Goal: Transaction & Acquisition: Purchase product/service

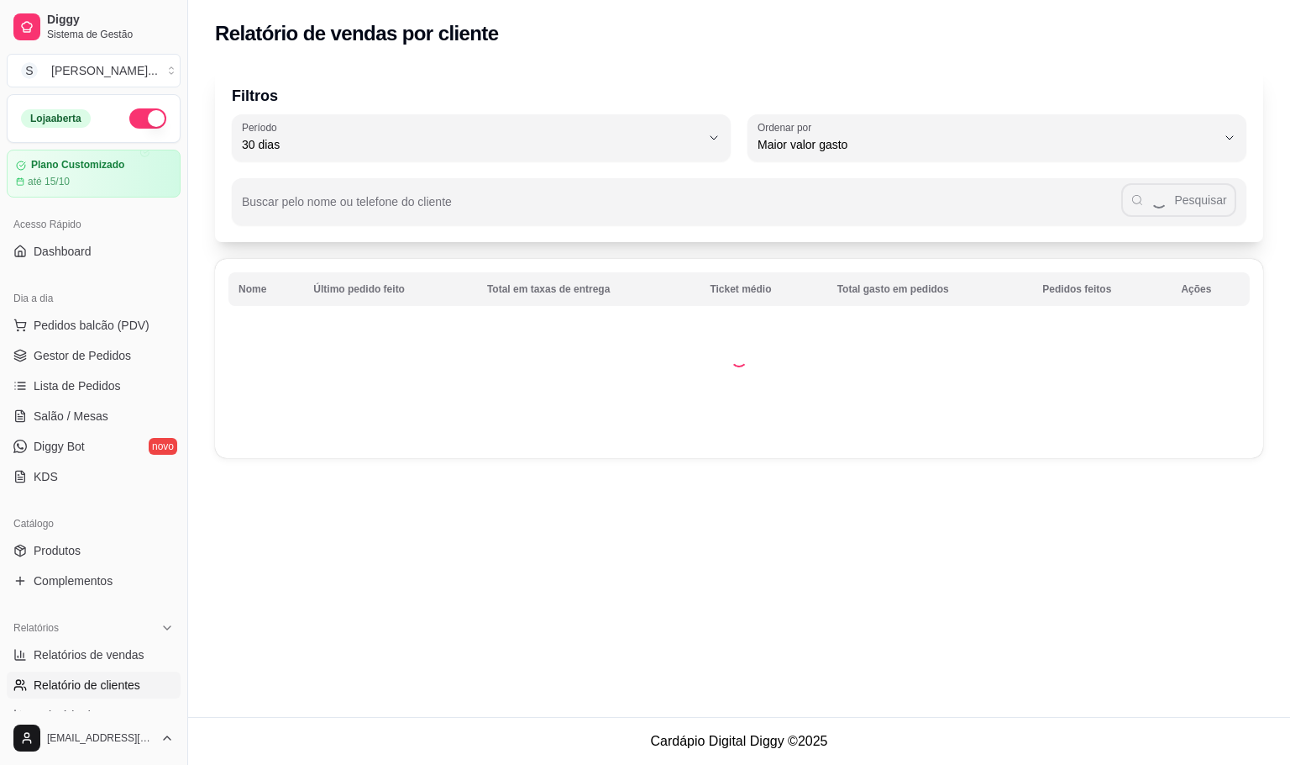
select select "30"
select select "HIGHEST_TOTAL_SPENT_WITH_ORDERS"
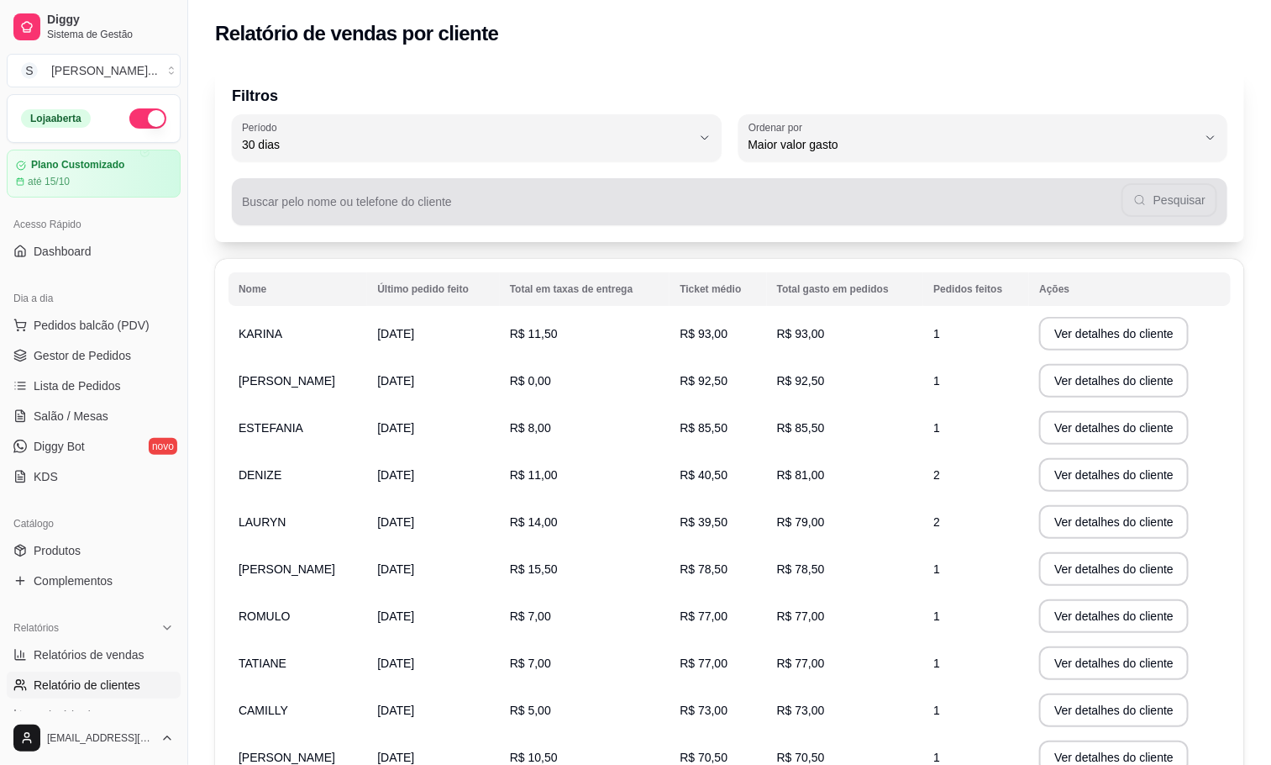
click at [1147, 194] on div "Pesquisar" at bounding box center [729, 202] width 975 height 34
click at [1206, 194] on button "Pesquisar" at bounding box center [1170, 200] width 92 height 33
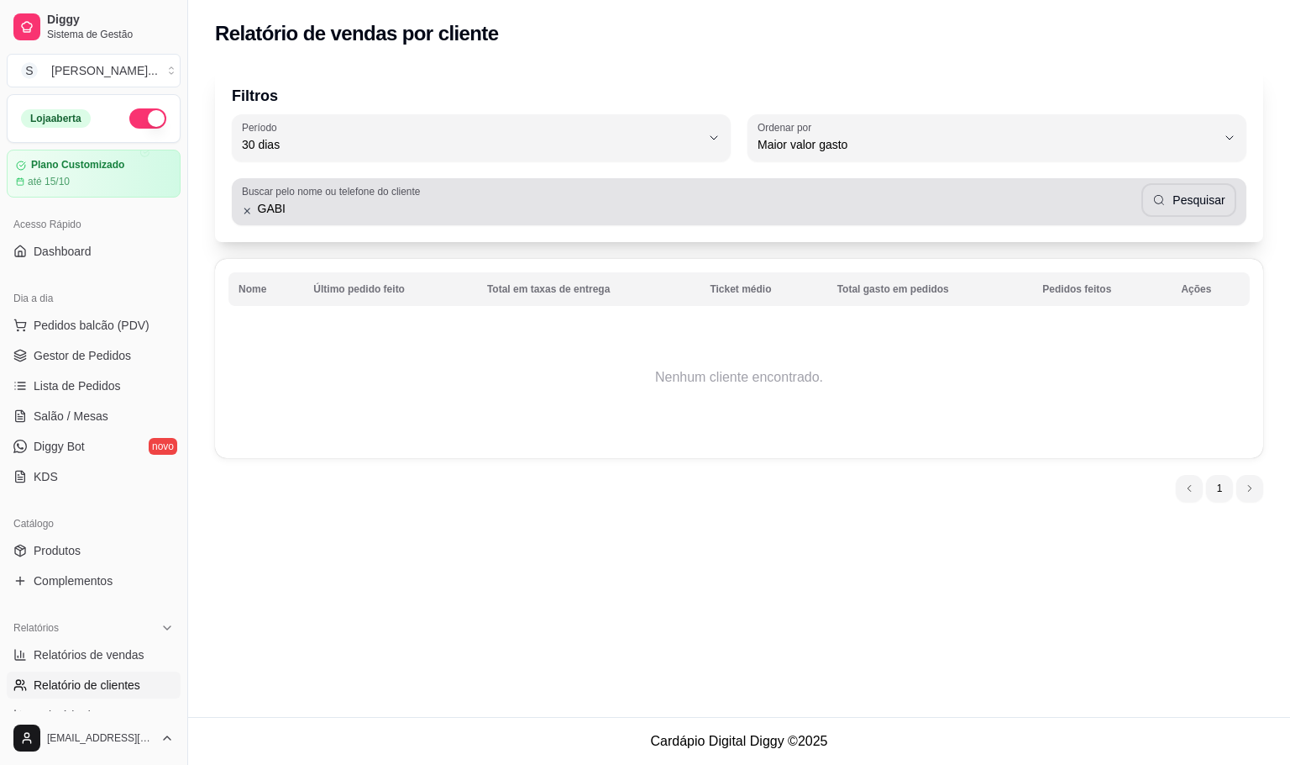
click at [553, 210] on input "GABI" at bounding box center [697, 208] width 889 height 17
click at [1175, 214] on button "Pesquisar" at bounding box center [1189, 200] width 92 height 33
click at [1162, 197] on icon "button" at bounding box center [1159, 199] width 13 height 13
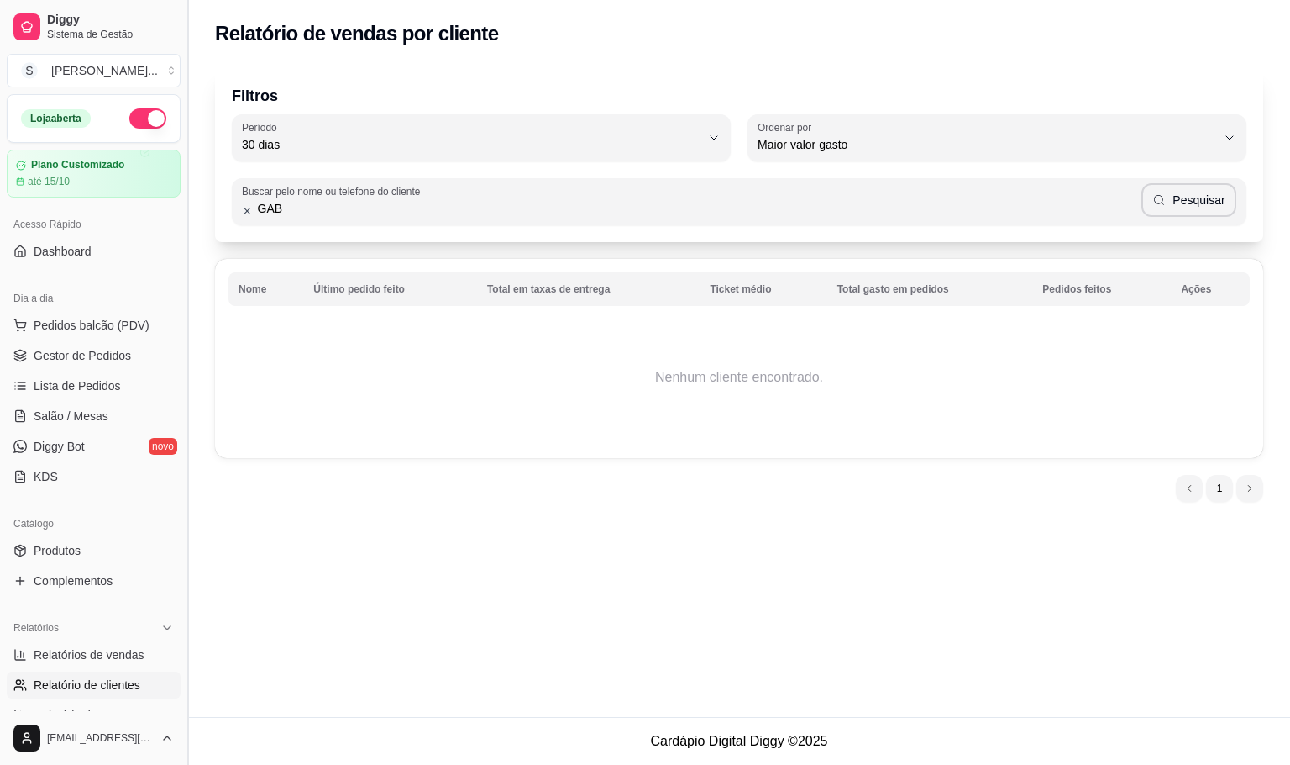
drag, startPoint x: 389, startPoint y: 202, endPoint x: 187, endPoint y: 213, distance: 202.7
click at [187, 213] on div "Diggy Sistema de Gestão S [PERSON_NAME] ... Loja aberta Plano Customizado até 1…" at bounding box center [645, 382] width 1290 height 765
type input "GABI"
click at [1175, 199] on button "Pesquisar" at bounding box center [1189, 200] width 95 height 34
drag, startPoint x: 475, startPoint y: 200, endPoint x: 0, endPoint y: 176, distance: 475.3
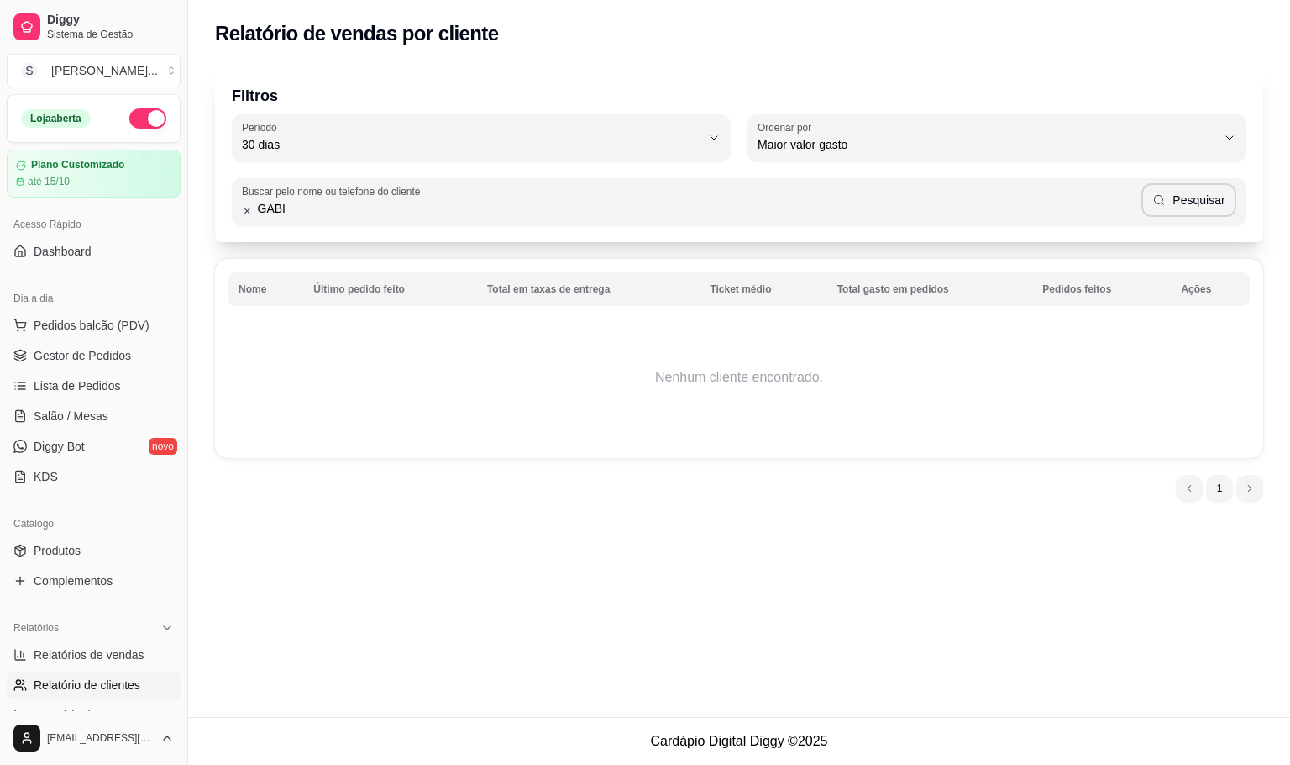
click at [0, 176] on div "Diggy Sistema de Gestão S [PERSON_NAME] ... Loja aberta Plano Customizado até 1…" at bounding box center [645, 382] width 1290 height 765
click at [104, 330] on span "Pedidos balcão (PDV)" at bounding box center [92, 325] width 116 height 17
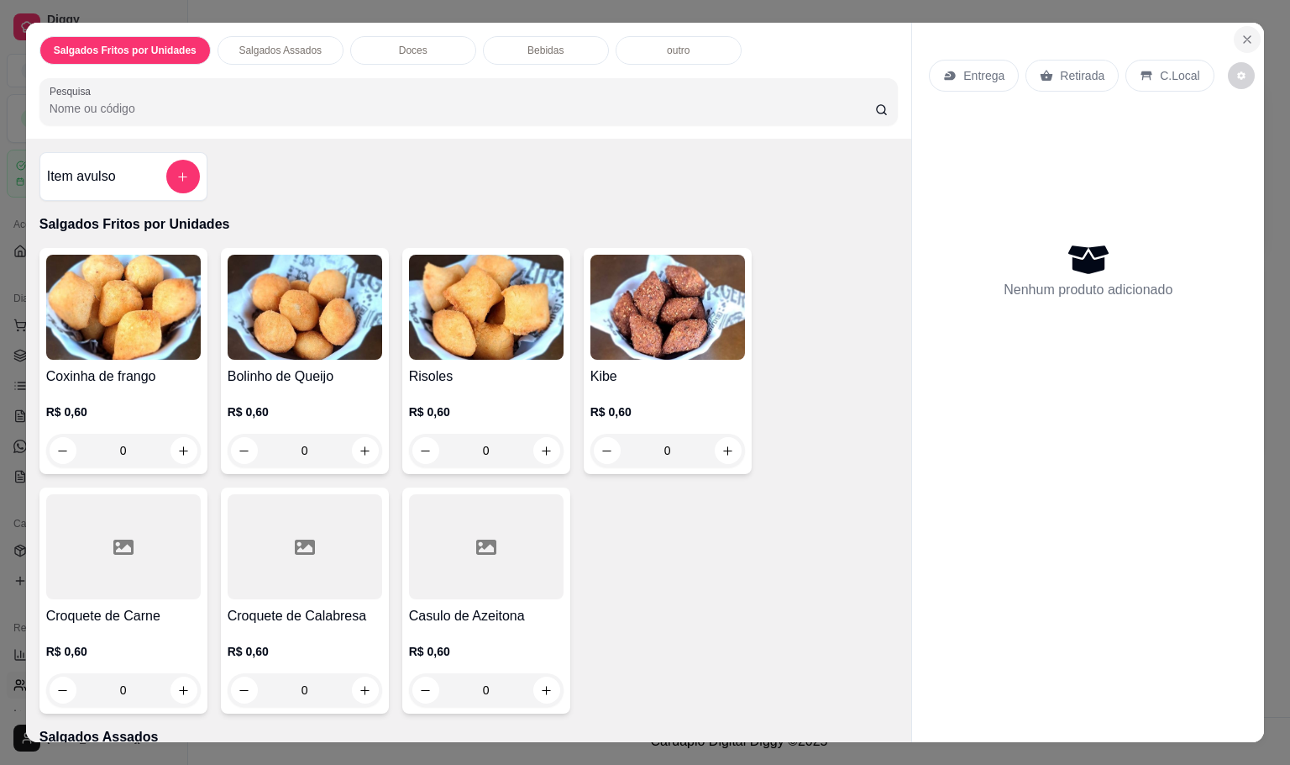
click at [1235, 40] on button "Close" at bounding box center [1247, 39] width 27 height 27
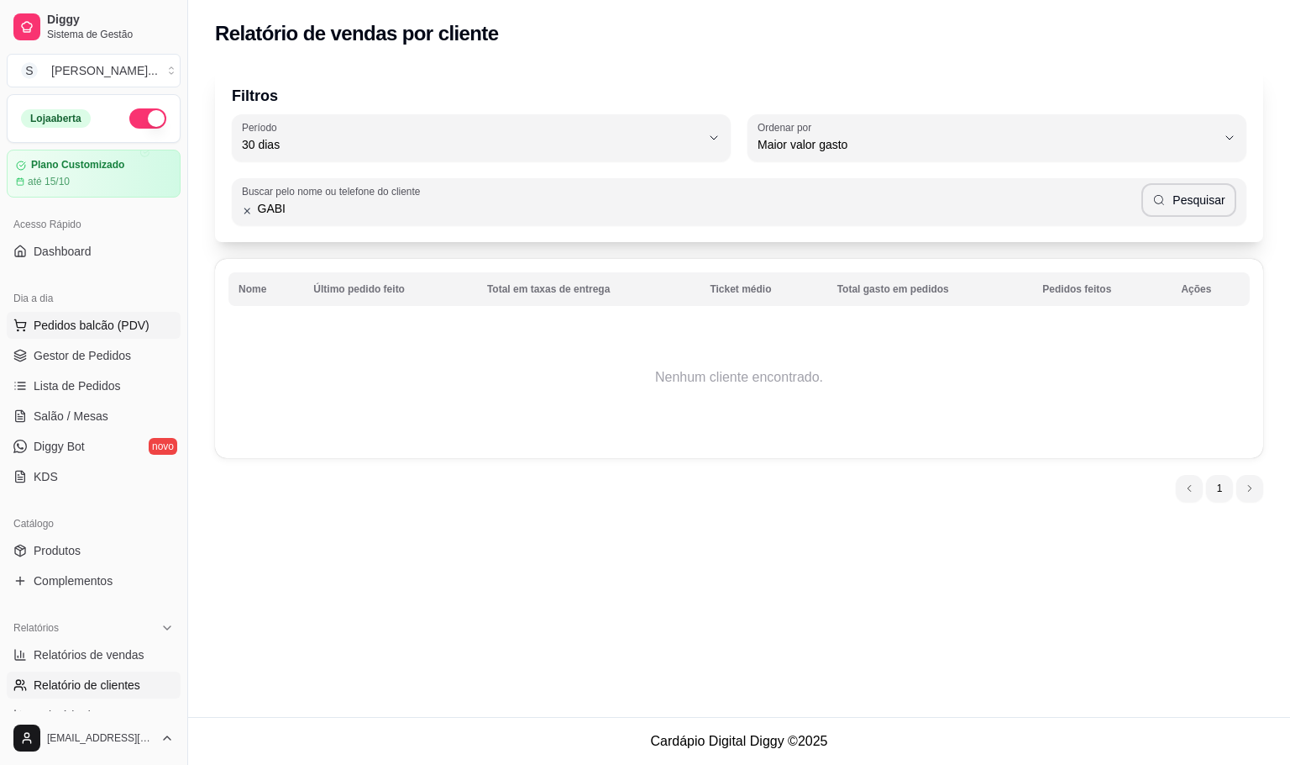
click at [98, 323] on span "Pedidos balcão (PDV)" at bounding box center [92, 325] width 116 height 17
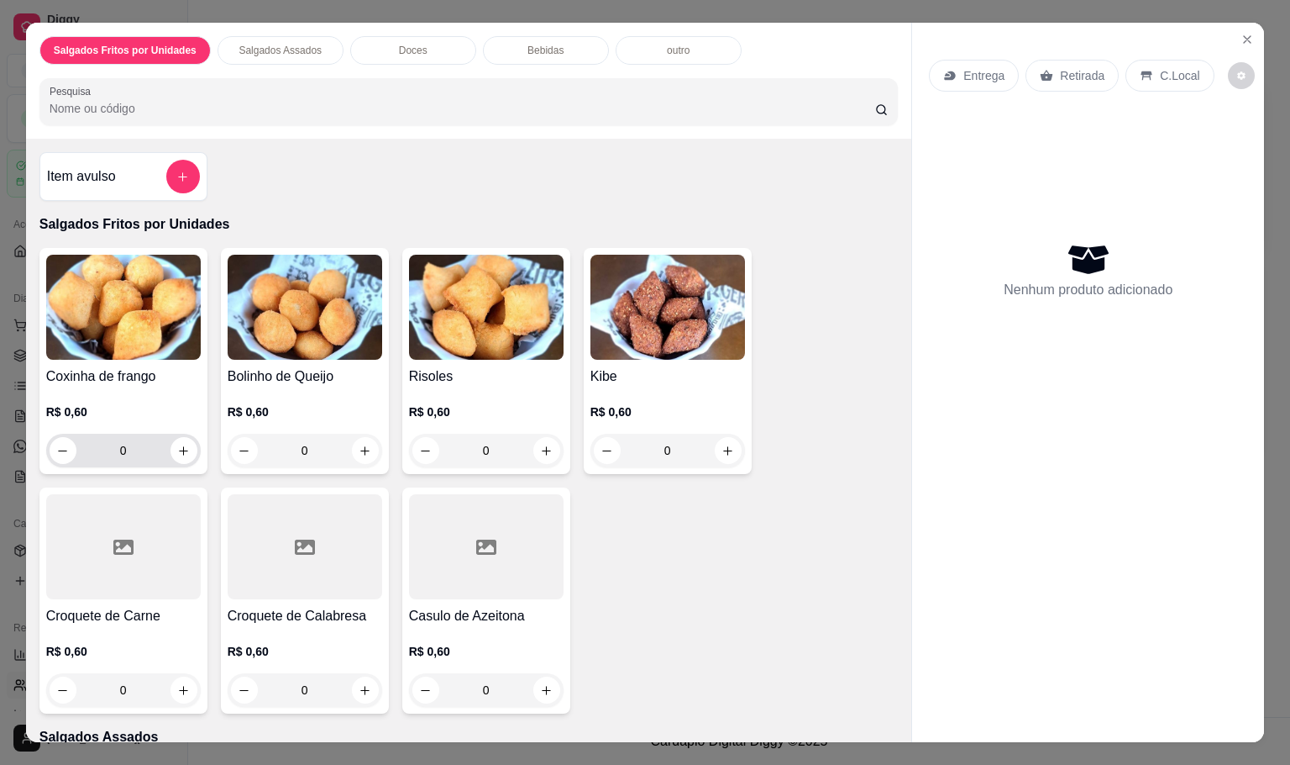
click at [139, 439] on input "0" at bounding box center [123, 451] width 94 height 34
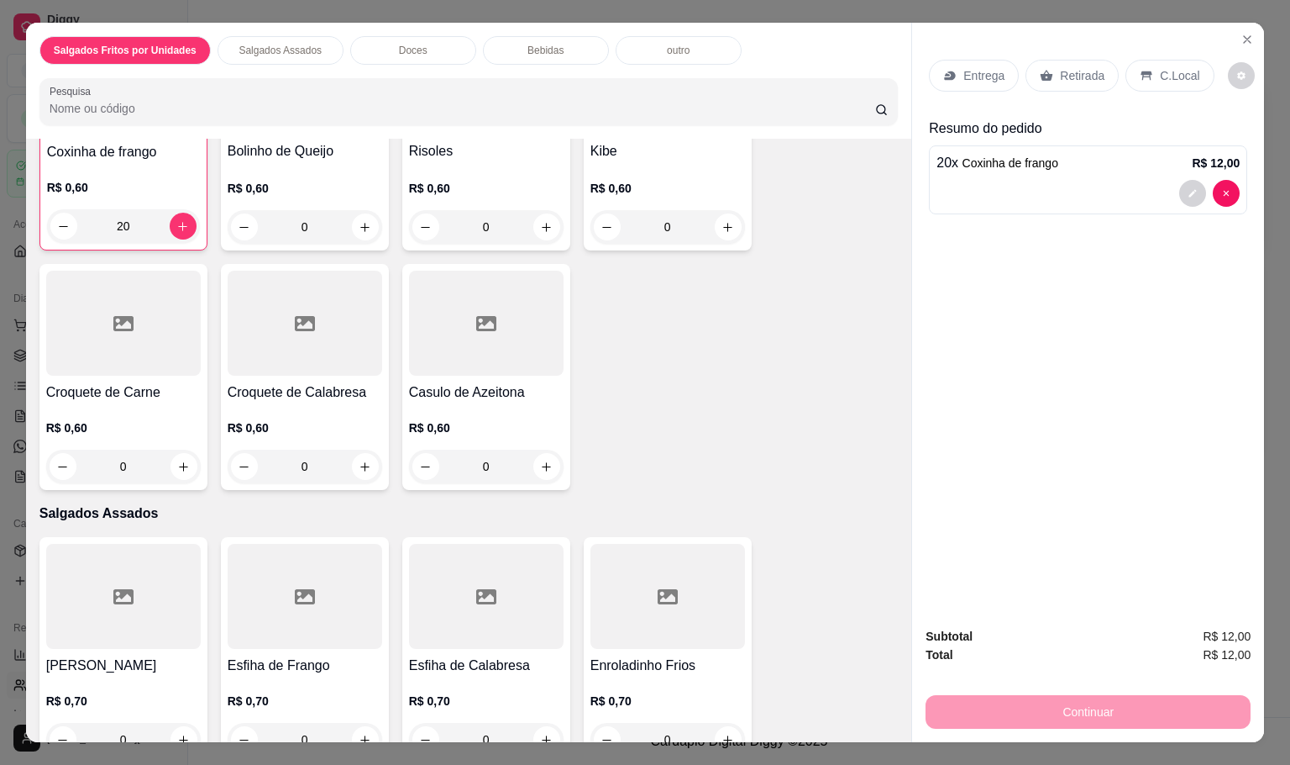
scroll to position [252, 0]
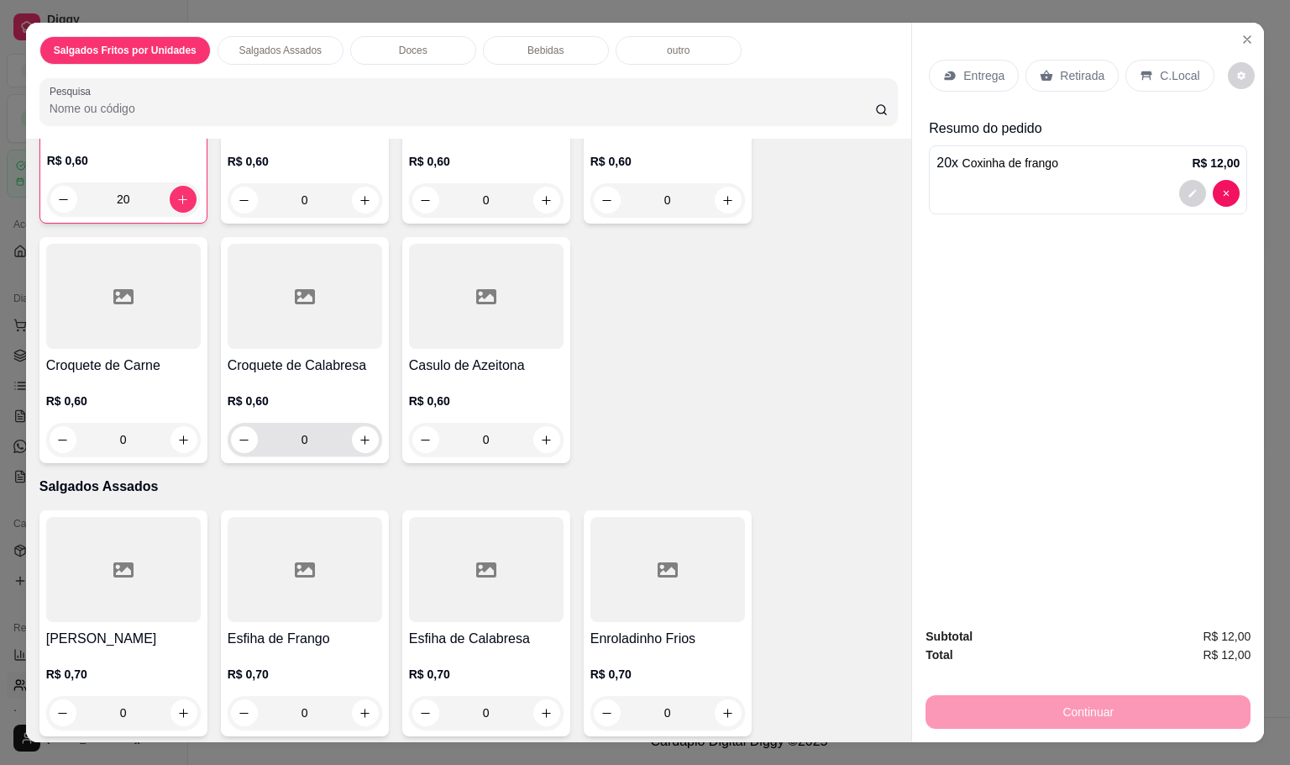
type input "20"
drag, startPoint x: 298, startPoint y: 436, endPoint x: 262, endPoint y: 436, distance: 36.1
click at [262, 436] on input "0" at bounding box center [305, 440] width 94 height 34
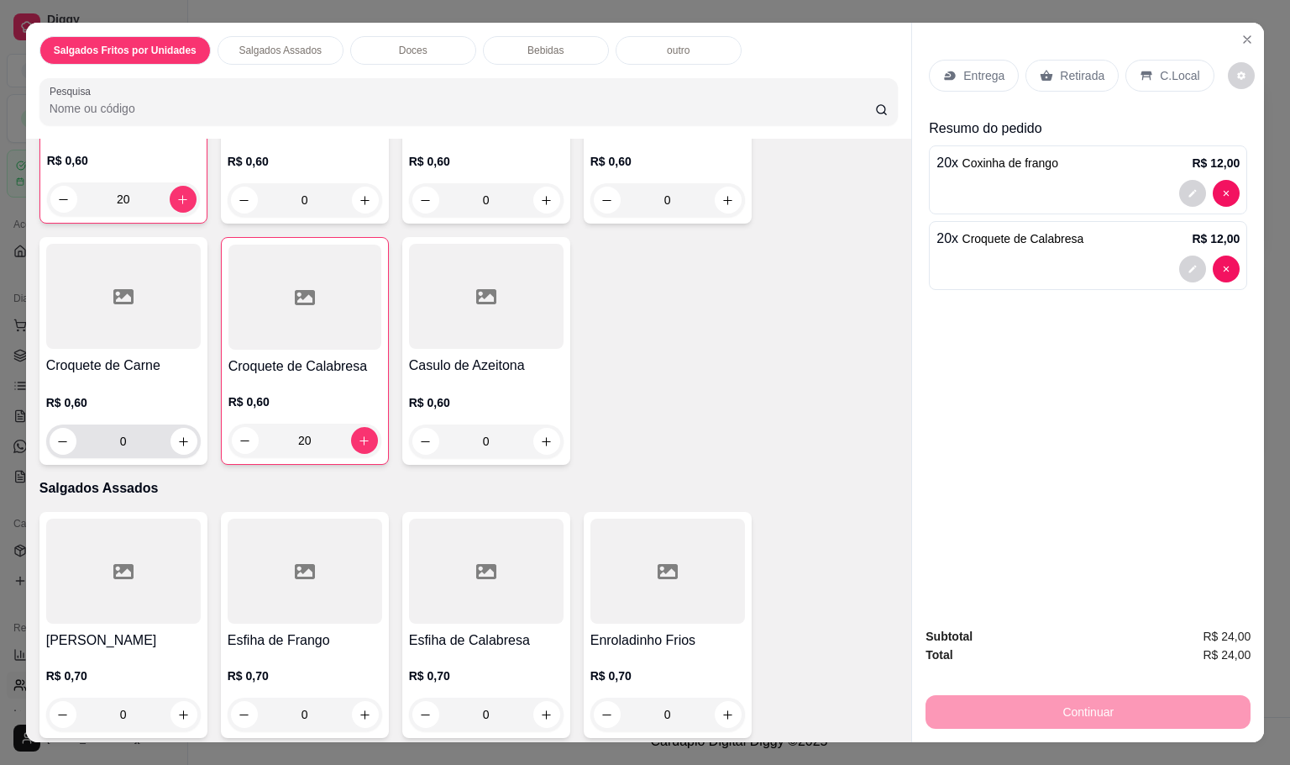
type input "20"
drag, startPoint x: 127, startPoint y: 444, endPoint x: 98, endPoint y: 437, distance: 29.5
click at [98, 437] on input "0" at bounding box center [123, 441] width 94 height 34
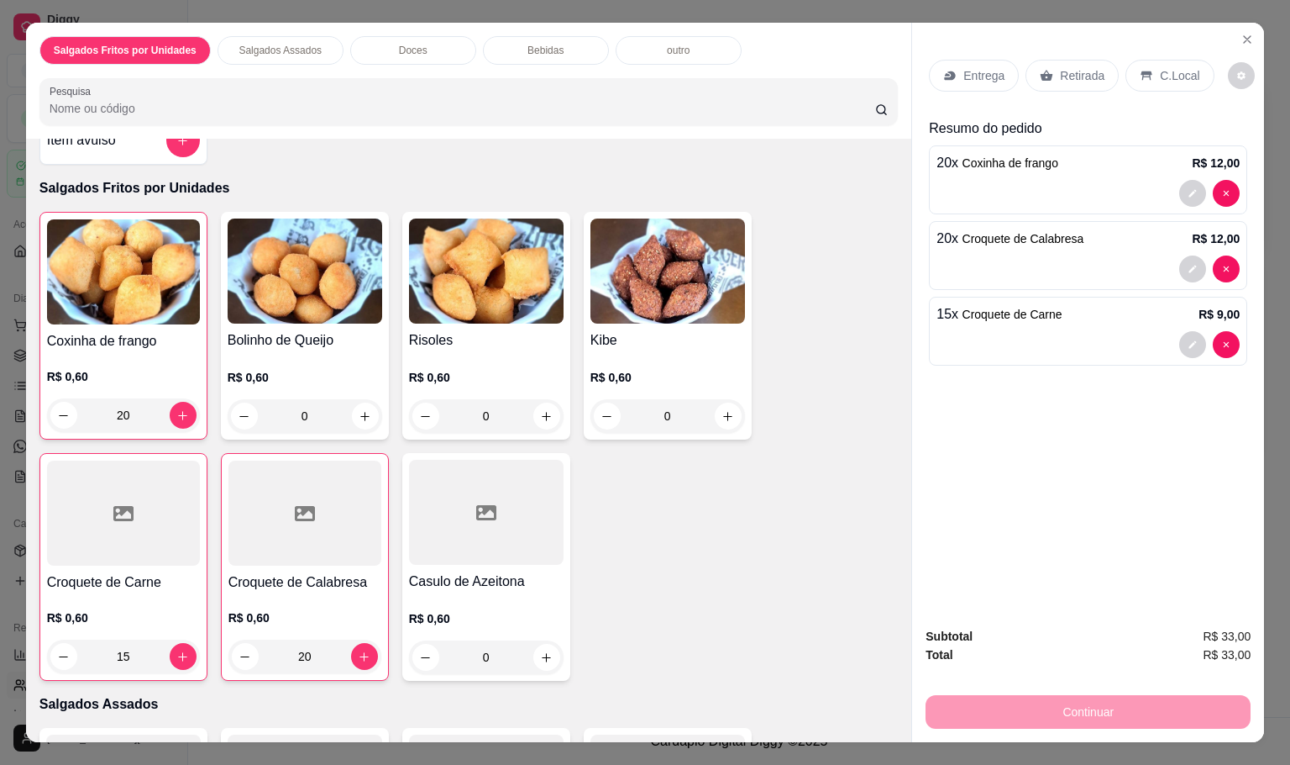
scroll to position [0, 0]
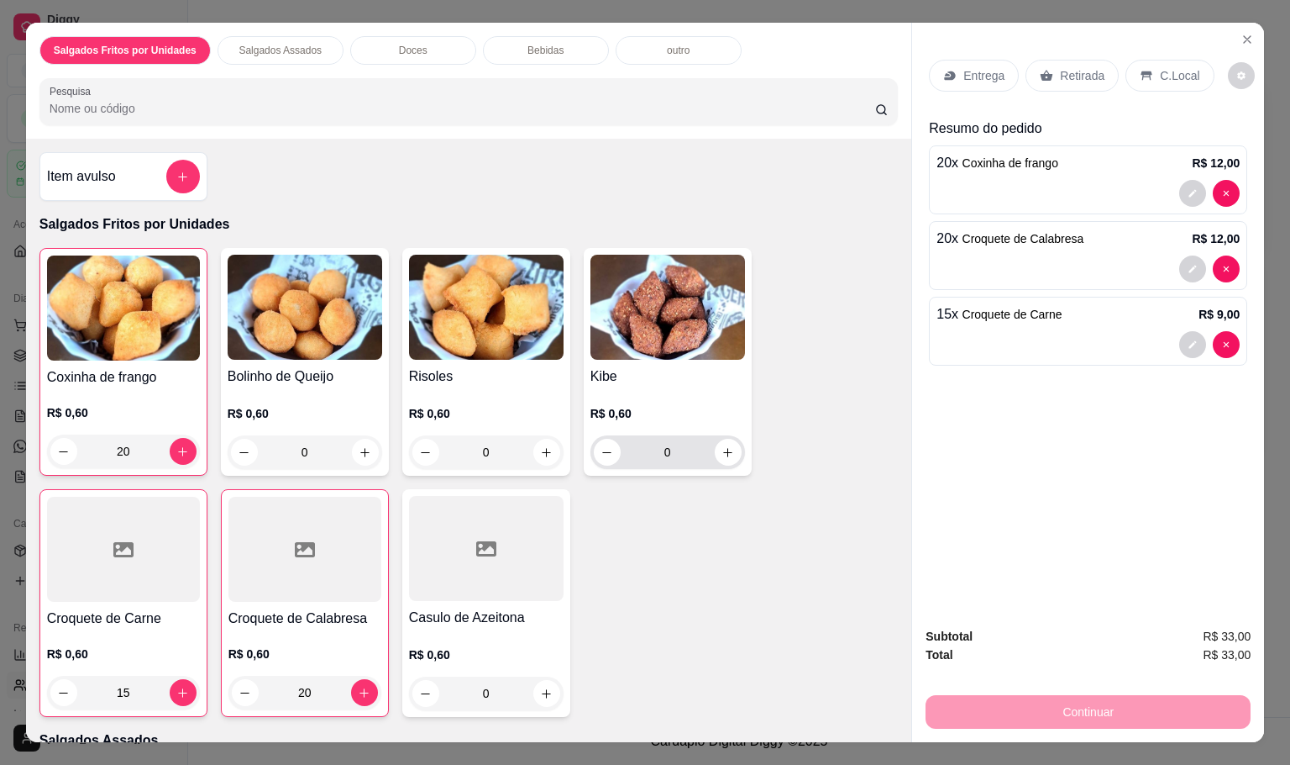
type input "15"
click at [660, 457] on input "0" at bounding box center [668, 452] width 94 height 34
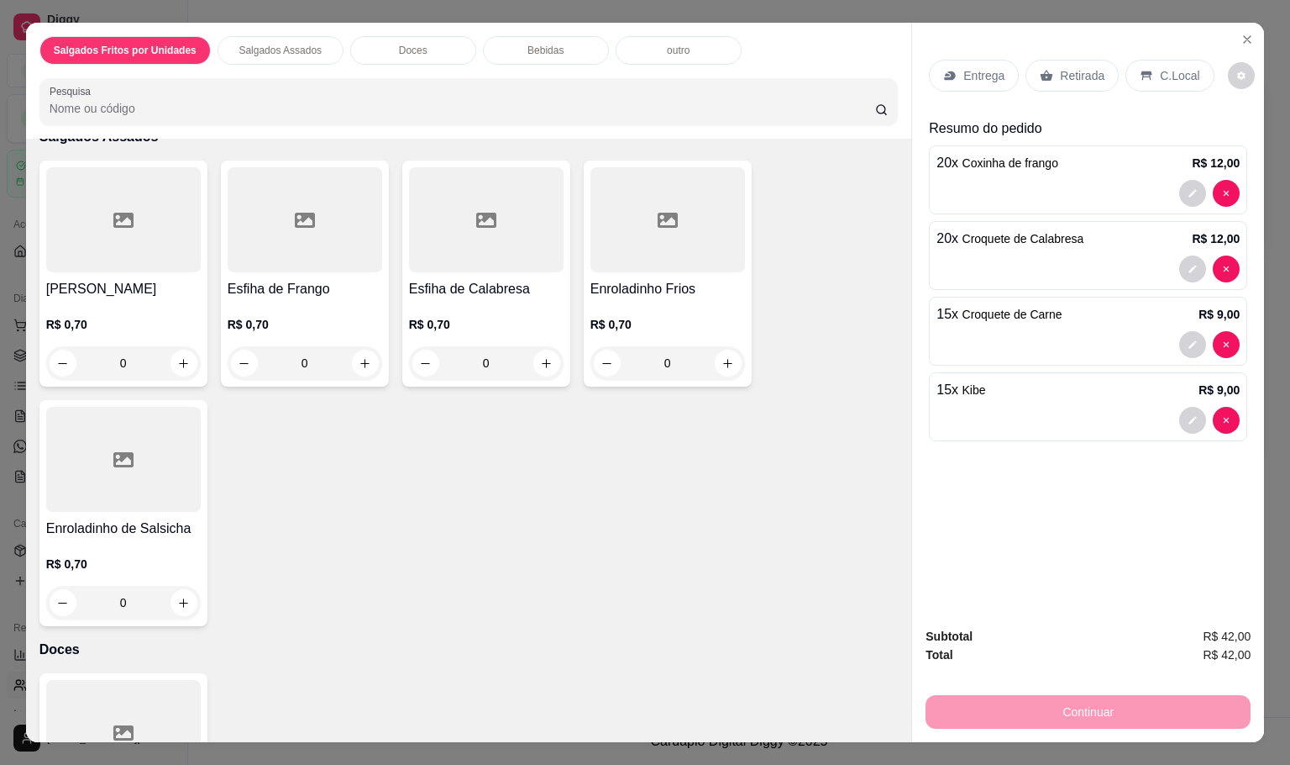
scroll to position [630, 0]
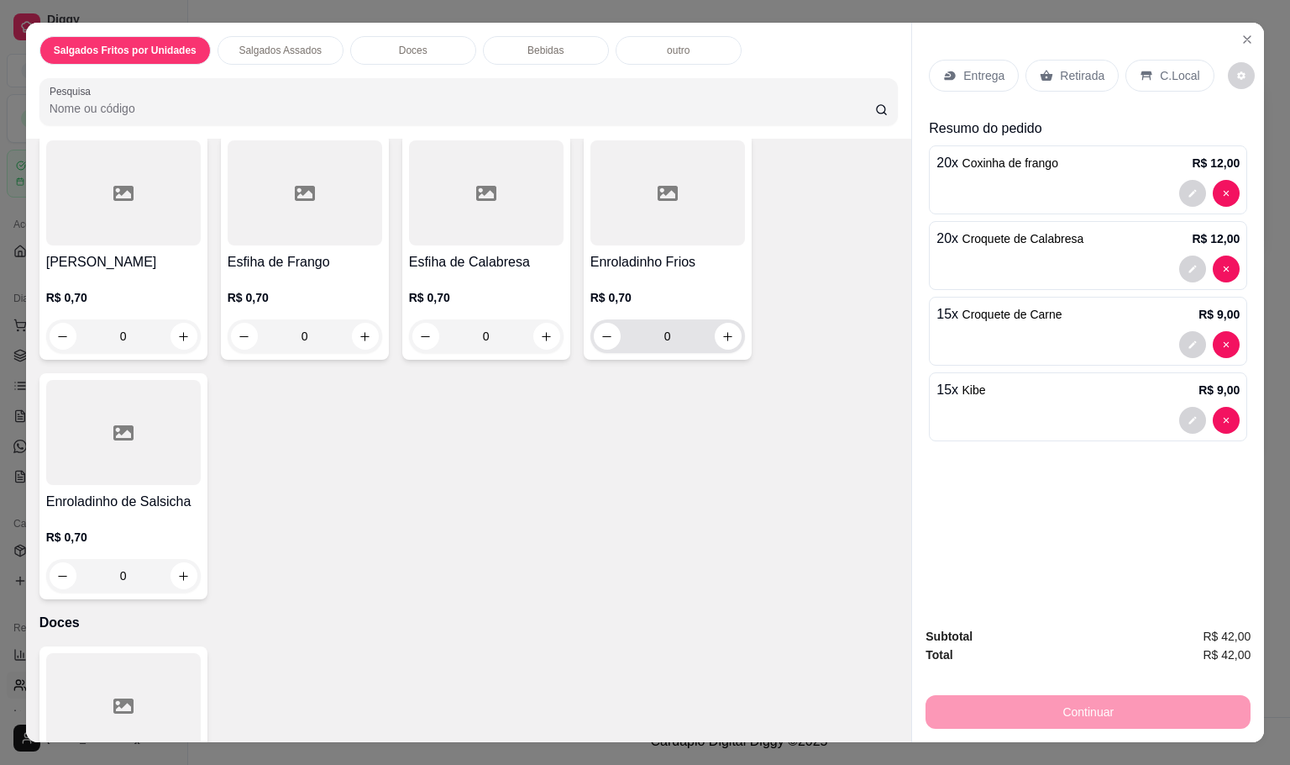
type input "15"
drag, startPoint x: 661, startPoint y: 321, endPoint x: 623, endPoint y: 321, distance: 37.8
click at [623, 321] on input "0" at bounding box center [668, 336] width 94 height 34
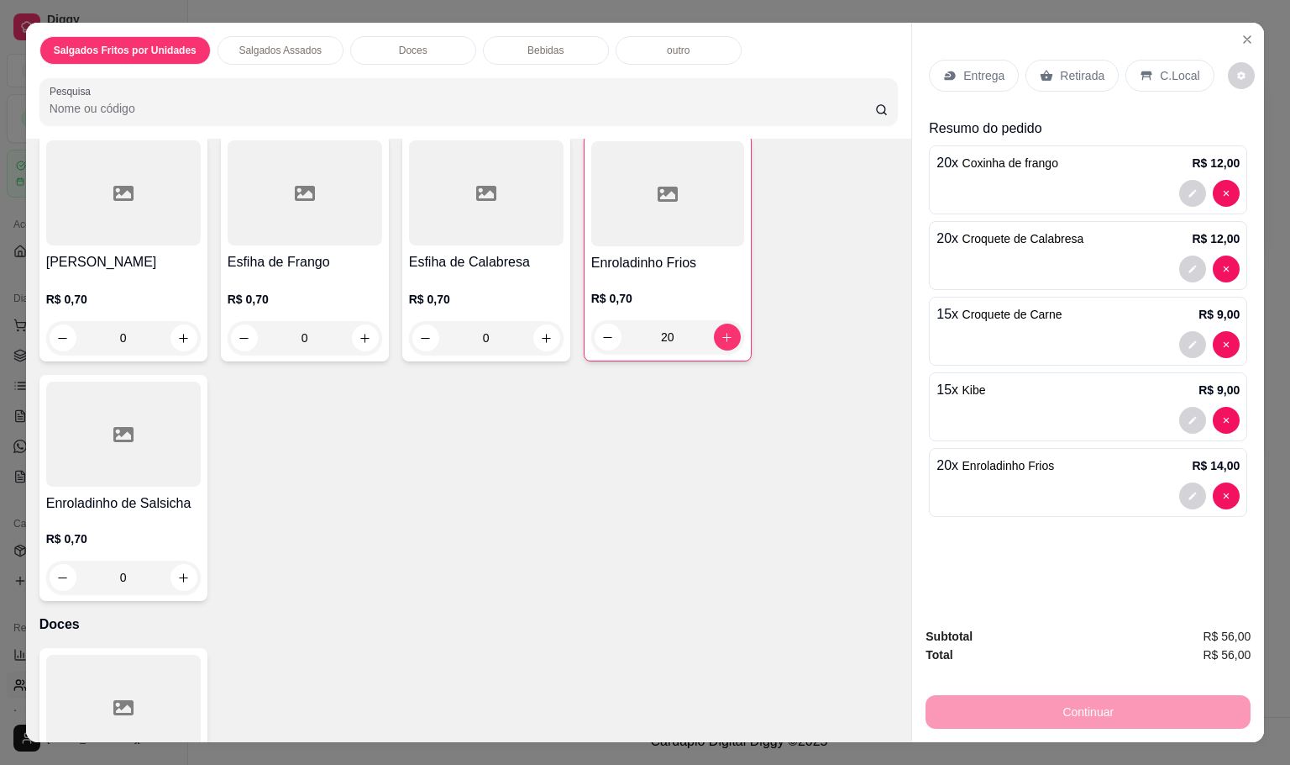
type input "20"
click at [1084, 79] on div "Retirada" at bounding box center [1072, 76] width 93 height 32
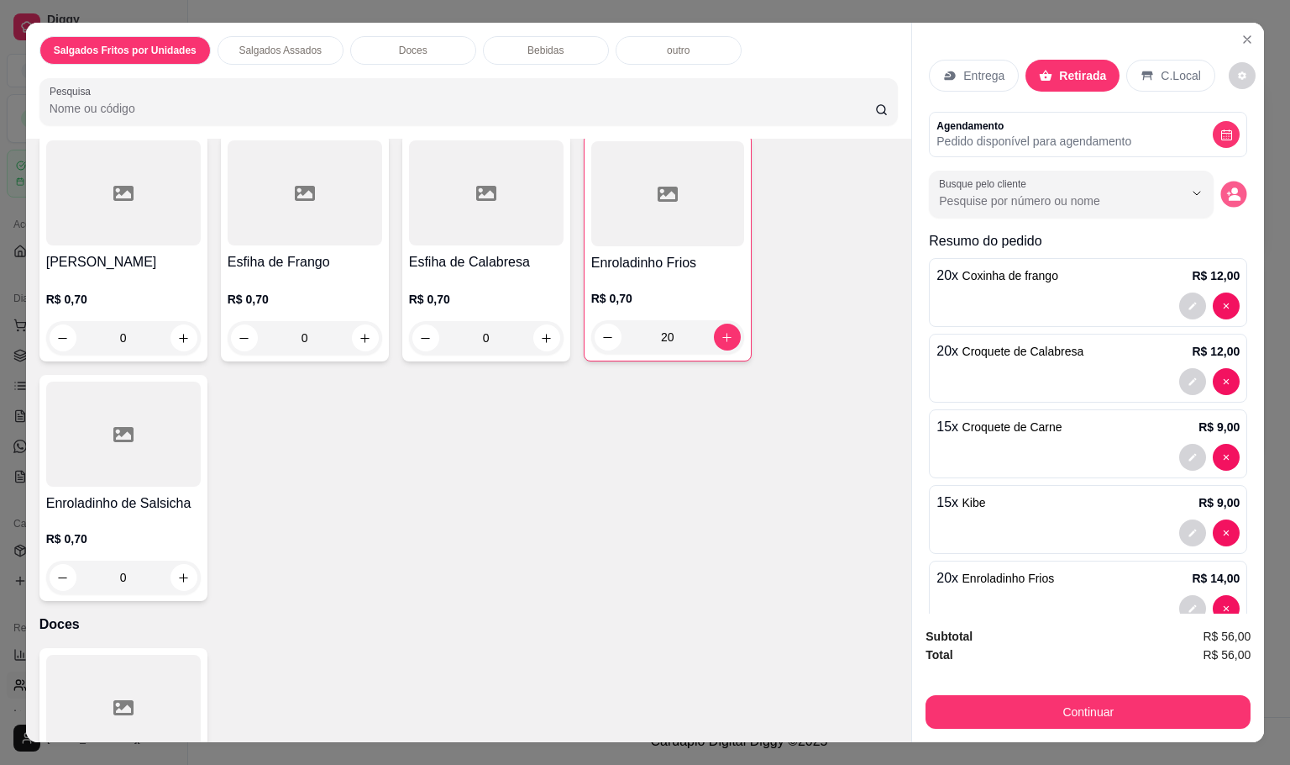
click at [1227, 187] on icon "decrease-product-quantity" at bounding box center [1234, 194] width 14 height 14
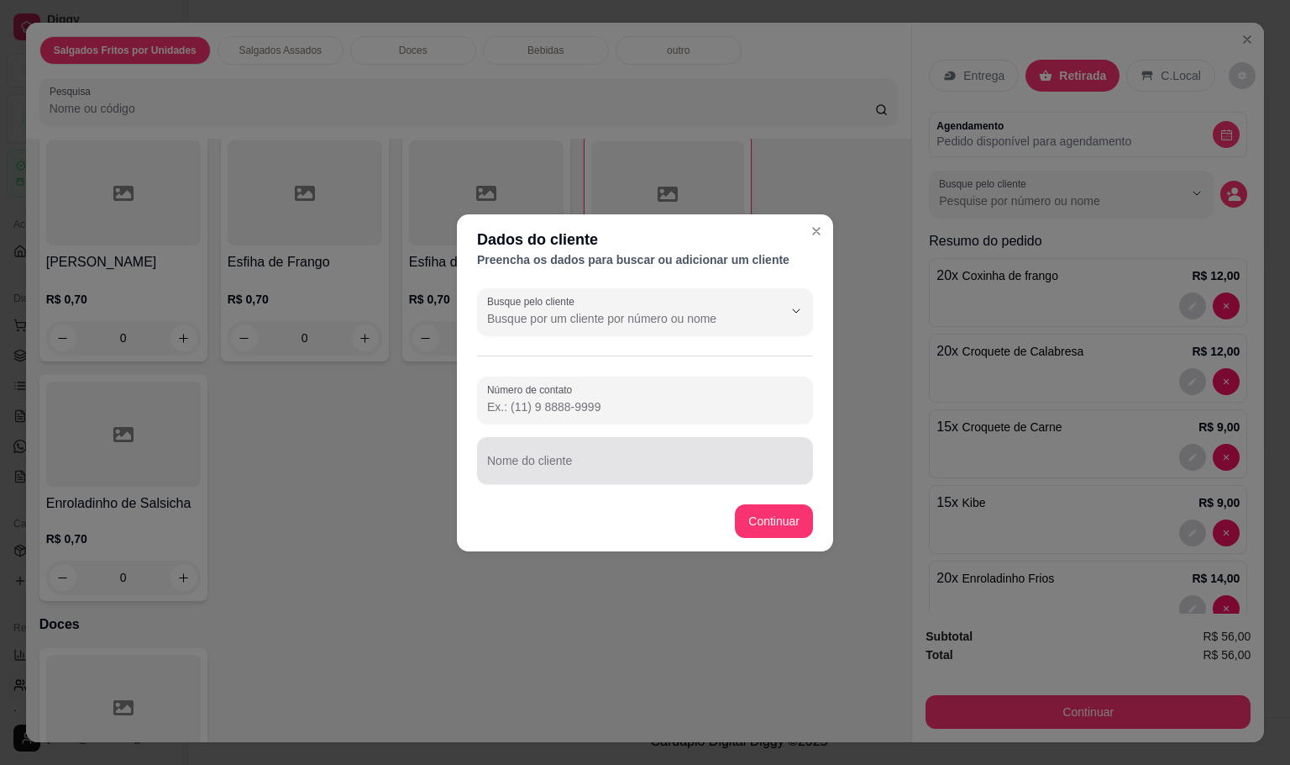
drag, startPoint x: 668, startPoint y: 449, endPoint x: 665, endPoint y: 460, distance: 11.2
click at [665, 459] on div at bounding box center [645, 461] width 316 height 34
type input "[PERSON_NAME]"
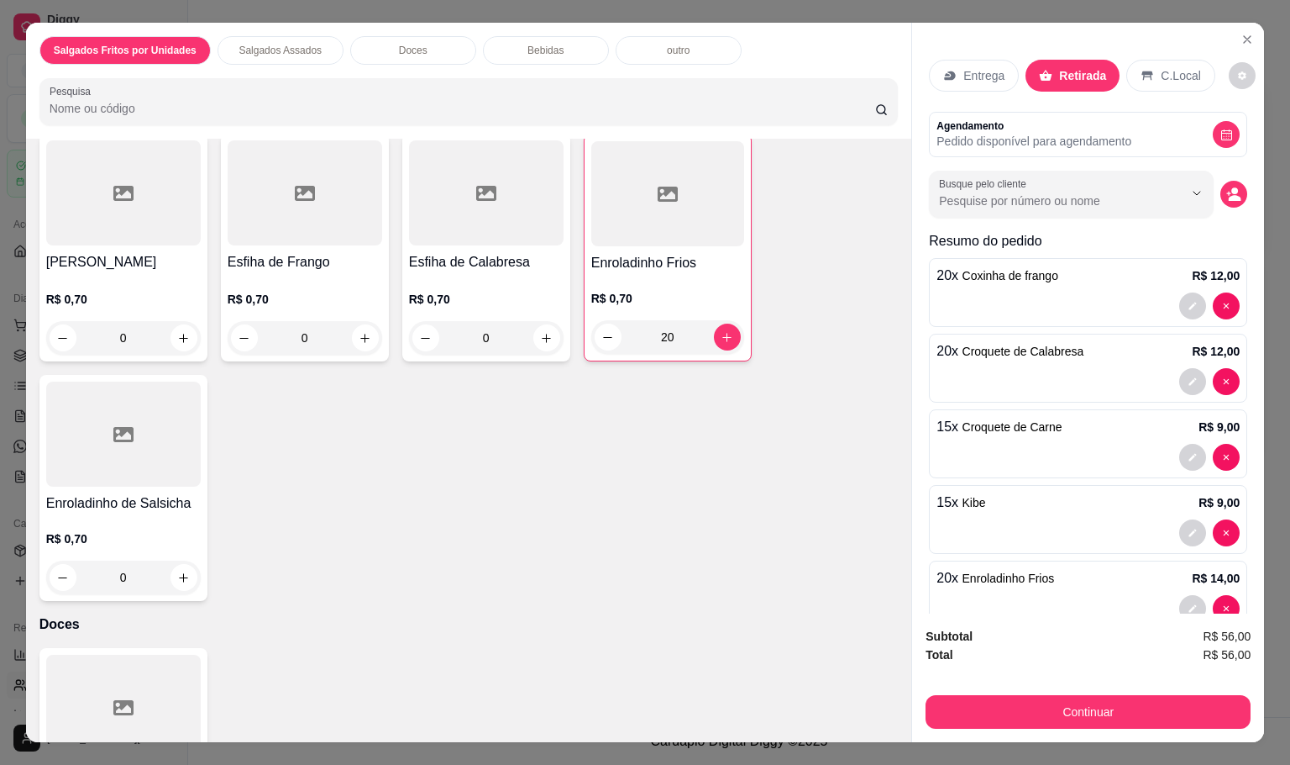
click at [978, 69] on p "Entrega" at bounding box center [984, 75] width 41 height 17
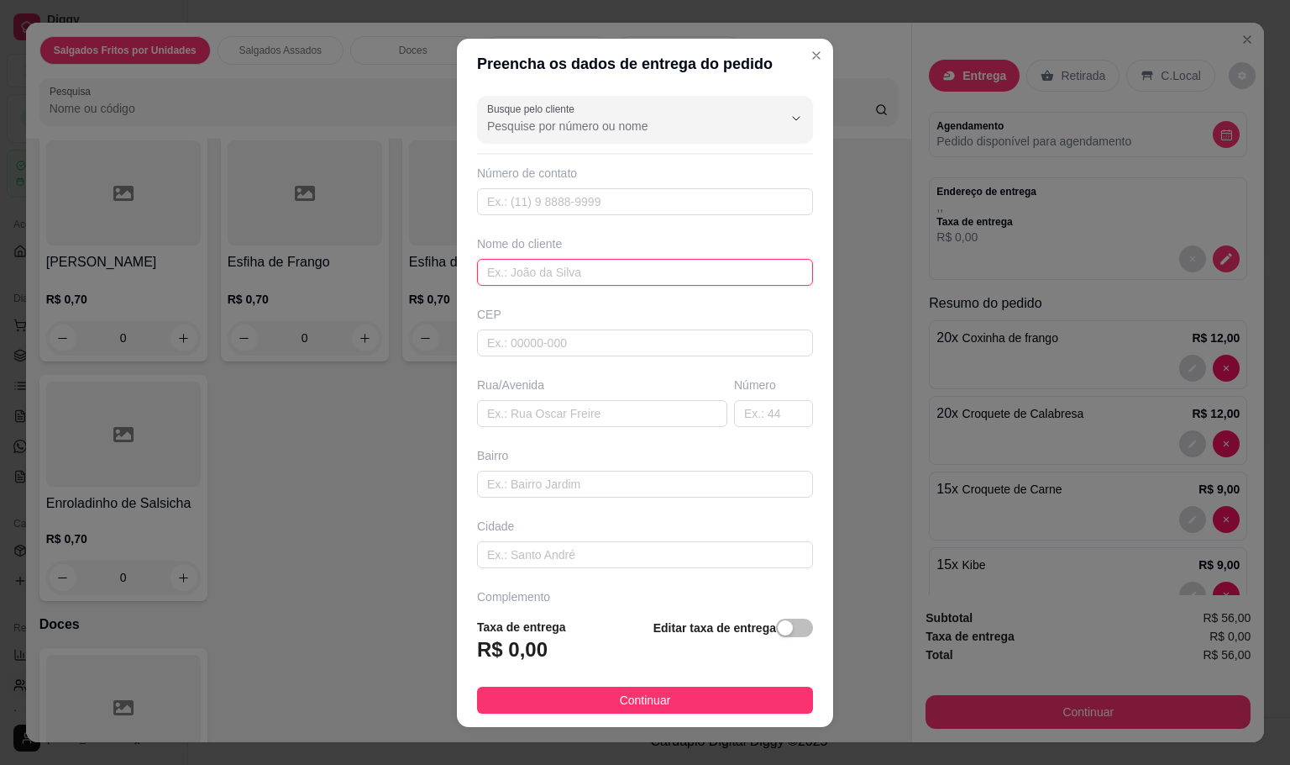
click at [636, 275] on input "text" at bounding box center [645, 272] width 336 height 27
type input "[PERSON_NAME]"
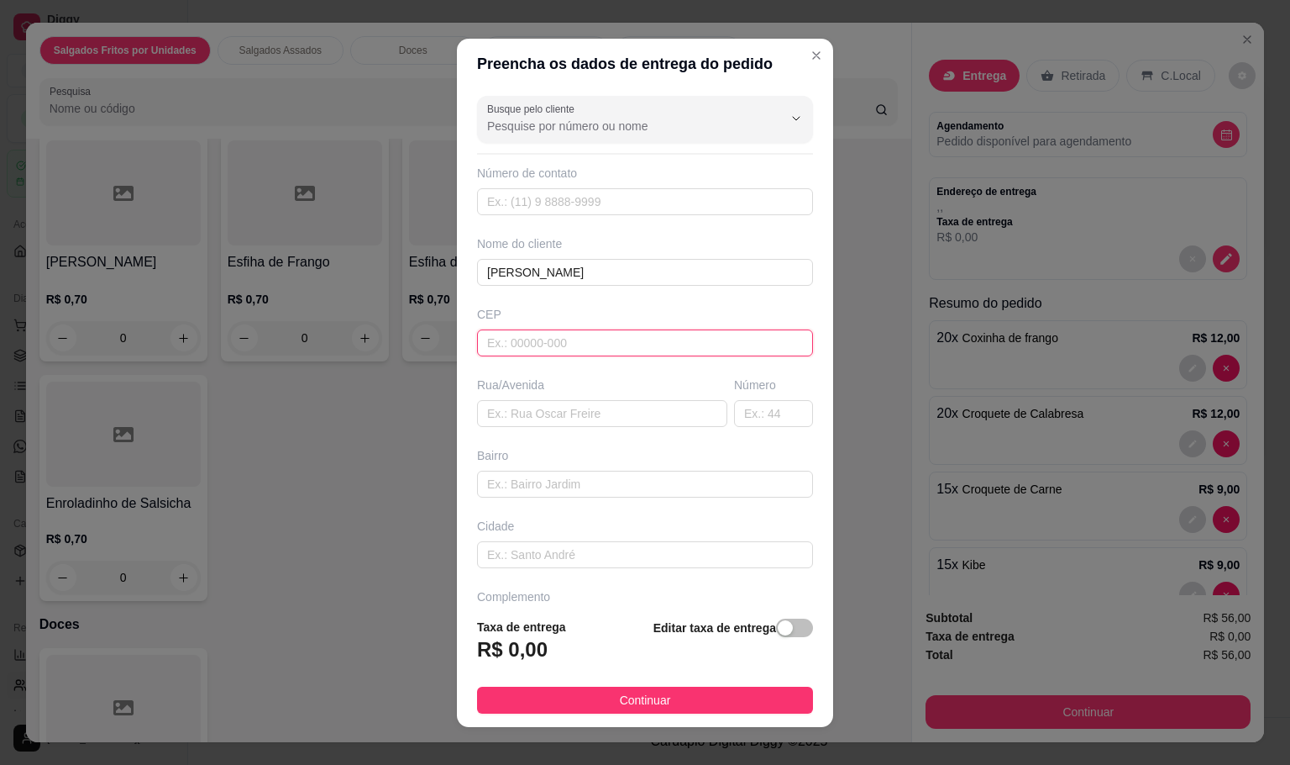
click at [643, 341] on input "text" at bounding box center [645, 342] width 336 height 27
type input "18076310"
type input "Rua [PERSON_NAME]"
type input "[GEOGRAPHIC_DATA]"
type input "Sorocaba"
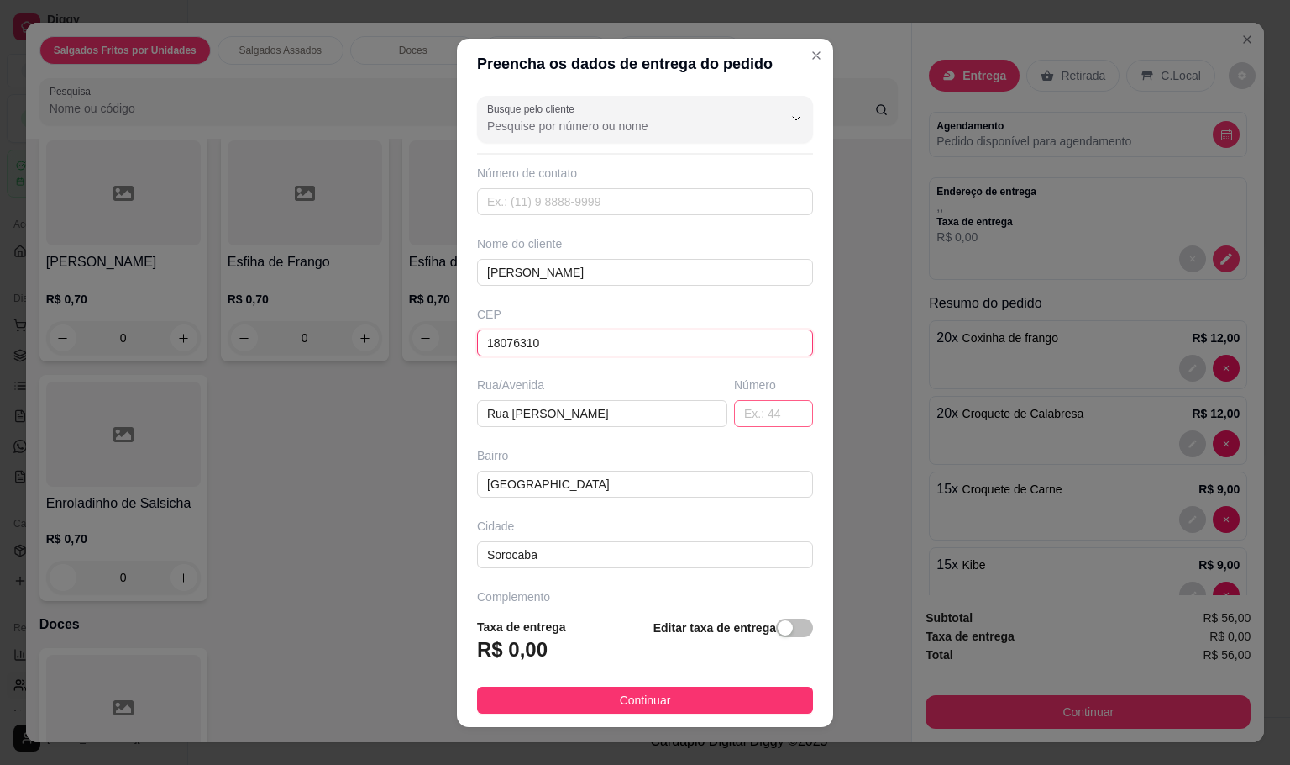
type input "18076310"
click at [734, 404] on input "text" at bounding box center [773, 413] width 79 height 27
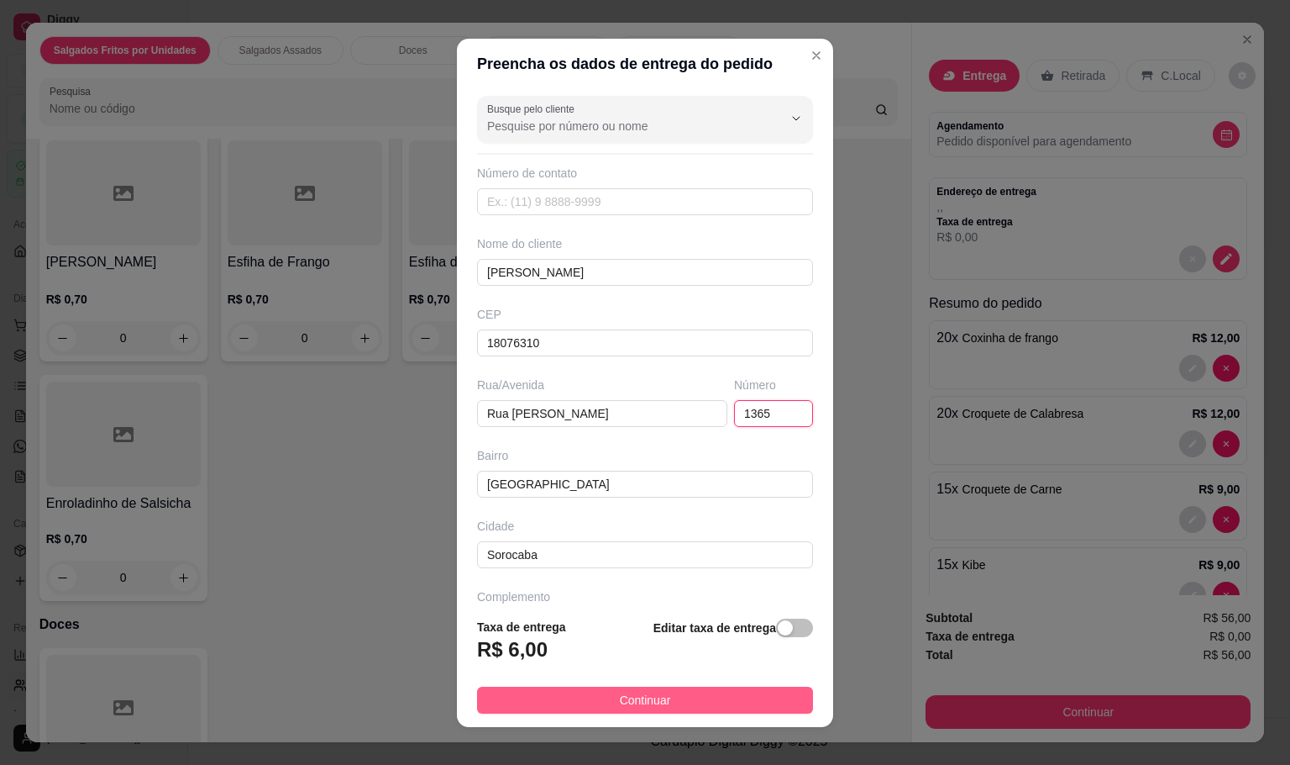
type input "1365"
click at [593, 686] on button "Continuar" at bounding box center [645, 699] width 336 height 27
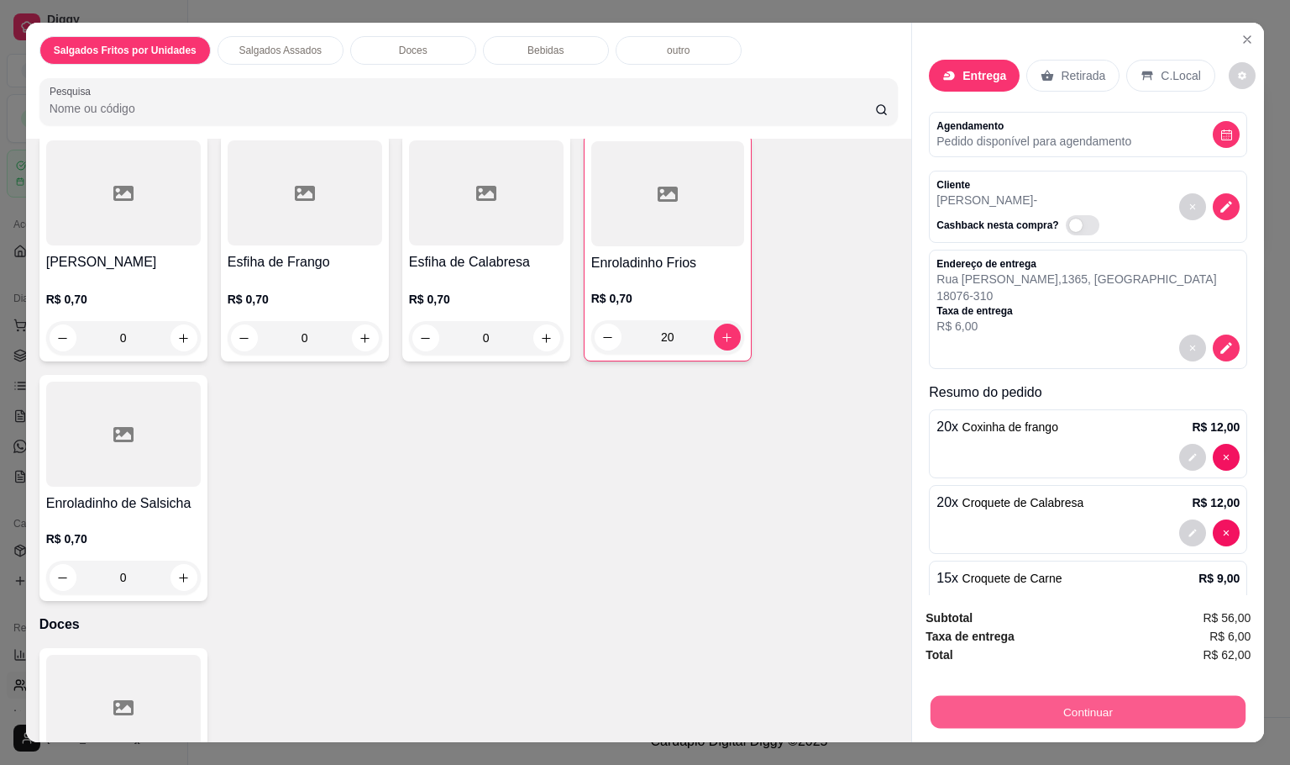
click at [1024, 698] on button "Continuar" at bounding box center [1088, 711] width 315 height 33
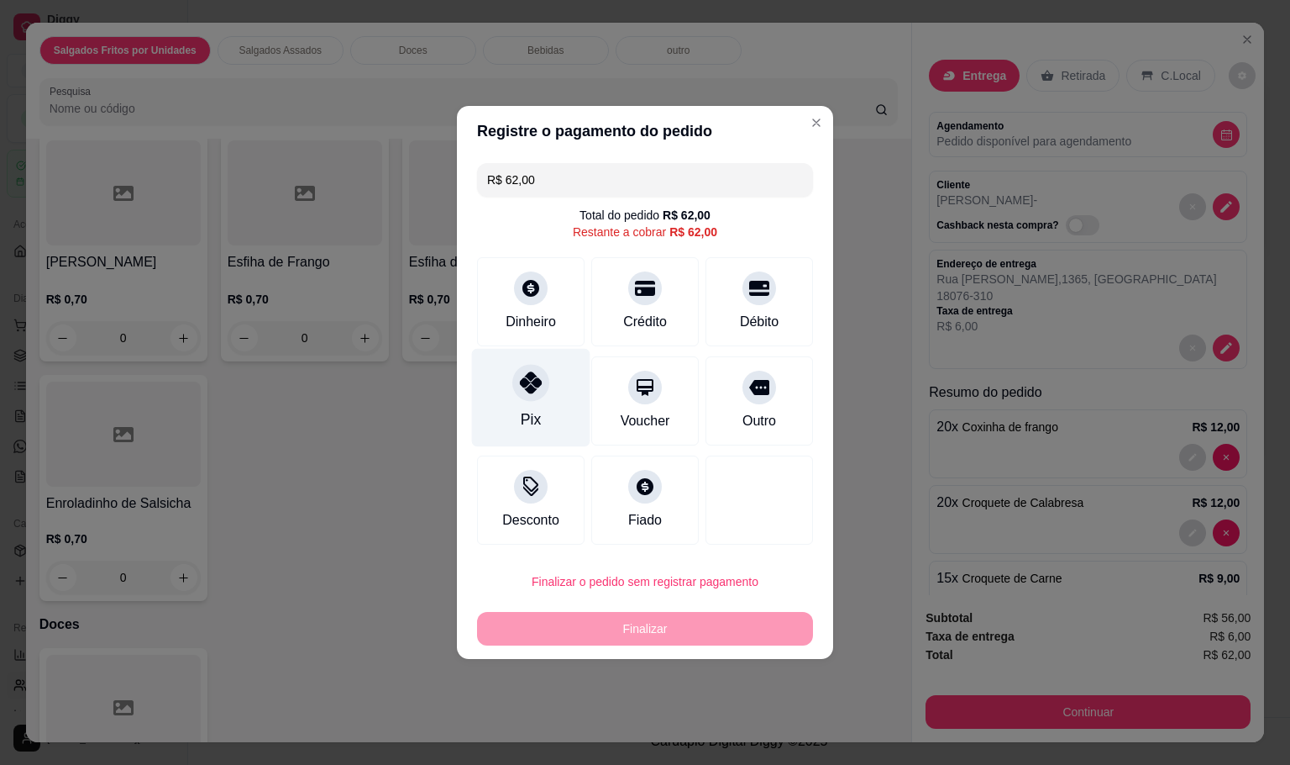
click at [548, 409] on div "Pix" at bounding box center [531, 398] width 118 height 98
type input "R$ 0,00"
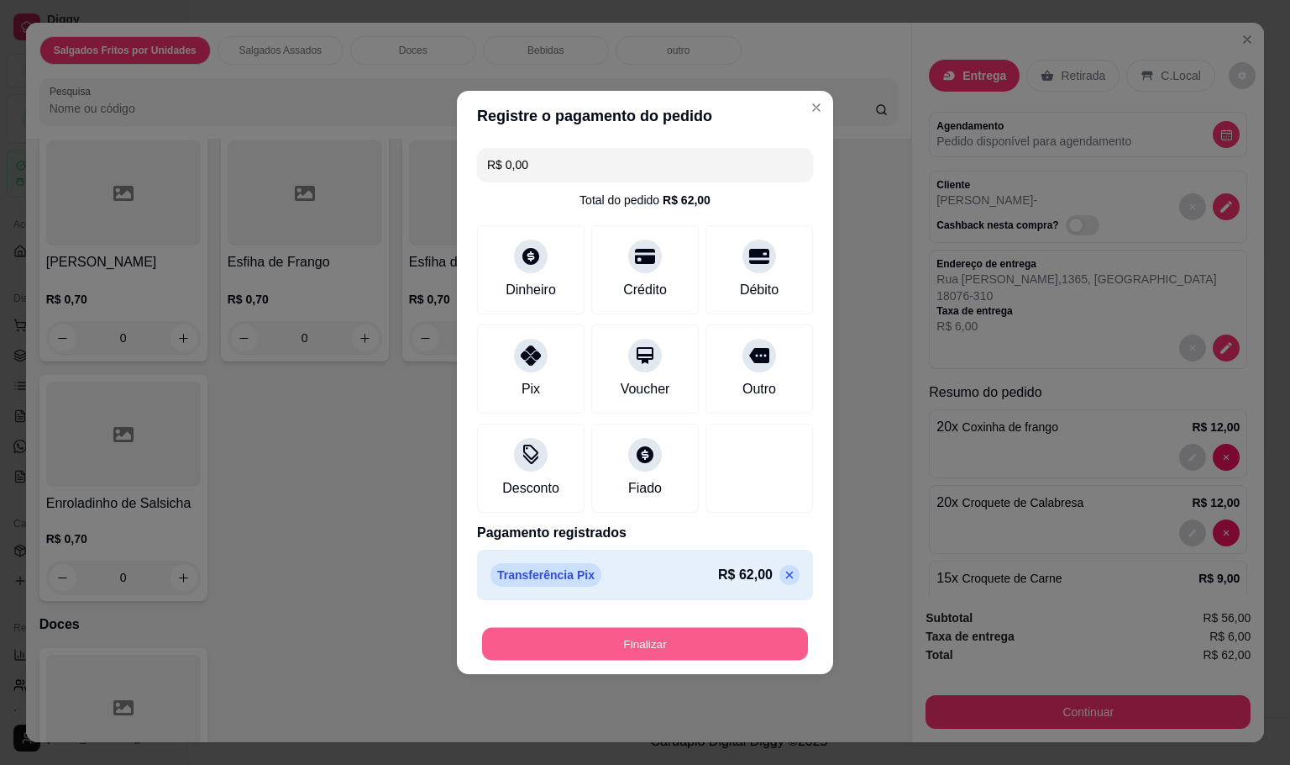
click at [696, 631] on button "Finalizar" at bounding box center [645, 644] width 326 height 33
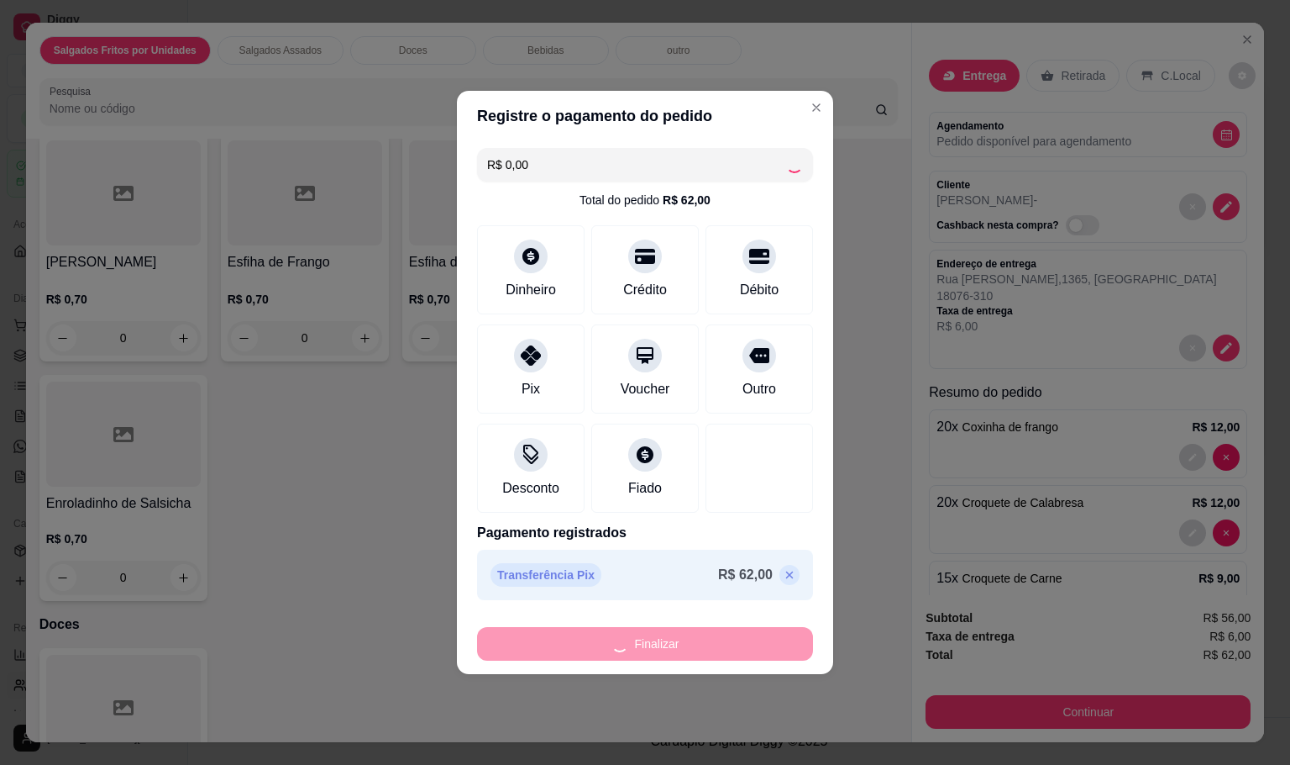
type input "0"
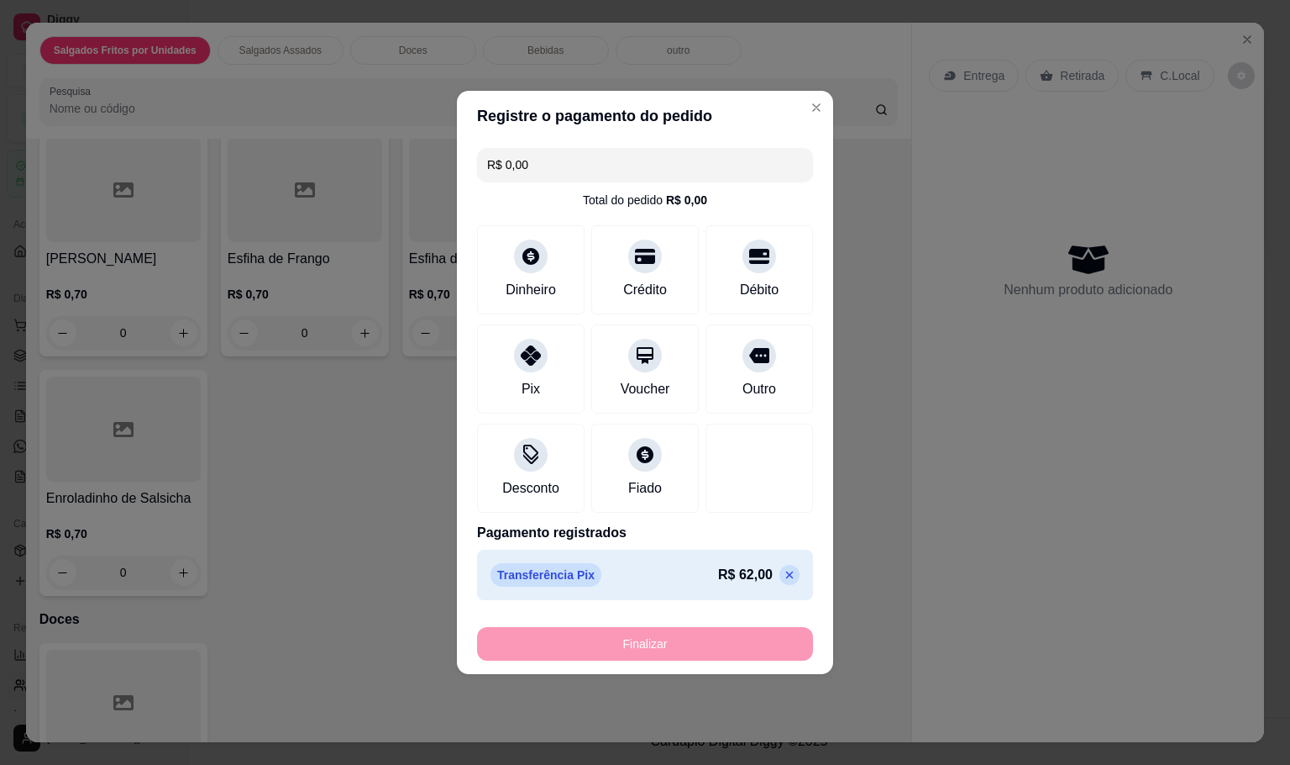
type input "-R$ 62,00"
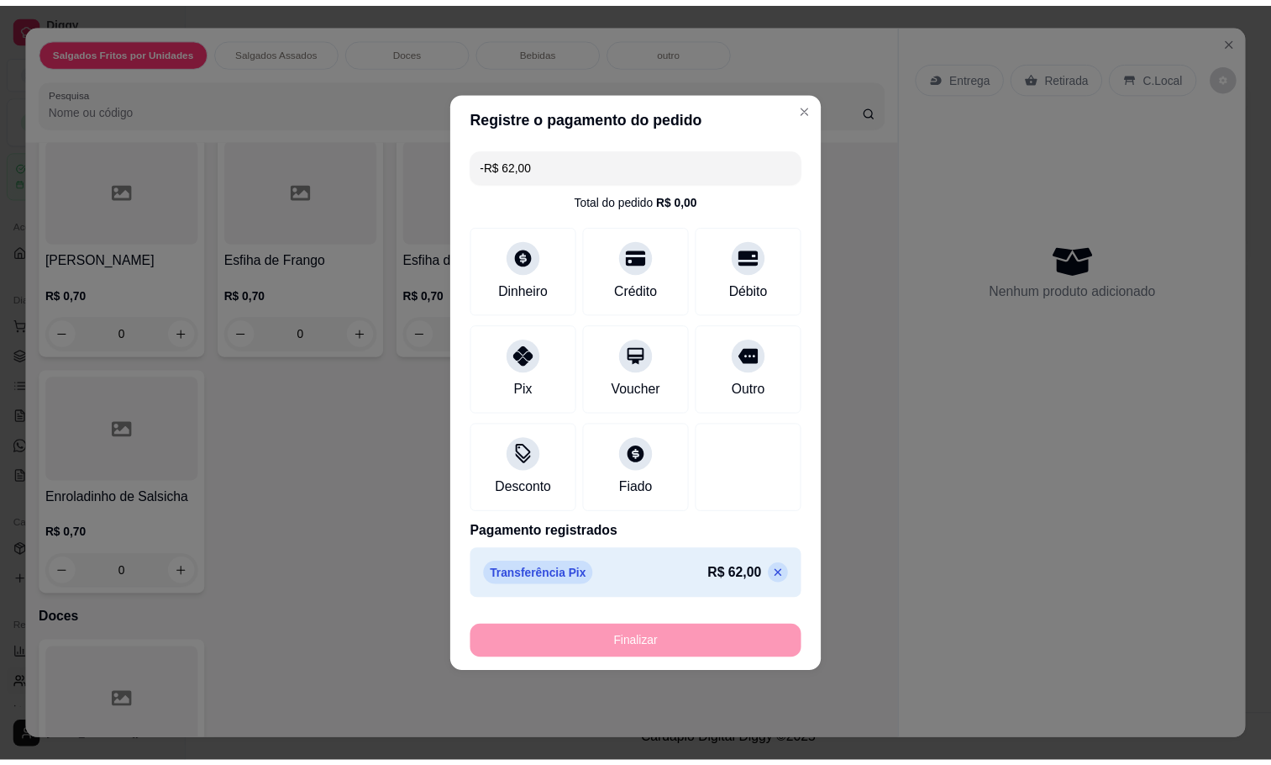
scroll to position [625, 0]
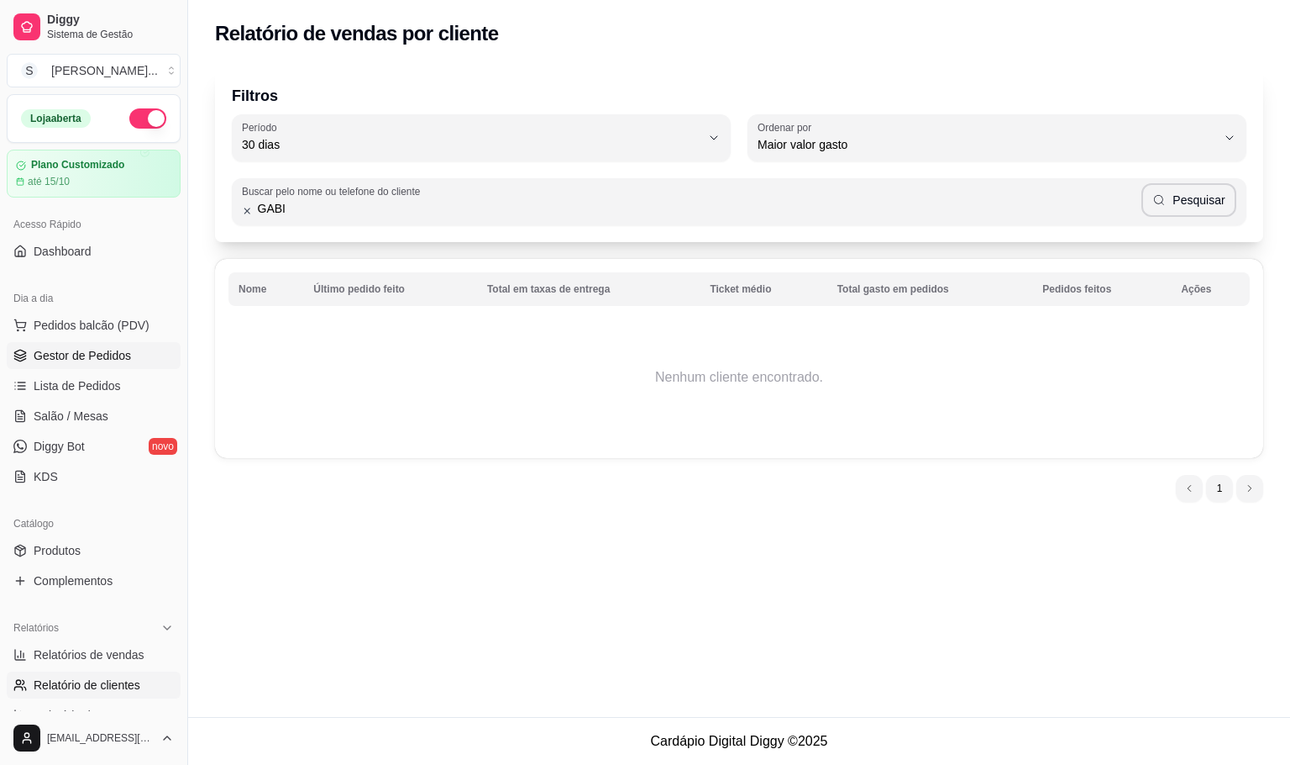
click at [48, 353] on span "Gestor de Pedidos" at bounding box center [82, 355] width 97 height 17
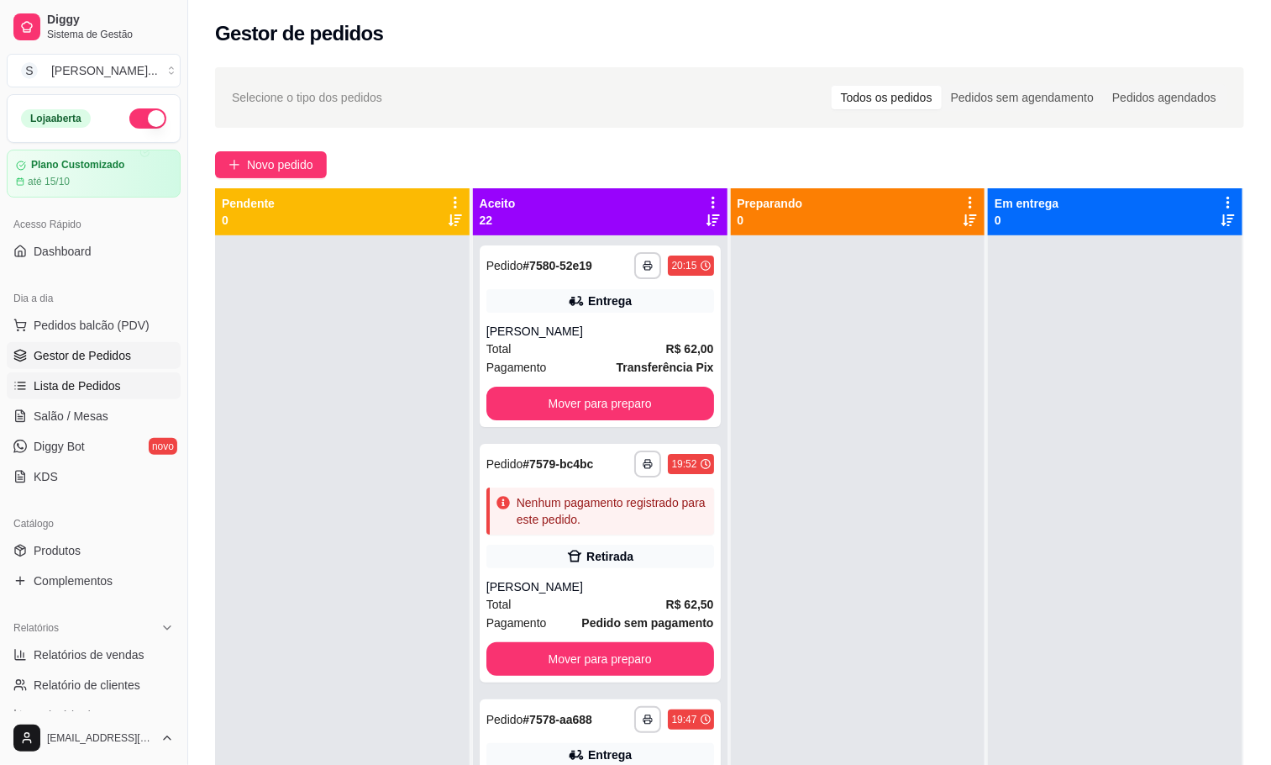
click at [91, 393] on span "Lista de Pedidos" at bounding box center [77, 385] width 87 height 17
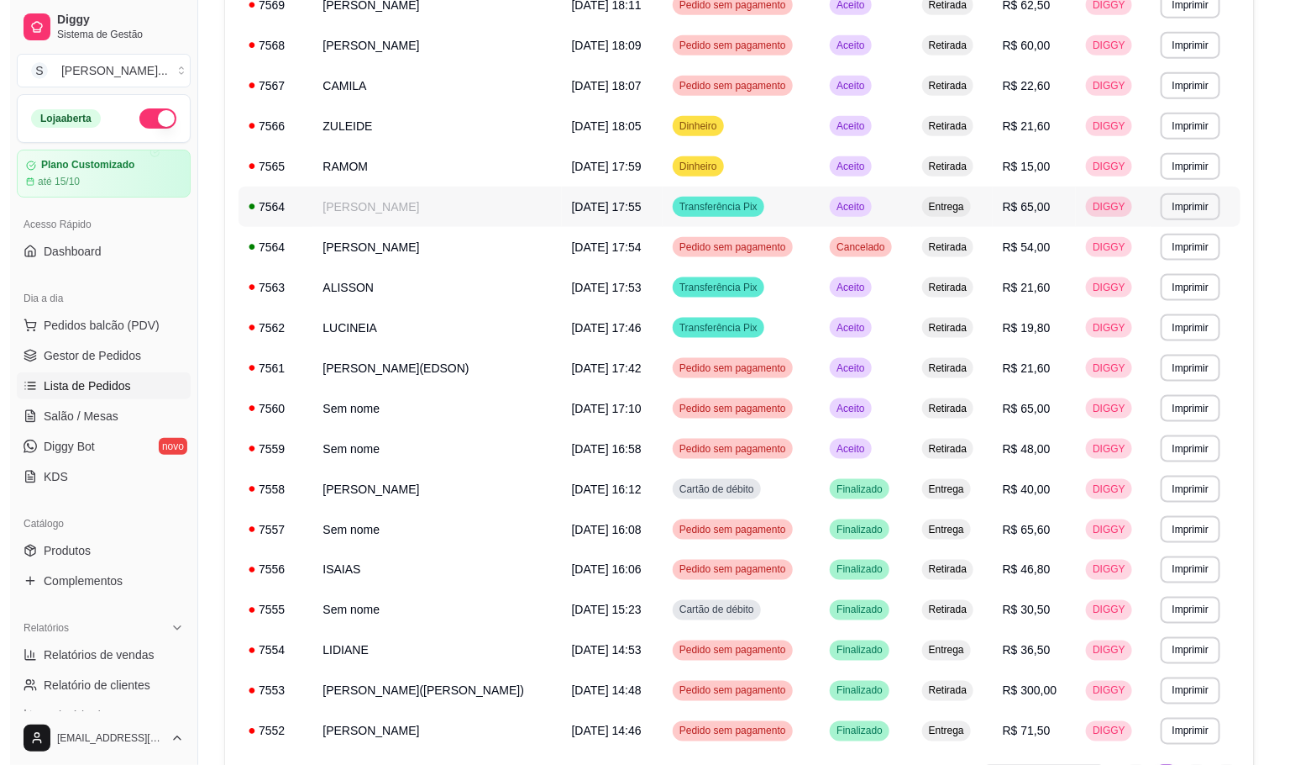
scroll to position [756, 0]
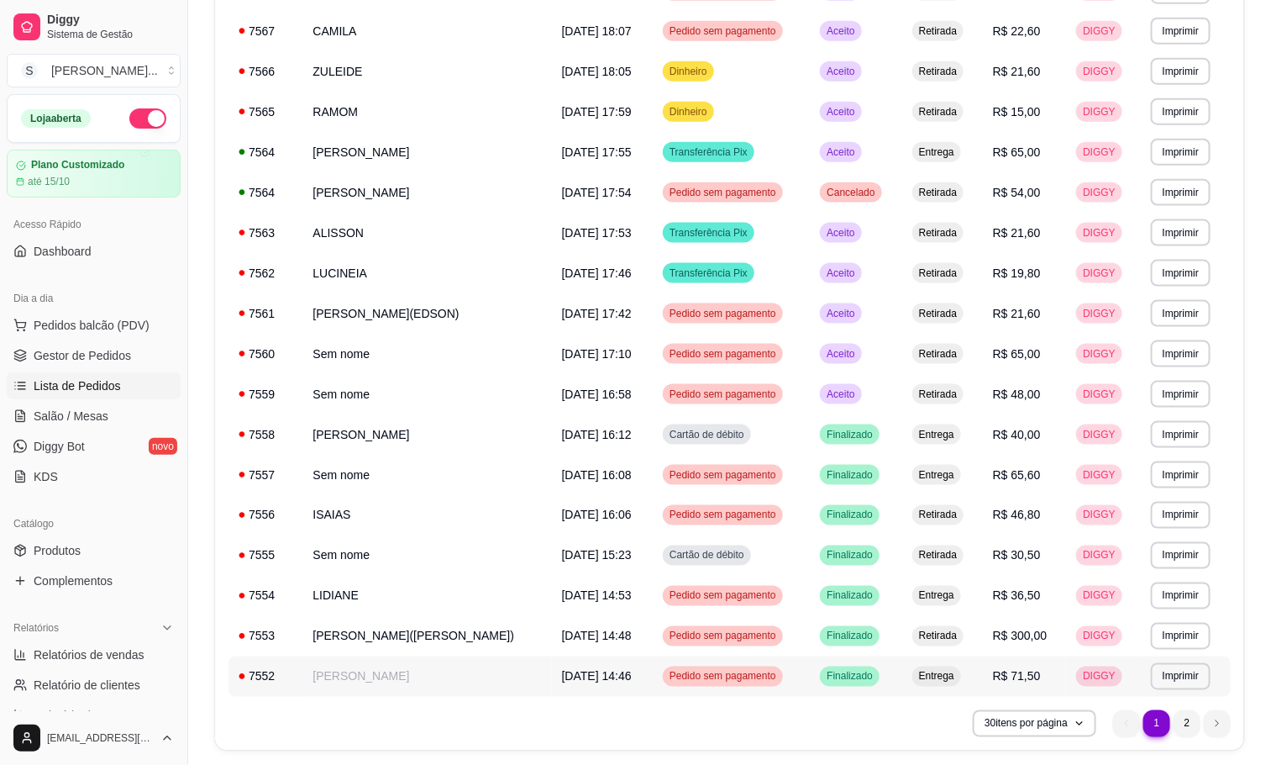
click at [563, 673] on span "[DATE] 14:46" at bounding box center [597, 676] width 70 height 13
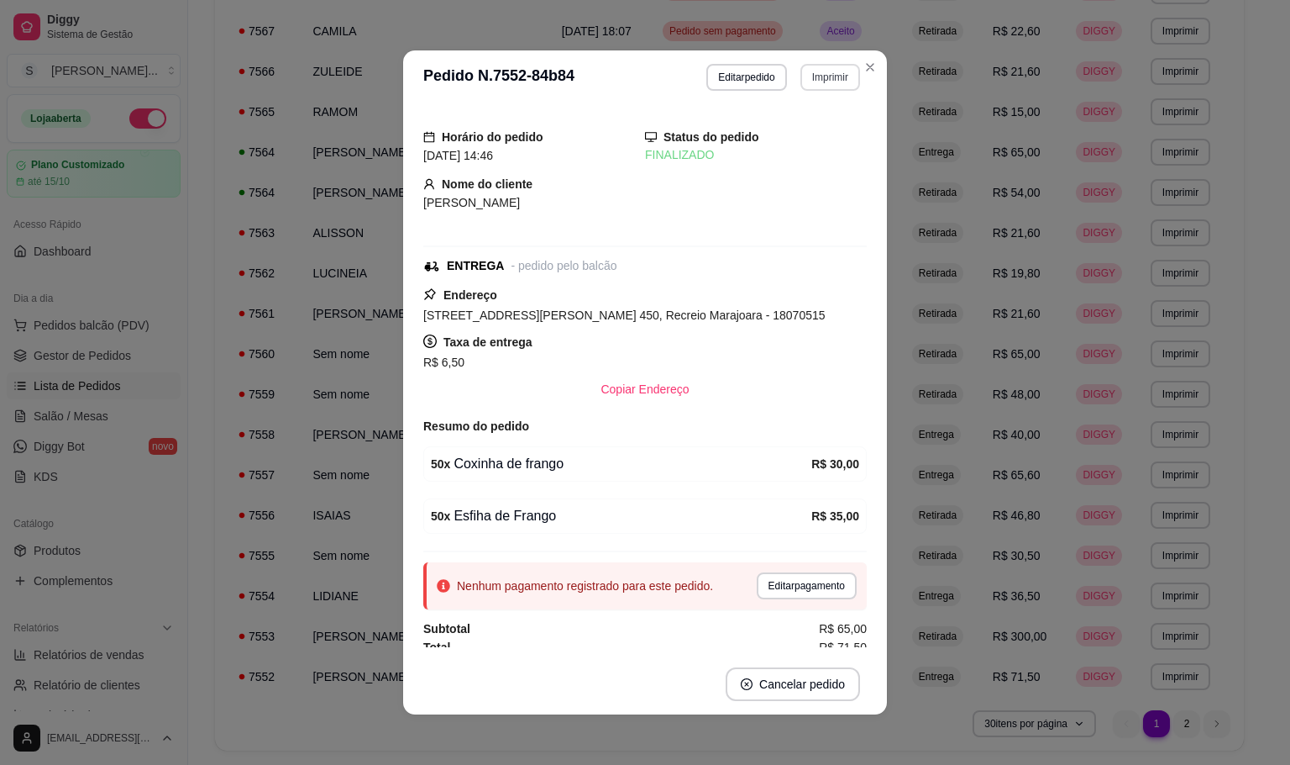
click at [820, 76] on button "Imprimir" at bounding box center [831, 77] width 60 height 27
click at [775, 123] on button "IMPRESSORA" at bounding box center [792, 136] width 118 height 26
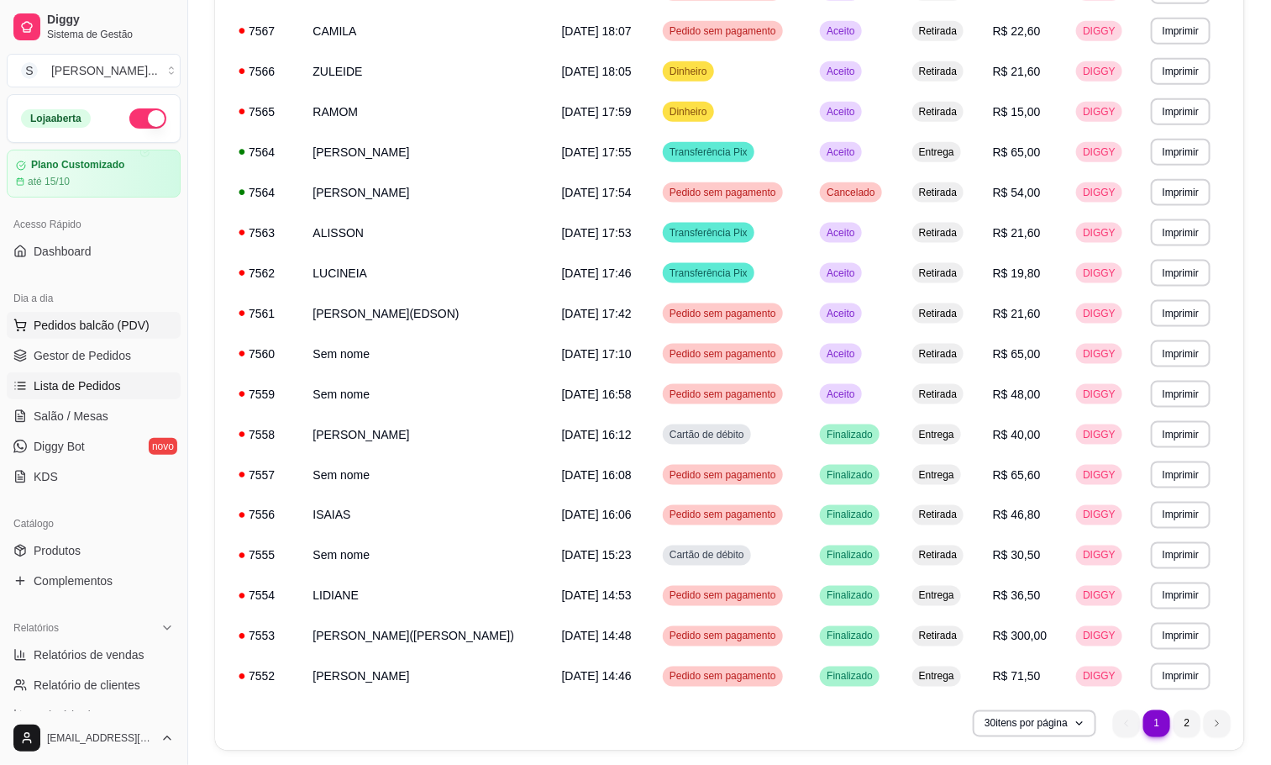
click at [127, 320] on span "Pedidos balcão (PDV)" at bounding box center [92, 325] width 116 height 17
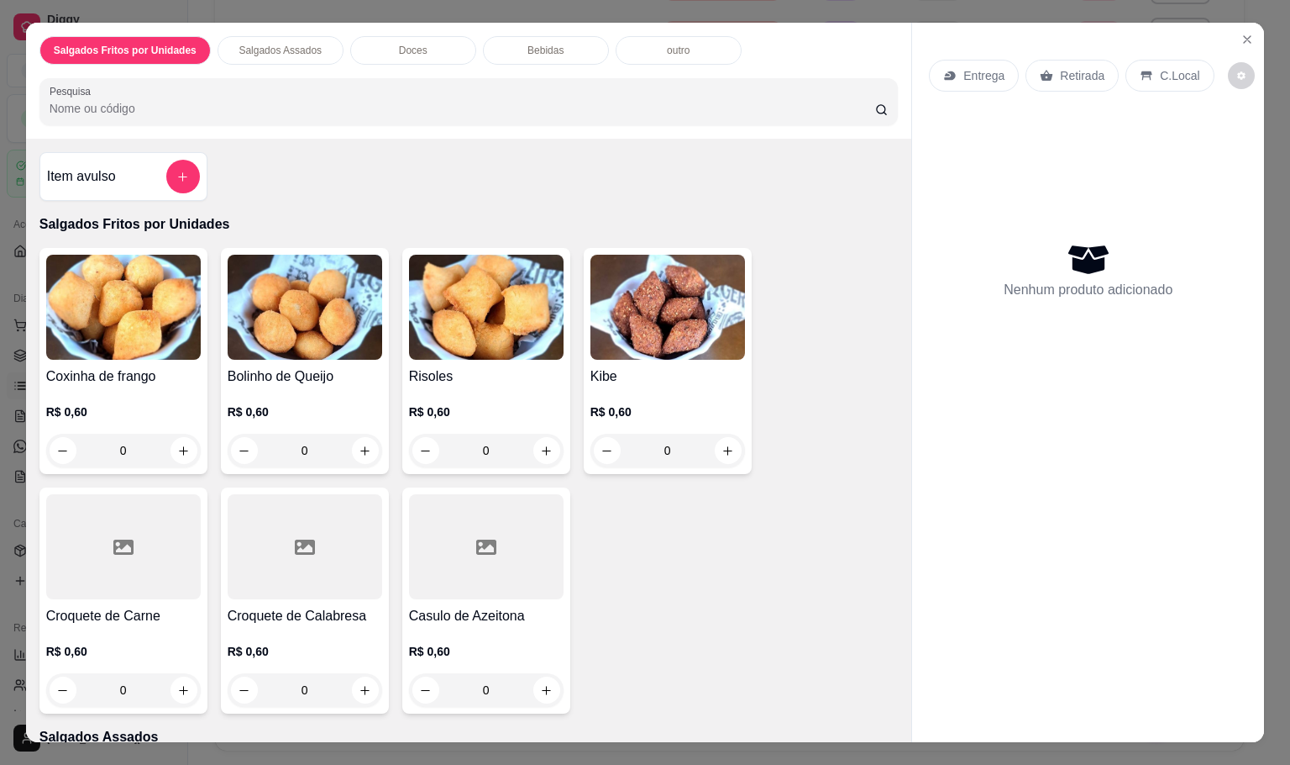
drag, startPoint x: 127, startPoint y: 444, endPoint x: 76, endPoint y: 437, distance: 51.0
click at [76, 437] on input "0" at bounding box center [123, 451] width 94 height 34
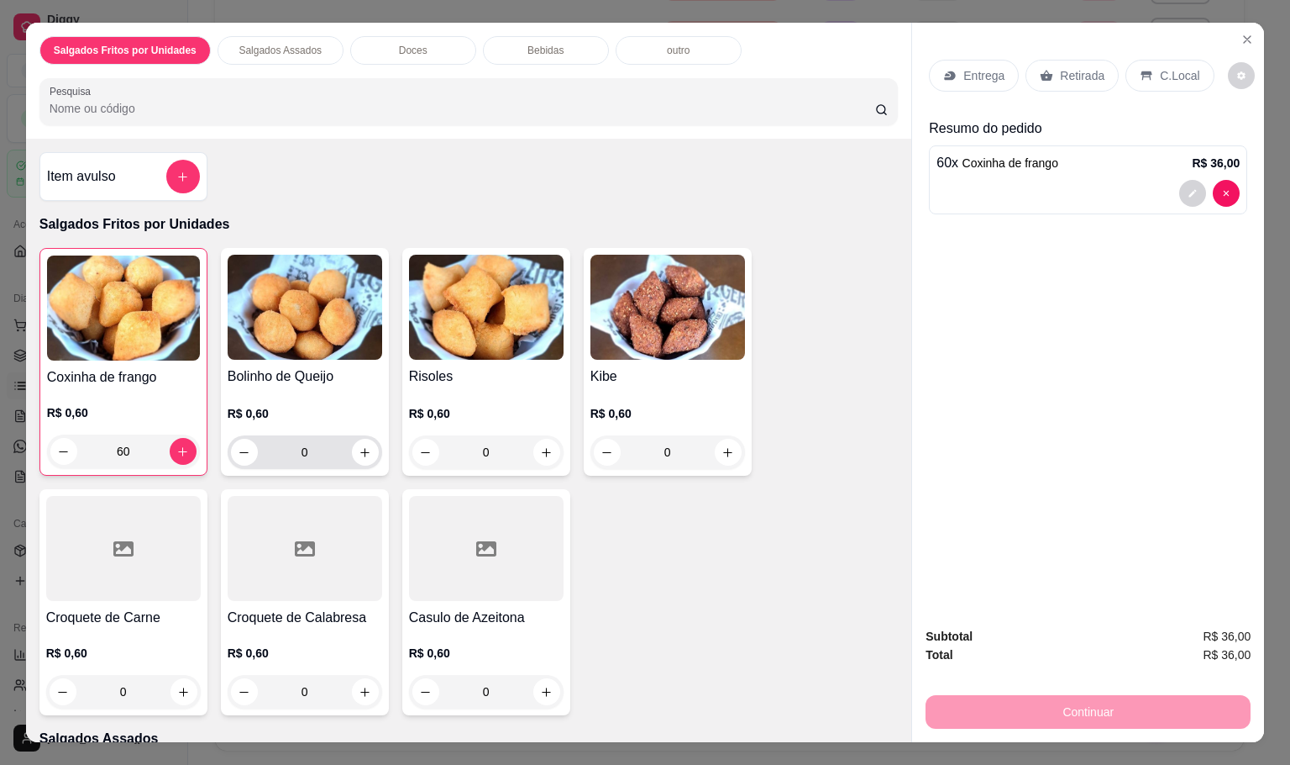
type input "60"
drag, startPoint x: 283, startPoint y: 449, endPoint x: 315, endPoint y: 449, distance: 31.9
click at [315, 449] on input "0" at bounding box center [305, 452] width 94 height 34
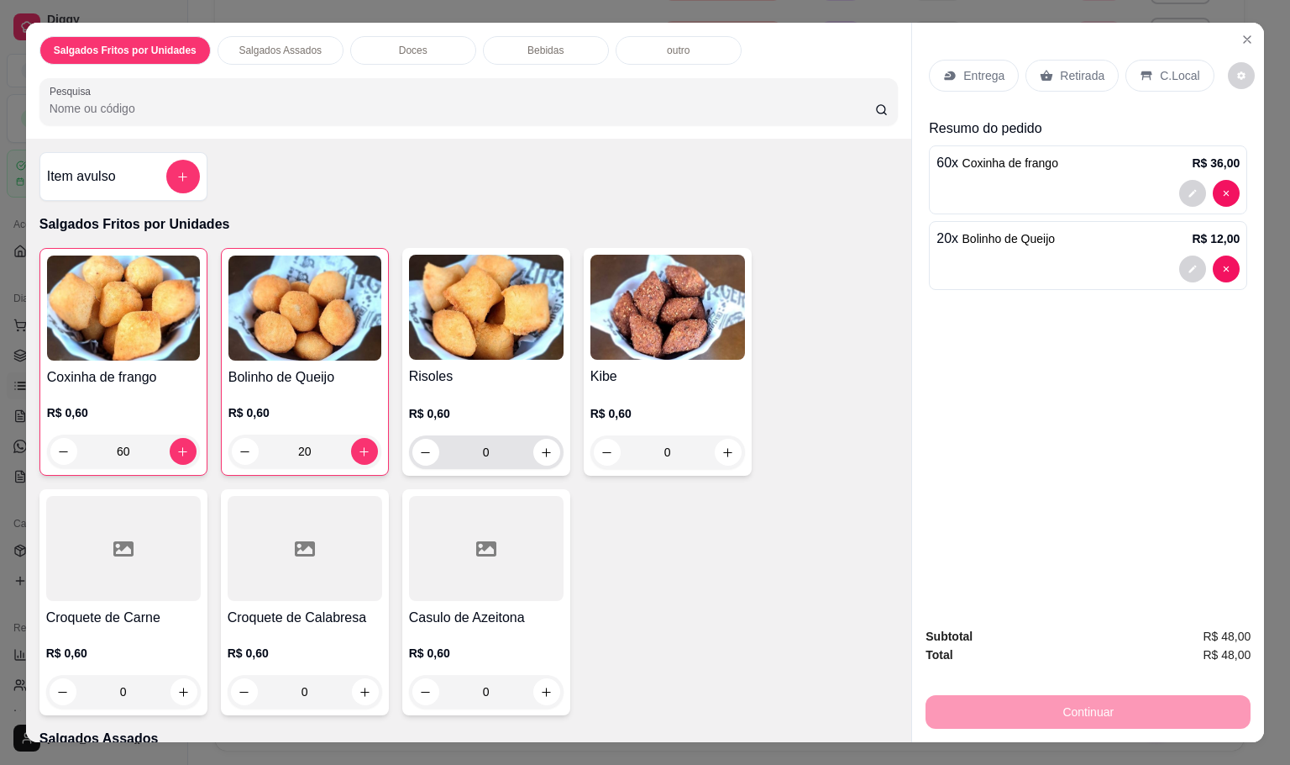
type input "20"
drag, startPoint x: 490, startPoint y: 451, endPoint x: 459, endPoint y: 446, distance: 31.5
click at [459, 446] on input "0" at bounding box center [486, 452] width 94 height 34
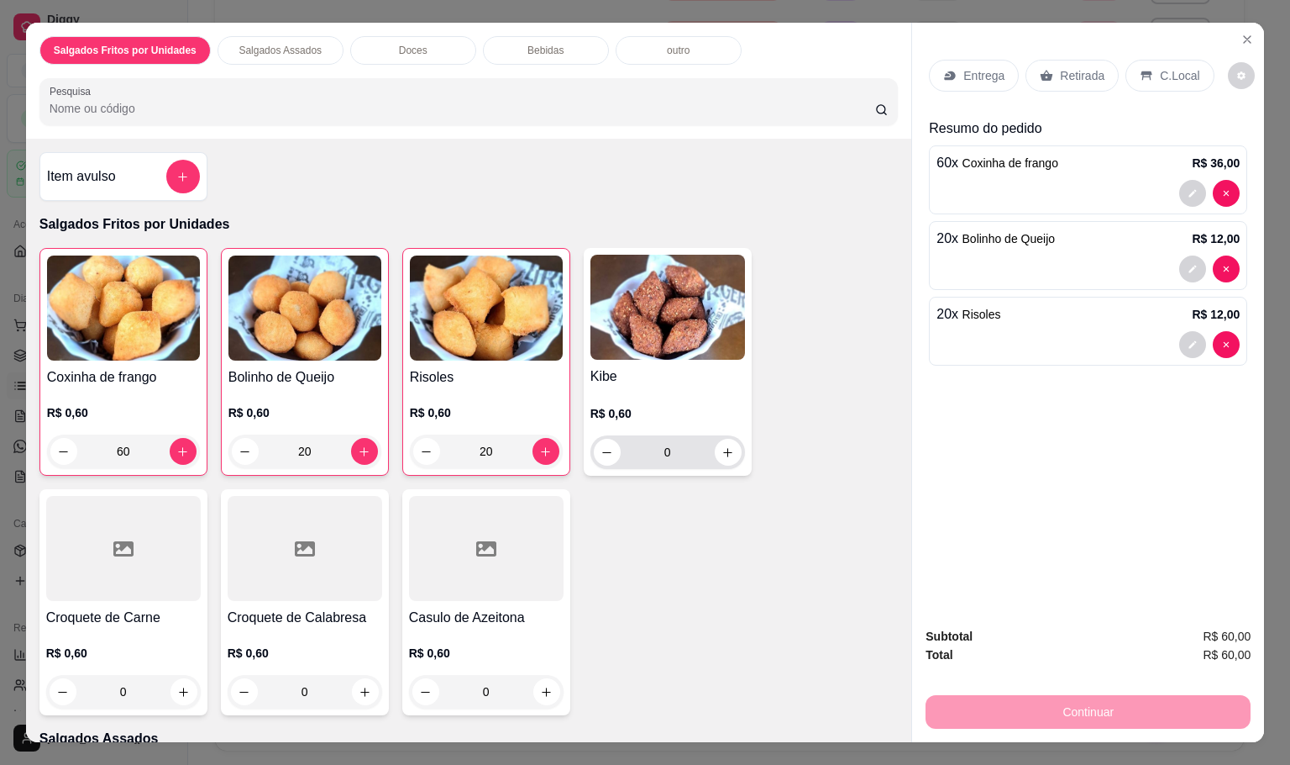
type input "20"
click at [679, 449] on input "0" at bounding box center [668, 452] width 94 height 34
drag, startPoint x: 673, startPoint y: 449, endPoint x: 631, endPoint y: 439, distance: 43.2
click at [643, 439] on input "0" at bounding box center [668, 452] width 94 height 34
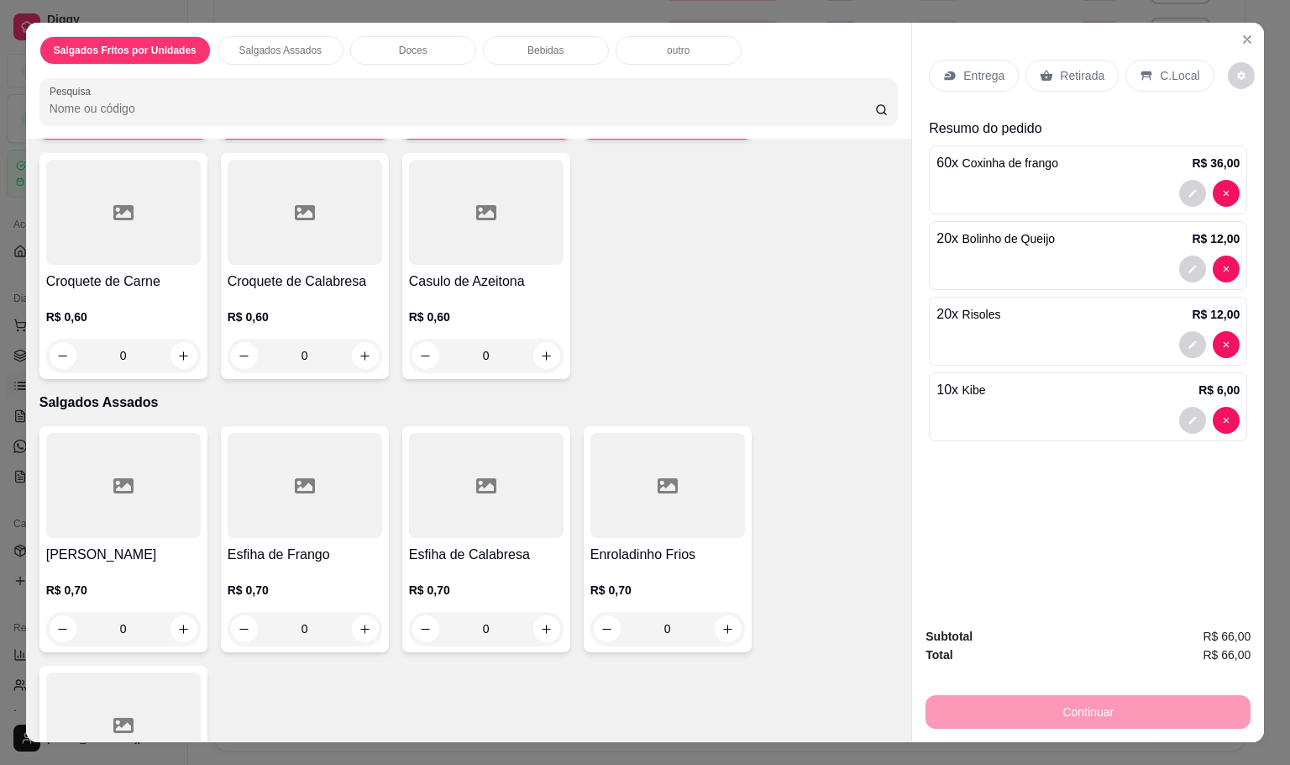
scroll to position [378, 0]
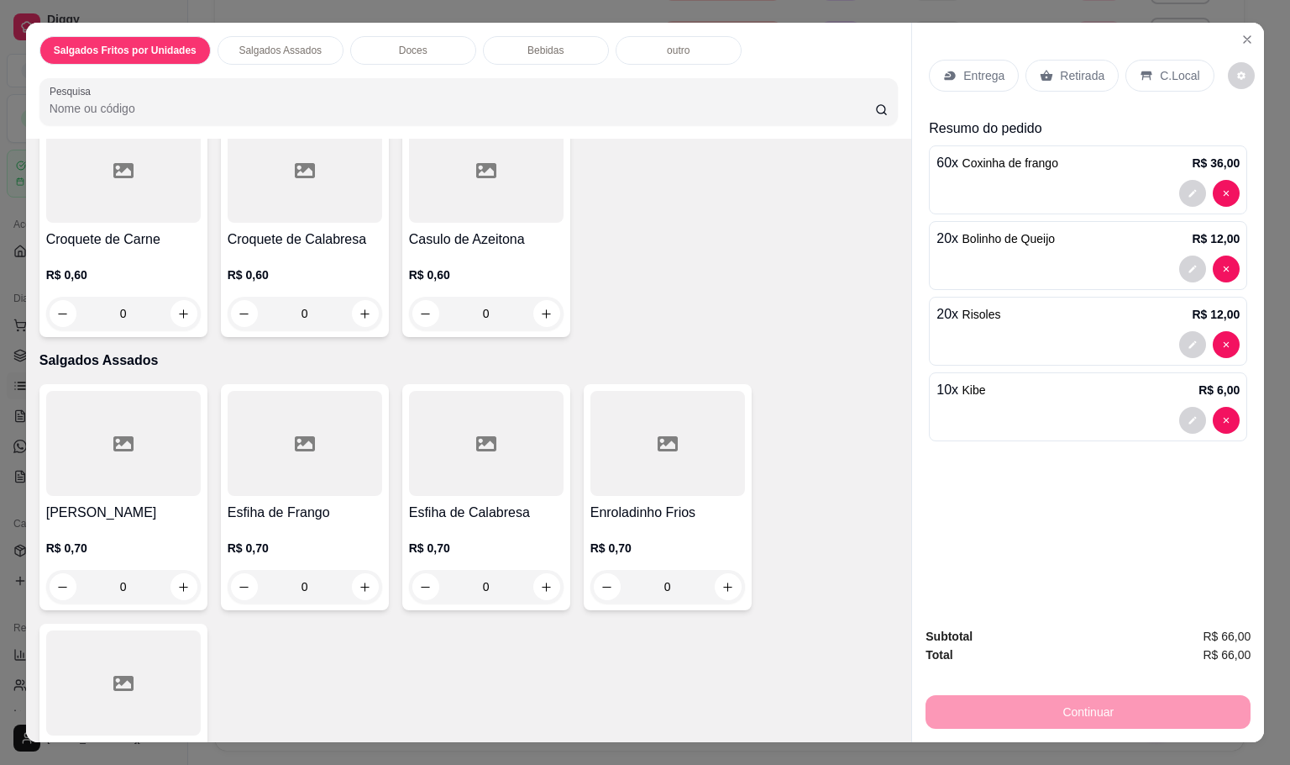
type input "10"
drag, startPoint x: 126, startPoint y: 587, endPoint x: 104, endPoint y: 575, distance: 25.2
click at [106, 575] on input "0" at bounding box center [123, 587] width 94 height 34
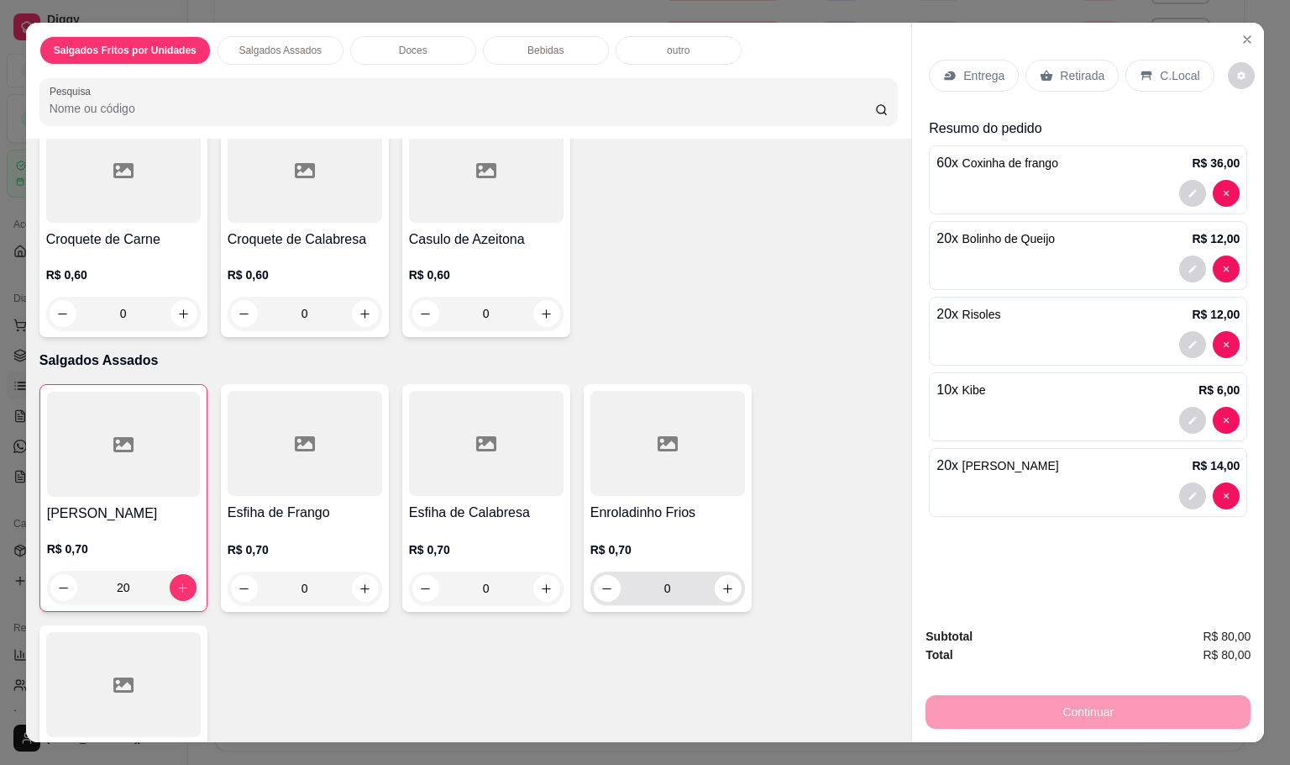
type input "20"
drag, startPoint x: 681, startPoint y: 565, endPoint x: 638, endPoint y: 572, distance: 43.4
click at [638, 572] on input "0" at bounding box center [668, 588] width 94 height 34
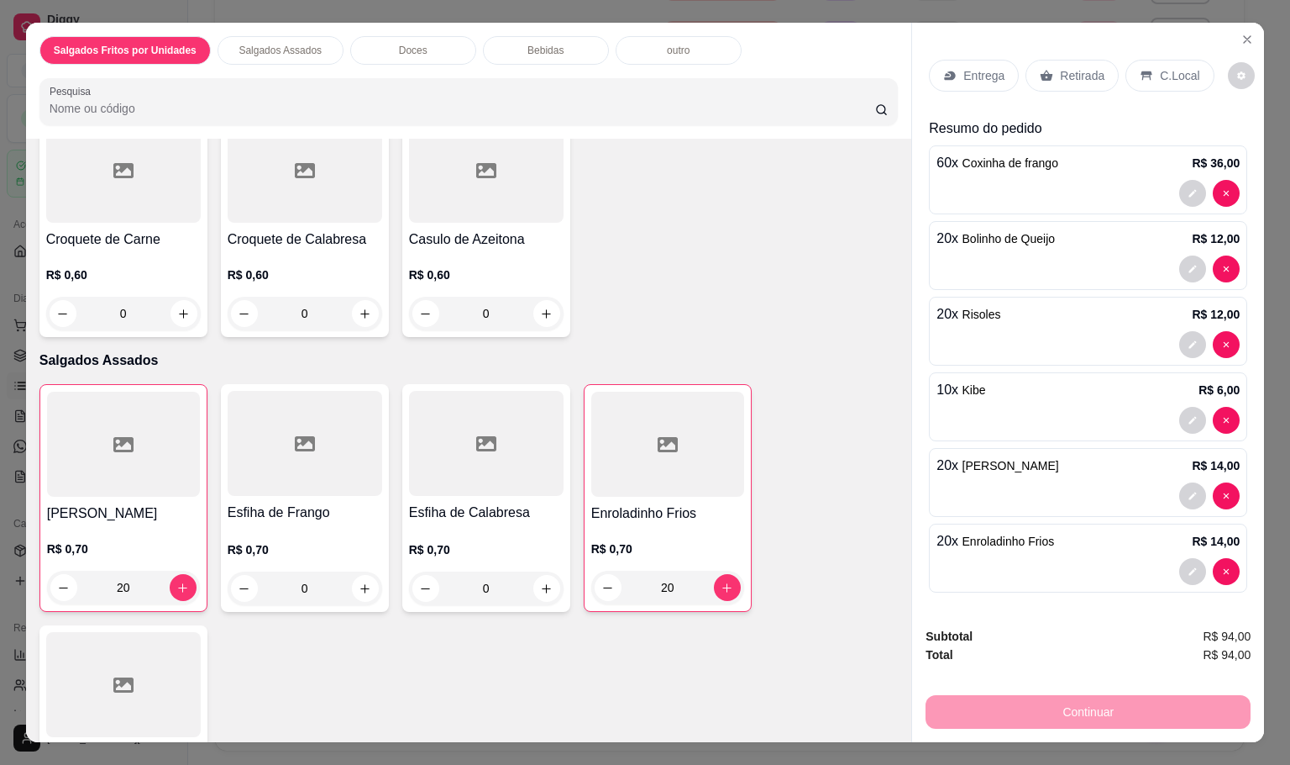
type input "20"
click at [981, 67] on p "Entrega" at bounding box center [984, 75] width 41 height 17
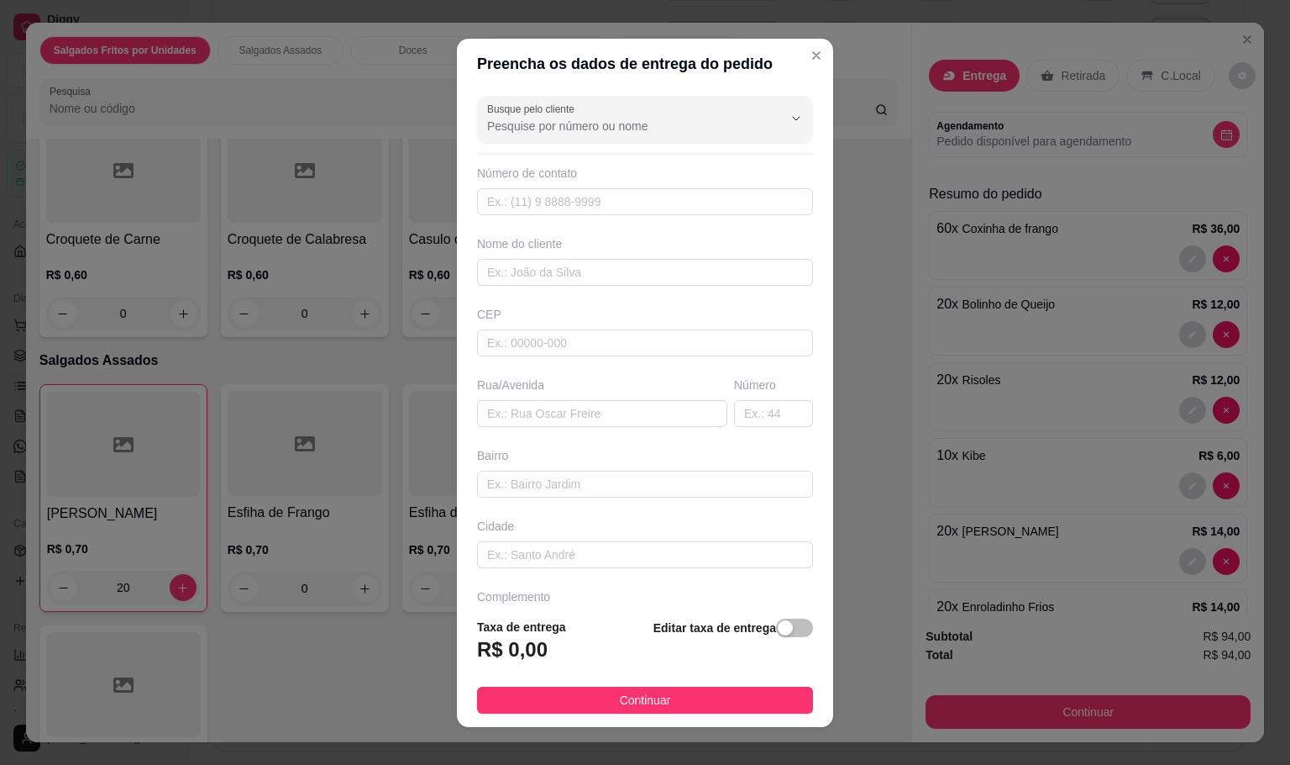
click at [638, 328] on div "CEP" at bounding box center [645, 331] width 346 height 50
click at [638, 333] on input "text" at bounding box center [645, 342] width 336 height 27
type input "18055113"
type input "Rua [PERSON_NAME]"
type input "[GEOGRAPHIC_DATA]"
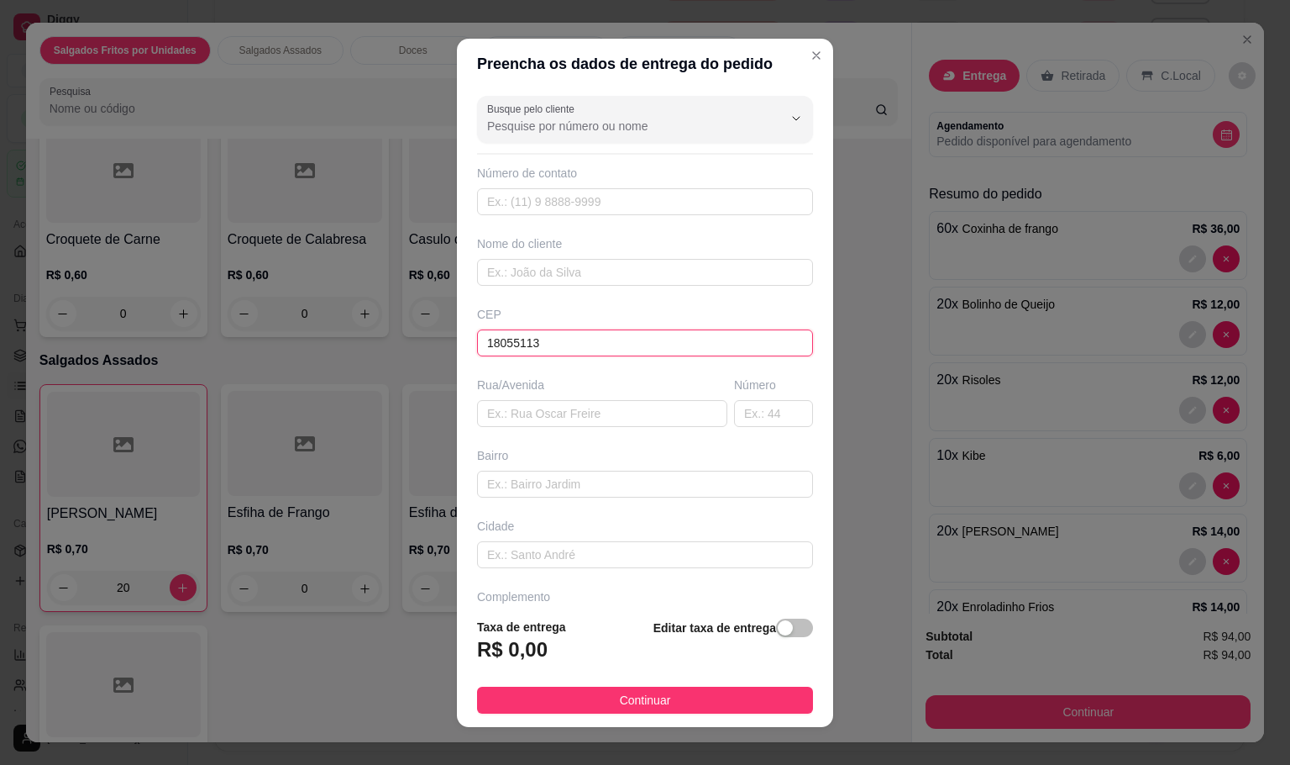
type input "Sorocaba"
type input "18055113"
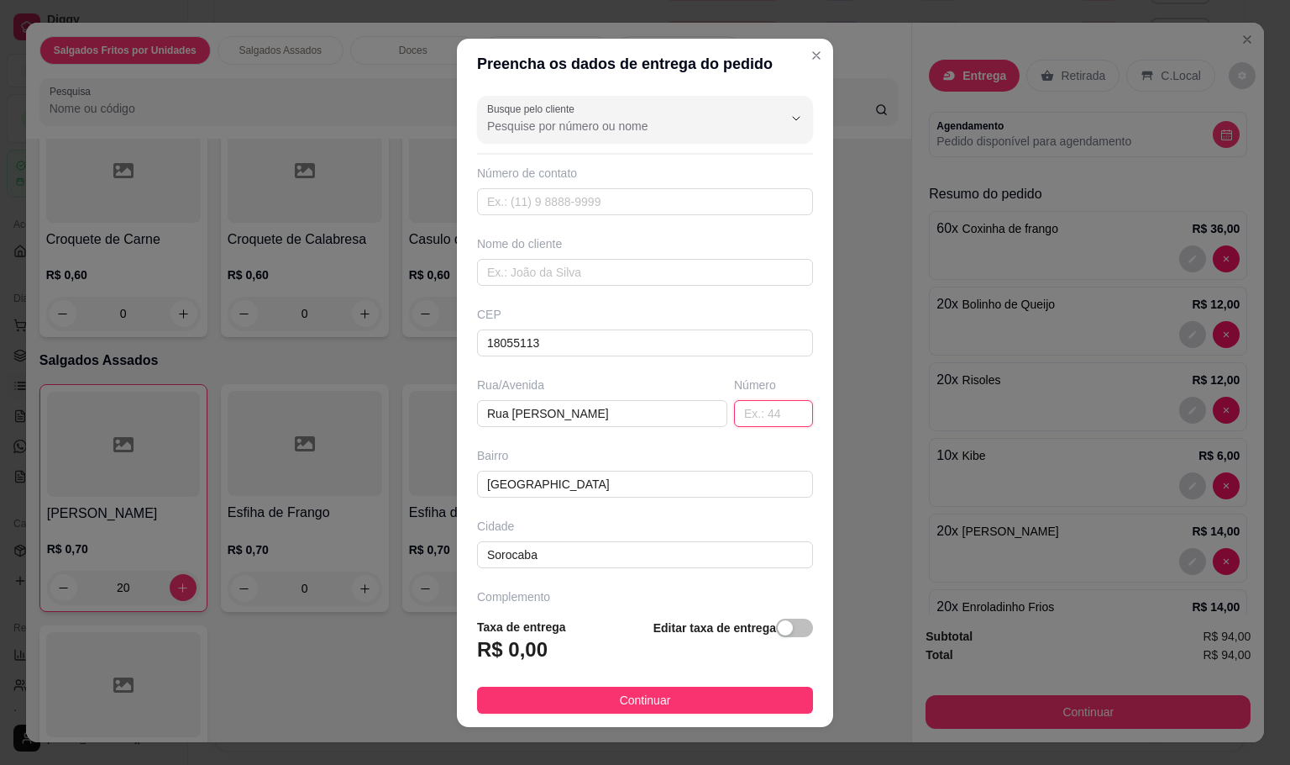
click at [734, 412] on input "text" at bounding box center [773, 413] width 79 height 27
type input "231"
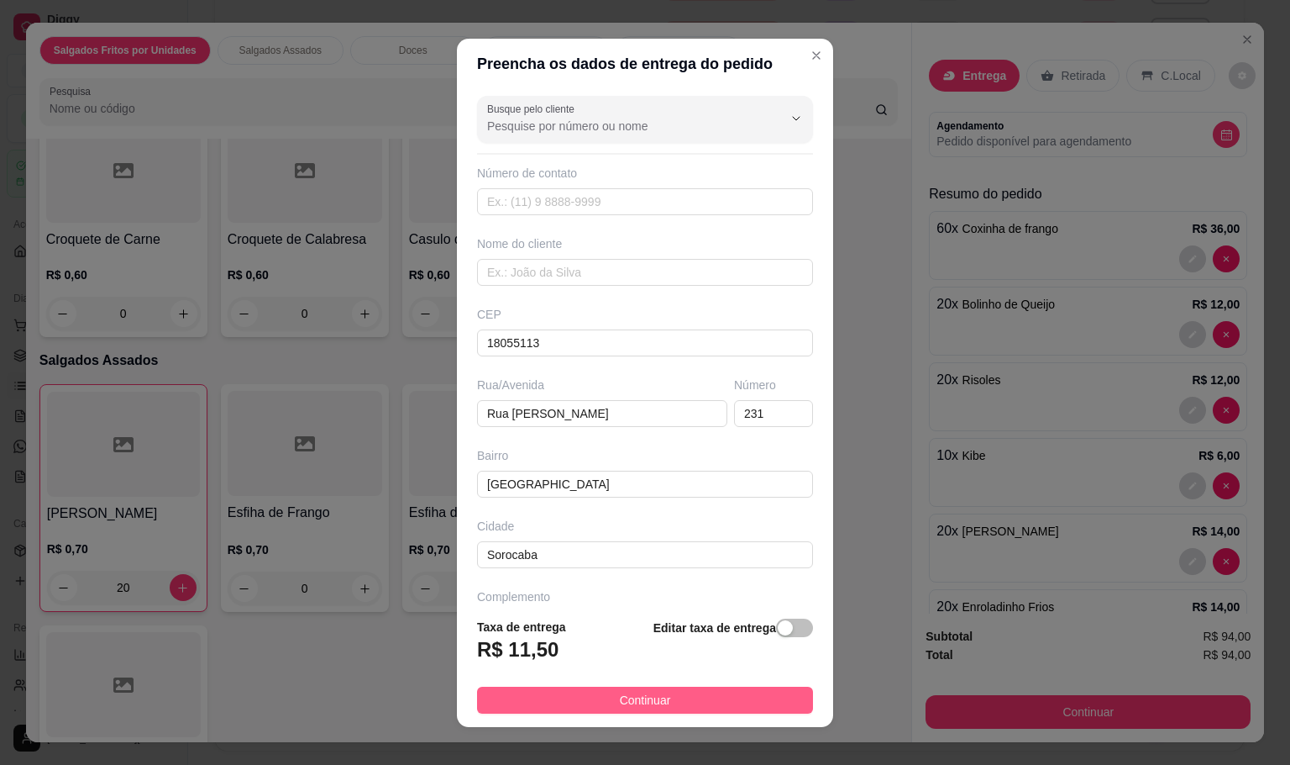
click at [671, 709] on button "Continuar" at bounding box center [645, 699] width 336 height 27
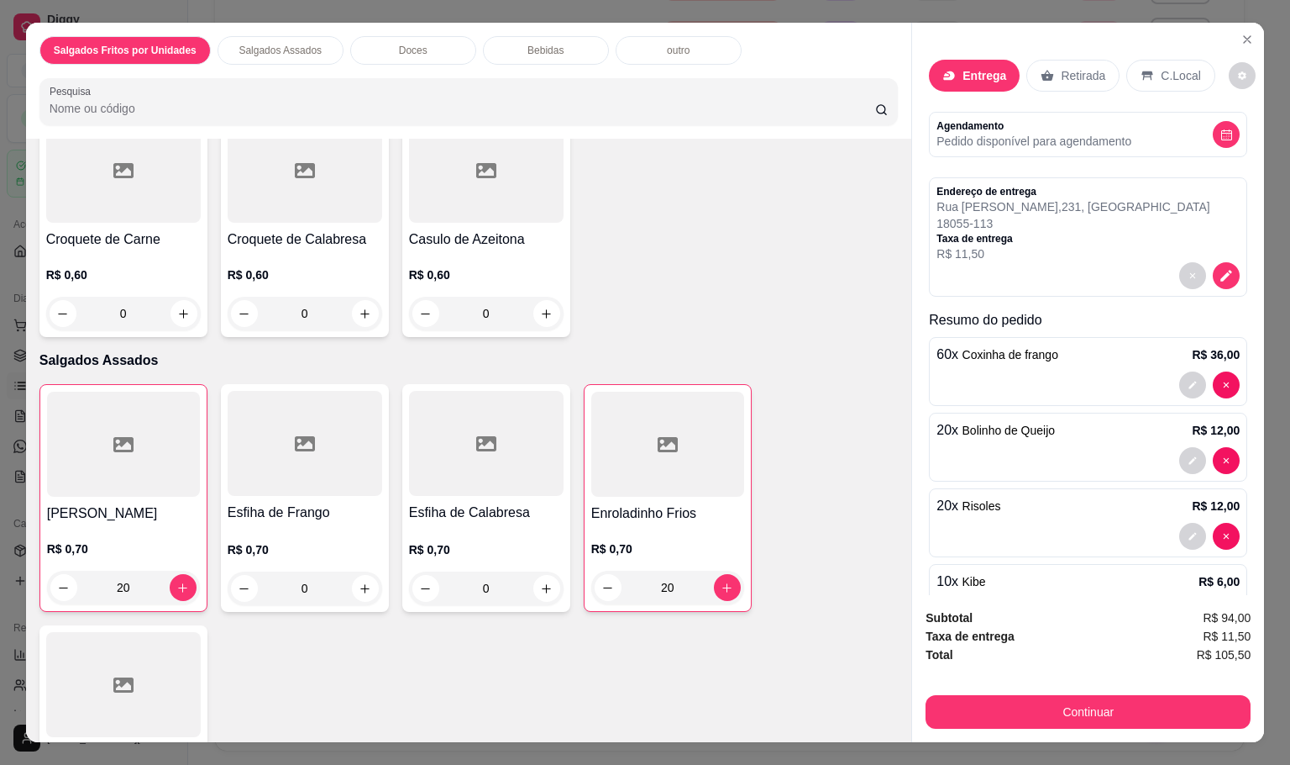
click at [1101, 728] on div "Subtotal R$ 94,00 Taxa de entrega R$ 11,50 Total R$ 105,50 Continuar" at bounding box center [1088, 668] width 352 height 147
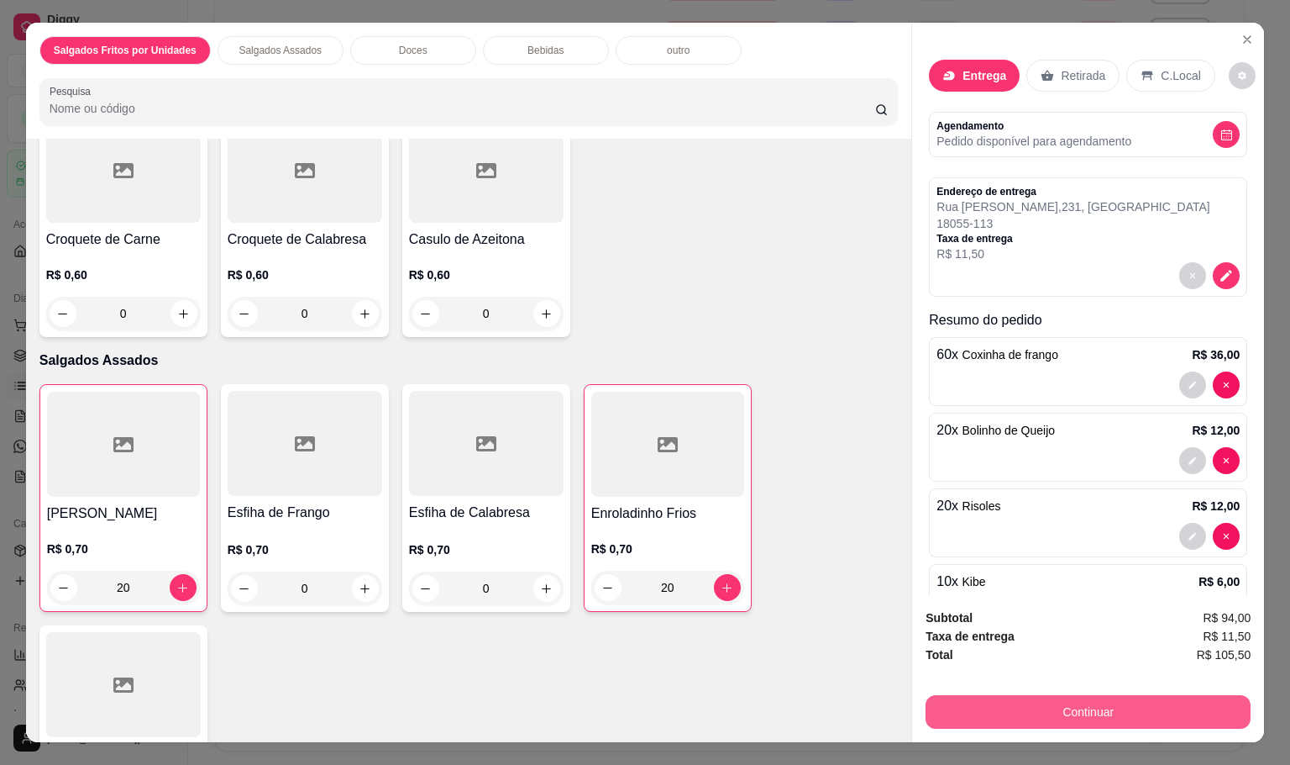
click at [1112, 702] on button "Continuar" at bounding box center [1088, 712] width 325 height 34
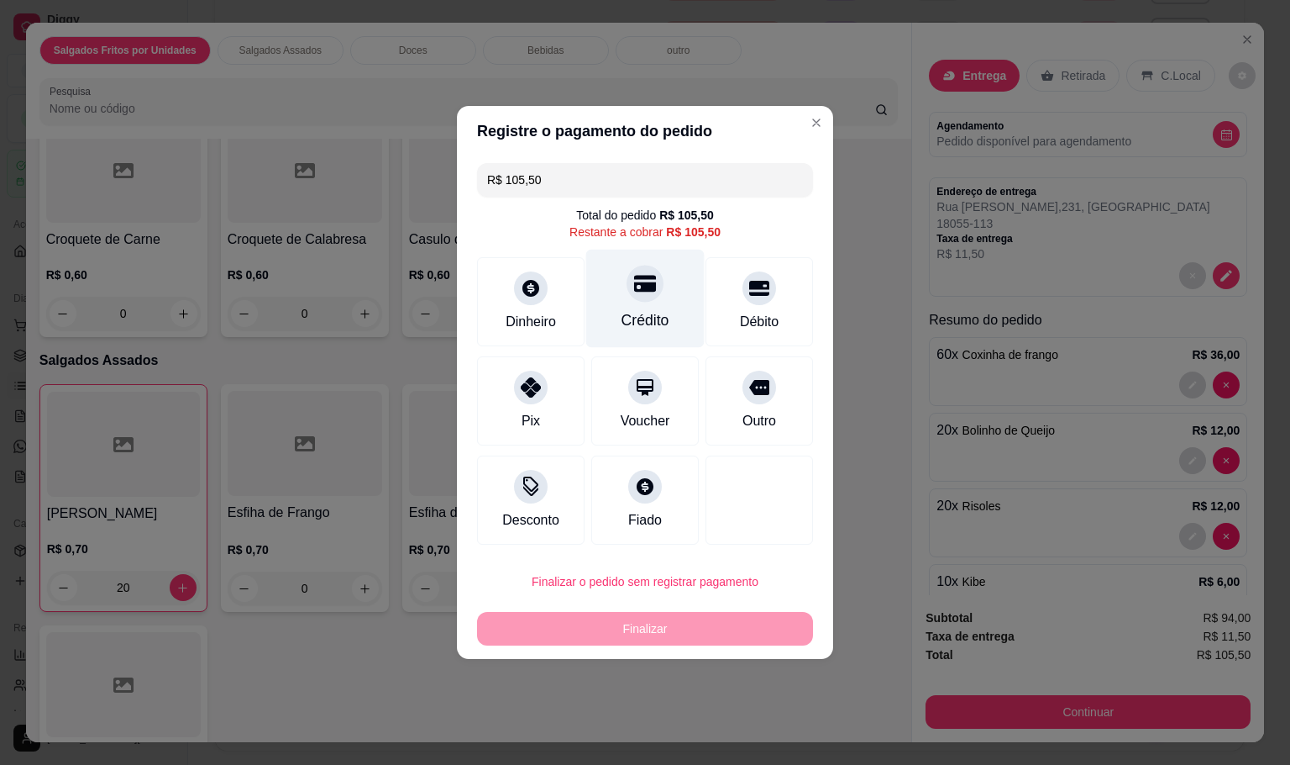
click at [651, 302] on div "Crédito" at bounding box center [645, 299] width 118 height 98
type input "R$ 0,00"
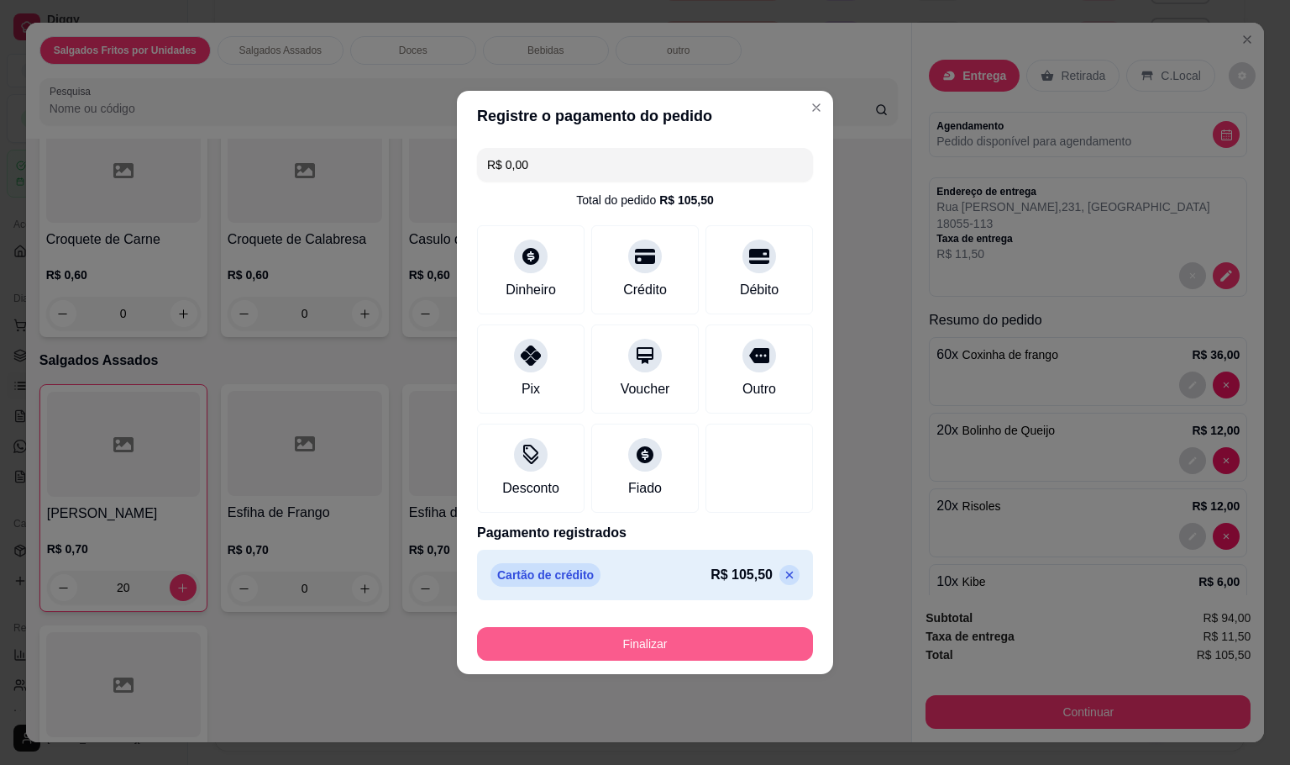
click at [691, 646] on button "Finalizar" at bounding box center [645, 644] width 336 height 34
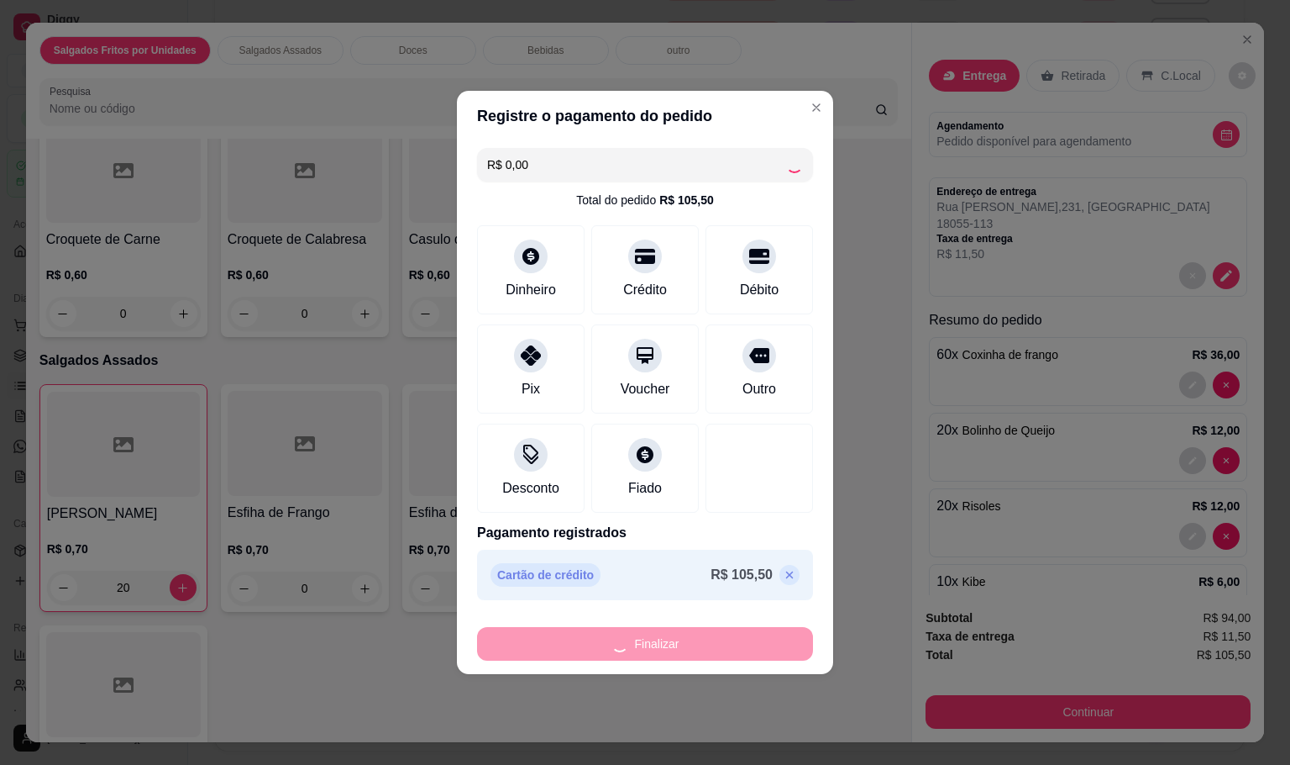
type input "0"
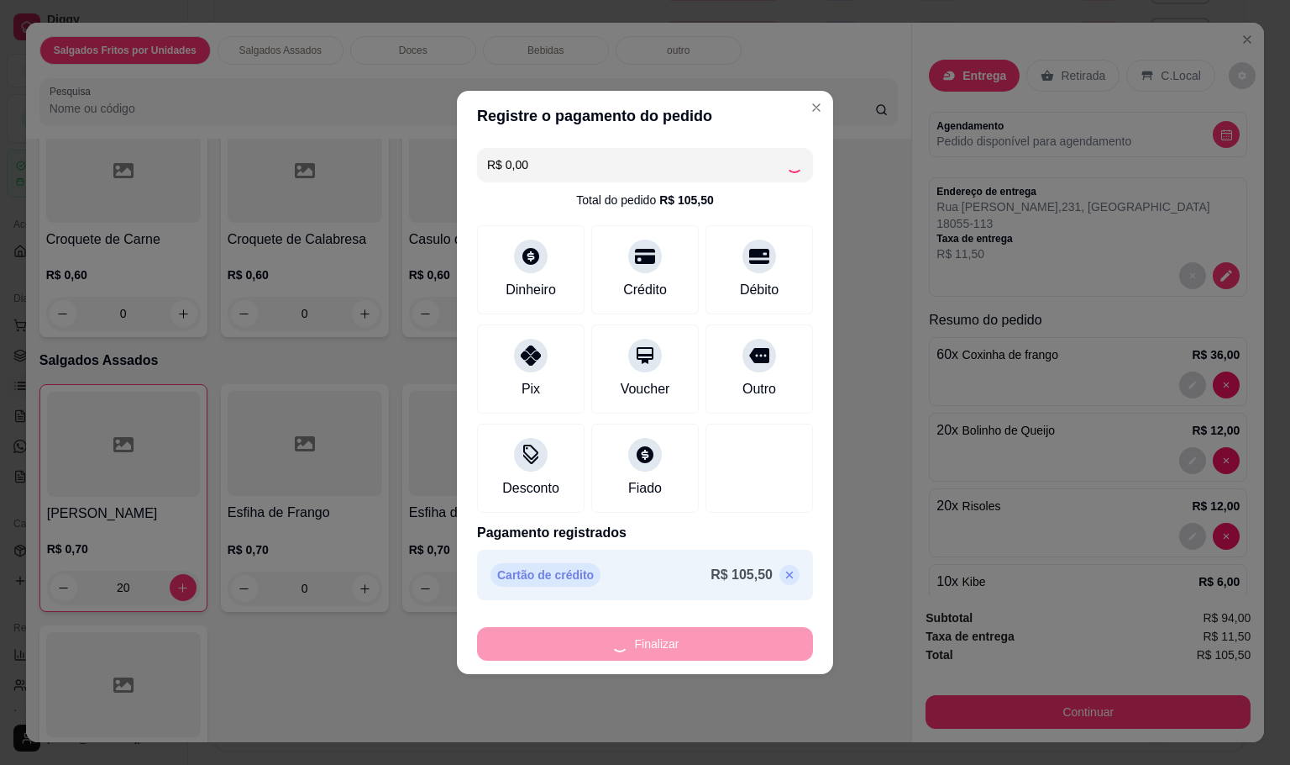
type input "0"
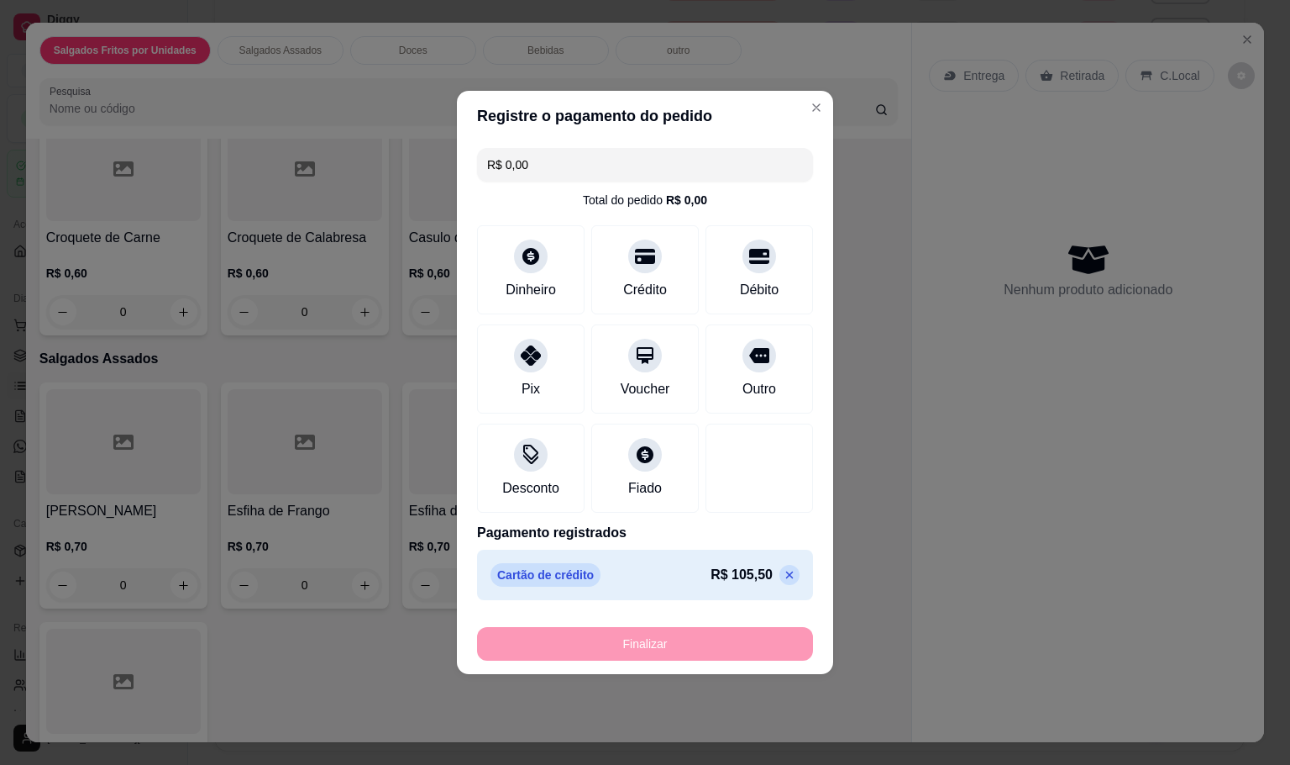
type input "-R$ 105,50"
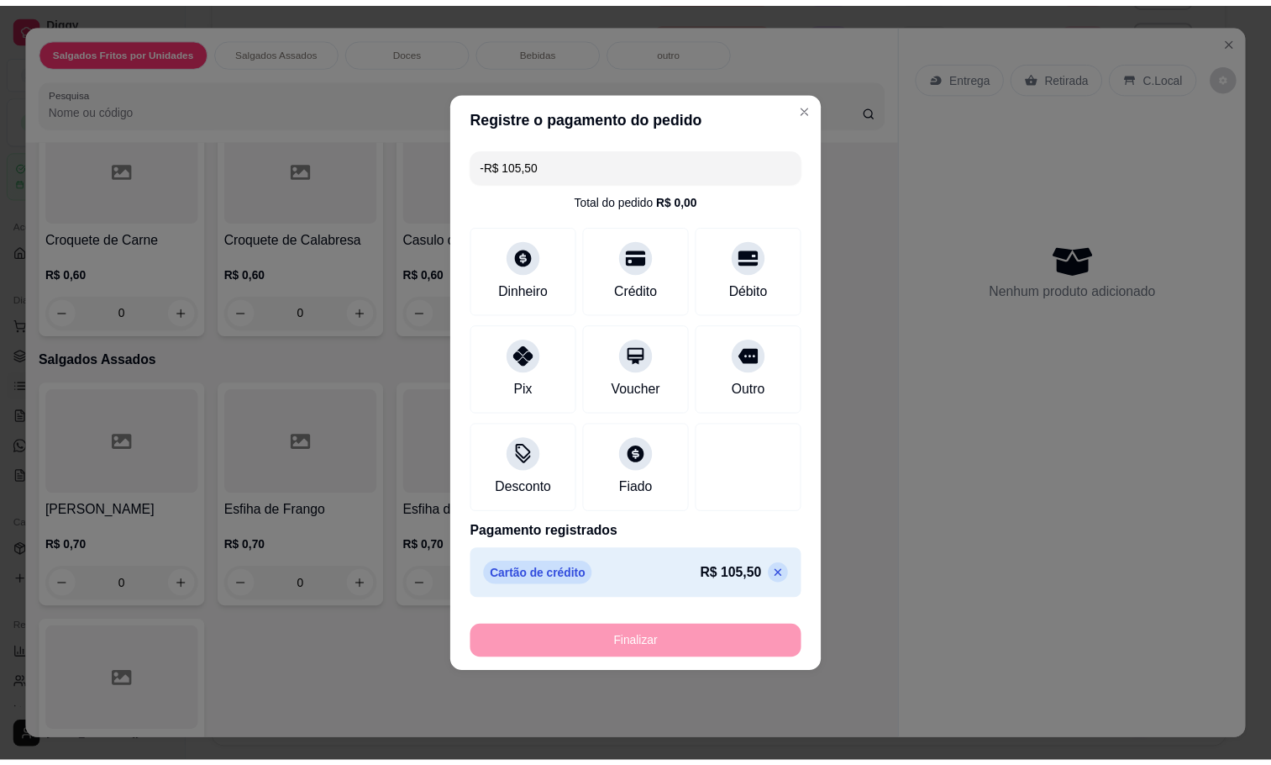
scroll to position [376, 0]
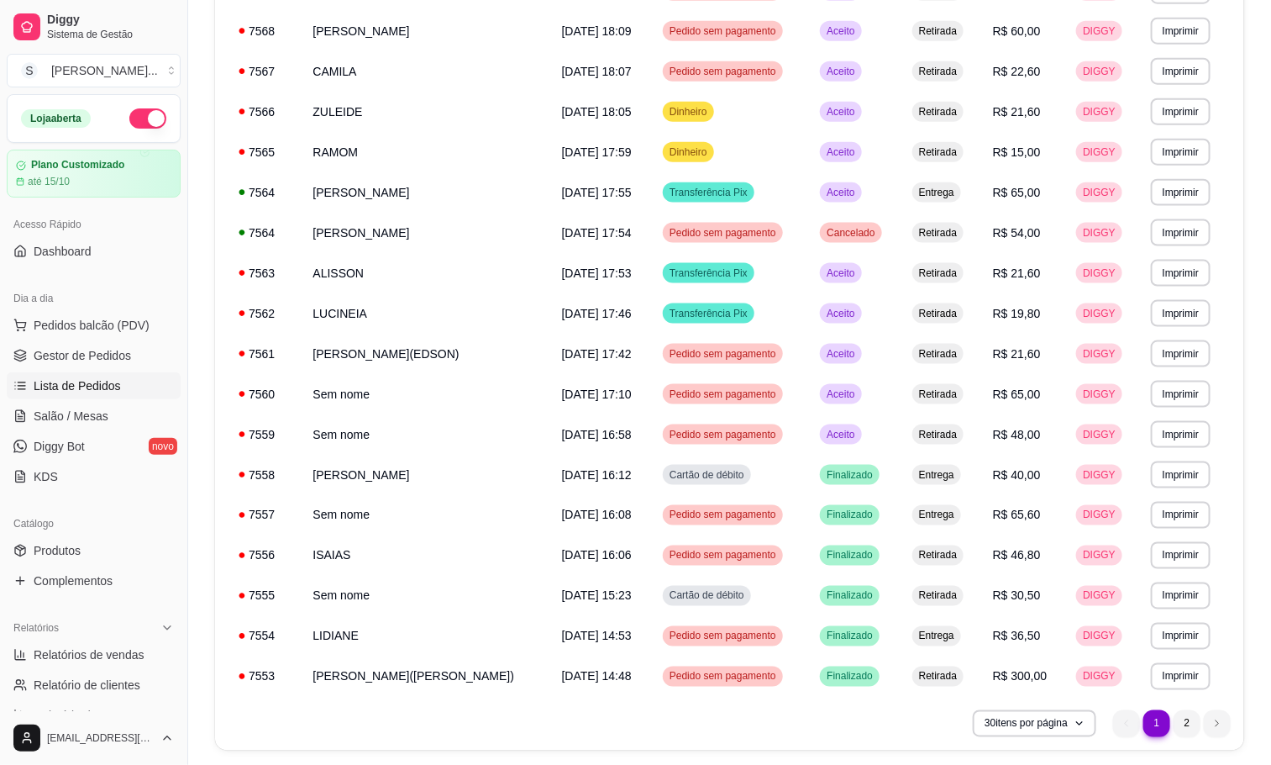
click at [94, 303] on div "Dia a dia" at bounding box center [94, 298] width 174 height 27
click at [92, 331] on span "Pedidos balcão (PDV)" at bounding box center [92, 325] width 116 height 17
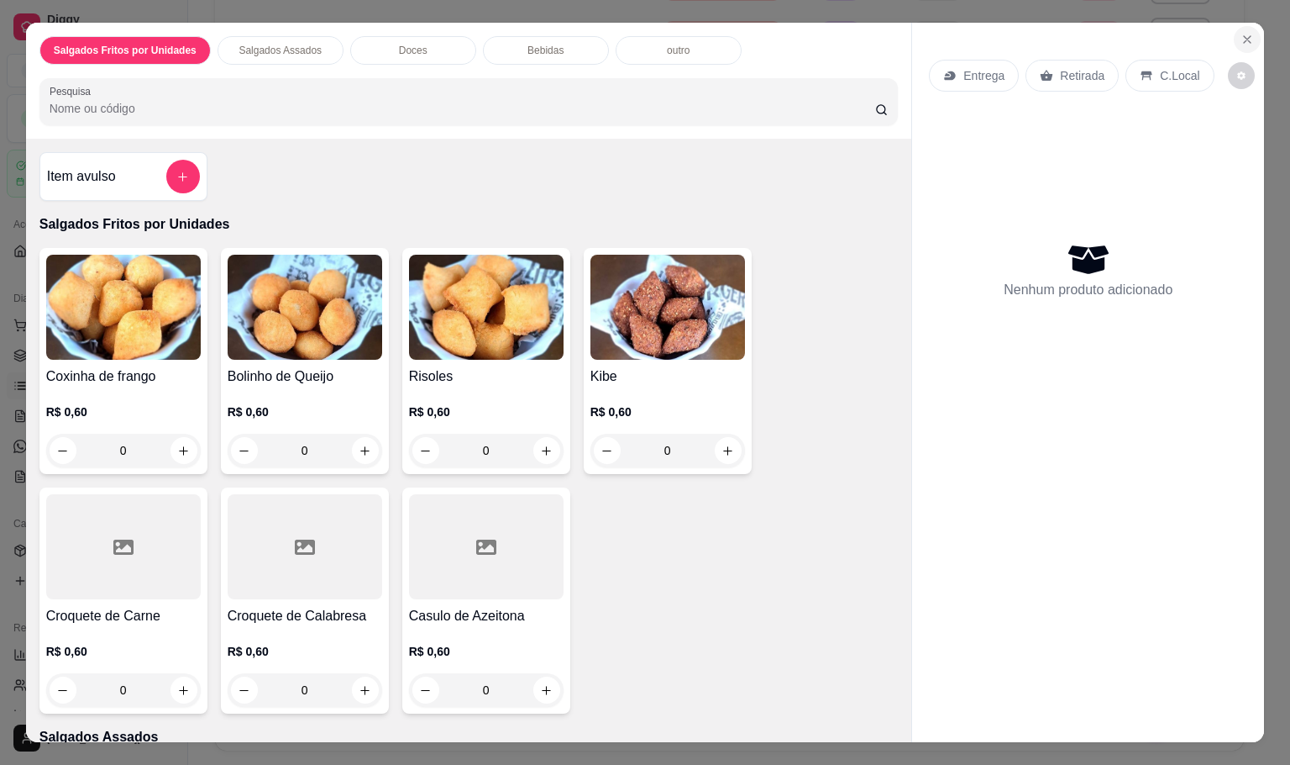
click at [1241, 33] on icon "Close" at bounding box center [1247, 39] width 13 height 13
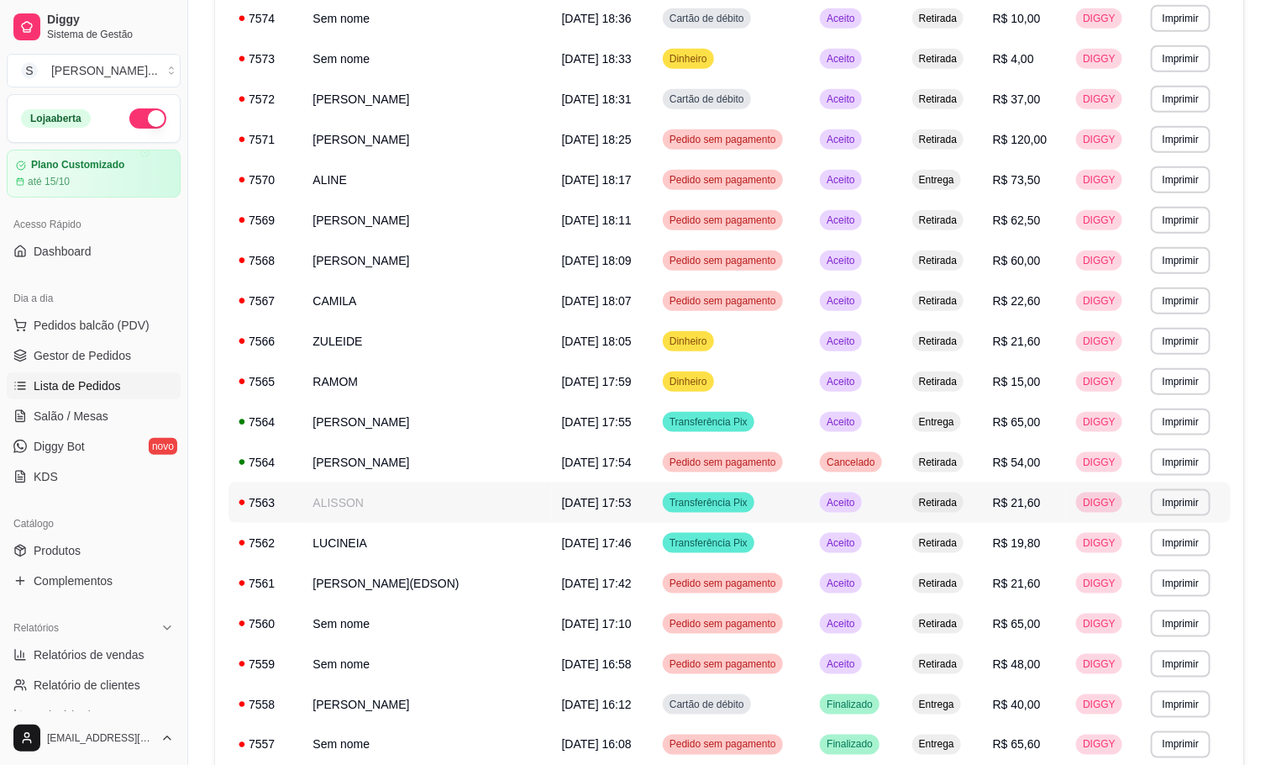
scroll to position [504, 0]
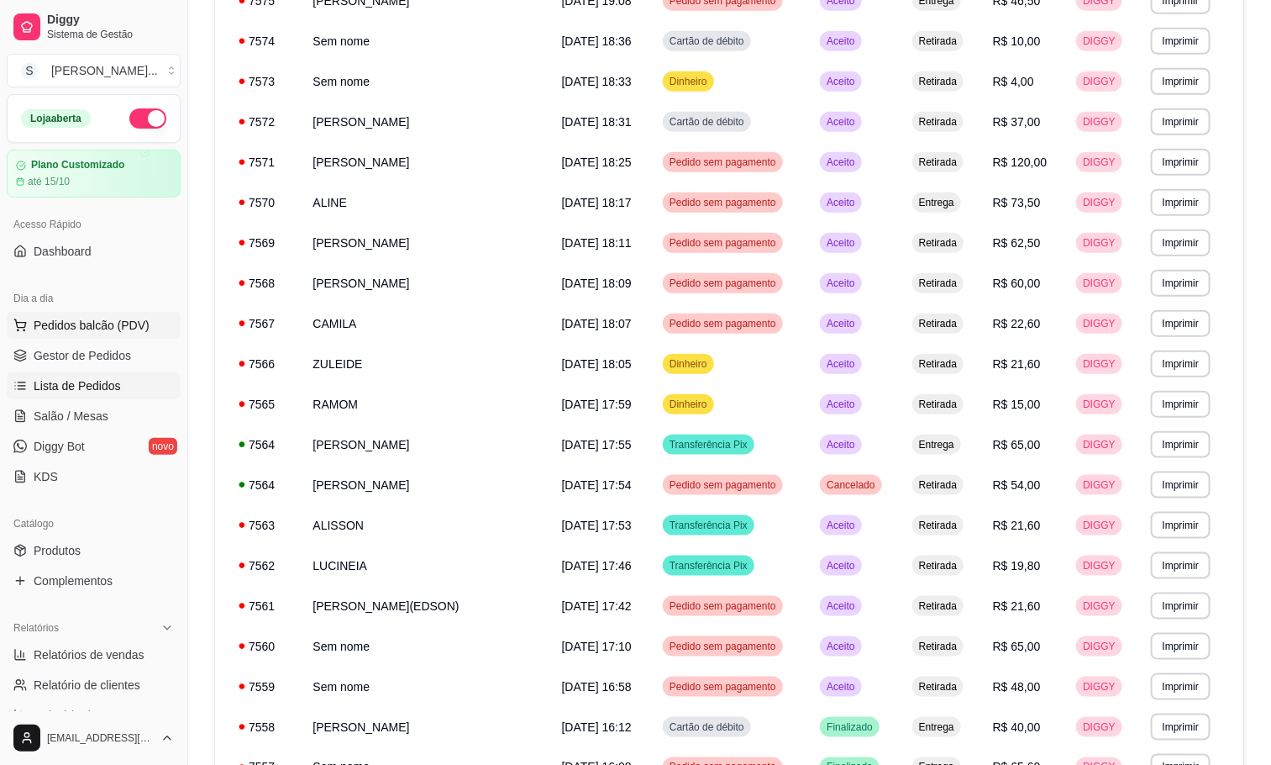
click at [103, 336] on button "Pedidos balcão (PDV)" at bounding box center [94, 325] width 174 height 27
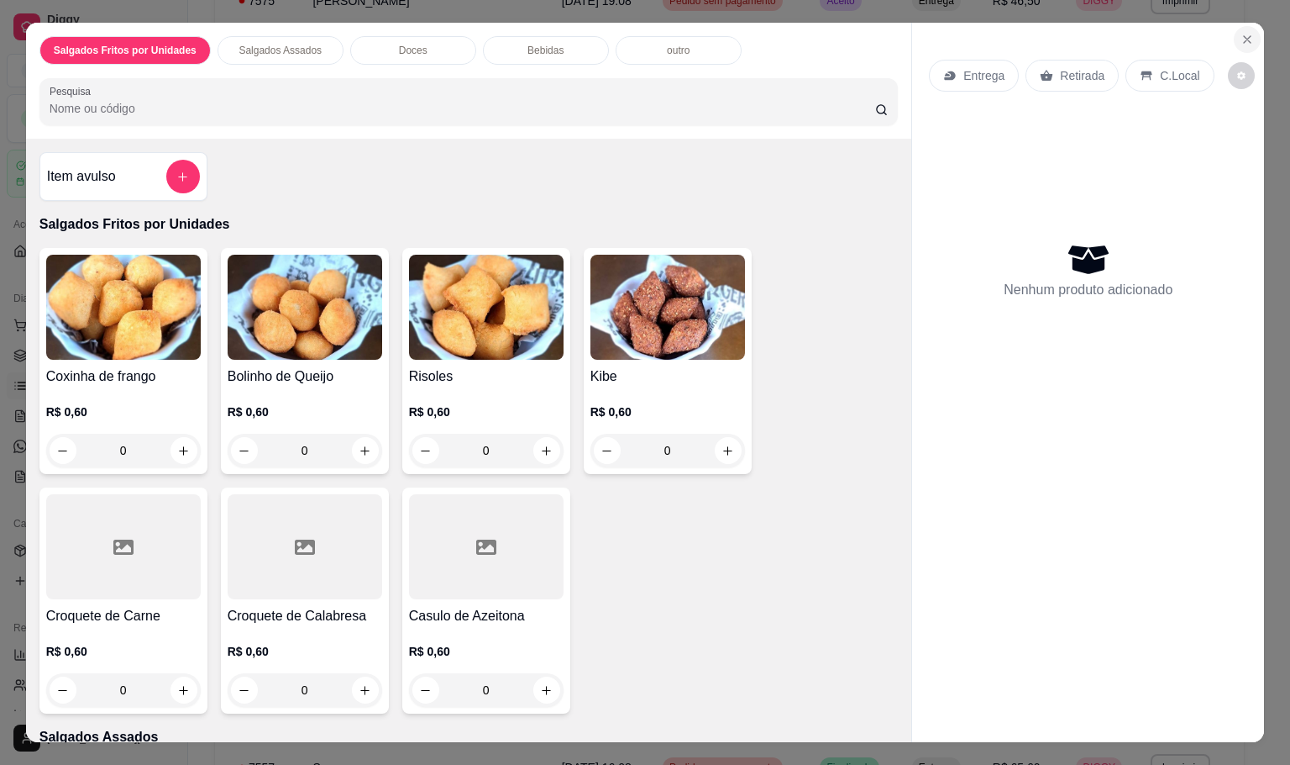
click at [1246, 26] on button "Close" at bounding box center [1247, 39] width 27 height 27
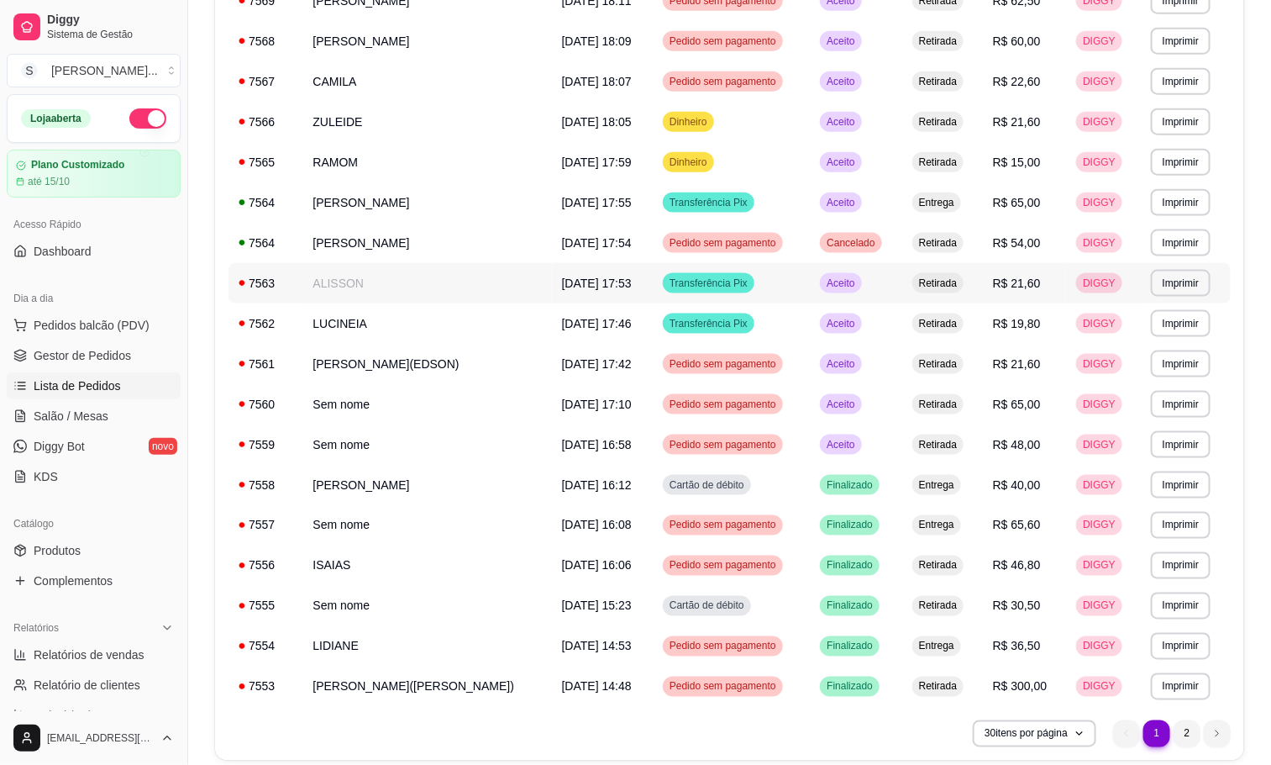
scroll to position [810, 0]
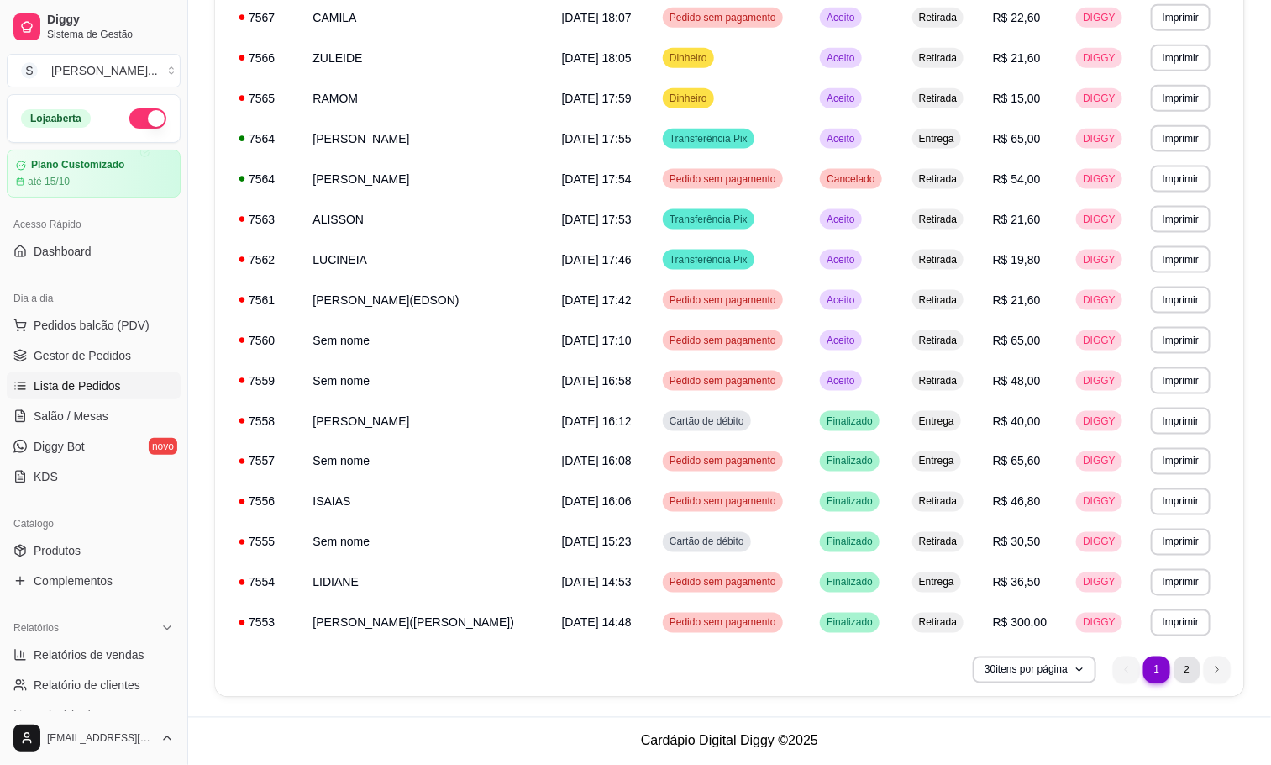
click at [1180, 663] on li "2" at bounding box center [1187, 669] width 26 height 26
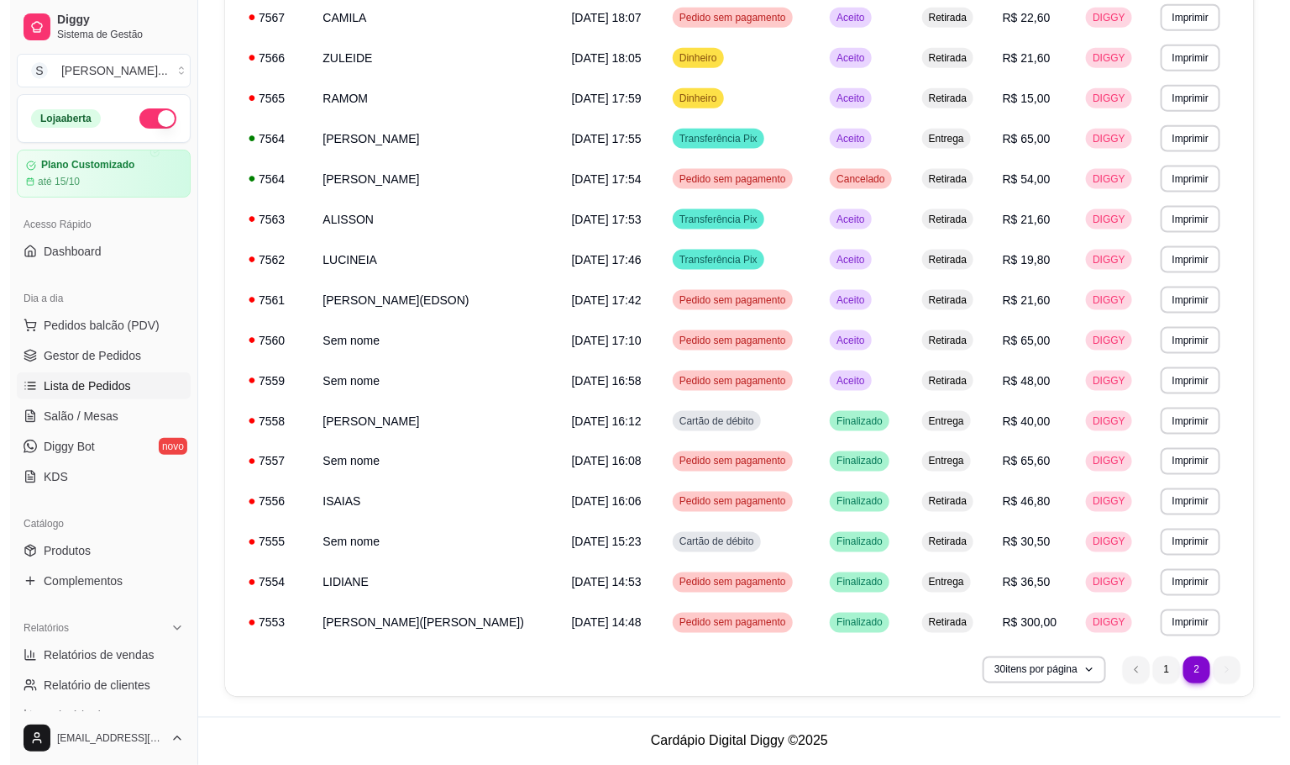
scroll to position [124, 0]
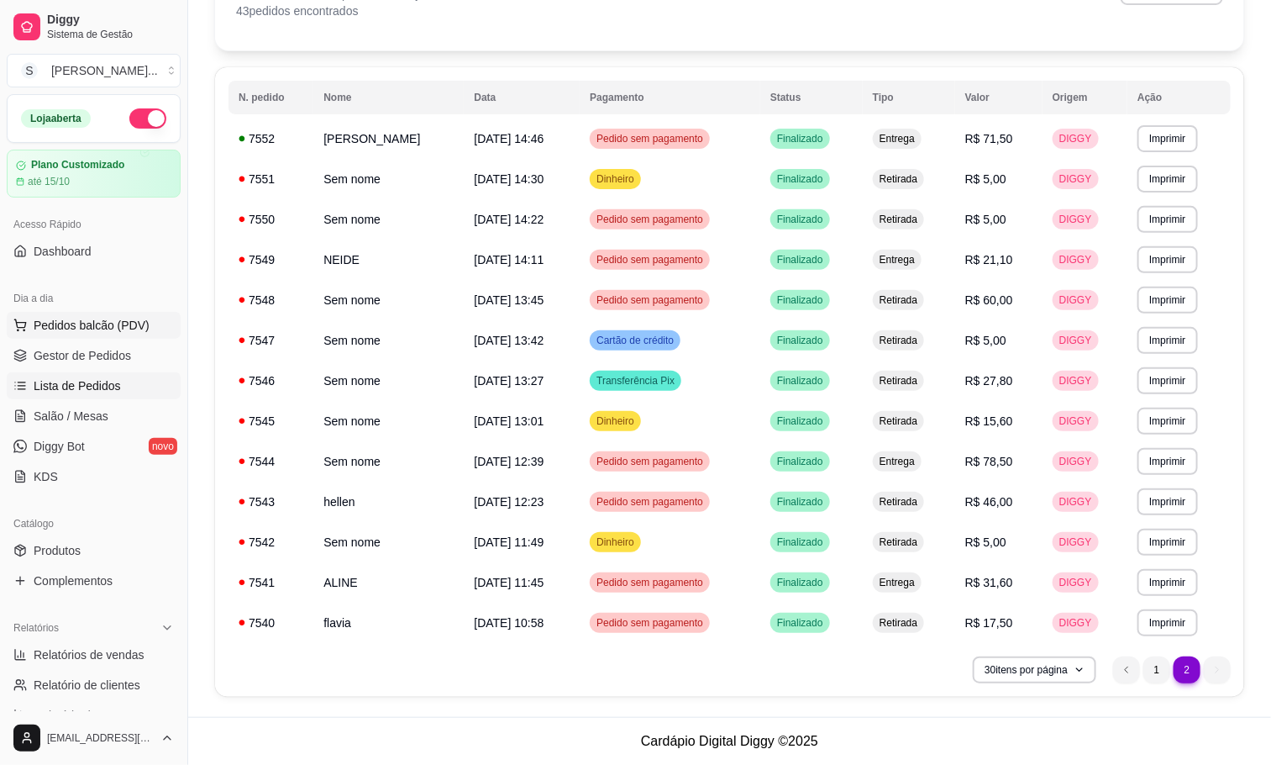
click at [78, 328] on span "Pedidos balcão (PDV)" at bounding box center [92, 325] width 116 height 17
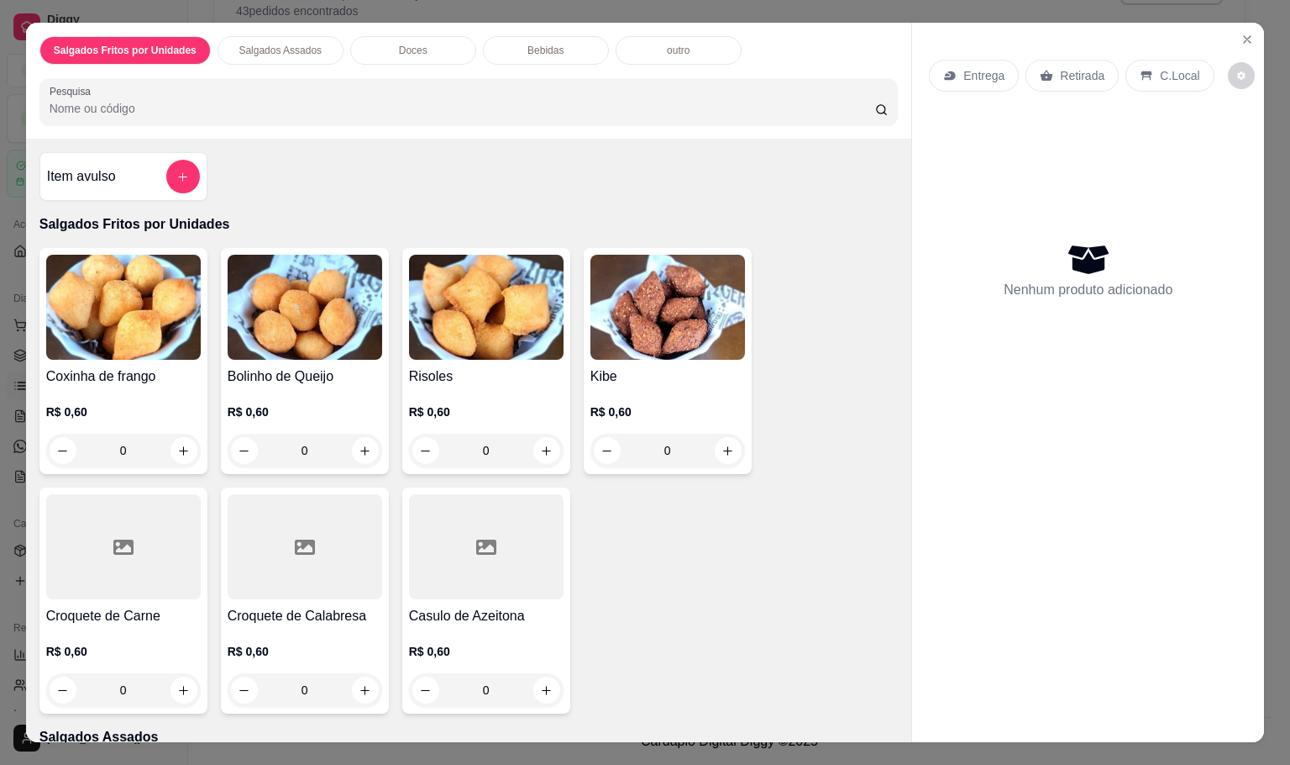
click at [976, 60] on div "Entrega" at bounding box center [974, 76] width 90 height 32
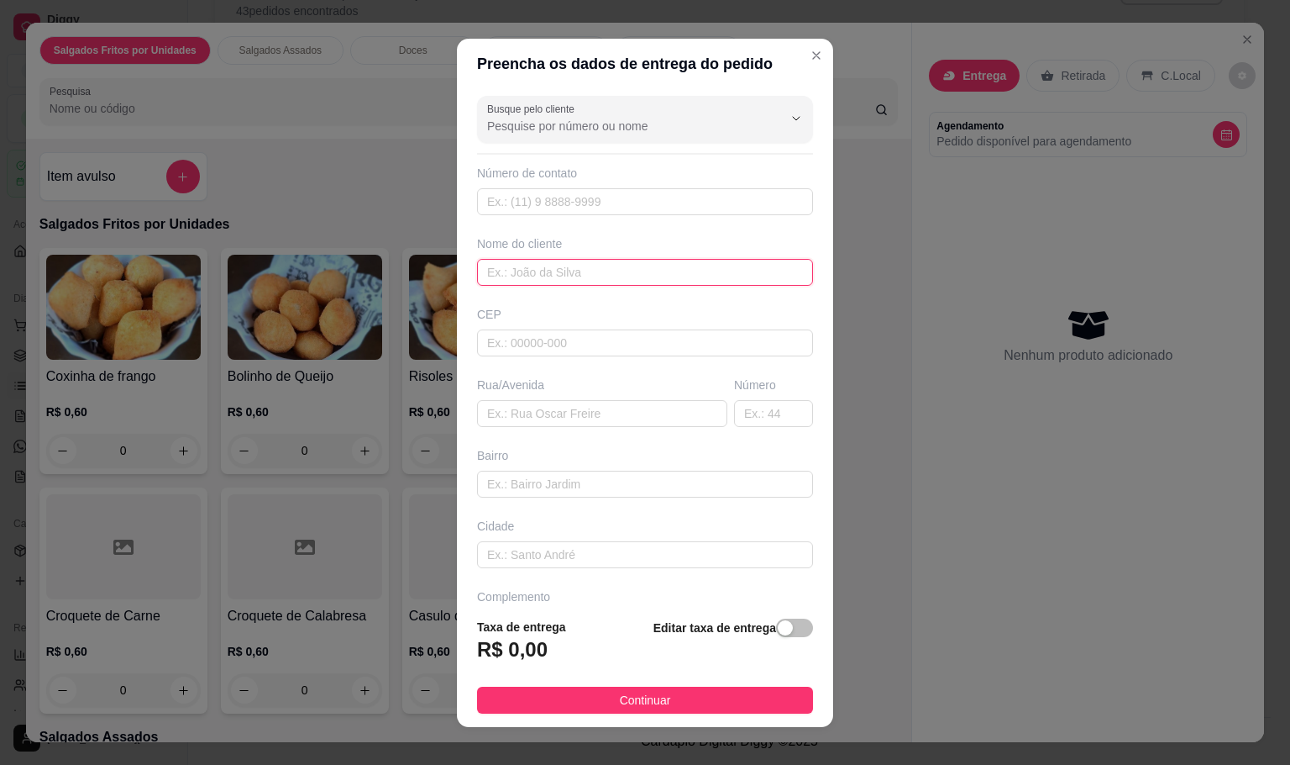
click at [628, 285] on input "text" at bounding box center [645, 272] width 336 height 27
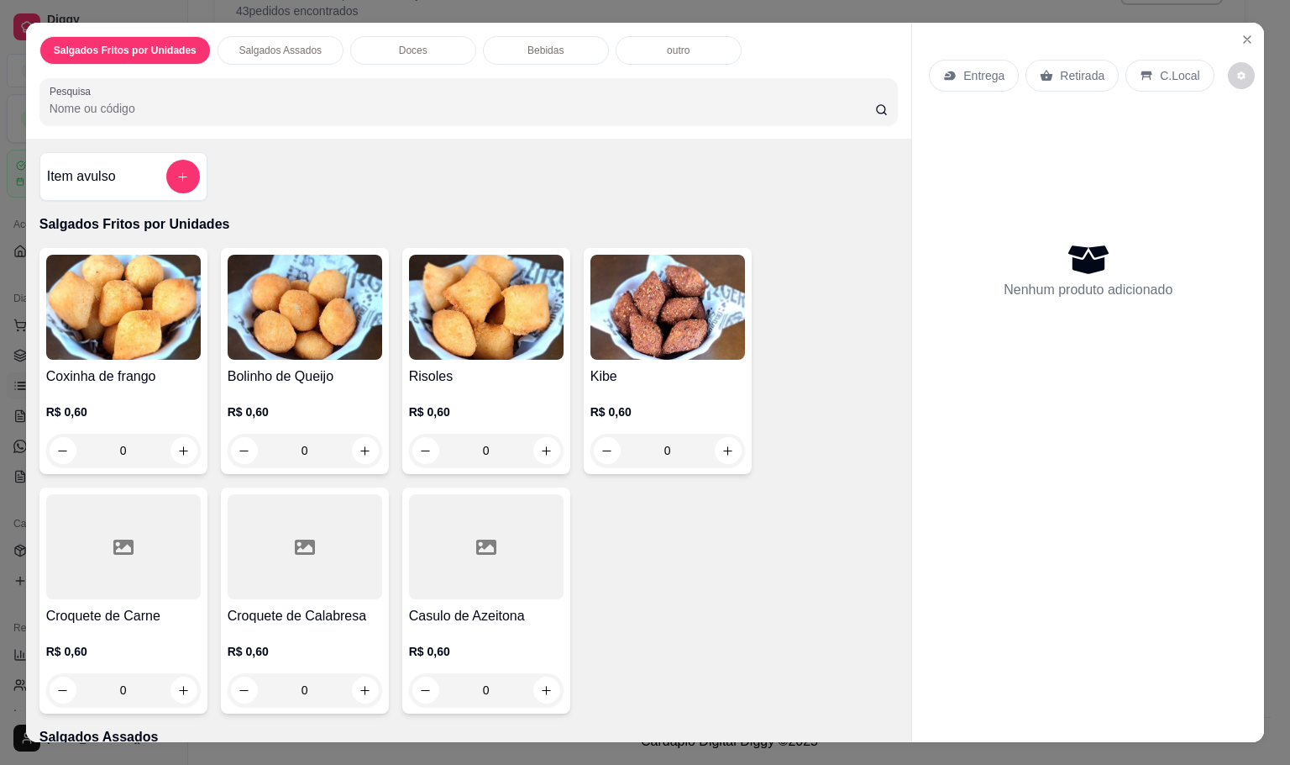
click at [964, 69] on p "Entrega" at bounding box center [984, 75] width 41 height 17
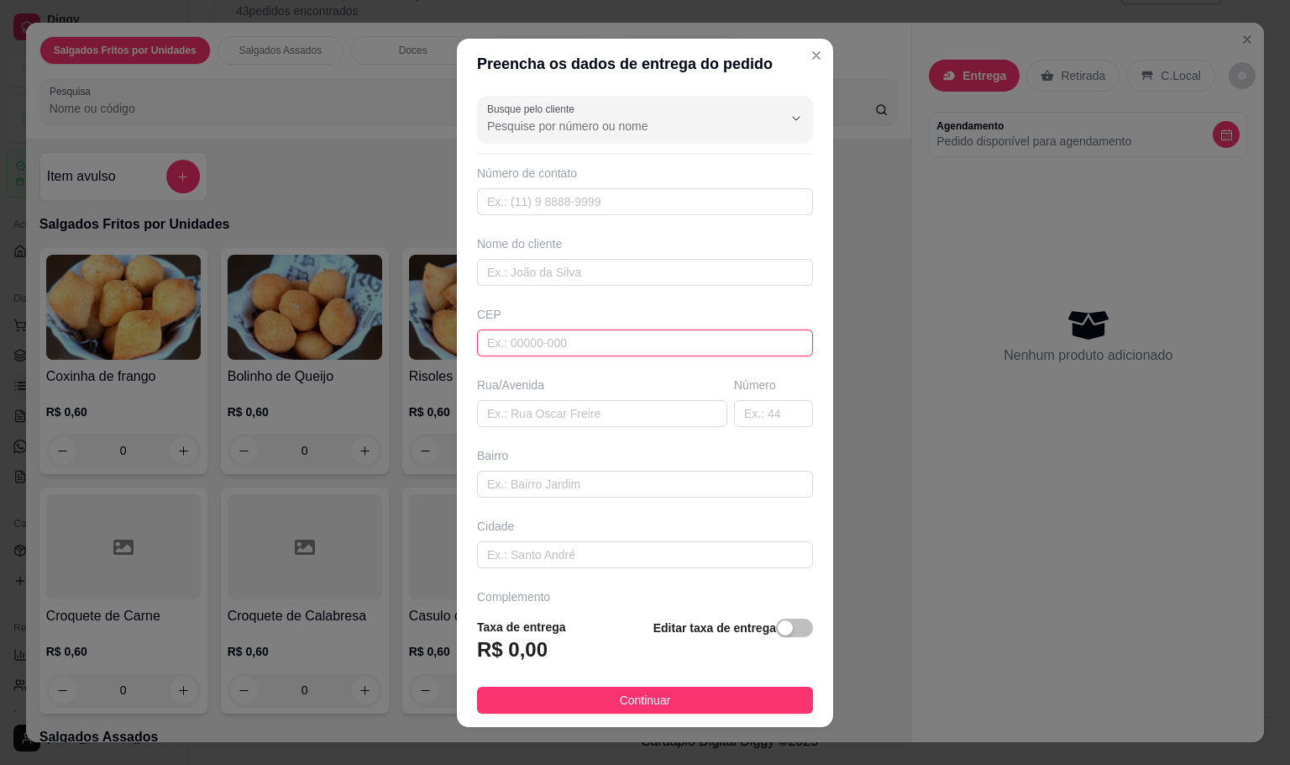
click at [702, 343] on input "text" at bounding box center [645, 342] width 336 height 27
type input "18078685"
type input "Rua Nei [PERSON_NAME]"
type input "[GEOGRAPHIC_DATA]"
type input "Sorocaba"
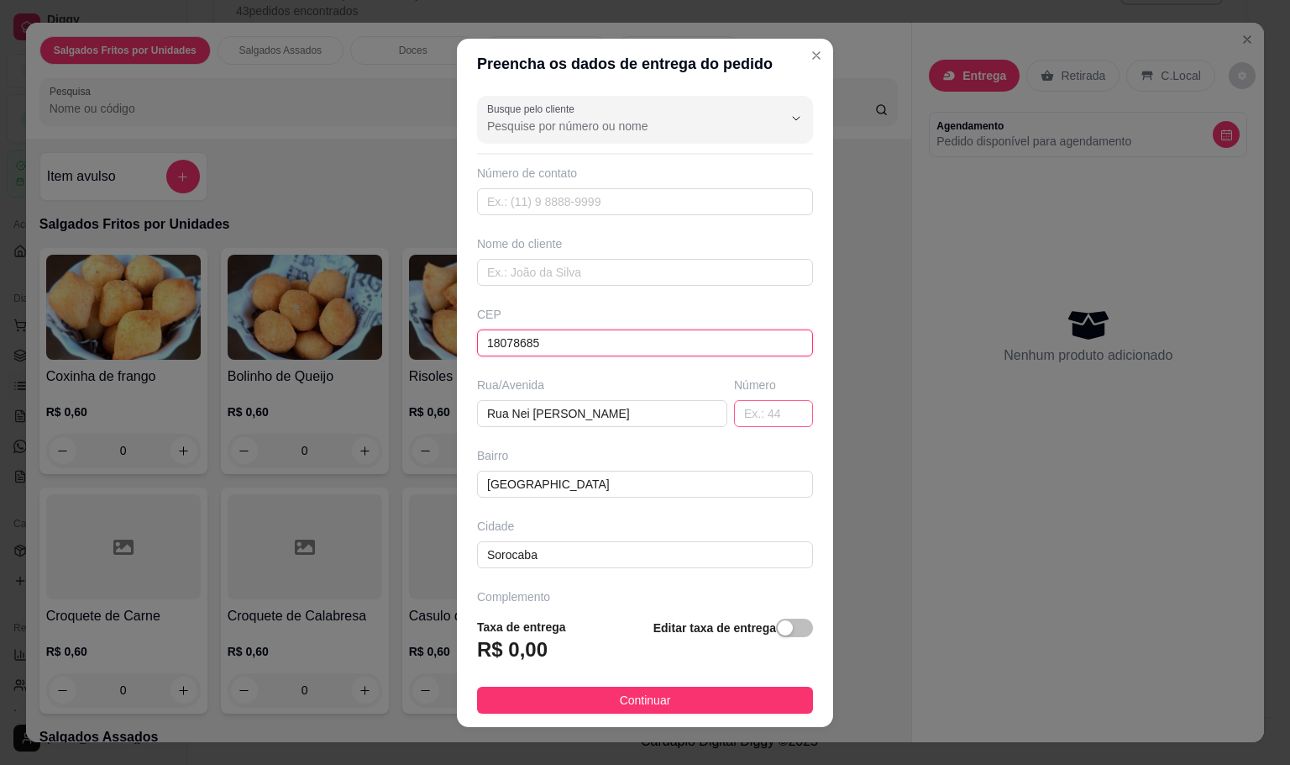
type input "18078685"
click at [734, 417] on input "text" at bounding box center [773, 413] width 79 height 27
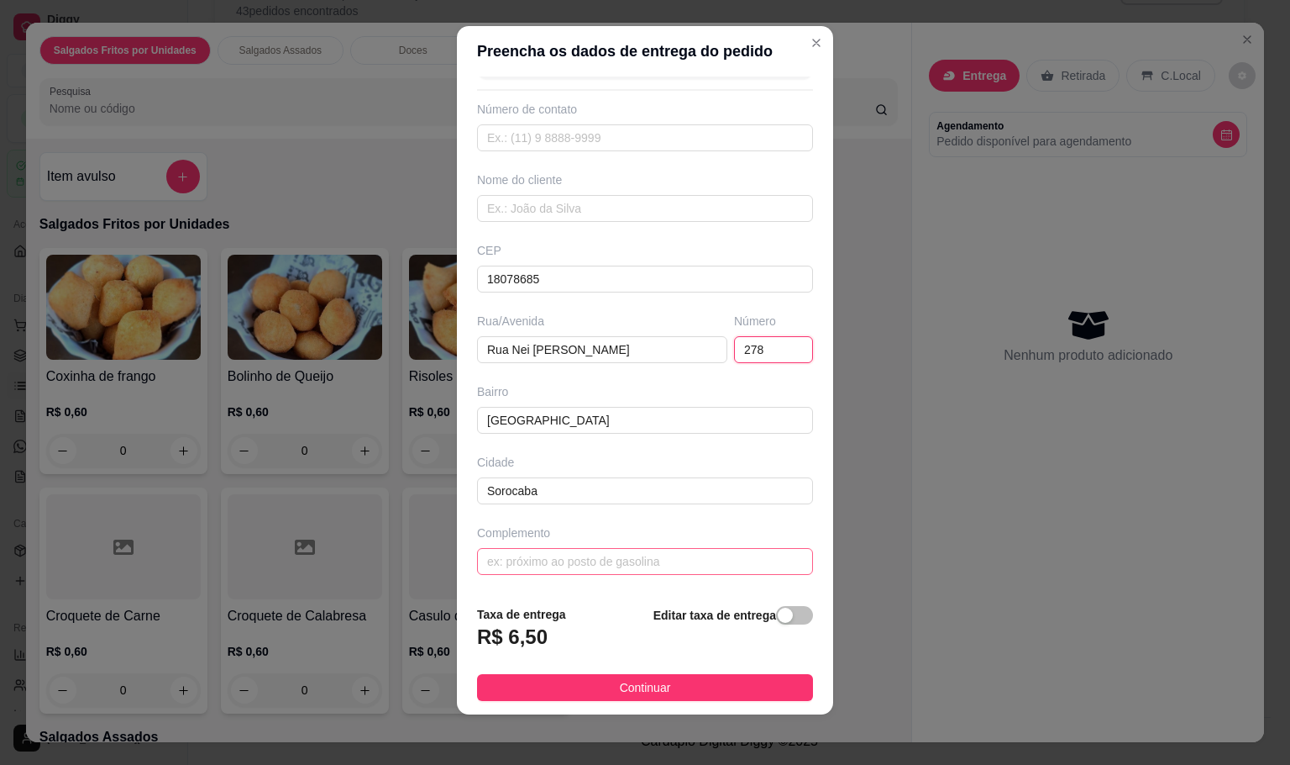
scroll to position [15, 0]
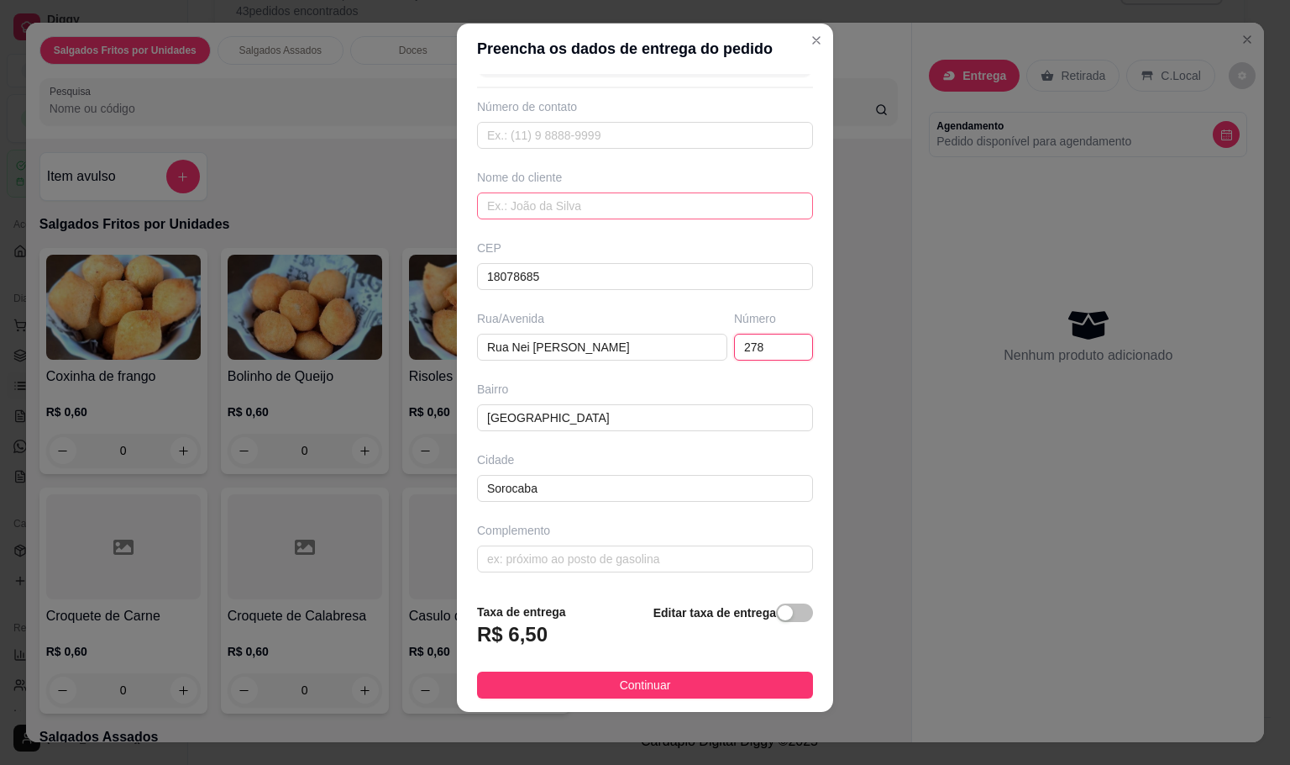
type input "278"
click at [654, 207] on input "text" at bounding box center [645, 205] width 336 height 27
type input "[PERSON_NAME]"
click at [608, 671] on button "Continuar" at bounding box center [645, 684] width 336 height 27
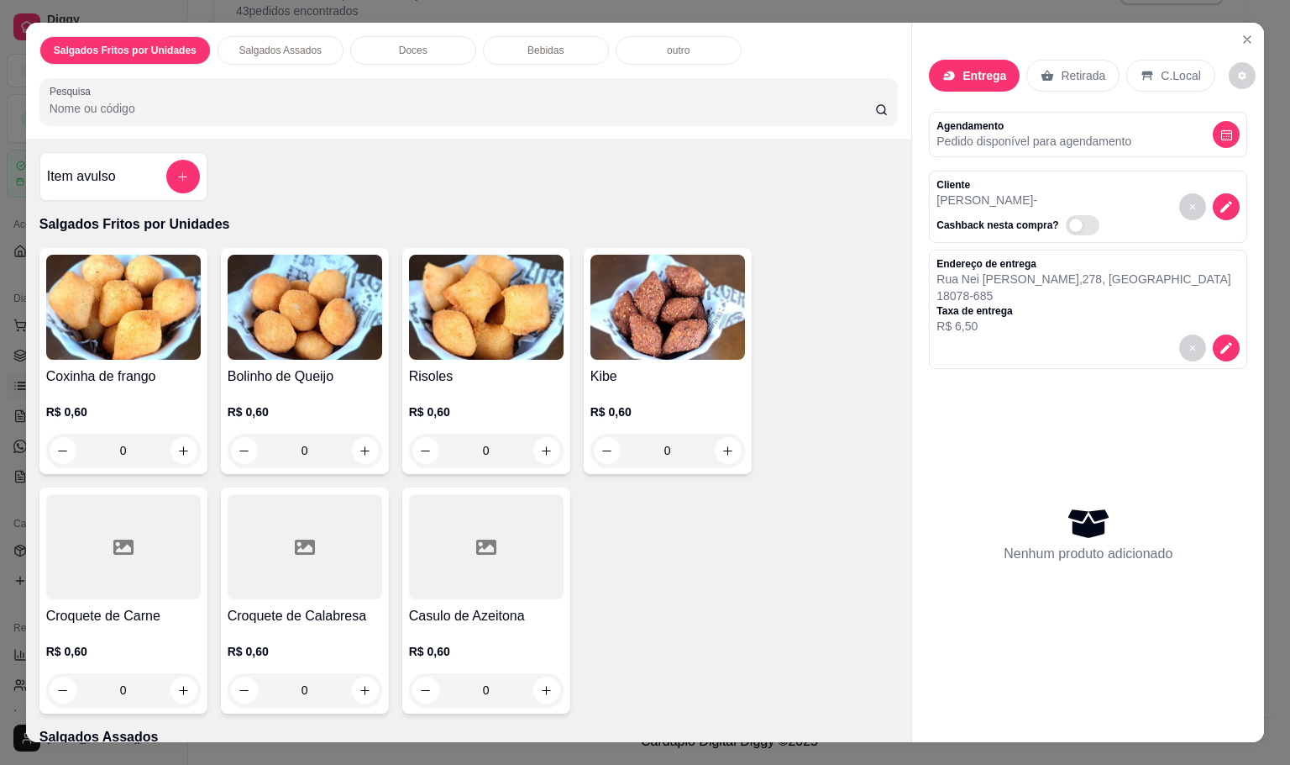
drag, startPoint x: 116, startPoint y: 442, endPoint x: 89, endPoint y: 439, distance: 27.1
click at [89, 439] on input "0" at bounding box center [123, 451] width 94 height 34
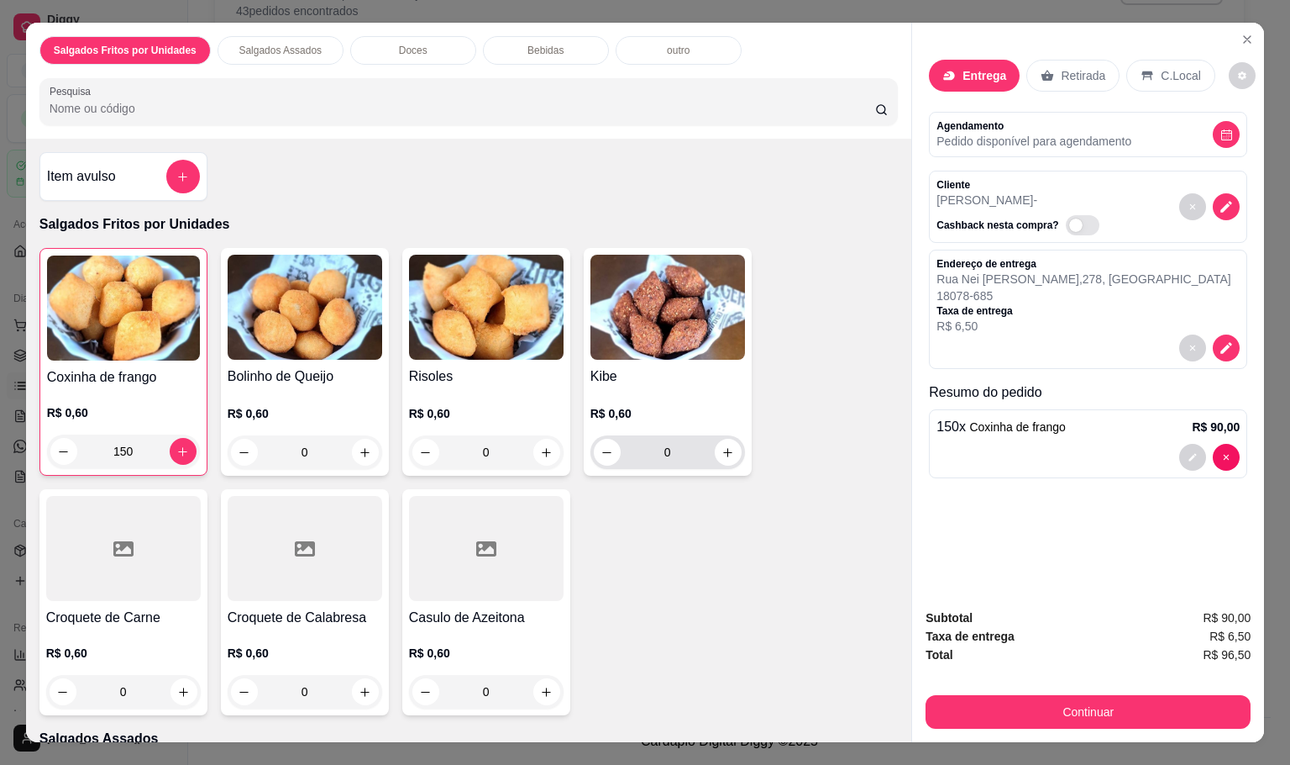
type input "150"
drag, startPoint x: 645, startPoint y: 431, endPoint x: 661, endPoint y: 432, distance: 16.0
click at [661, 435] on input "0" at bounding box center [668, 452] width 94 height 34
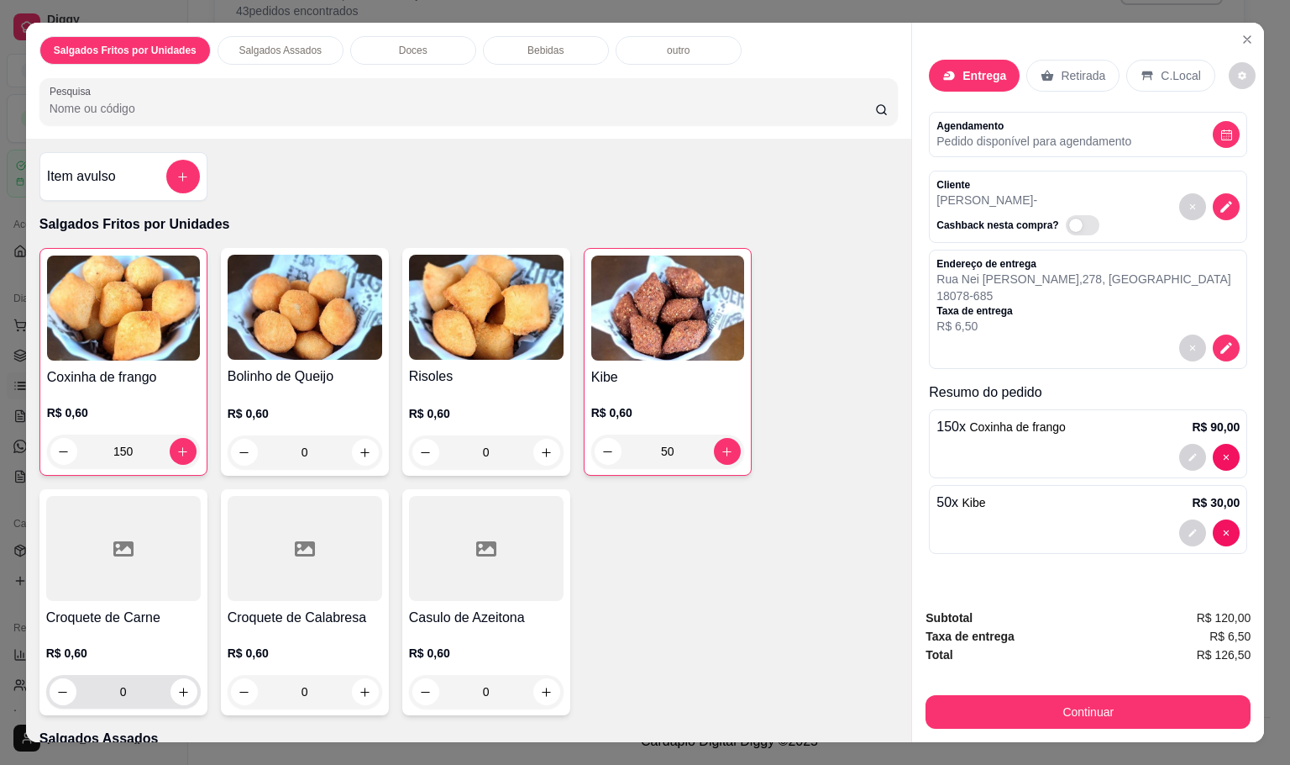
type input "50"
click at [129, 681] on input "0" at bounding box center [123, 692] width 94 height 34
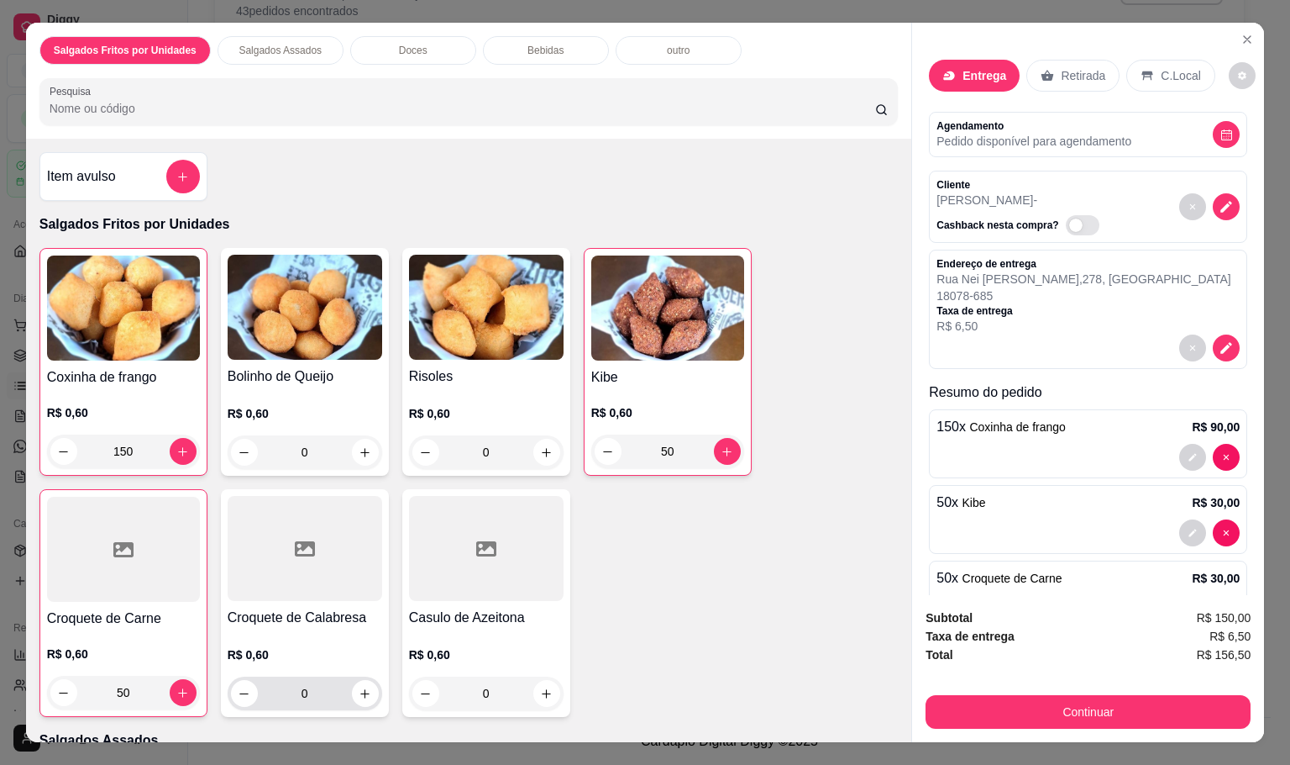
type input "50"
click at [258, 681] on input "0" at bounding box center [305, 693] width 94 height 34
type input "50"
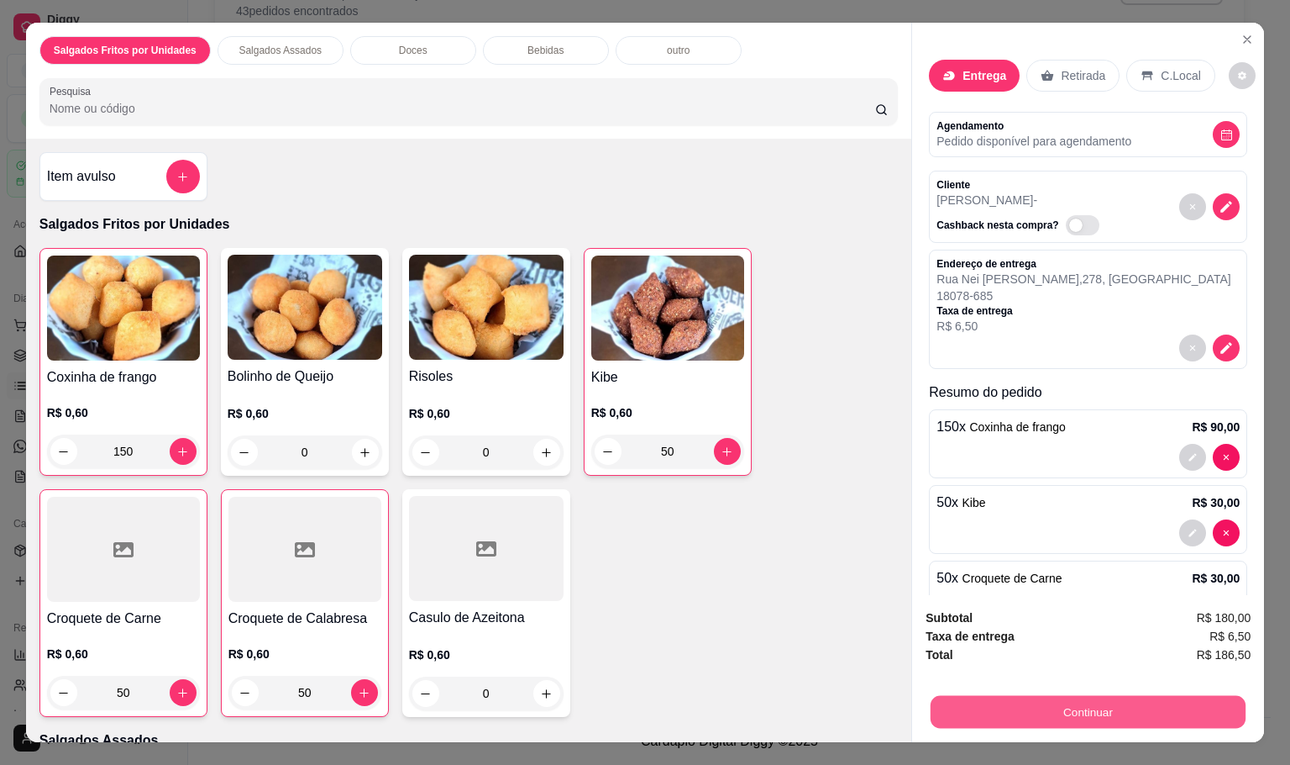
click at [1201, 699] on button "Continuar" at bounding box center [1088, 711] width 315 height 33
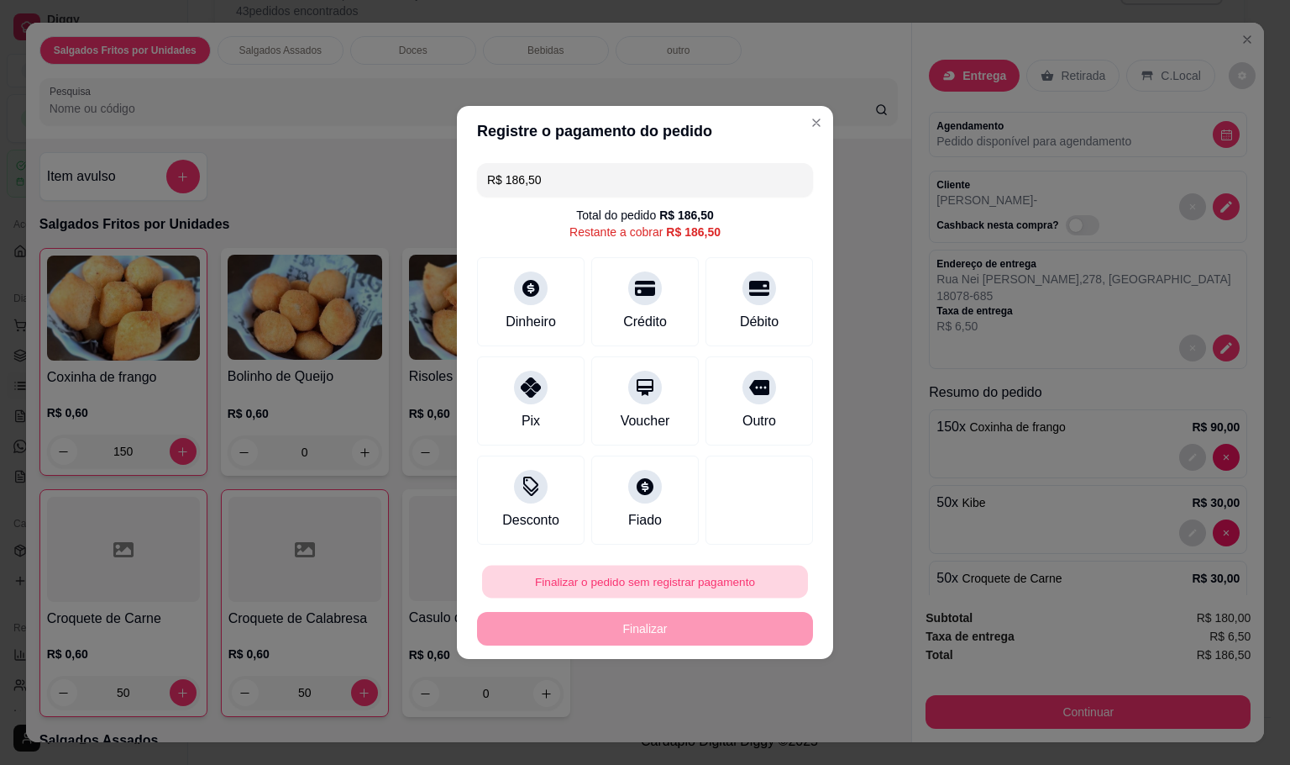
click at [645, 577] on button "Finalizar o pedido sem registrar pagamento" at bounding box center [645, 581] width 326 height 33
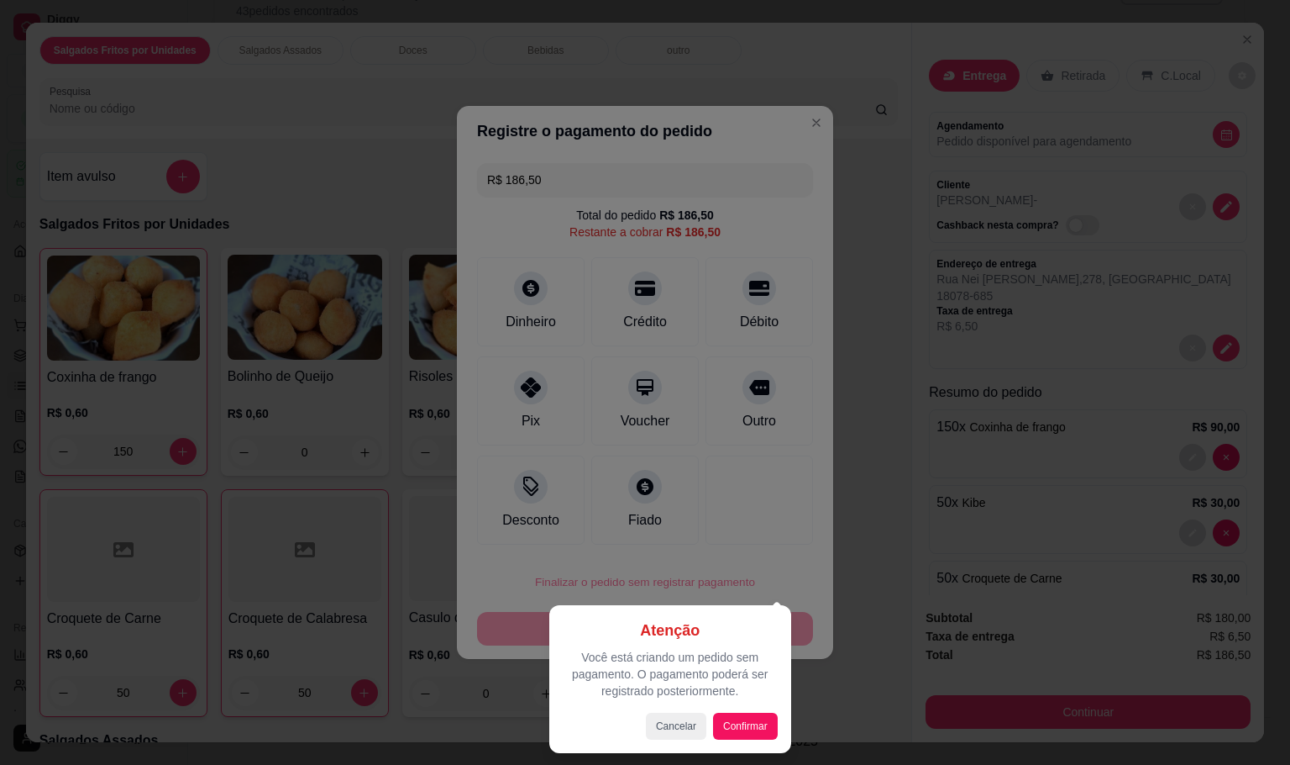
drag, startPoint x: 761, startPoint y: 742, endPoint x: 757, endPoint y: 733, distance: 9.4
click at [757, 741] on div "Atenção Você está criando um pedido sem pagamento. O pagamento poderá ser regis…" at bounding box center [670, 679] width 242 height 148
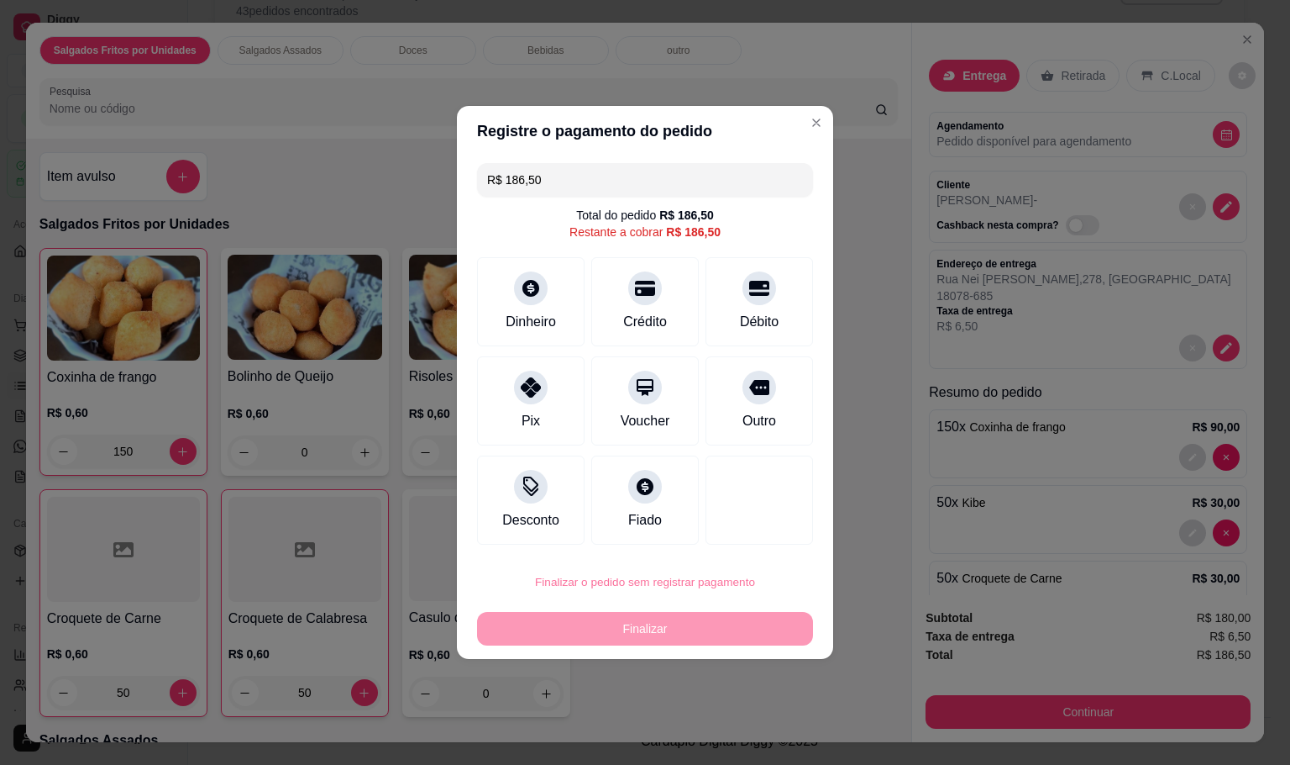
click at [757, 732] on button "Confirmar" at bounding box center [748, 721] width 62 height 26
type input "0"
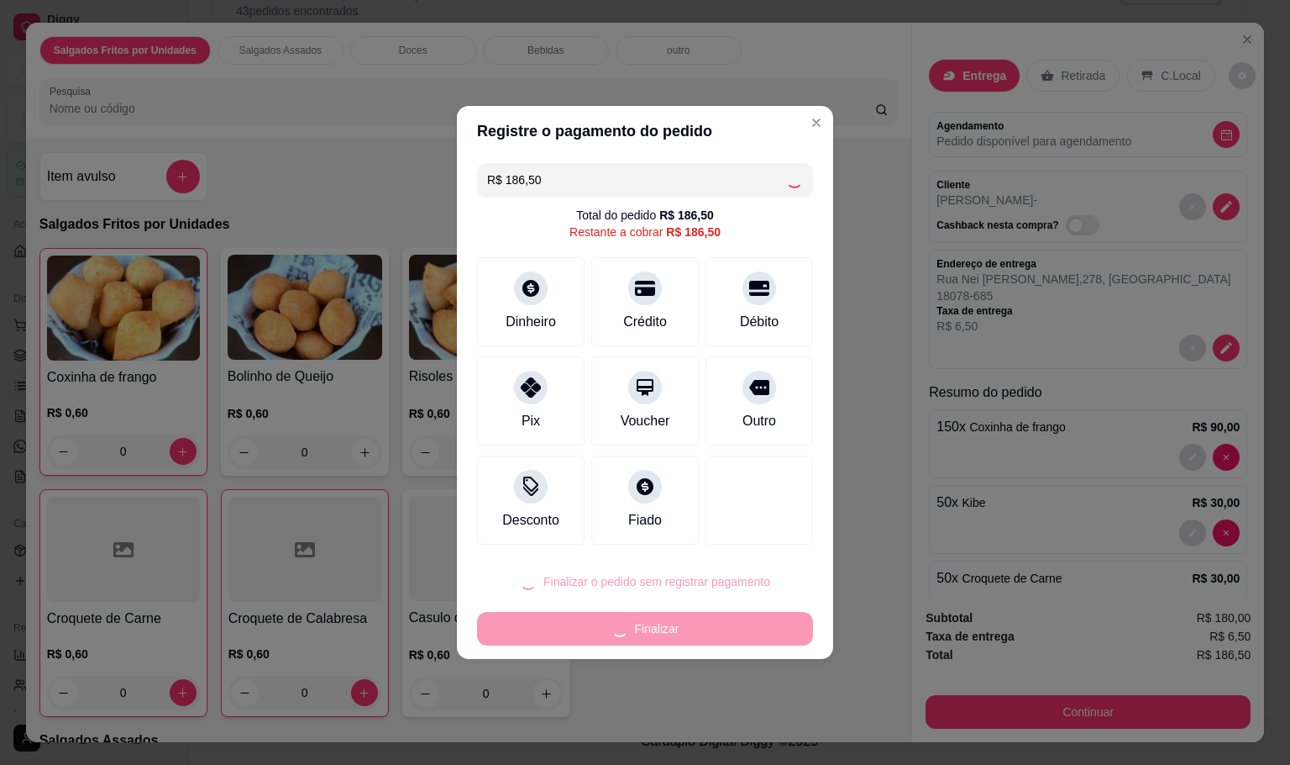
type input "R$ 0,00"
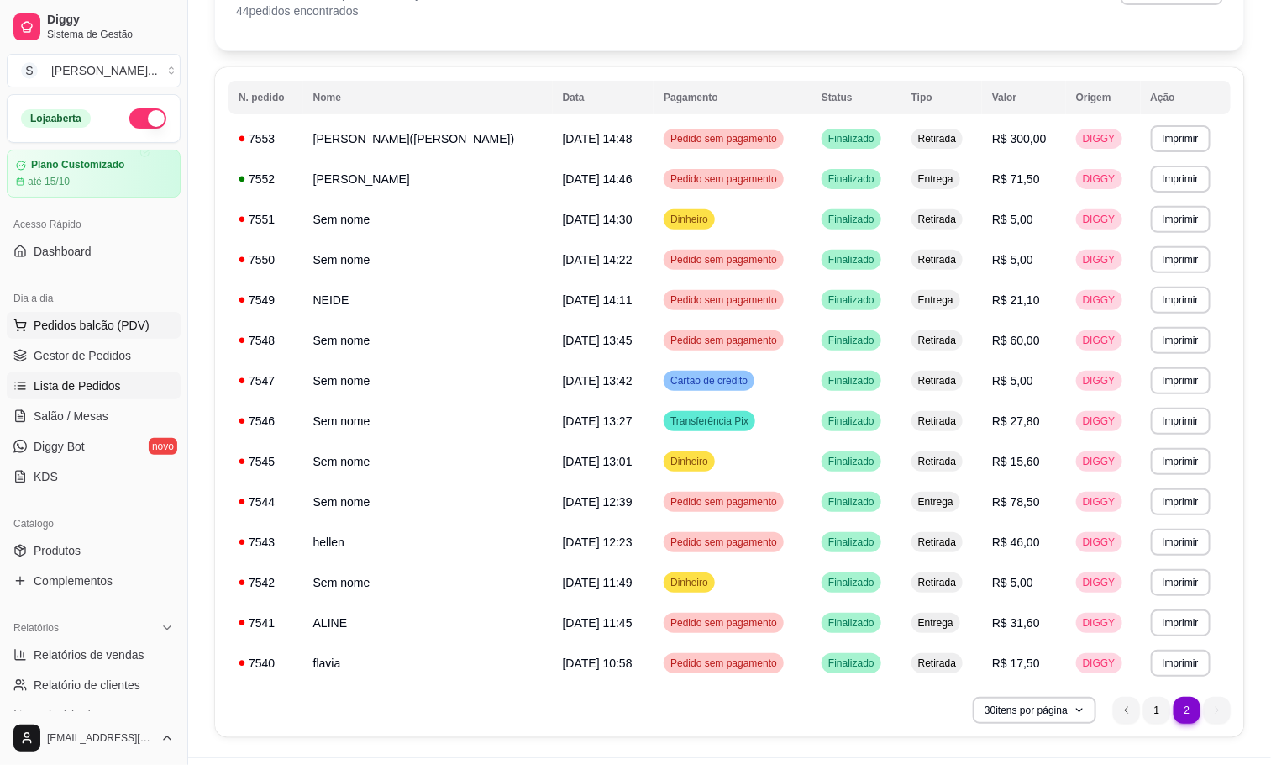
click at [121, 328] on span "Pedidos balcão (PDV)" at bounding box center [92, 325] width 116 height 17
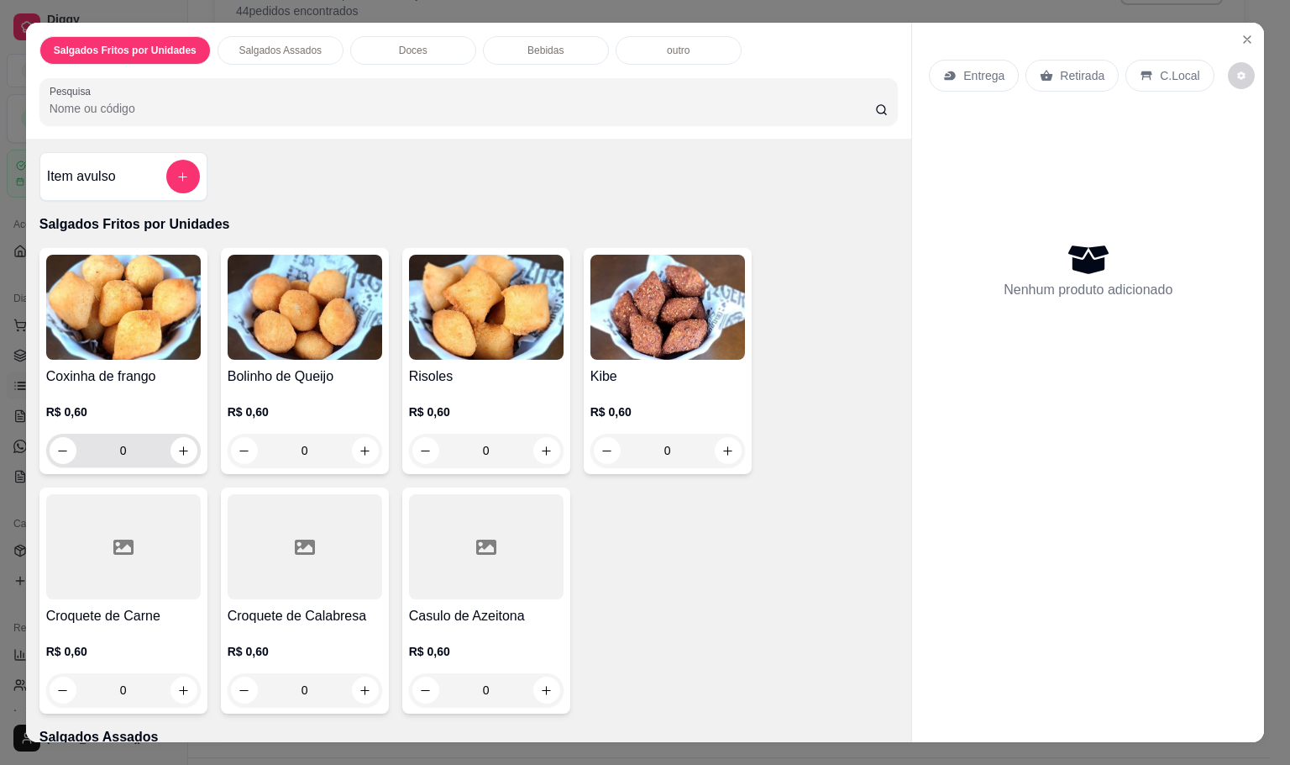
click at [132, 444] on input "0" at bounding box center [123, 451] width 94 height 34
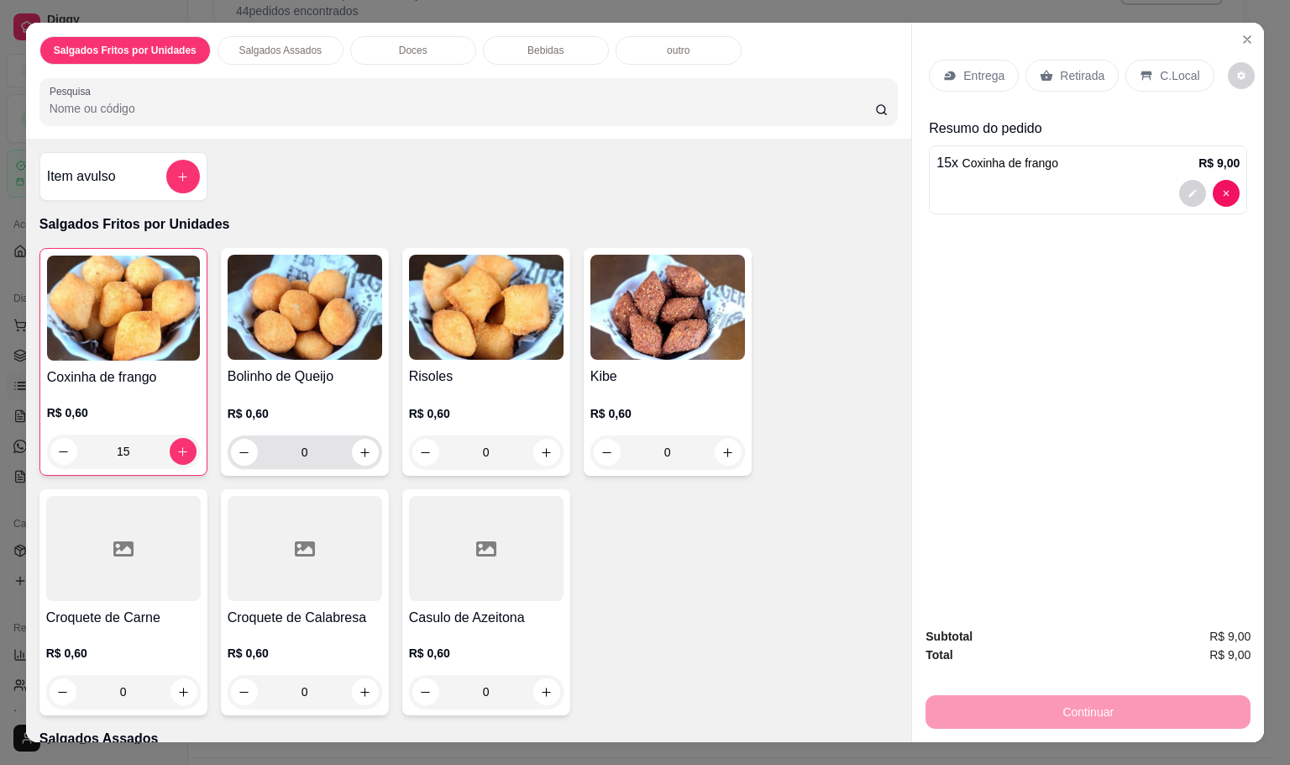
type input "15"
click at [313, 447] on input "0" at bounding box center [305, 452] width 94 height 34
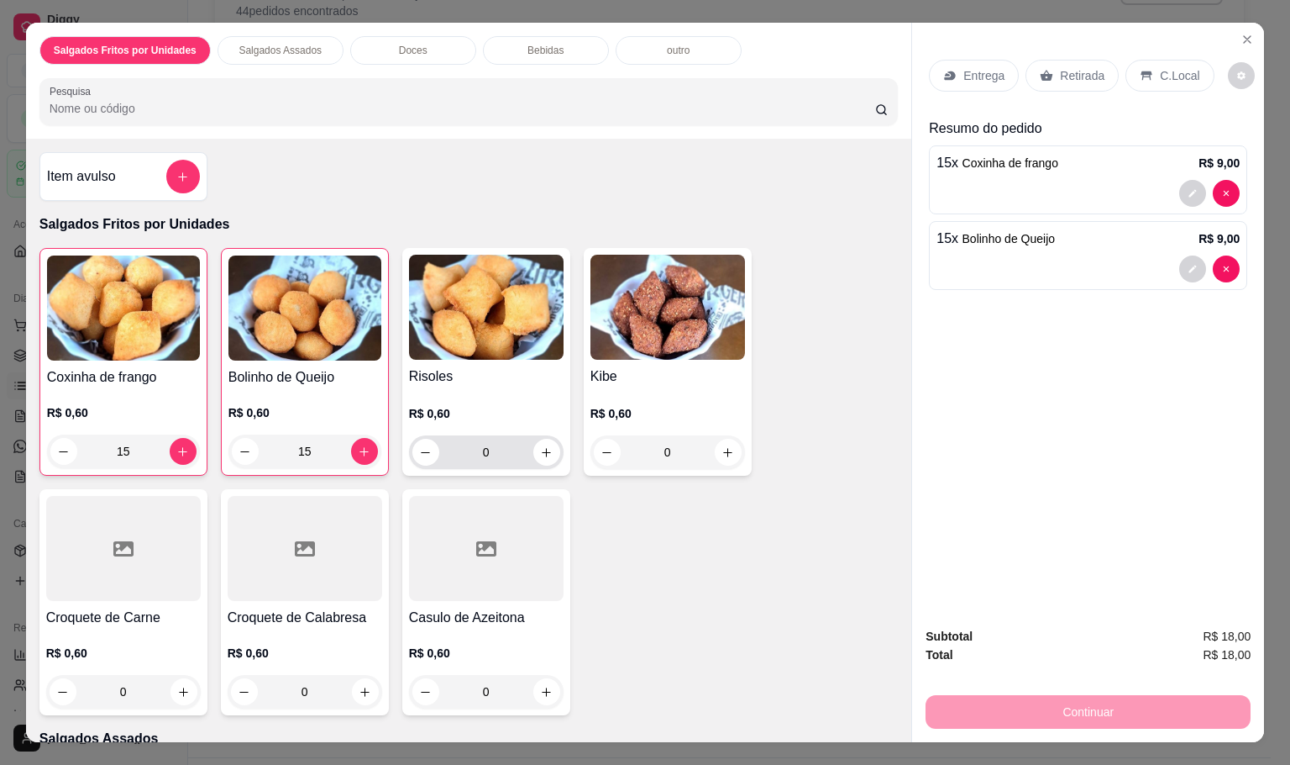
type input "15"
drag, startPoint x: 492, startPoint y: 452, endPoint x: 469, endPoint y: 444, distance: 24.7
click at [469, 444] on input "0" at bounding box center [486, 452] width 94 height 34
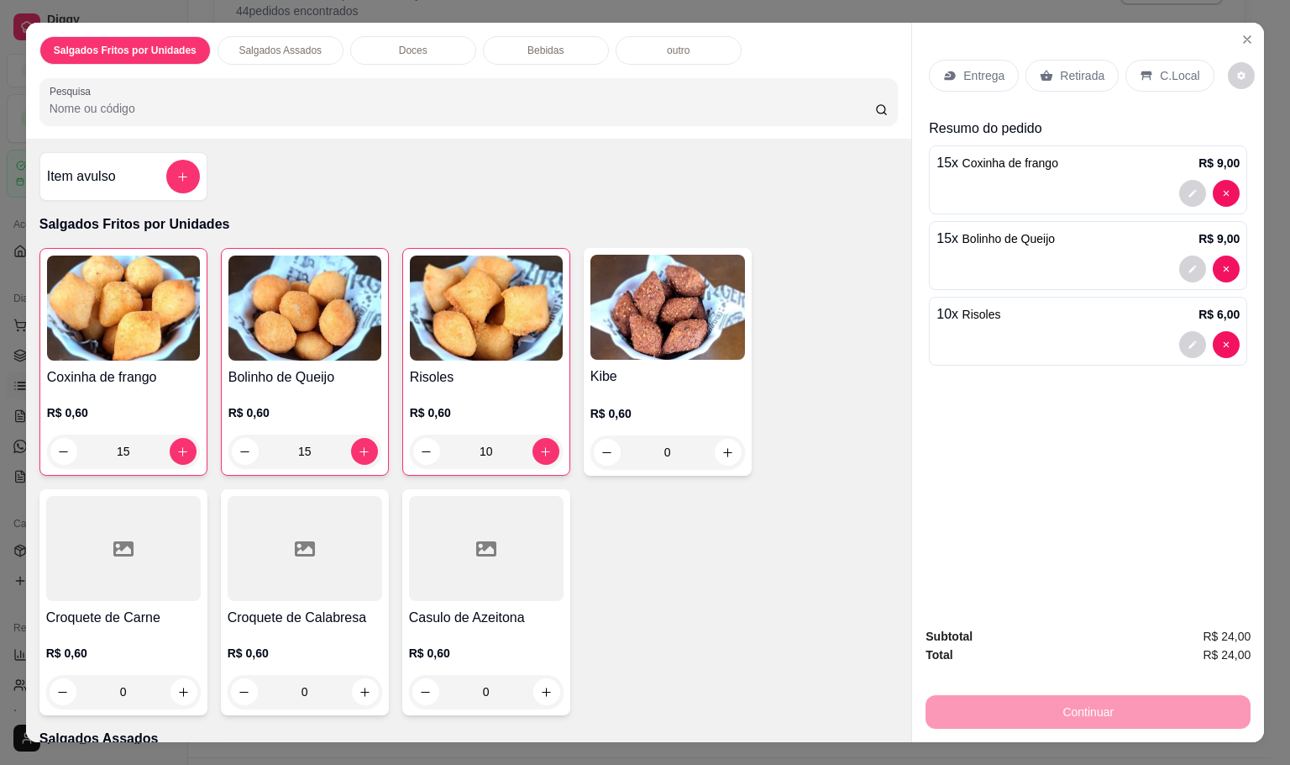
type input "10"
click at [1086, 67] on p "Retirada" at bounding box center [1082, 75] width 45 height 17
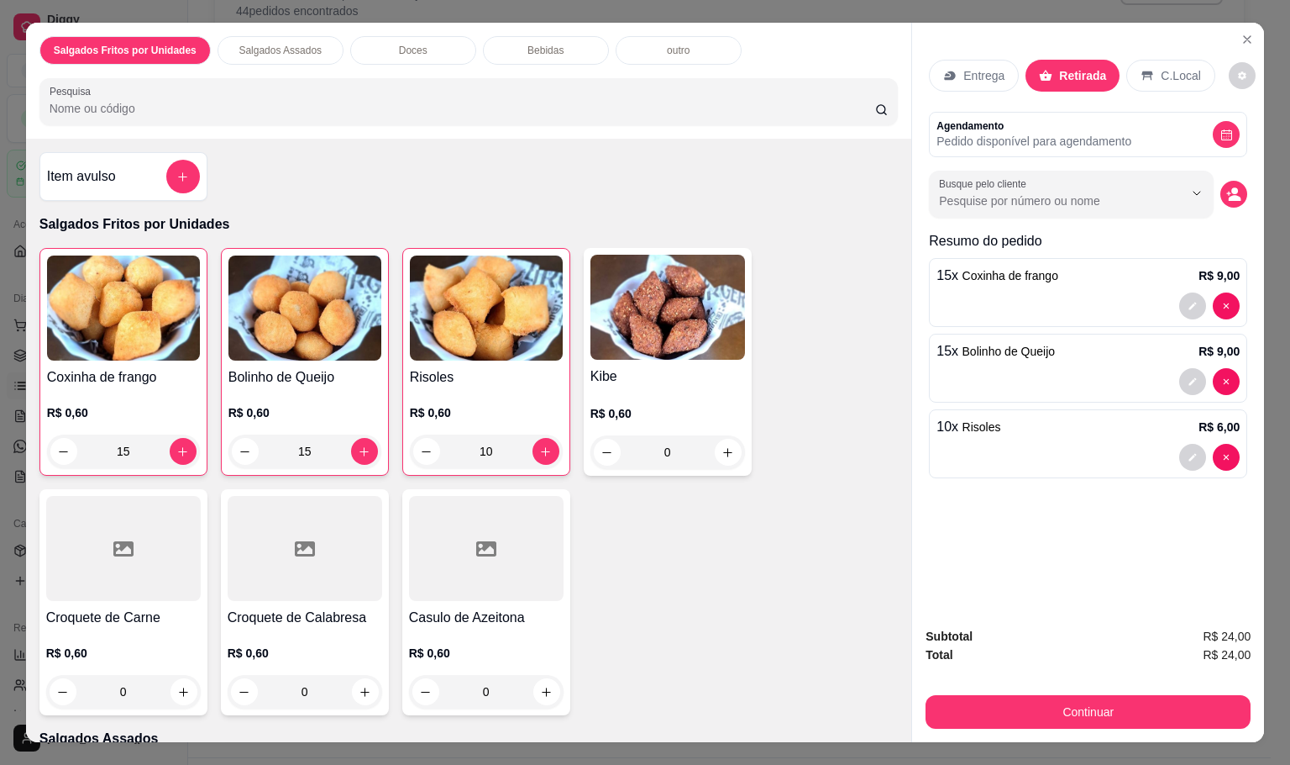
drag, startPoint x: 650, startPoint y: 439, endPoint x: 664, endPoint y: 449, distance: 16.3
click at [664, 449] on input "0" at bounding box center [668, 452] width 94 height 34
type input "10"
click at [1221, 197] on button "decrease-product-quantity" at bounding box center [1234, 194] width 27 height 27
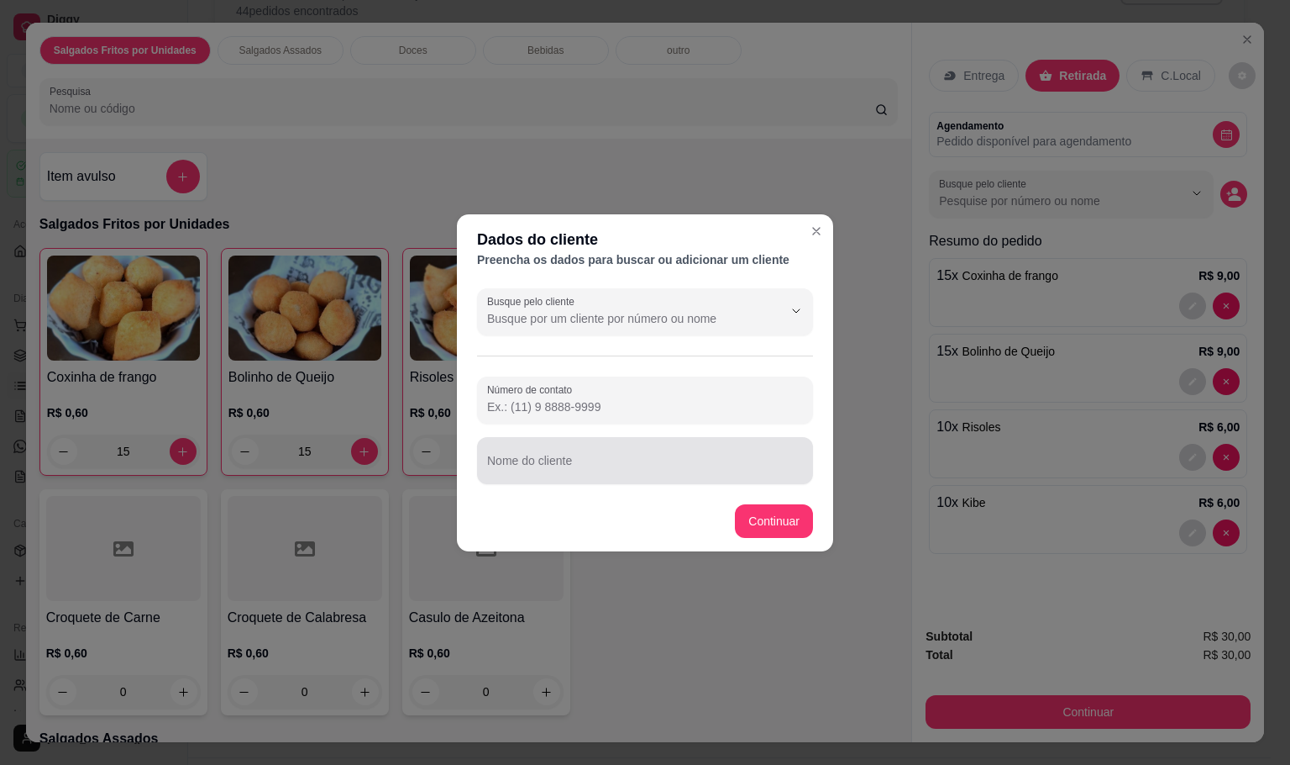
click at [640, 452] on div at bounding box center [645, 461] width 316 height 34
click at [615, 439] on div "Nome do cliente" at bounding box center [645, 460] width 336 height 47
type input "DIEGO"
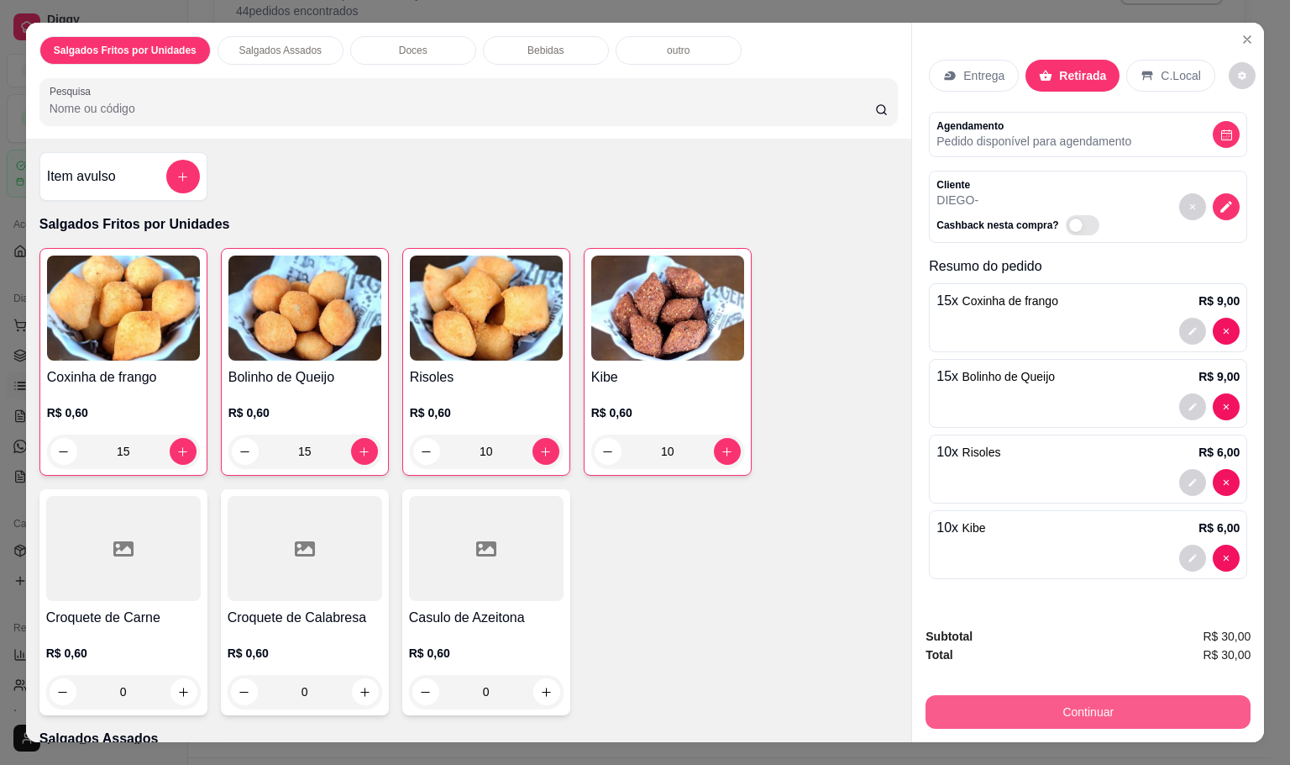
click at [991, 695] on button "Continuar" at bounding box center [1088, 712] width 325 height 34
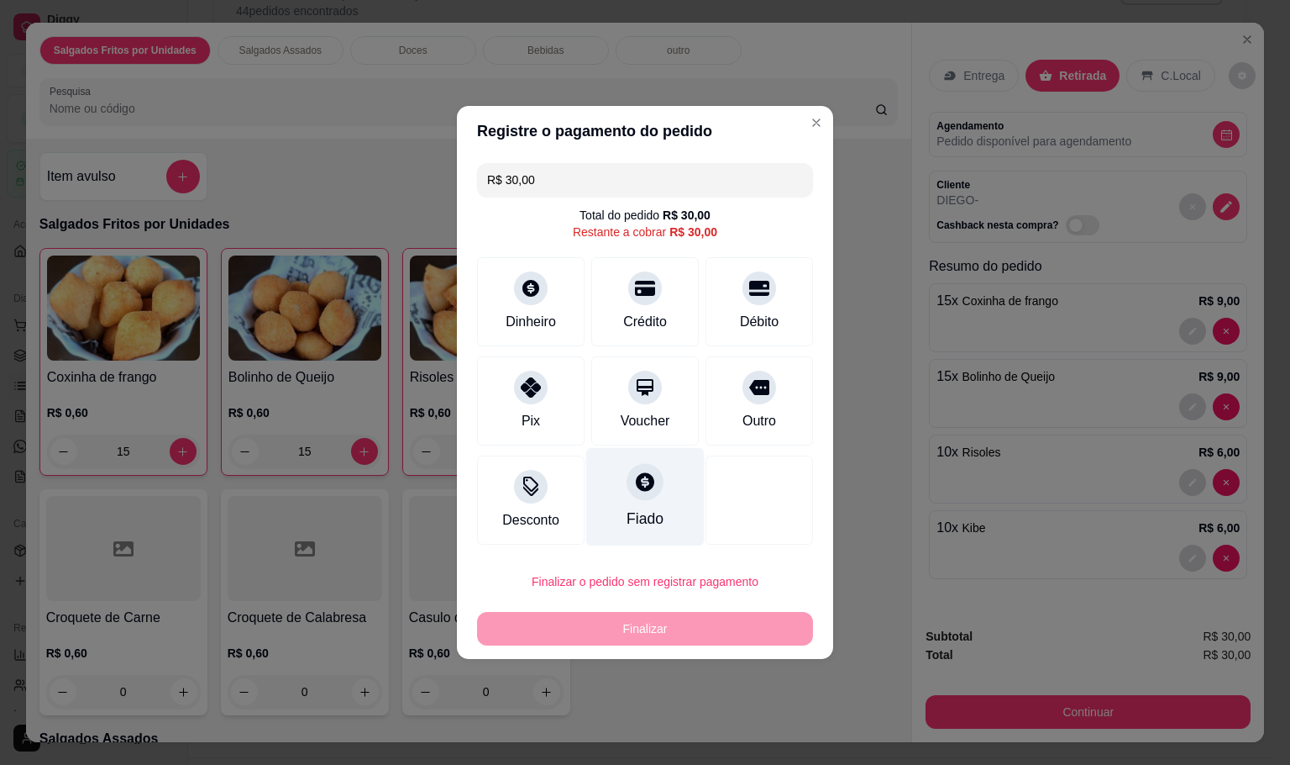
drag, startPoint x: 509, startPoint y: 411, endPoint x: 592, endPoint y: 507, distance: 126.8
click at [512, 416] on div "Pix" at bounding box center [531, 400] width 108 height 89
type input "R$ 0,00"
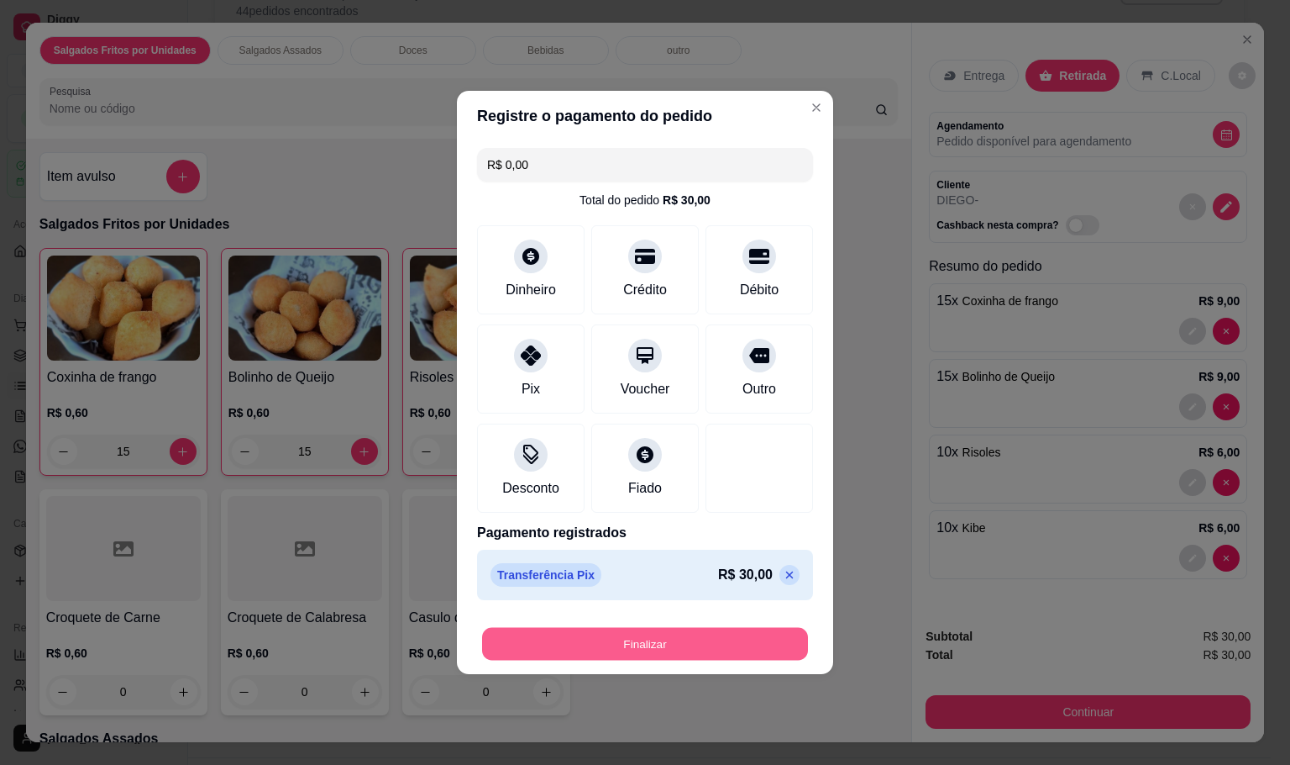
click at [733, 641] on button "Finalizar" at bounding box center [645, 644] width 326 height 33
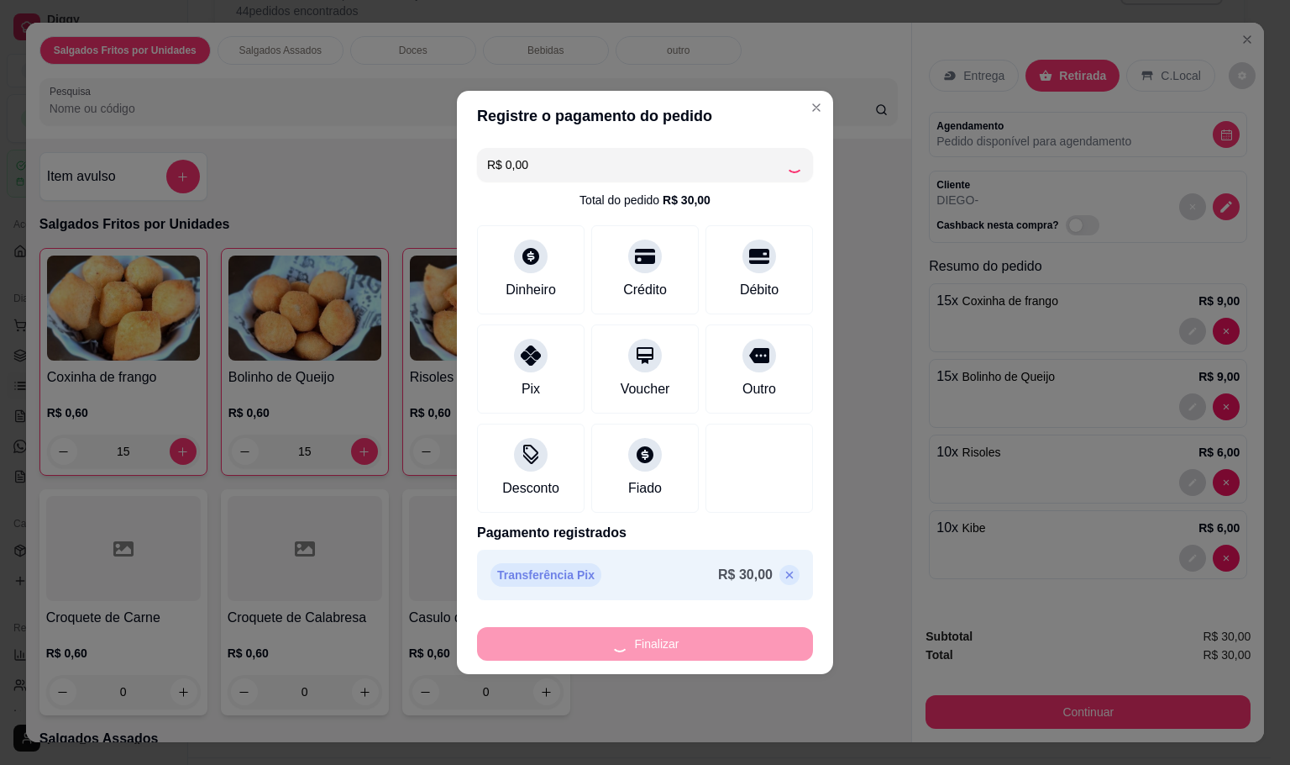
type input "0"
type input "-R$ 30,00"
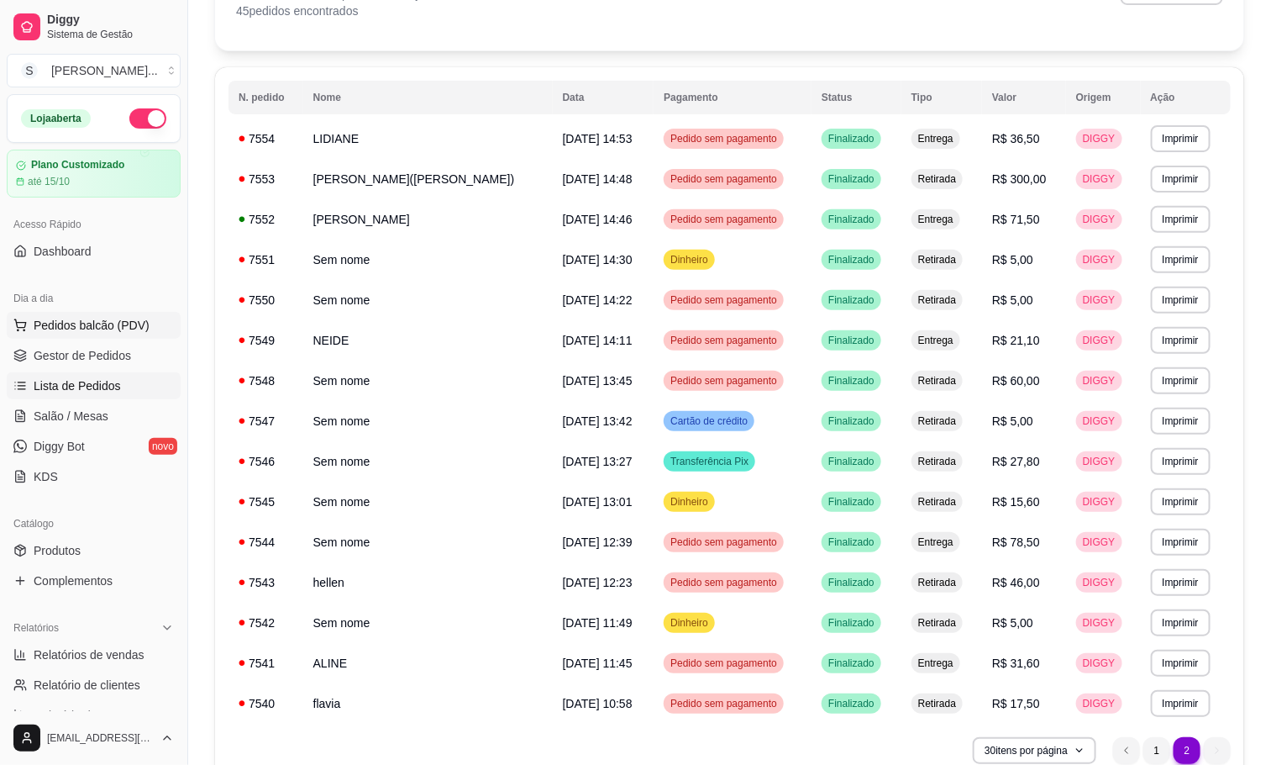
click at [124, 333] on span "Pedidos balcão (PDV)" at bounding box center [92, 325] width 116 height 17
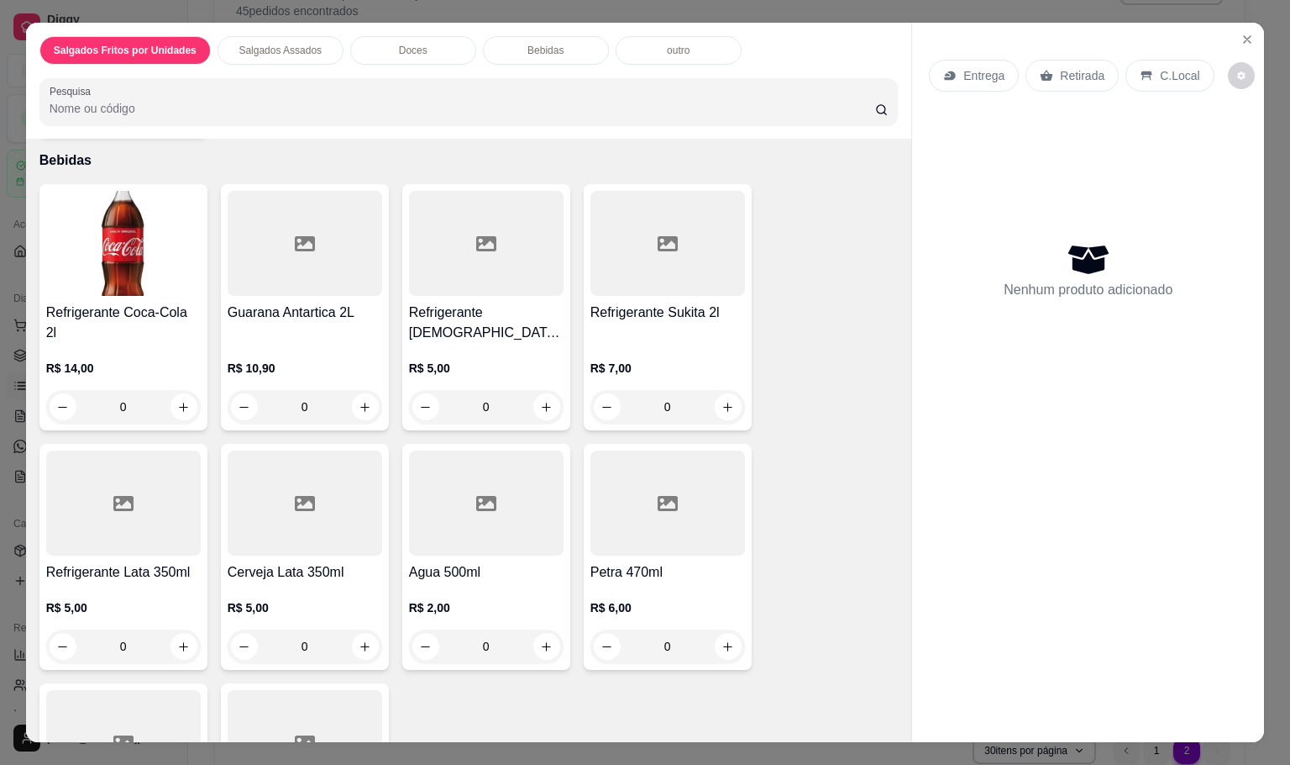
scroll to position [1386, 0]
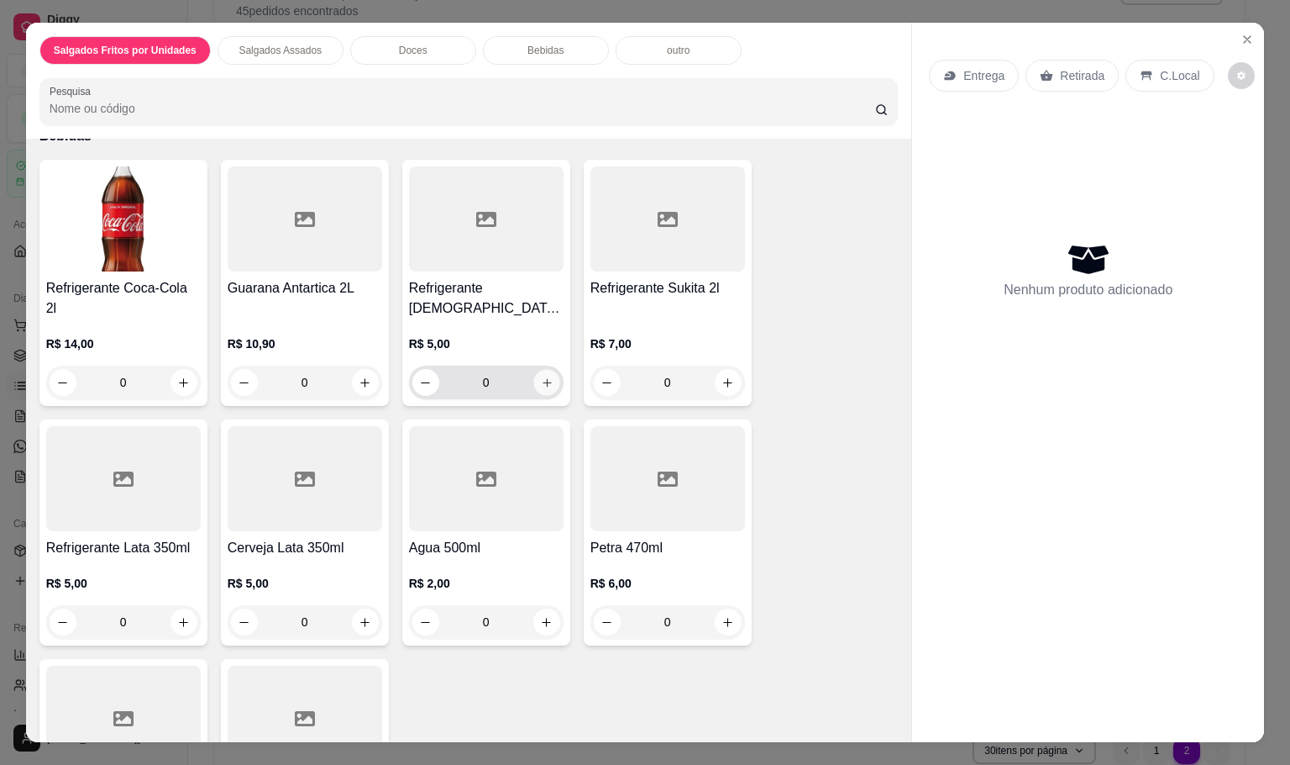
click at [540, 376] on icon "increase-product-quantity" at bounding box center [546, 382] width 13 height 13
type input "1"
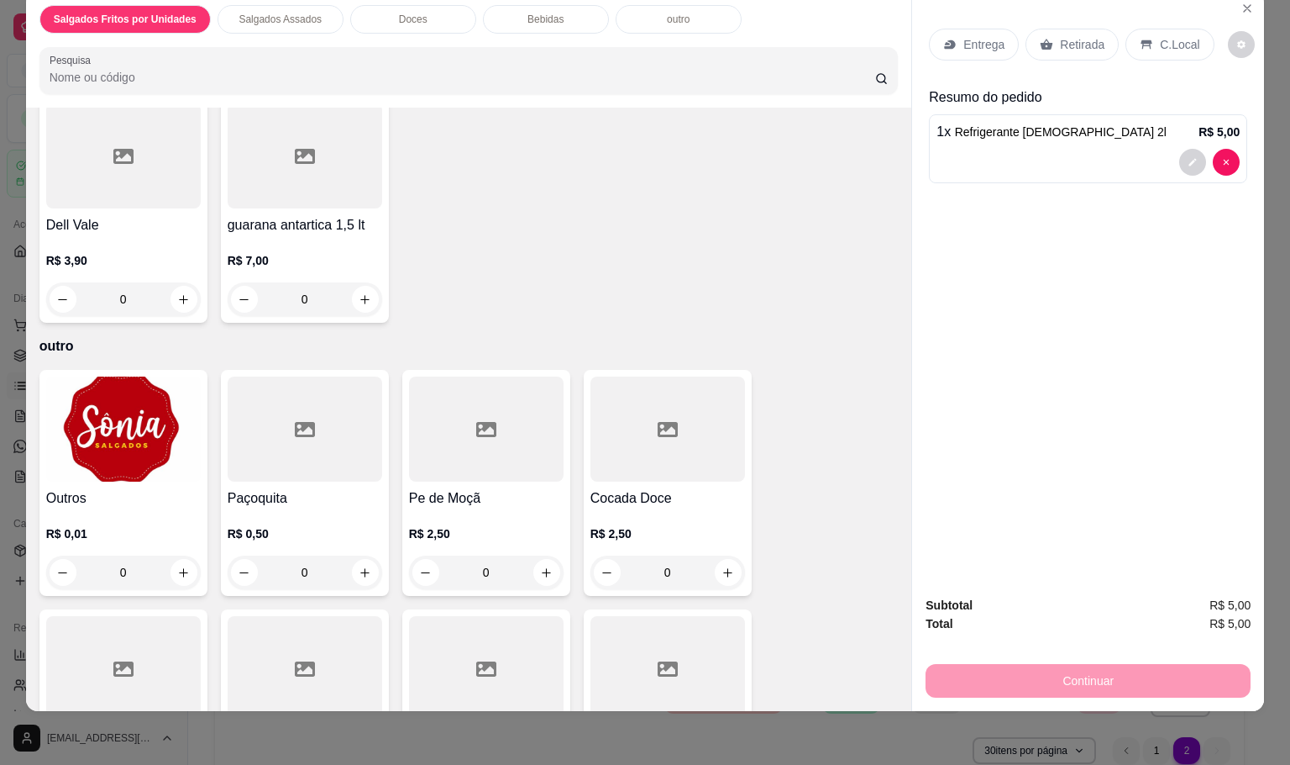
scroll to position [2045, 0]
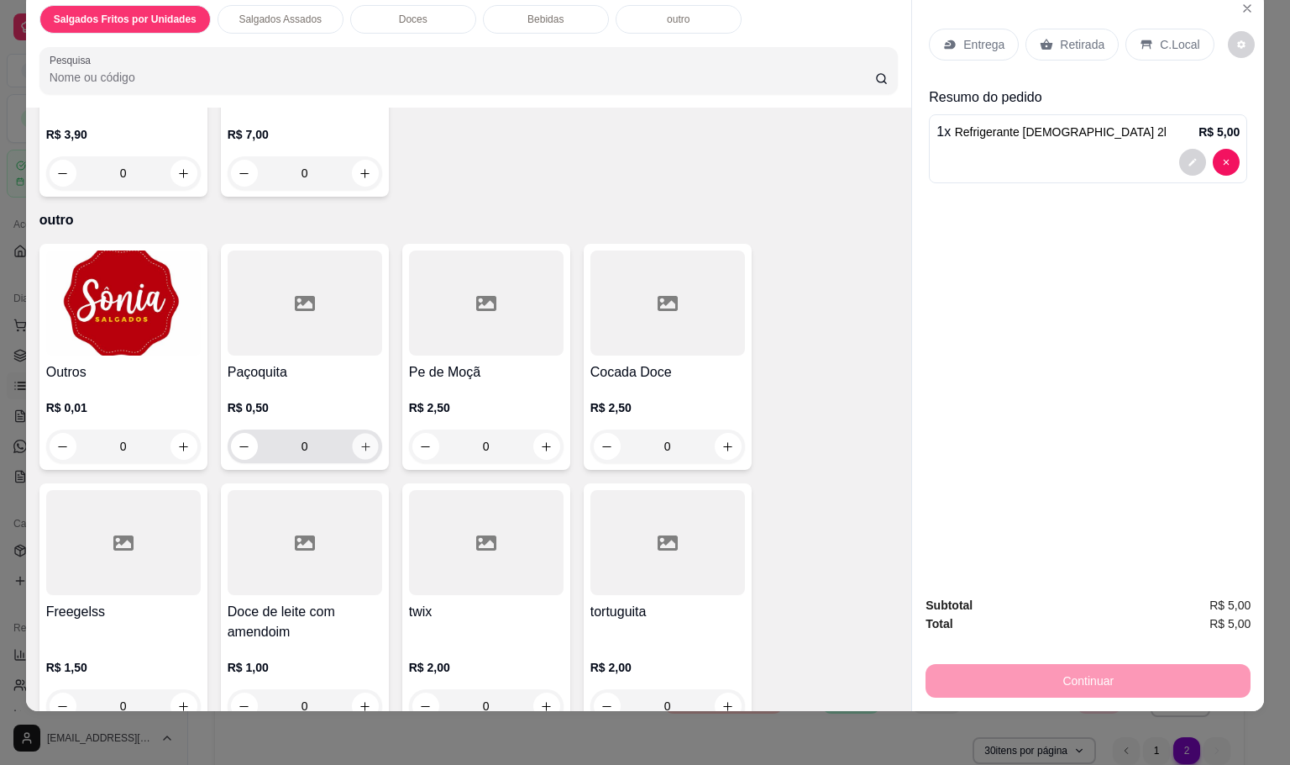
click at [359, 440] on icon "increase-product-quantity" at bounding box center [365, 446] width 13 height 13
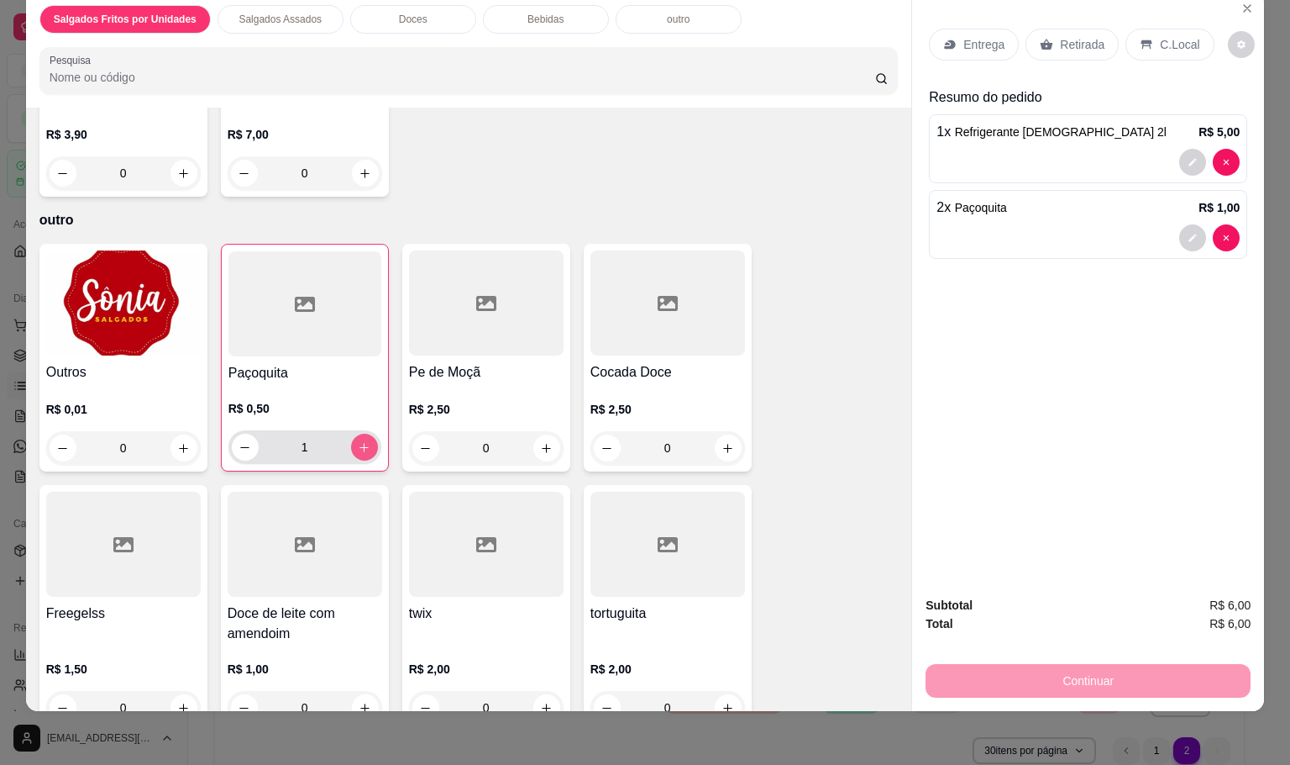
type input "2"
click at [1042, 36] on div "Retirada" at bounding box center [1072, 45] width 93 height 32
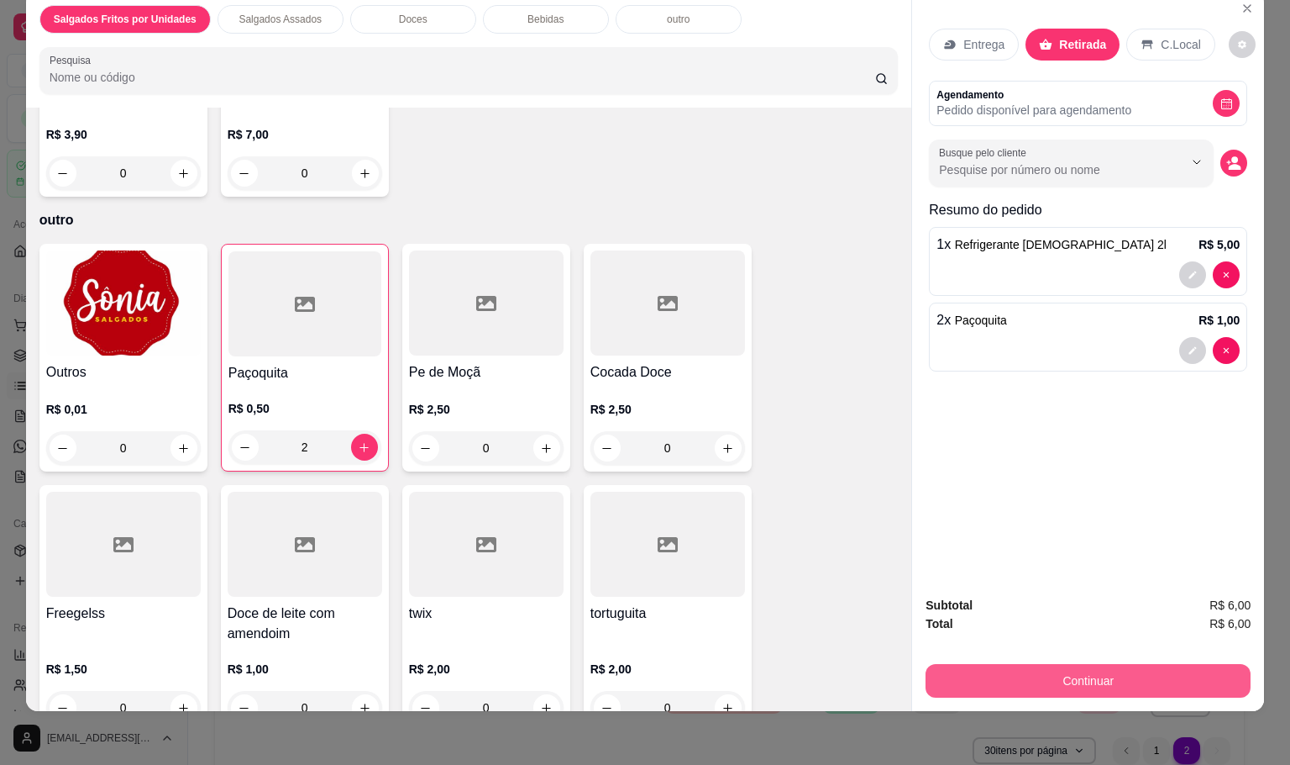
click at [1148, 671] on button "Continuar" at bounding box center [1088, 681] width 325 height 34
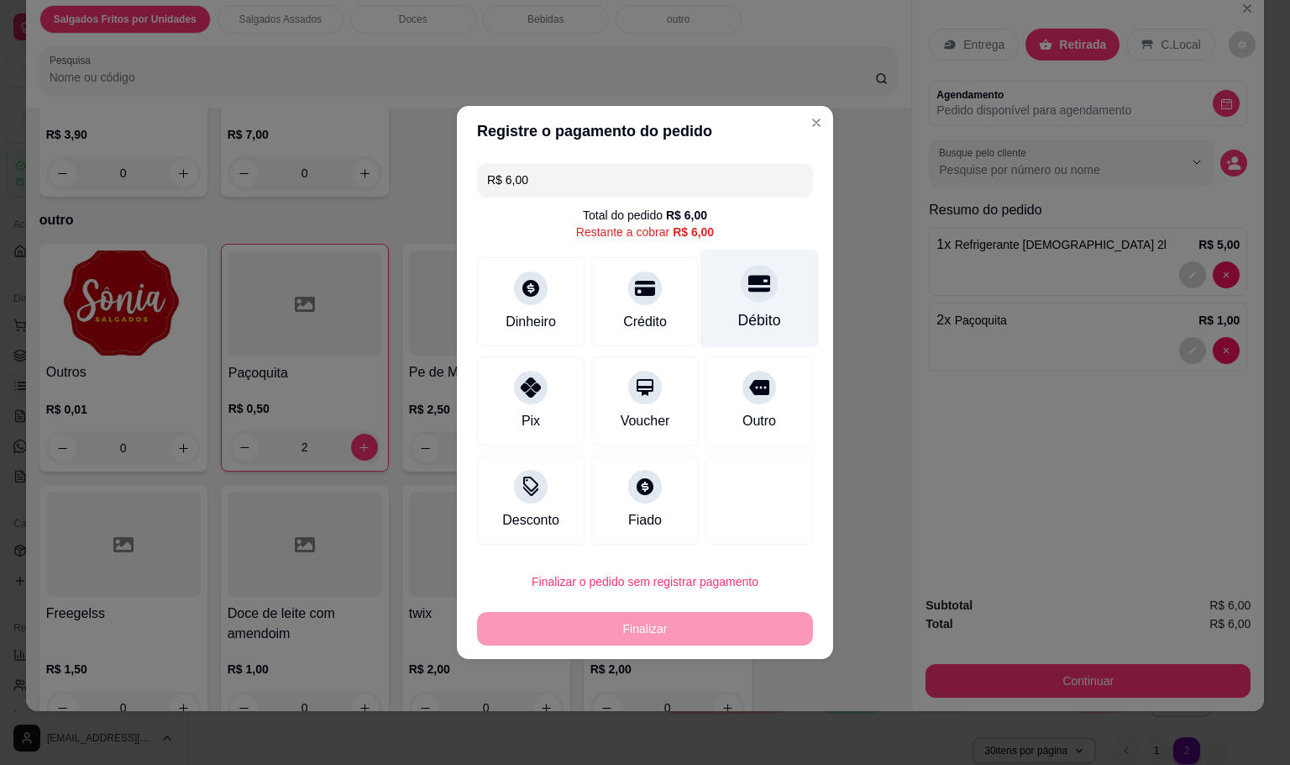
click at [741, 296] on div at bounding box center [759, 283] width 37 height 37
type input "R$ 0,00"
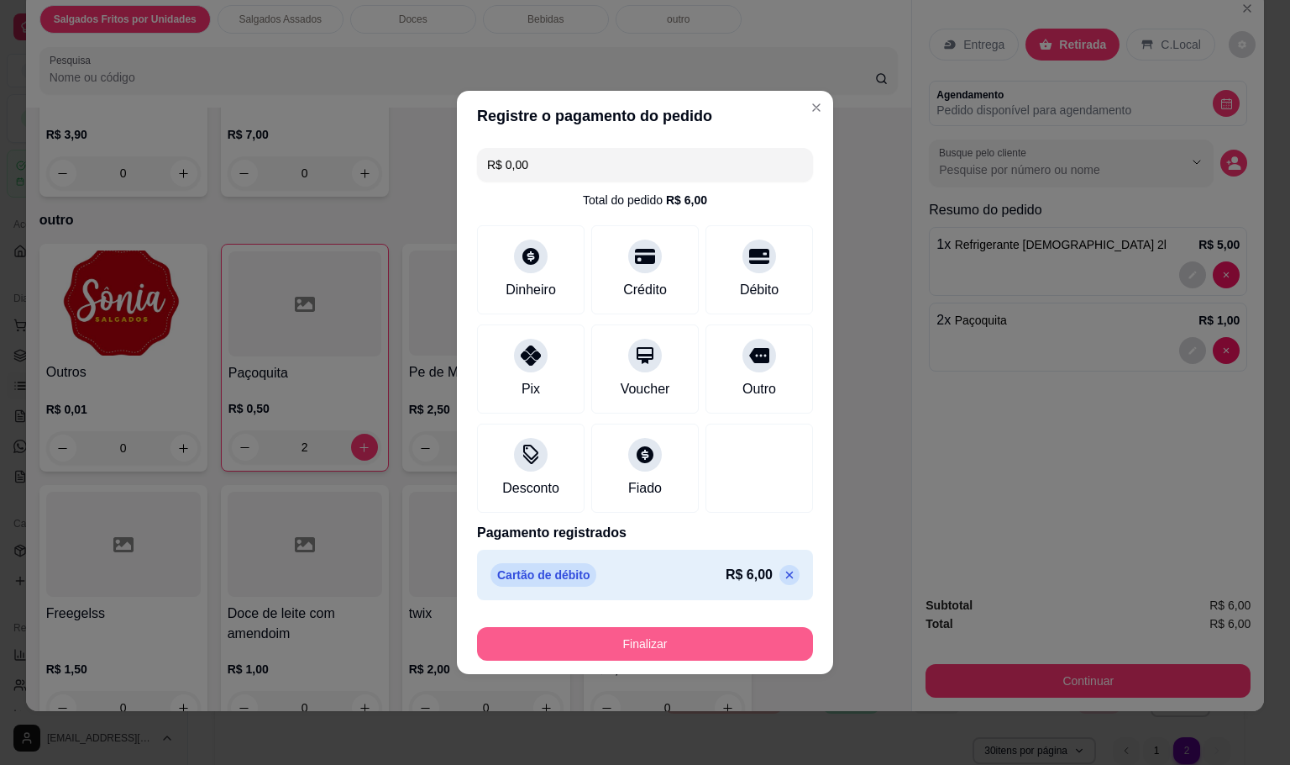
click at [728, 656] on button "Finalizar" at bounding box center [645, 644] width 336 height 34
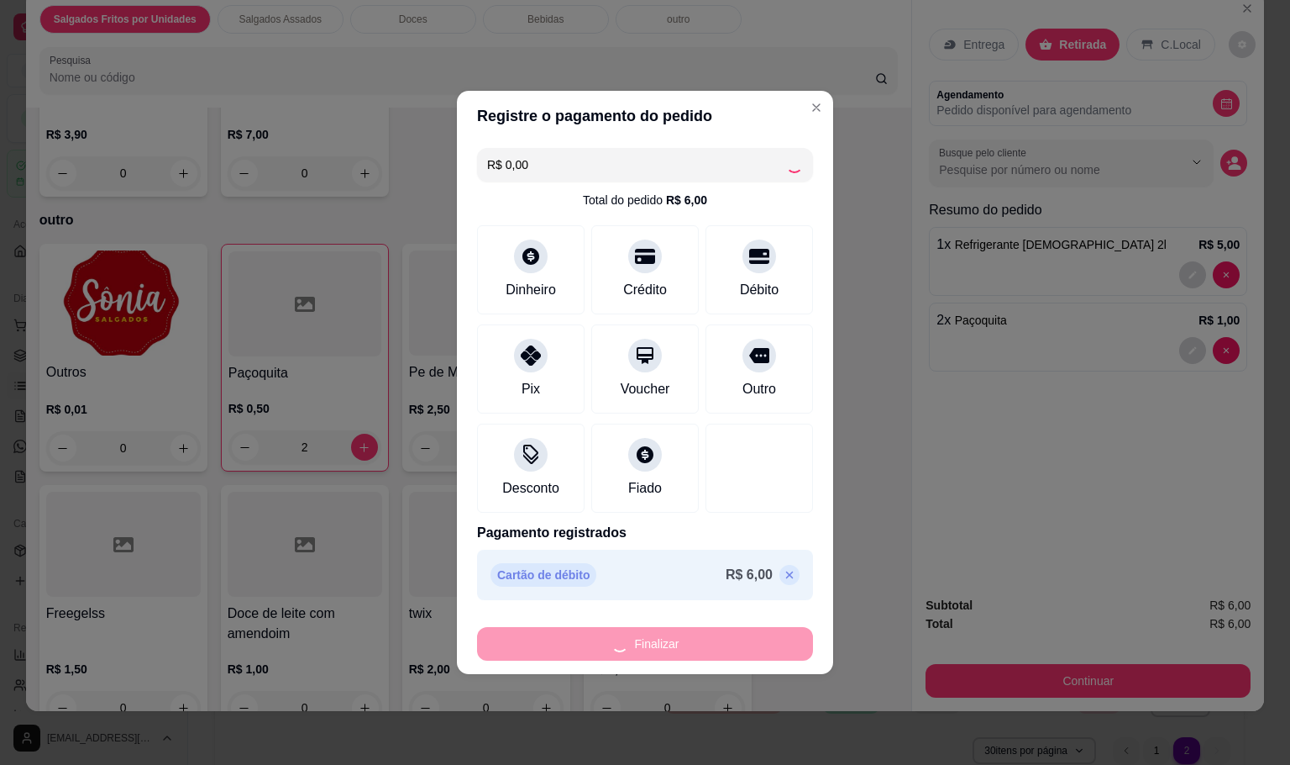
type input "0"
type input "-R$ 6,00"
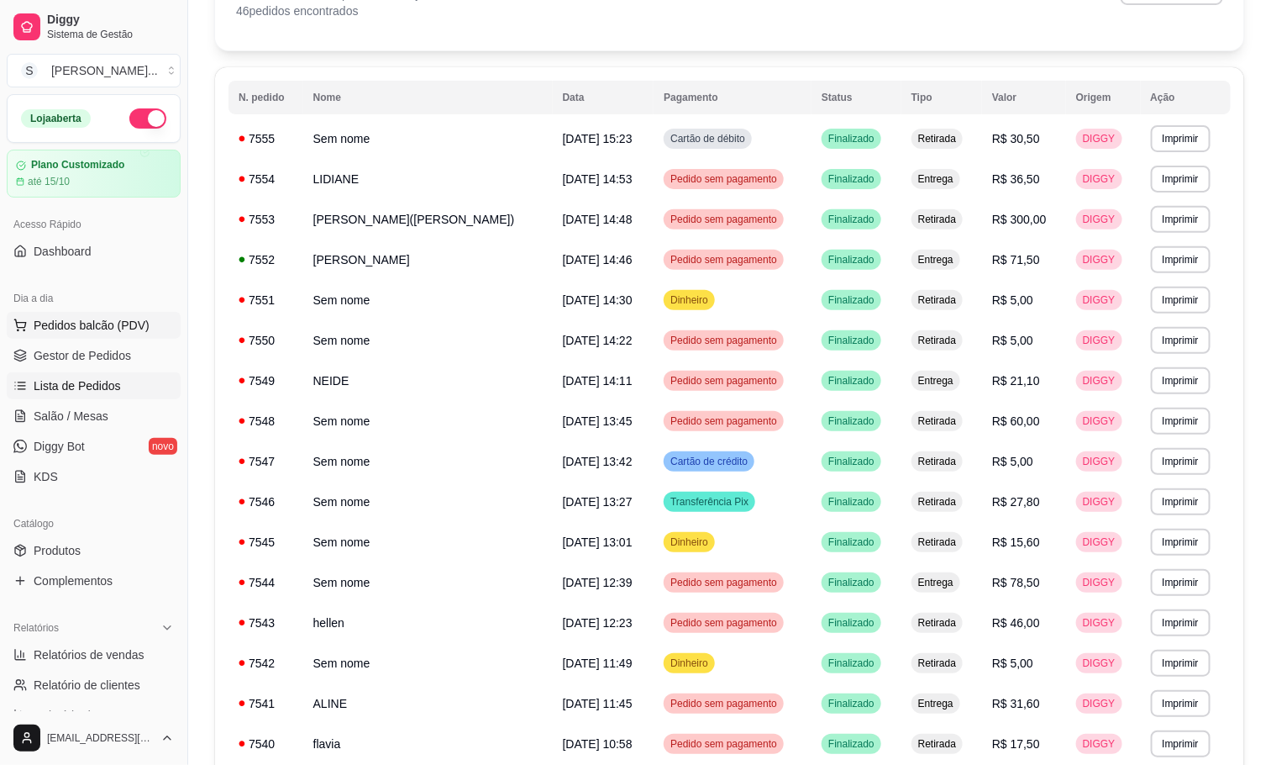
click at [119, 323] on span "Pedidos balcão (PDV)" at bounding box center [92, 325] width 116 height 17
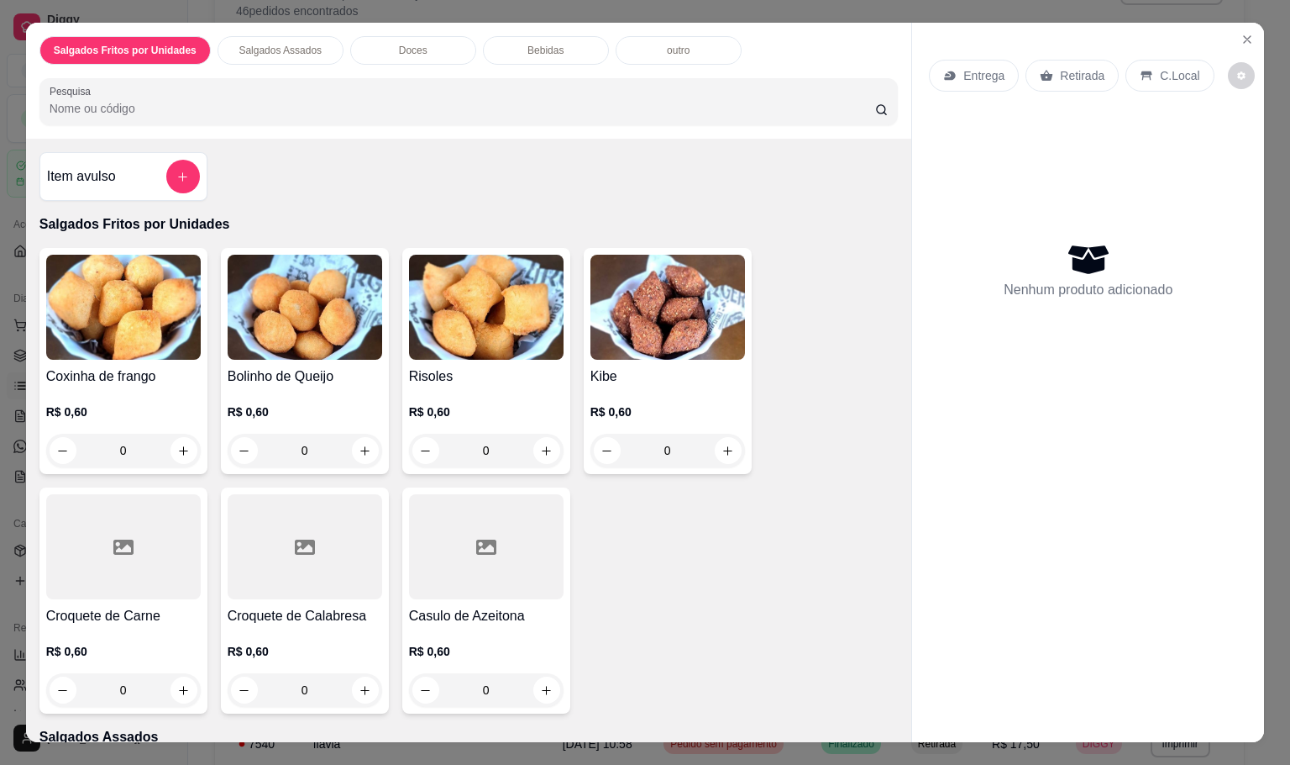
drag, startPoint x: 142, startPoint y: 439, endPoint x: 107, endPoint y: 439, distance: 35.3
click at [107, 439] on input "0" at bounding box center [123, 451] width 94 height 34
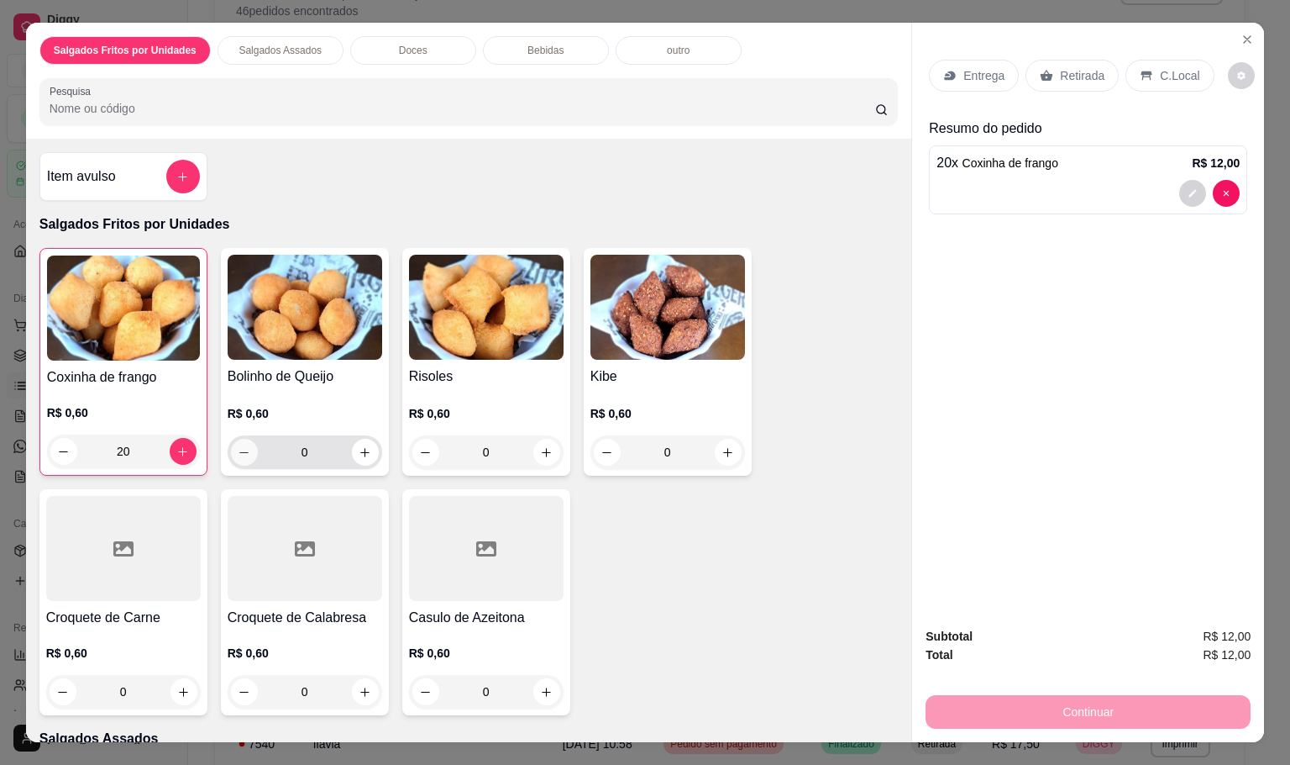
type input "20"
drag, startPoint x: 267, startPoint y: 447, endPoint x: 291, endPoint y: 444, distance: 23.7
click at [313, 446] on input "0" at bounding box center [305, 452] width 94 height 34
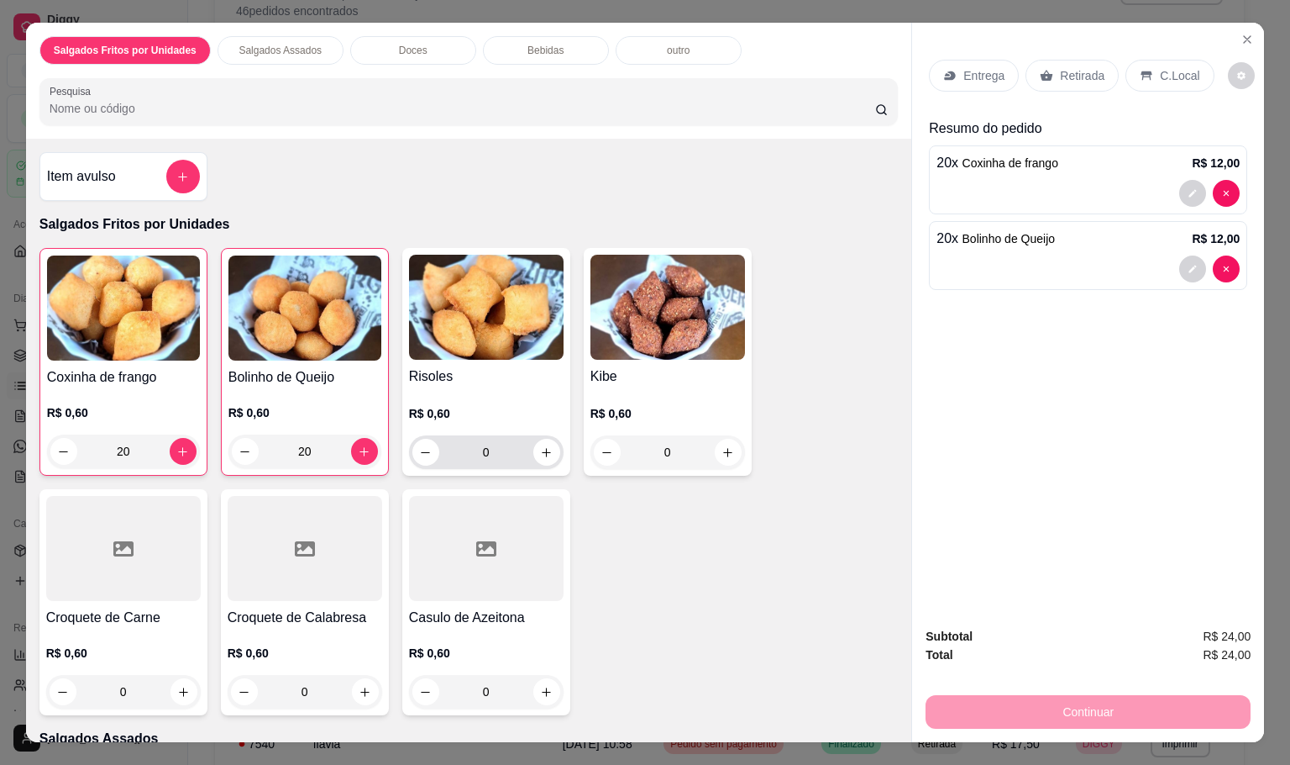
type input "20"
drag, startPoint x: 477, startPoint y: 456, endPoint x: 466, endPoint y: 441, distance: 18.7
click at [466, 441] on input "0" at bounding box center [486, 452] width 94 height 34
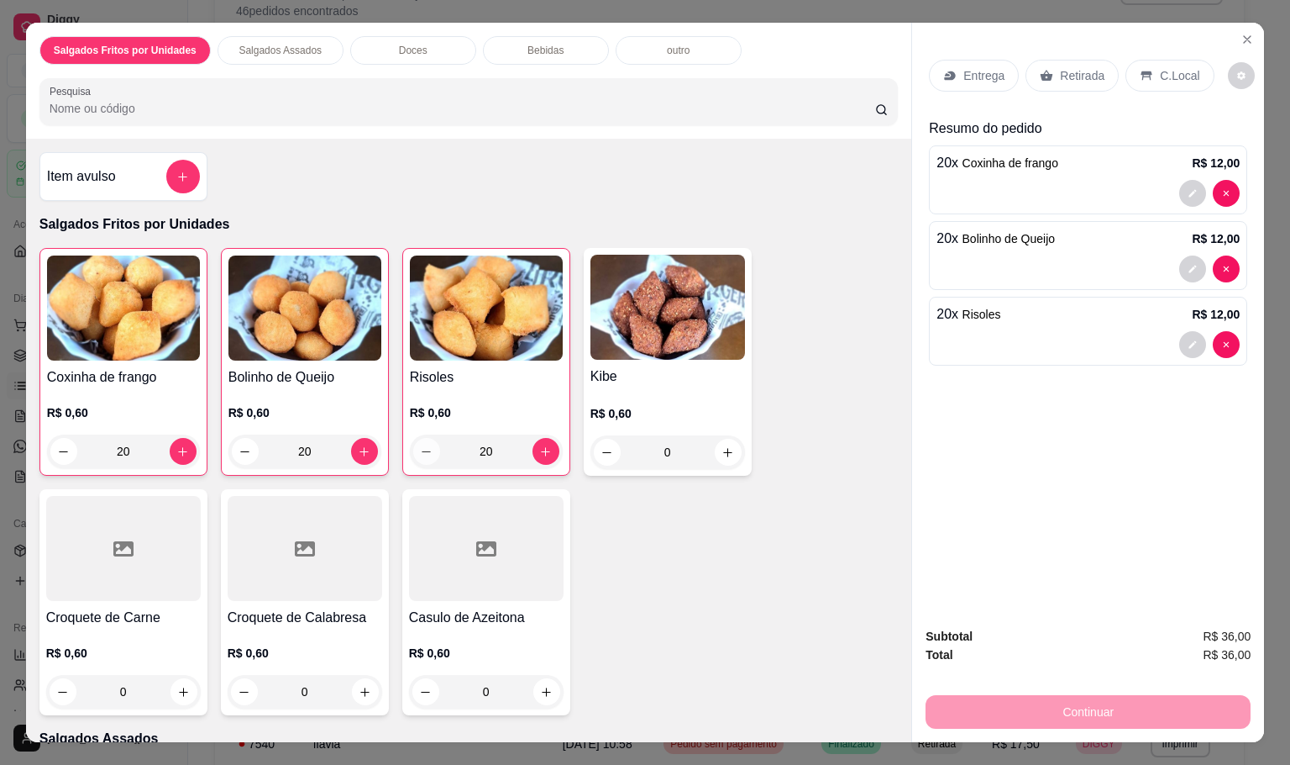
click at [420, 449] on icon "decrease-product-quantity" at bounding box center [426, 451] width 13 height 13
type input "18"
click at [1081, 71] on p "Retirada" at bounding box center [1082, 75] width 45 height 17
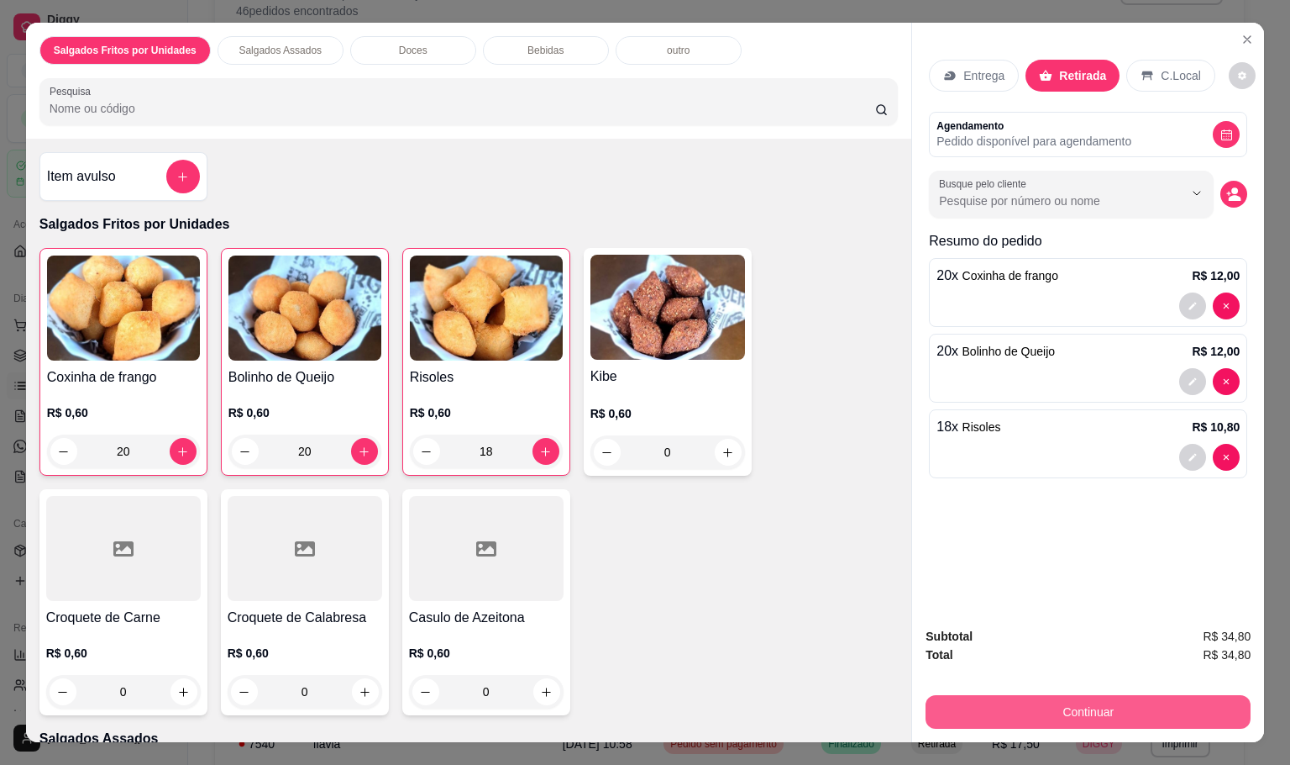
click at [958, 699] on button "Continuar" at bounding box center [1088, 712] width 325 height 34
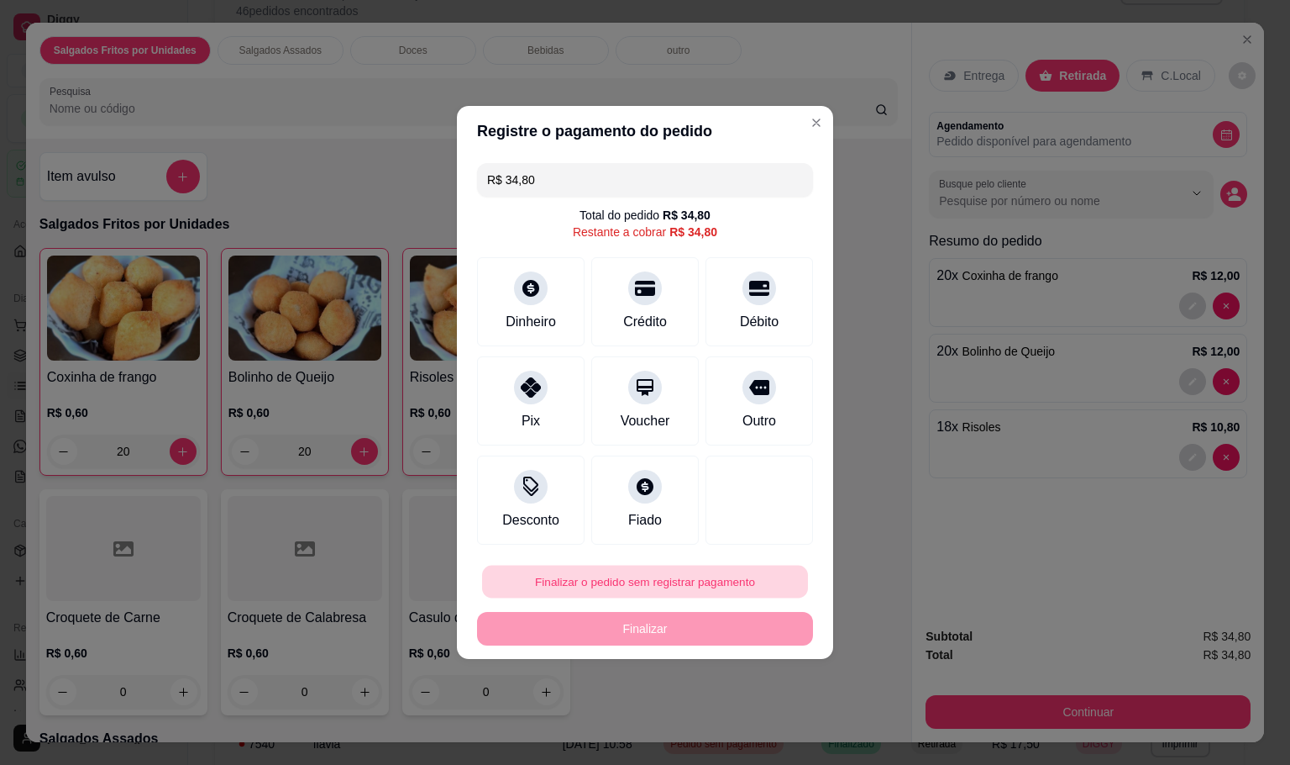
click at [742, 580] on button "Finalizar o pedido sem registrar pagamento" at bounding box center [645, 581] width 326 height 33
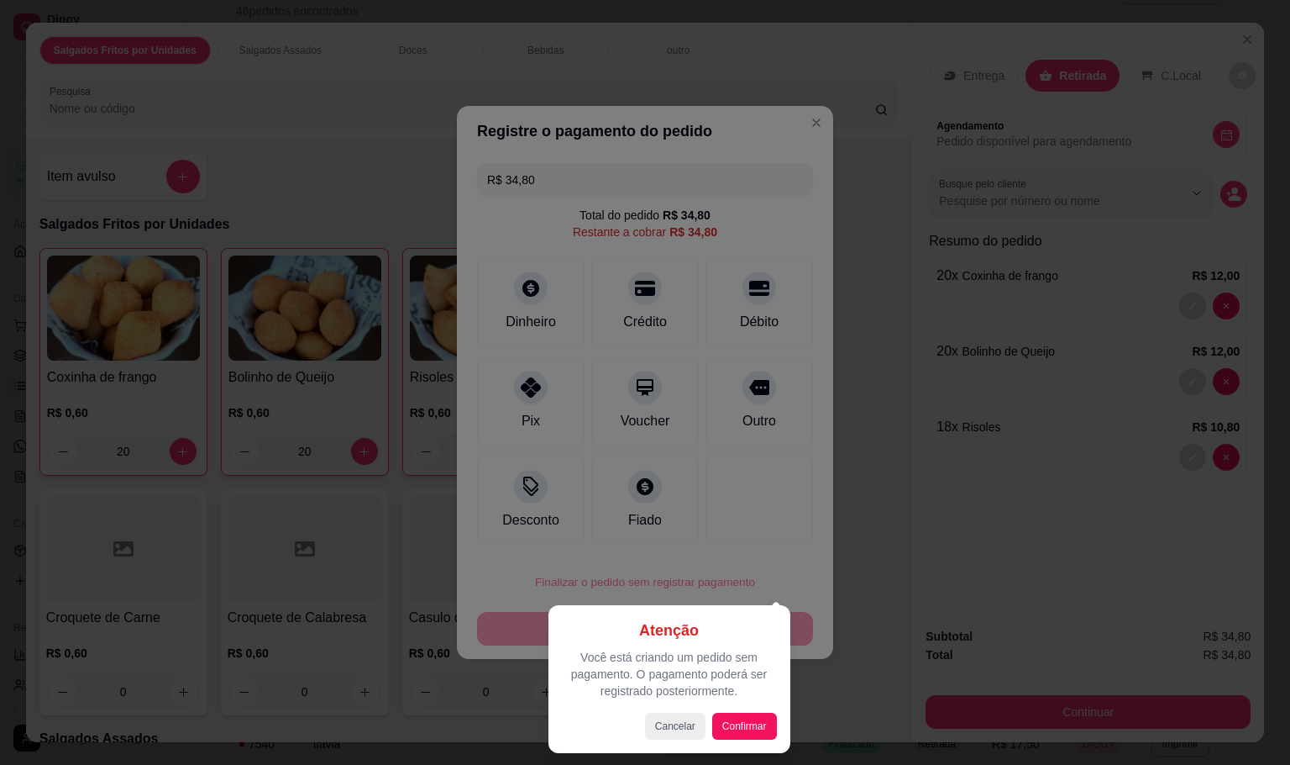
click at [552, 402] on div at bounding box center [645, 382] width 1290 height 765
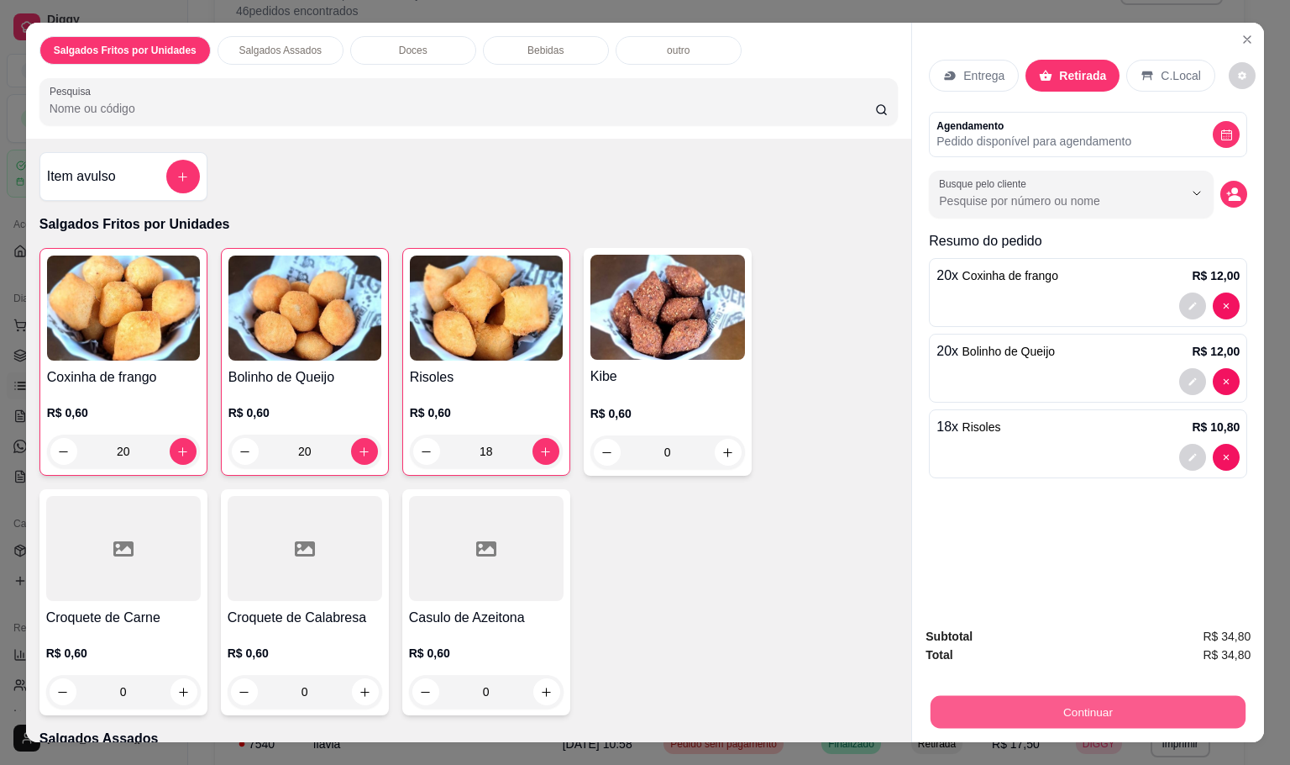
click at [960, 696] on button "Continuar" at bounding box center [1088, 711] width 315 height 33
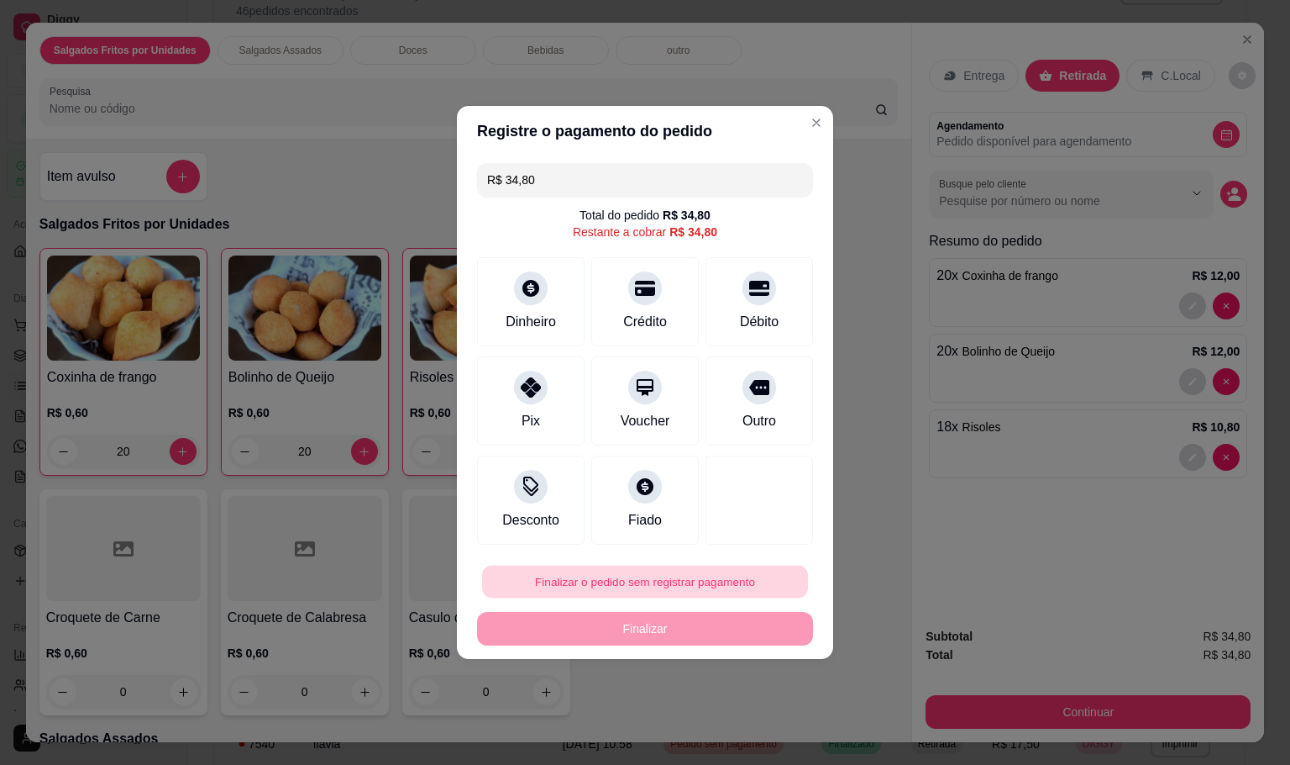
click at [733, 592] on button "Finalizar o pedido sem registrar pagamento" at bounding box center [645, 581] width 326 height 33
click at [759, 729] on button "Confirmar" at bounding box center [747, 720] width 60 height 25
type input "0"
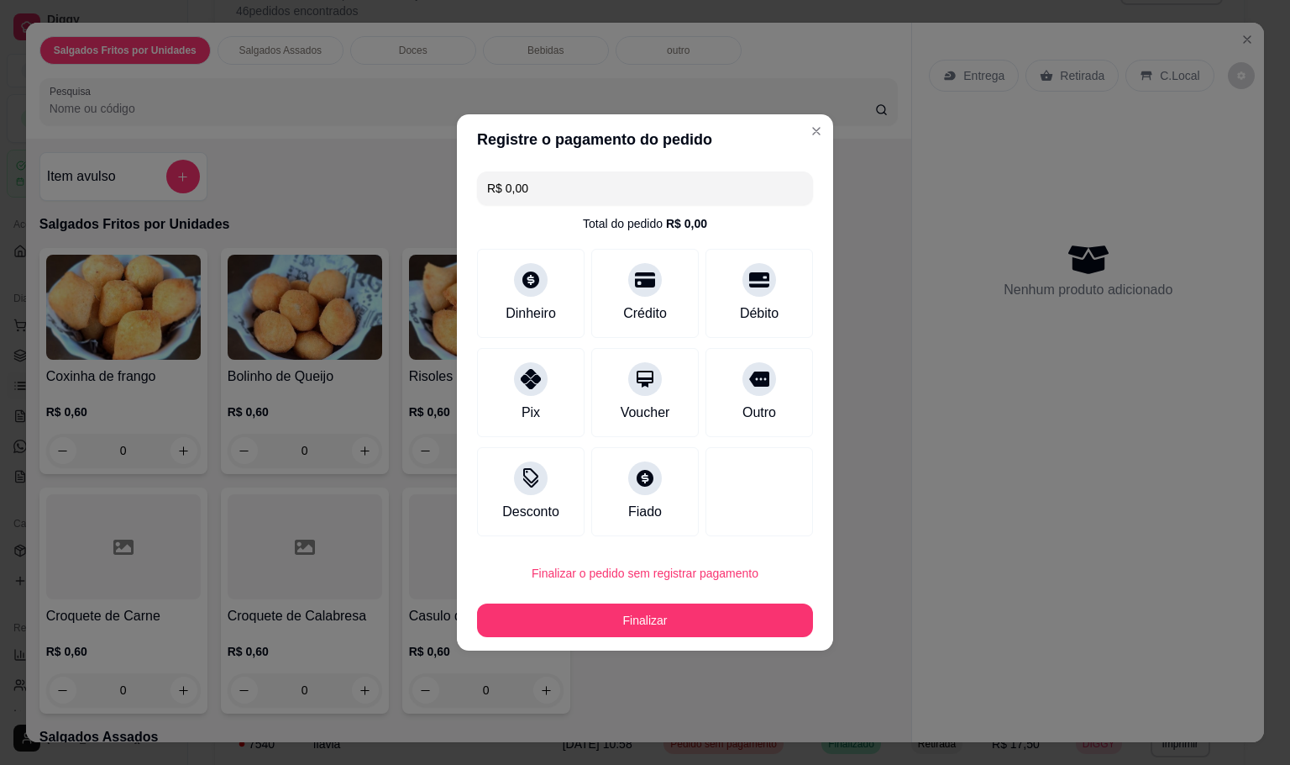
type input "R$ 0,00"
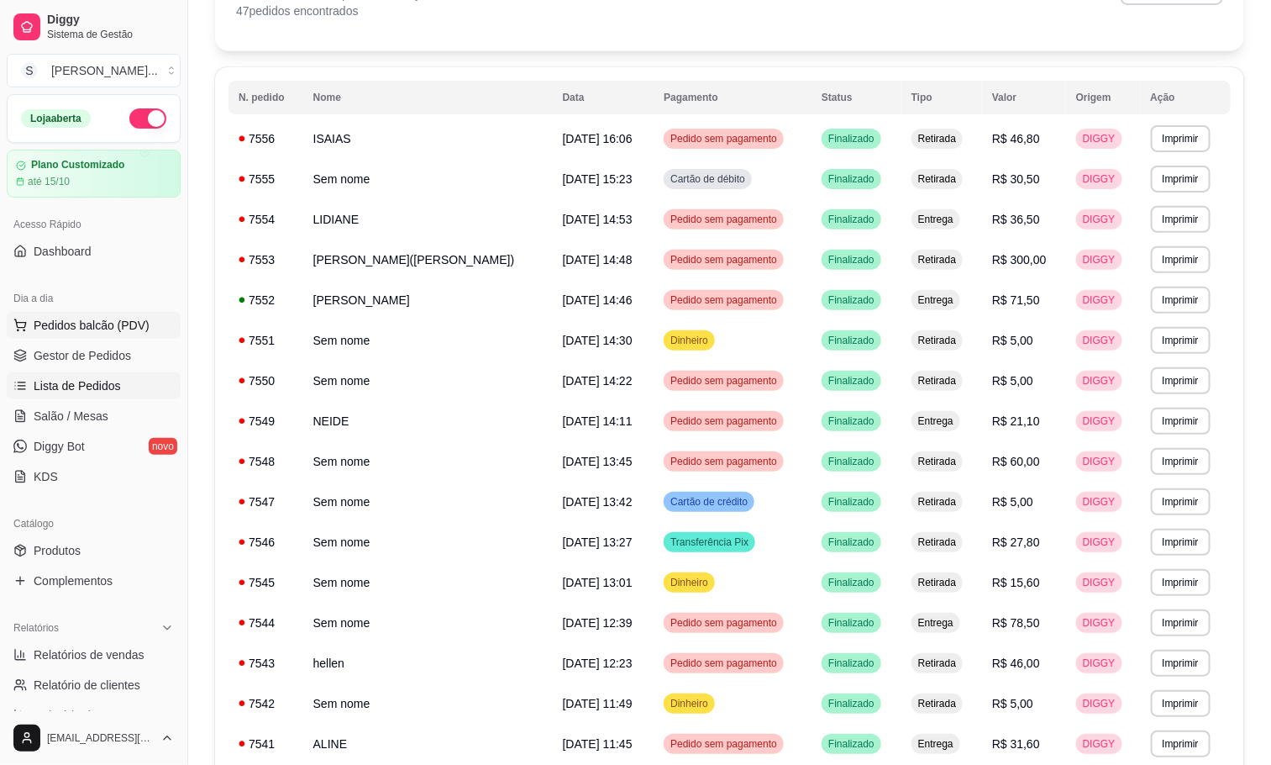
click at [89, 333] on span "Pedidos balcão (PDV)" at bounding box center [92, 325] width 116 height 17
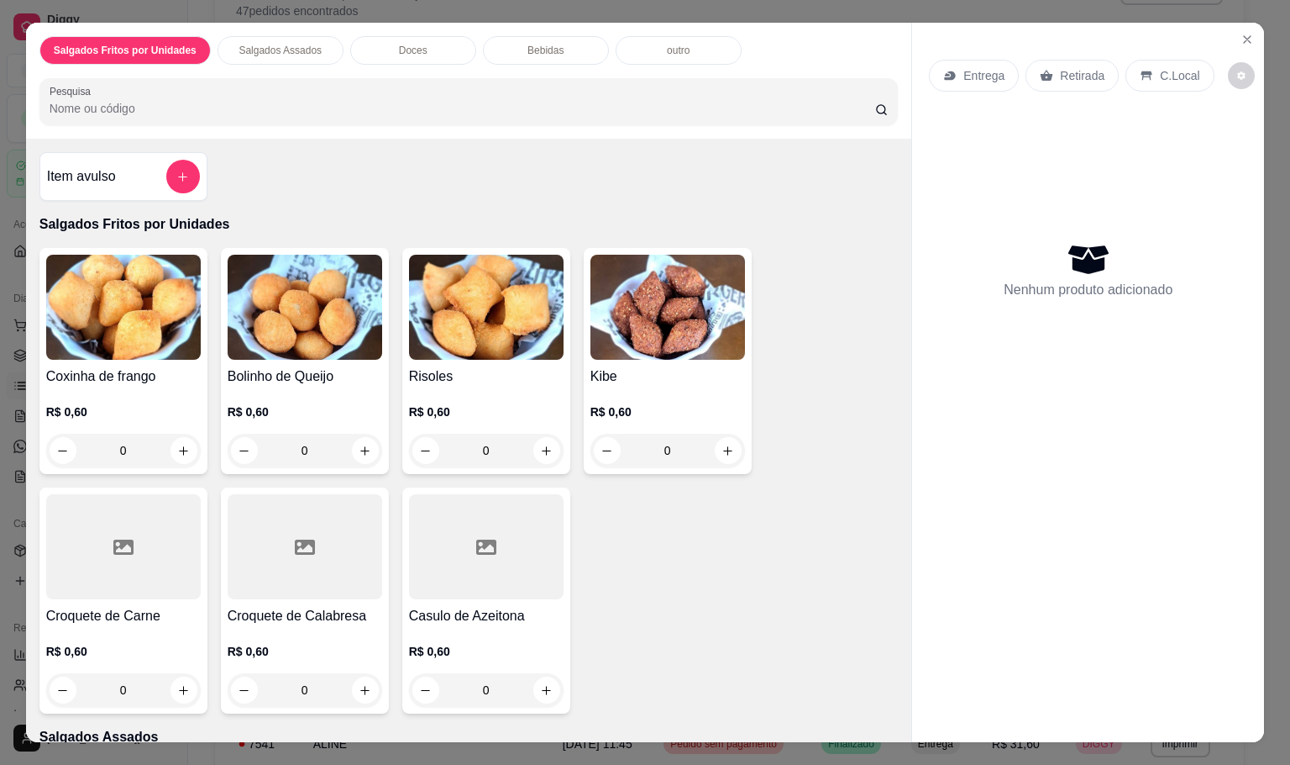
drag, startPoint x: 137, startPoint y: 442, endPoint x: 89, endPoint y: 426, distance: 50.5
click at [89, 434] on input "0" at bounding box center [123, 451] width 94 height 34
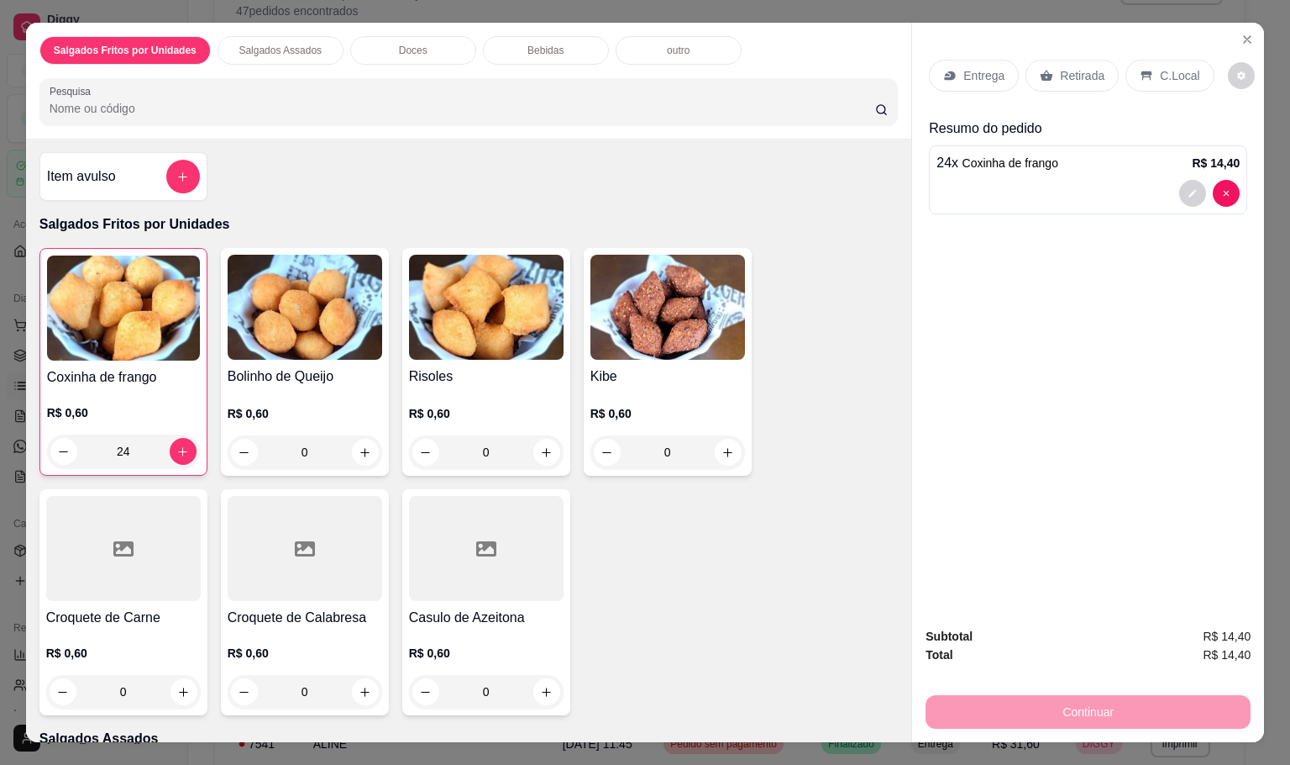
click at [1079, 67] on p "Retirada" at bounding box center [1082, 75] width 45 height 17
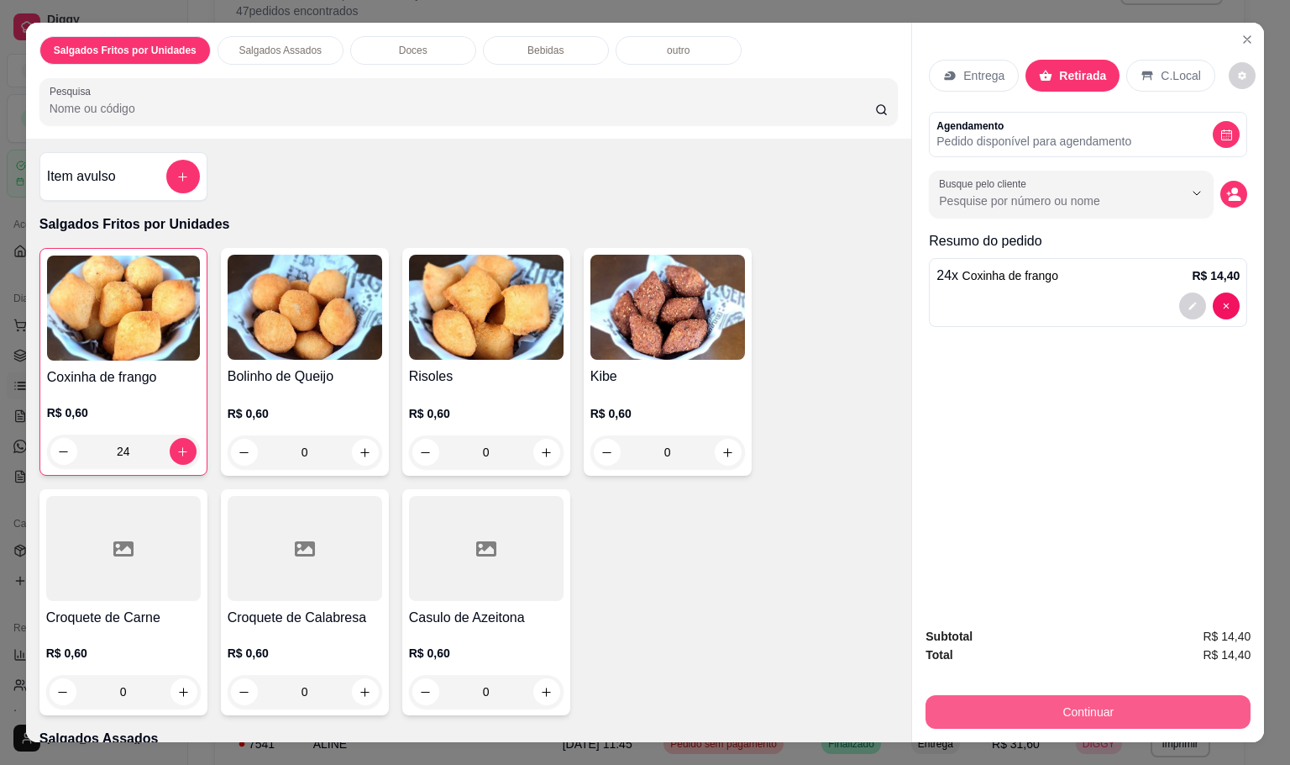
click at [1006, 696] on button "Continuar" at bounding box center [1088, 712] width 325 height 34
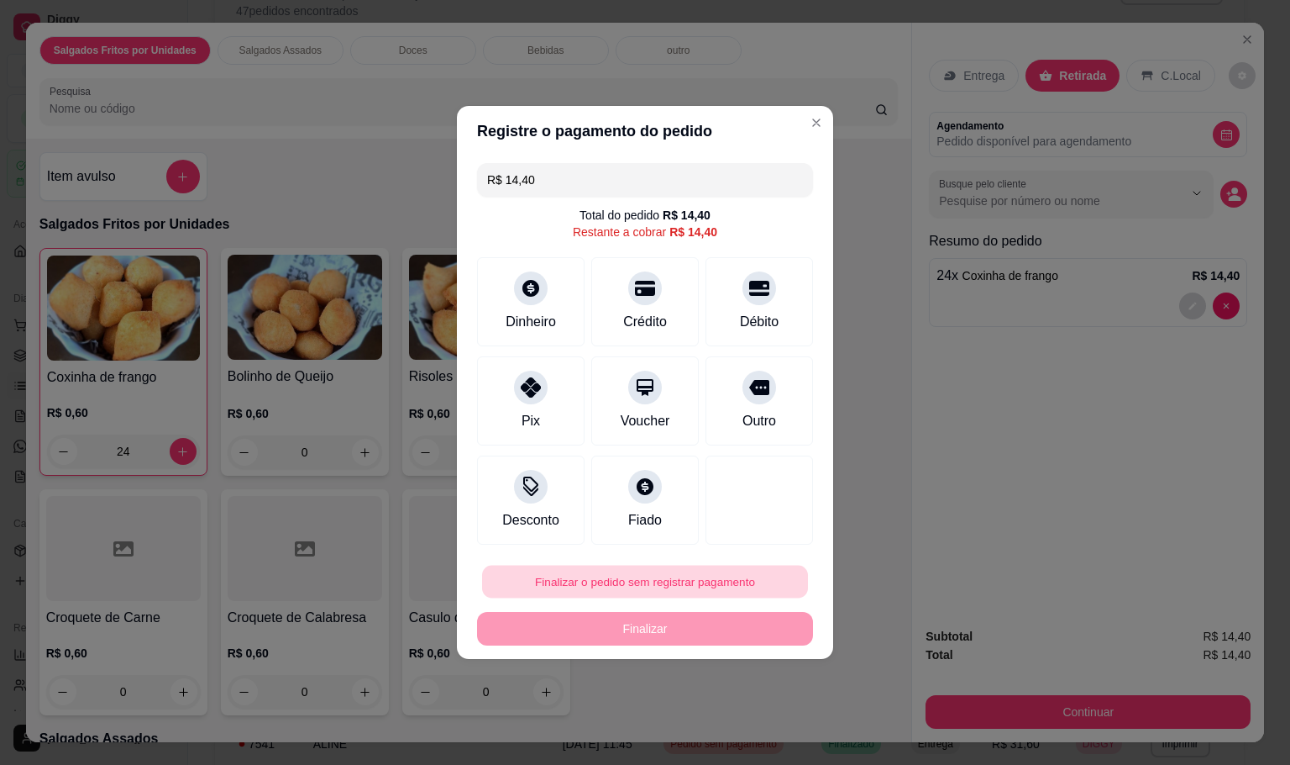
click at [671, 573] on button "Finalizar o pedido sem registrar pagamento" at bounding box center [645, 581] width 326 height 33
click at [721, 732] on button "Confirmar" at bounding box center [747, 721] width 62 height 26
type input "0"
type input "R$ 0,00"
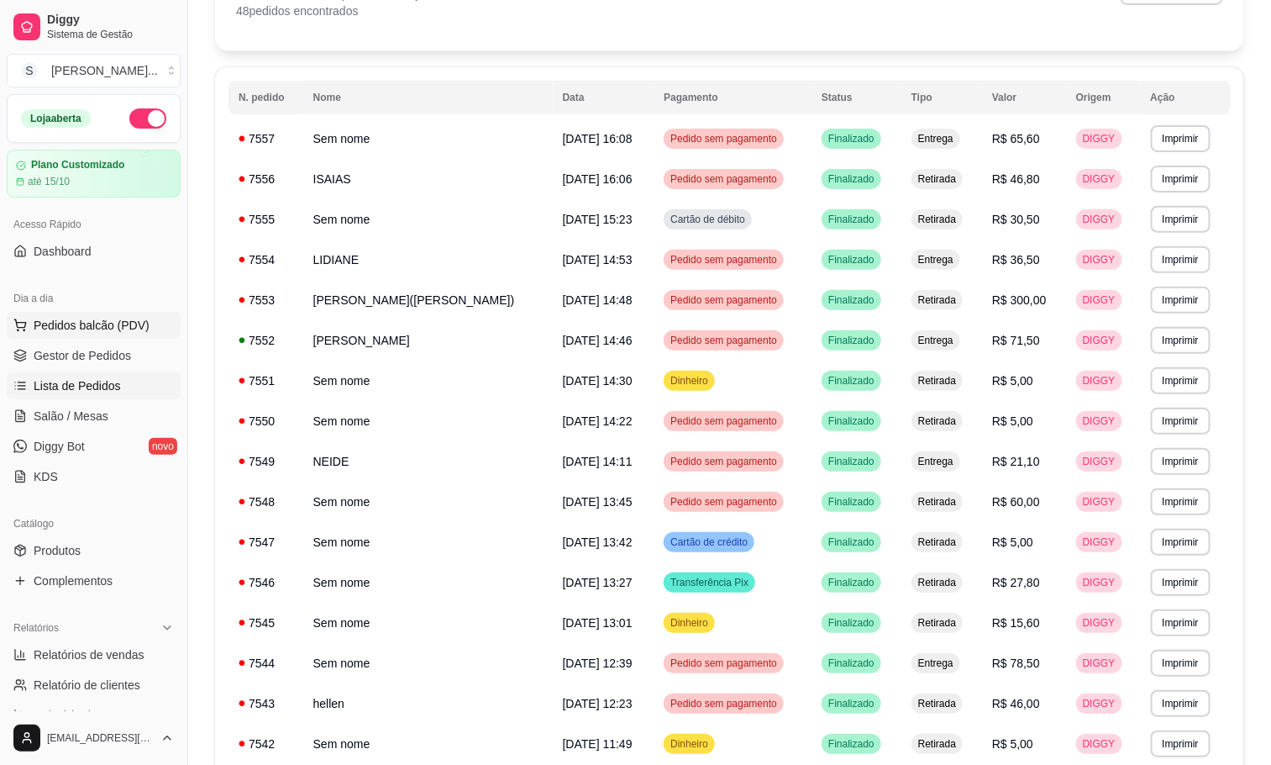
click at [116, 320] on span "Pedidos balcão (PDV)" at bounding box center [92, 325] width 116 height 17
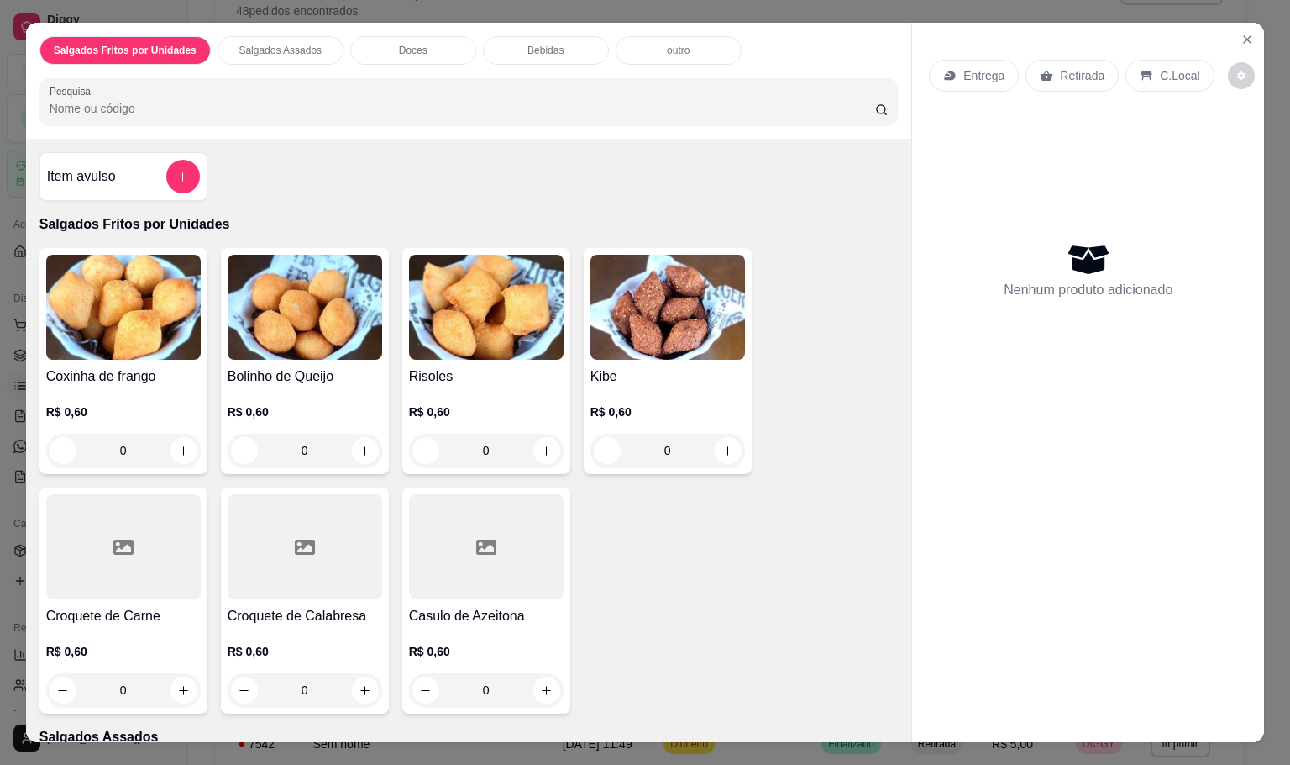
drag, startPoint x: 129, startPoint y: 441, endPoint x: 21, endPoint y: 412, distance: 111.5
click at [26, 412] on div "Item avulso Salgados Fritos por Unidades Coxinha de frango R$ 0,60 0 Bolinho de…" at bounding box center [469, 440] width 886 height 602
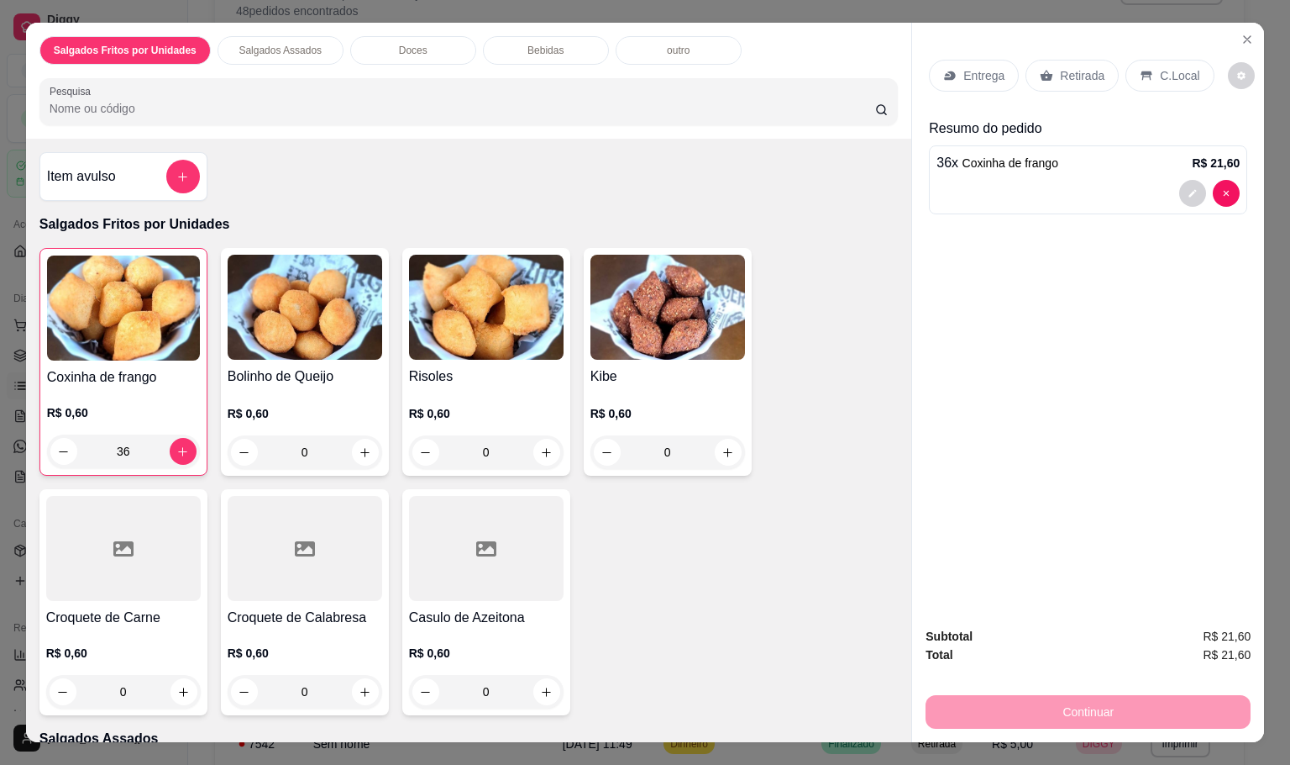
drag, startPoint x: 1046, startPoint y: 91, endPoint x: 1072, endPoint y: 81, distance: 27.6
click at [1047, 91] on div "Entrega Retirada C.Local" at bounding box center [1088, 75] width 318 height 59
click at [1072, 81] on div "Retirada" at bounding box center [1072, 76] width 93 height 32
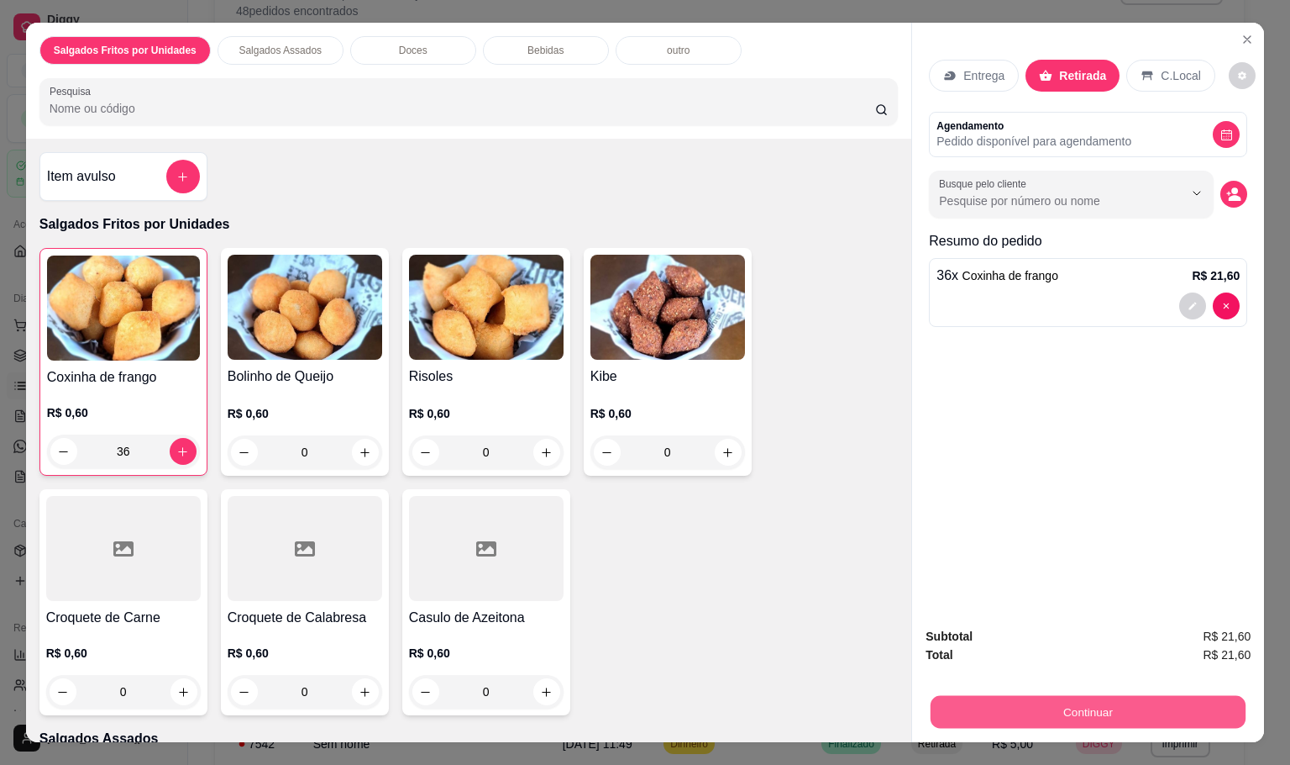
click at [1080, 695] on button "Continuar" at bounding box center [1088, 711] width 315 height 33
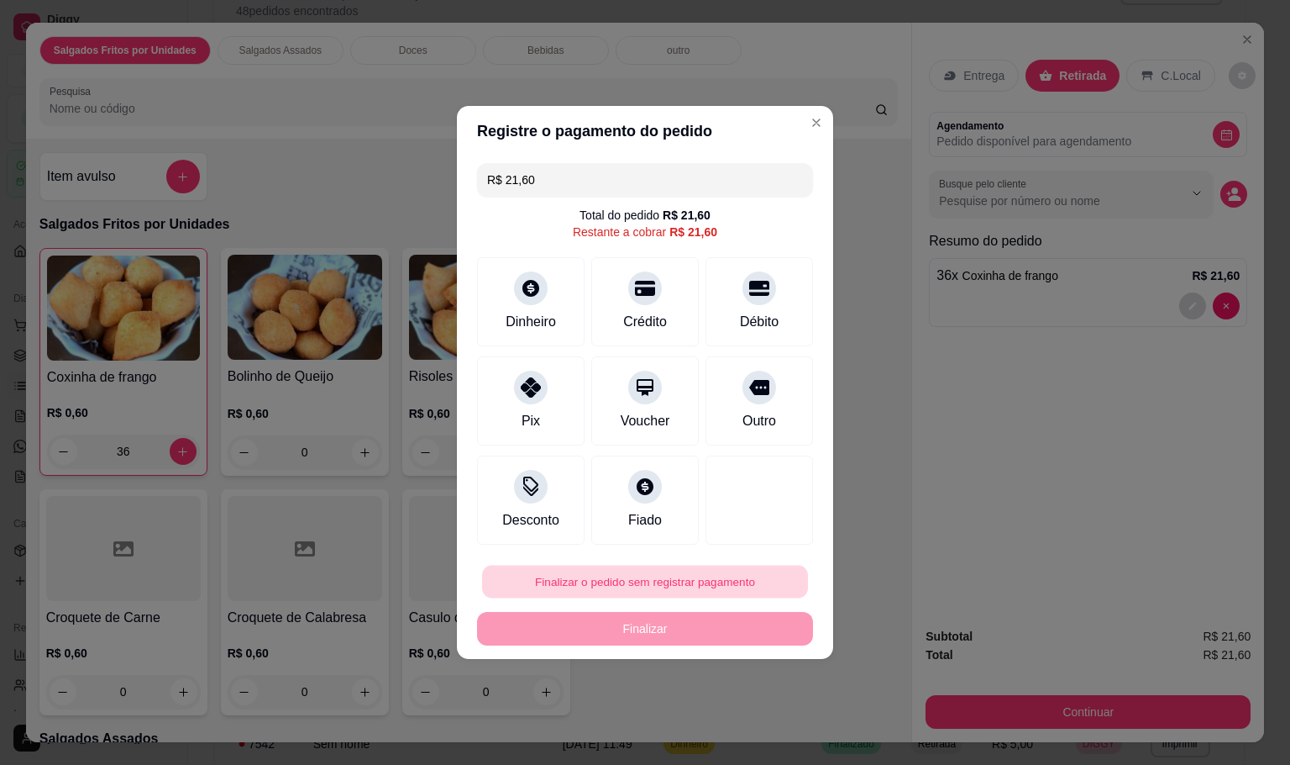
click at [664, 588] on button "Finalizar o pedido sem registrar pagamento" at bounding box center [645, 581] width 326 height 33
click at [731, 734] on button "Confirmar" at bounding box center [747, 721] width 62 height 26
type input "0"
type input "R$ 0,00"
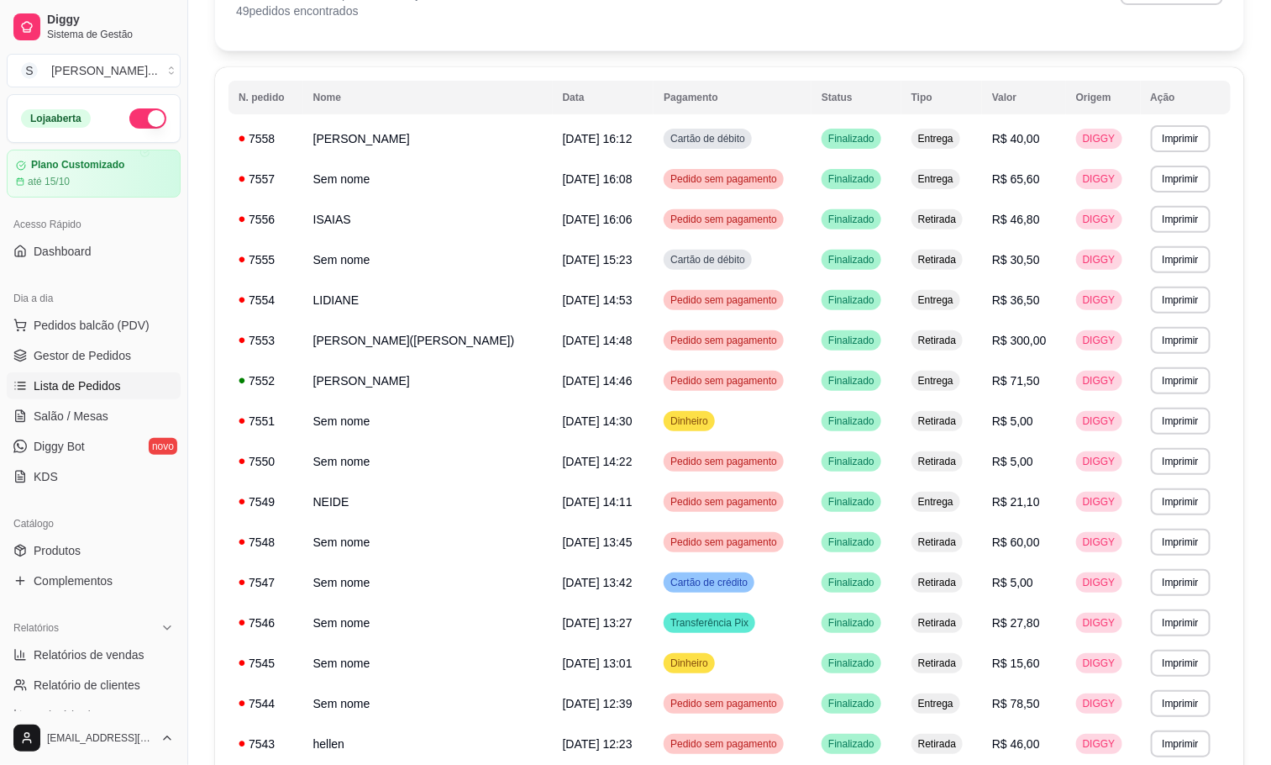
click at [129, 341] on ul "Pedidos balcão (PDV) Gestor de Pedidos Lista de Pedidos Salão / Mesas Diggy Bot…" at bounding box center [94, 401] width 174 height 178
click at [129, 326] on span "Pedidos balcão (PDV)" at bounding box center [92, 325] width 116 height 17
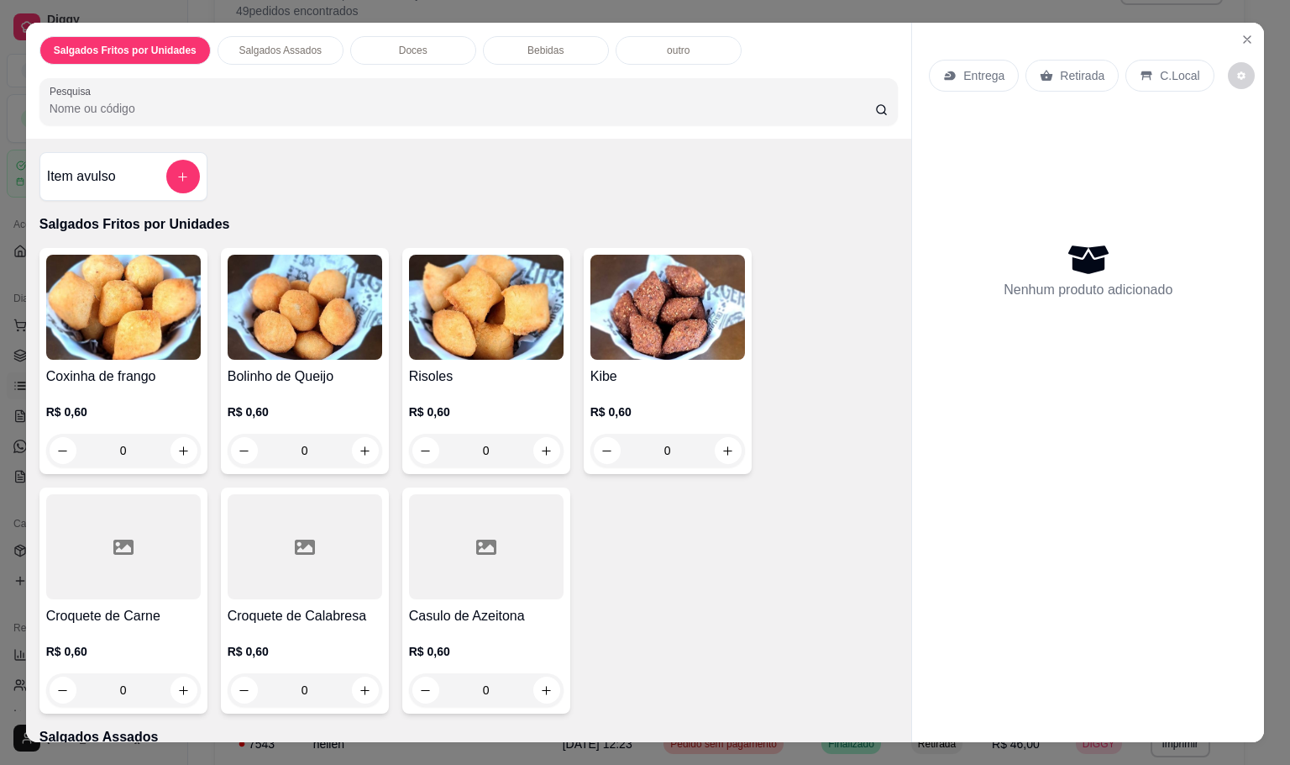
click at [134, 457] on input "0" at bounding box center [123, 451] width 94 height 34
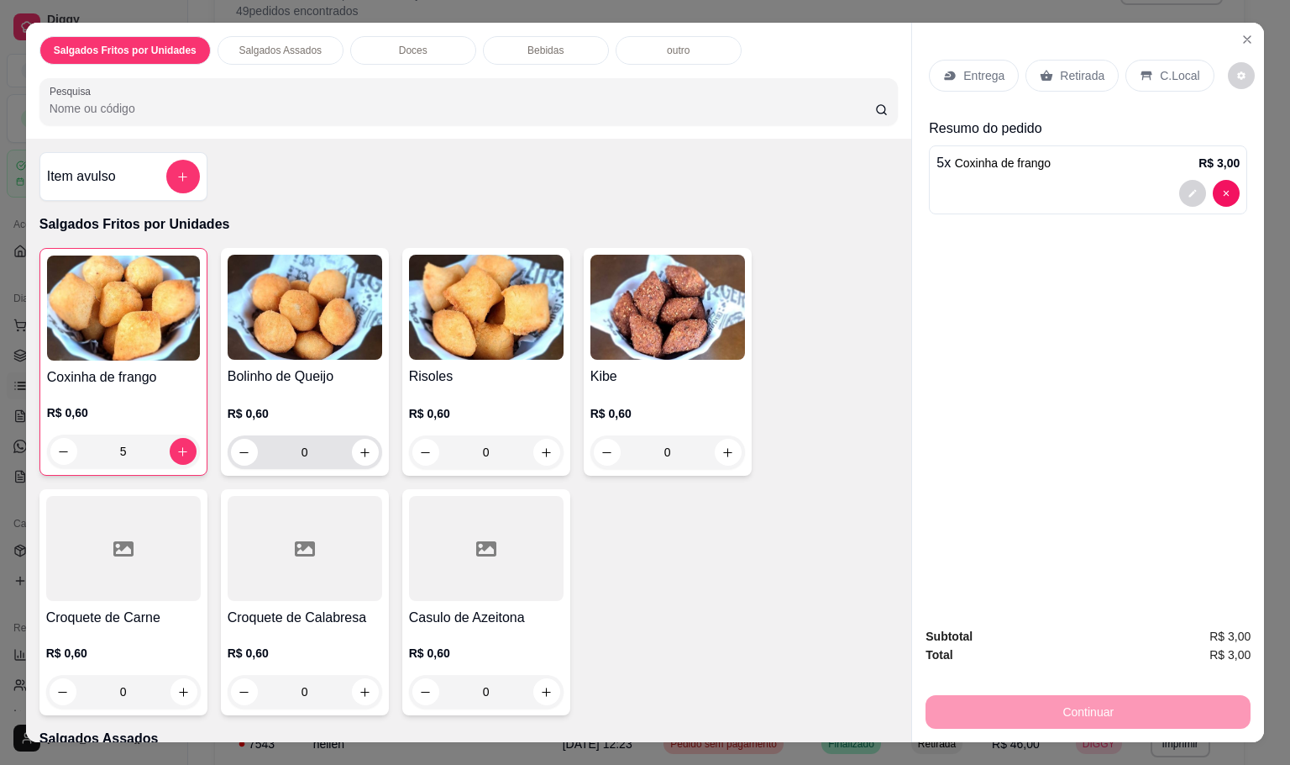
type input "5"
click at [316, 435] on input "0" at bounding box center [305, 452] width 94 height 34
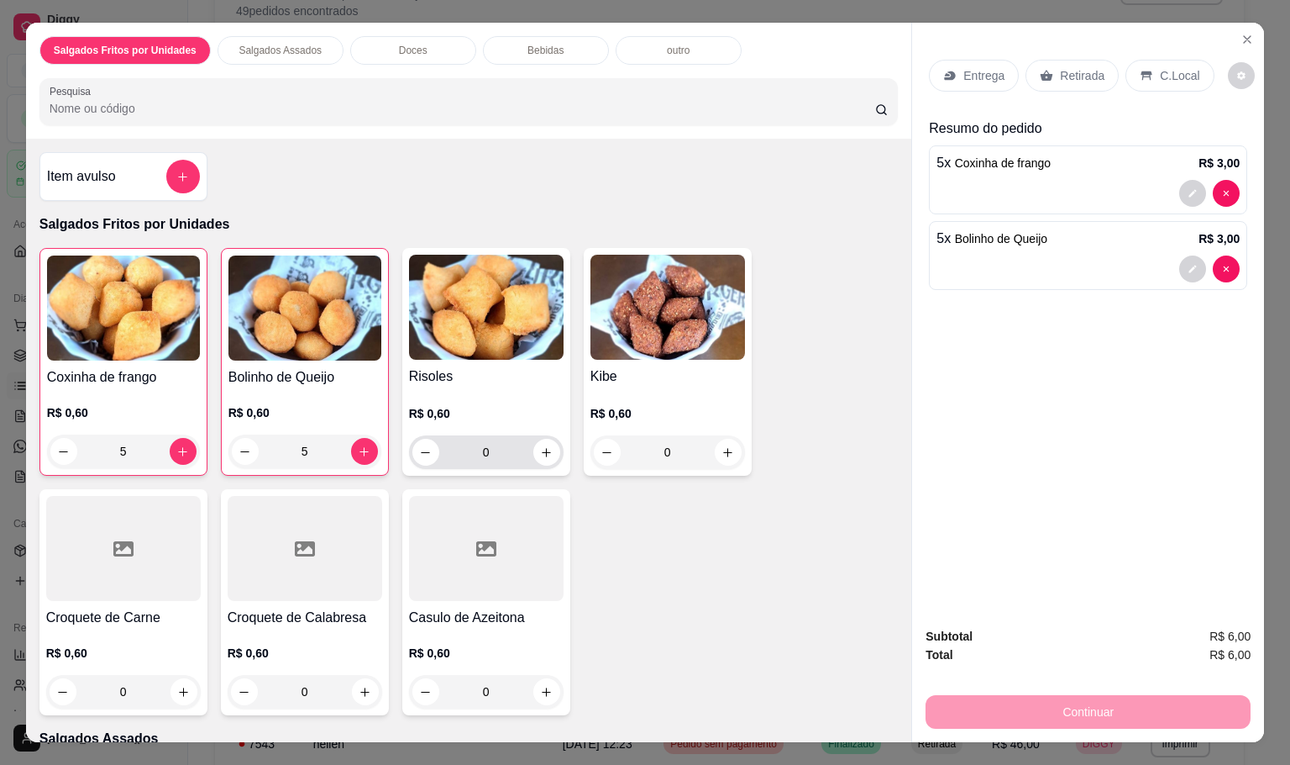
type input "5"
drag, startPoint x: 491, startPoint y: 449, endPoint x: 451, endPoint y: 444, distance: 40.5
click at [451, 444] on input "0" at bounding box center [486, 452] width 94 height 34
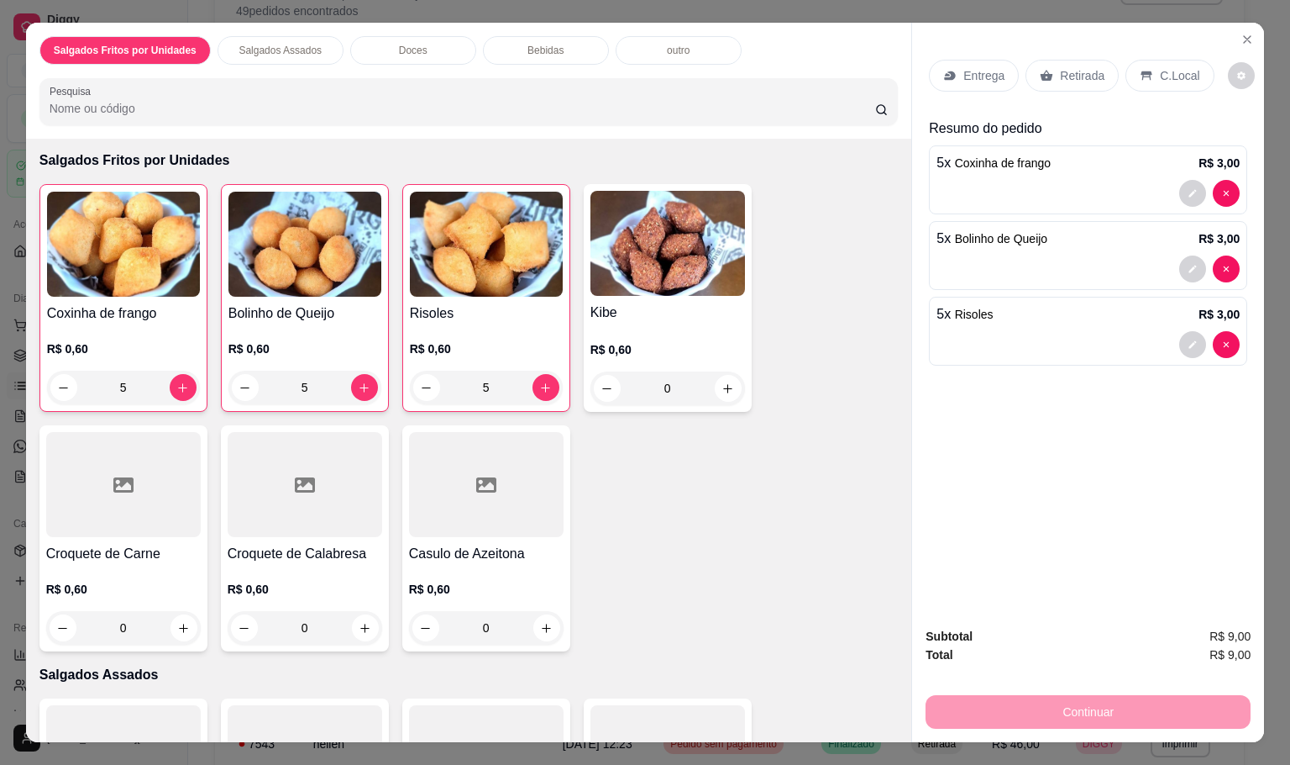
scroll to position [126, 0]
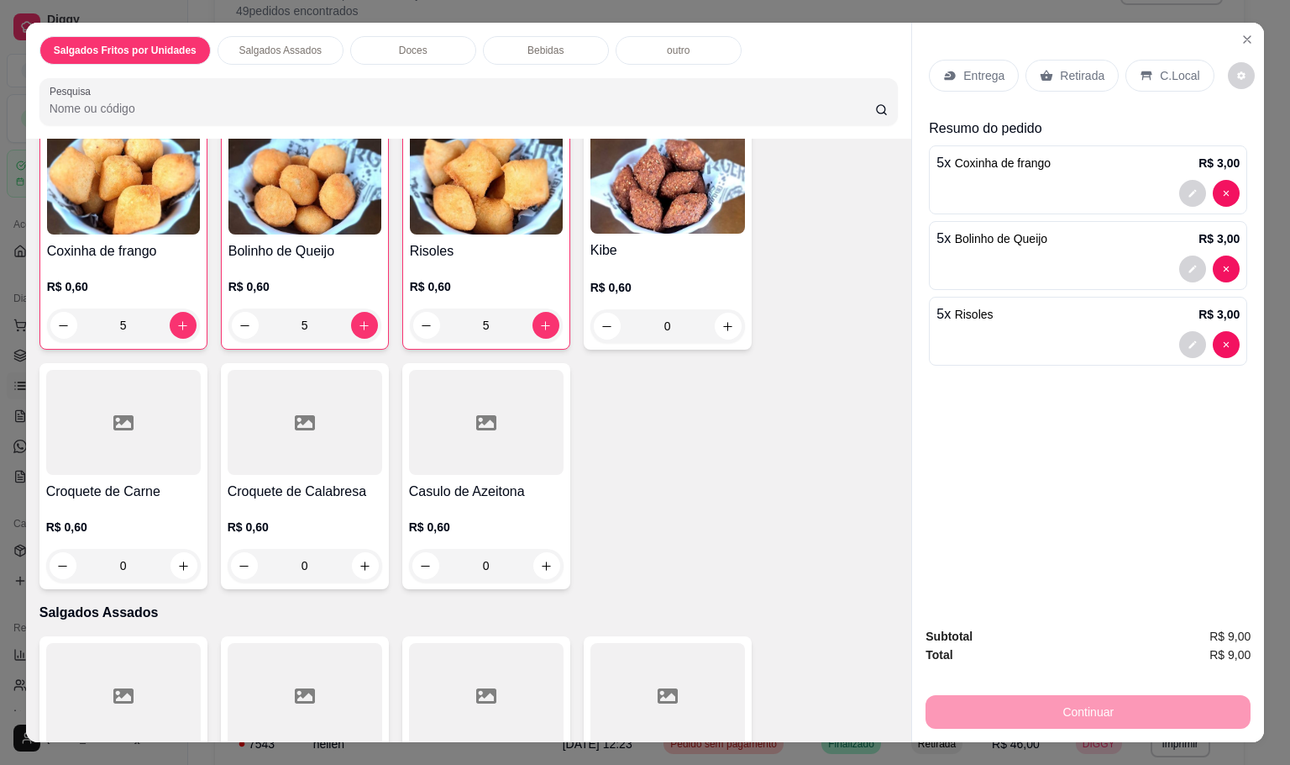
type input "5"
drag, startPoint x: 328, startPoint y: 557, endPoint x: 275, endPoint y: 563, distance: 54.1
click at [275, 563] on input "0" at bounding box center [305, 566] width 94 height 34
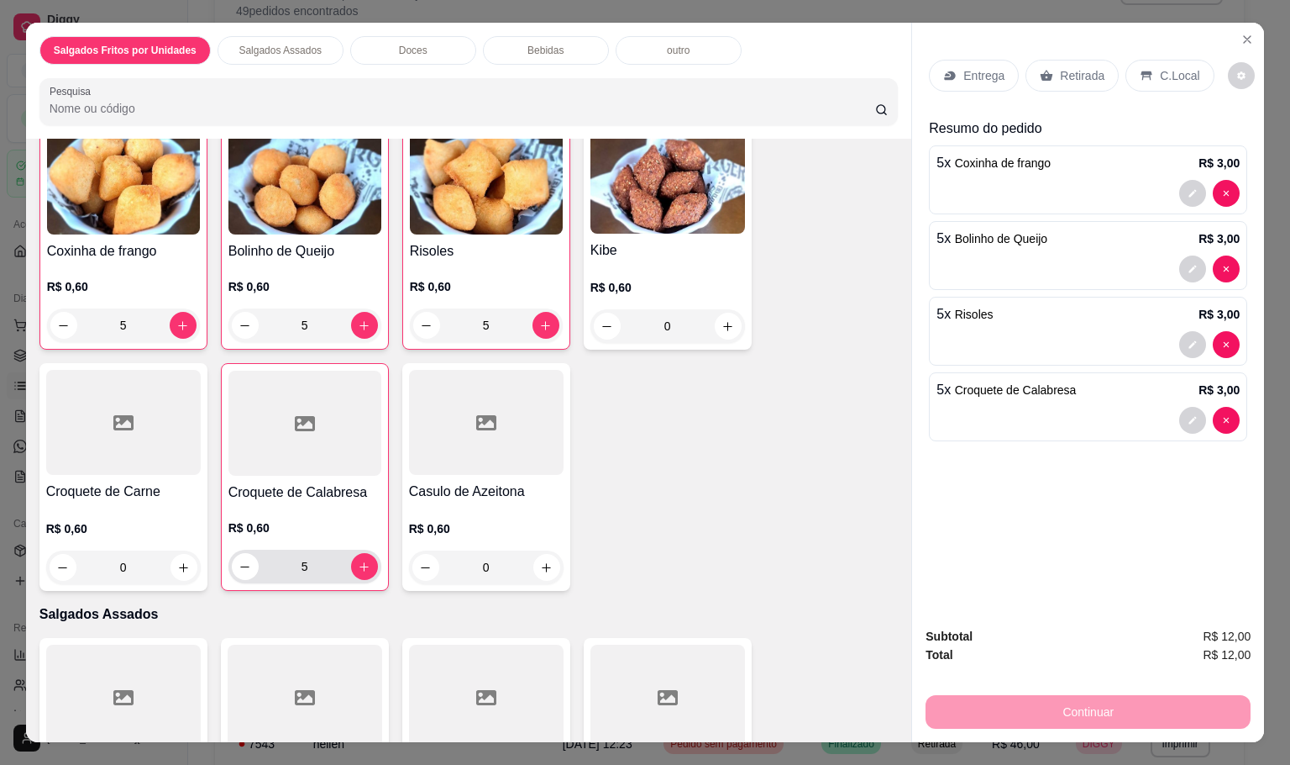
click at [232, 549] on div "5" at bounding box center [305, 566] width 146 height 34
click at [232, 554] on button "decrease-product-quantity" at bounding box center [245, 566] width 27 height 27
type input "4"
click at [420, 323] on icon "decrease-product-quantity" at bounding box center [426, 325] width 13 height 13
click at [421, 319] on icon "decrease-product-quantity" at bounding box center [426, 325] width 13 height 13
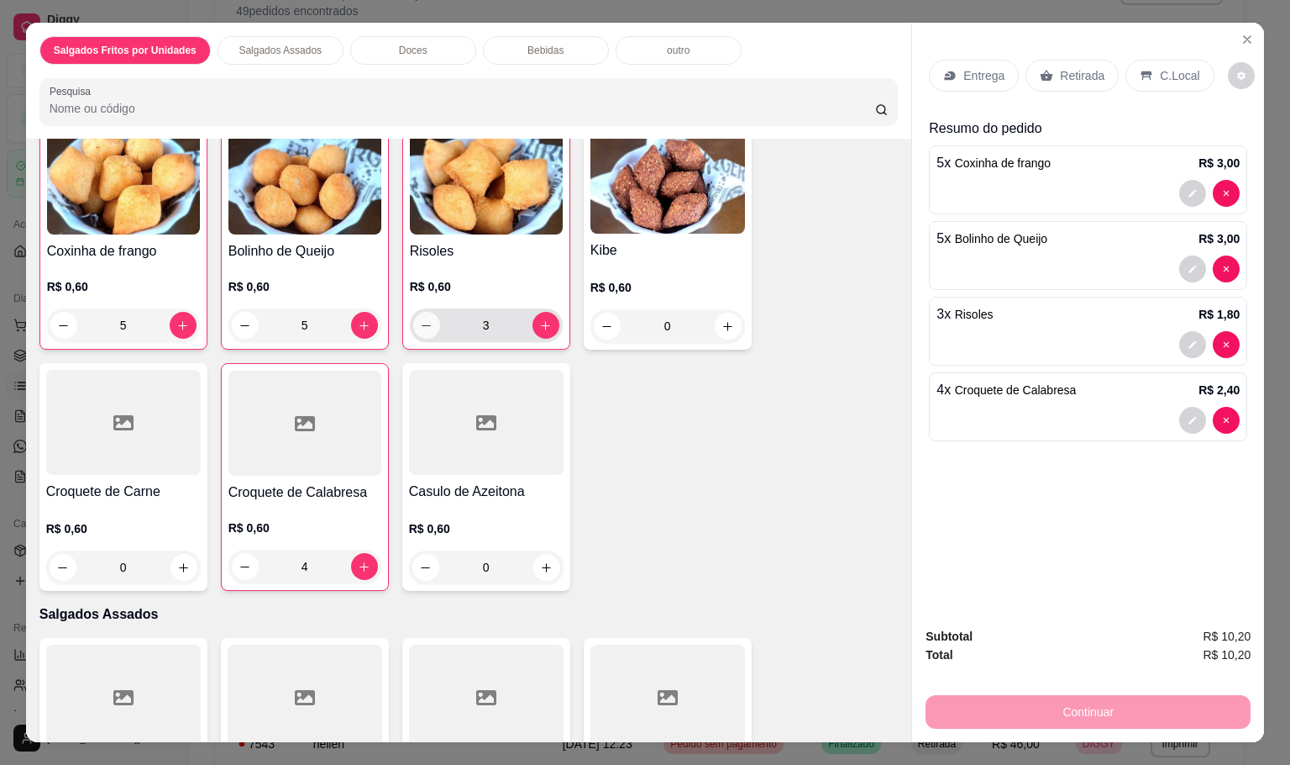
click at [421, 321] on icon "decrease-product-quantity" at bounding box center [426, 325] width 13 height 13
type input "2"
click at [1062, 76] on div "Retirada" at bounding box center [1072, 76] width 93 height 32
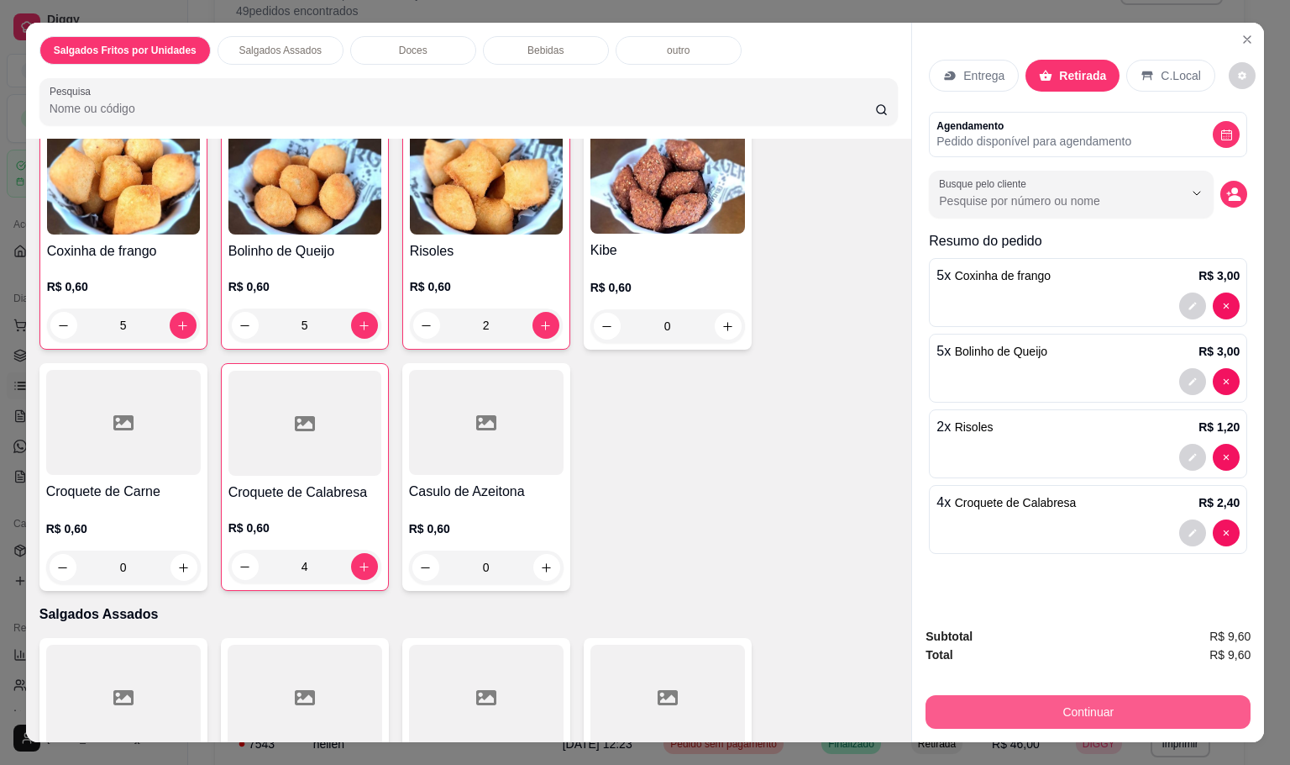
click at [1029, 695] on button "Continuar" at bounding box center [1088, 712] width 325 height 34
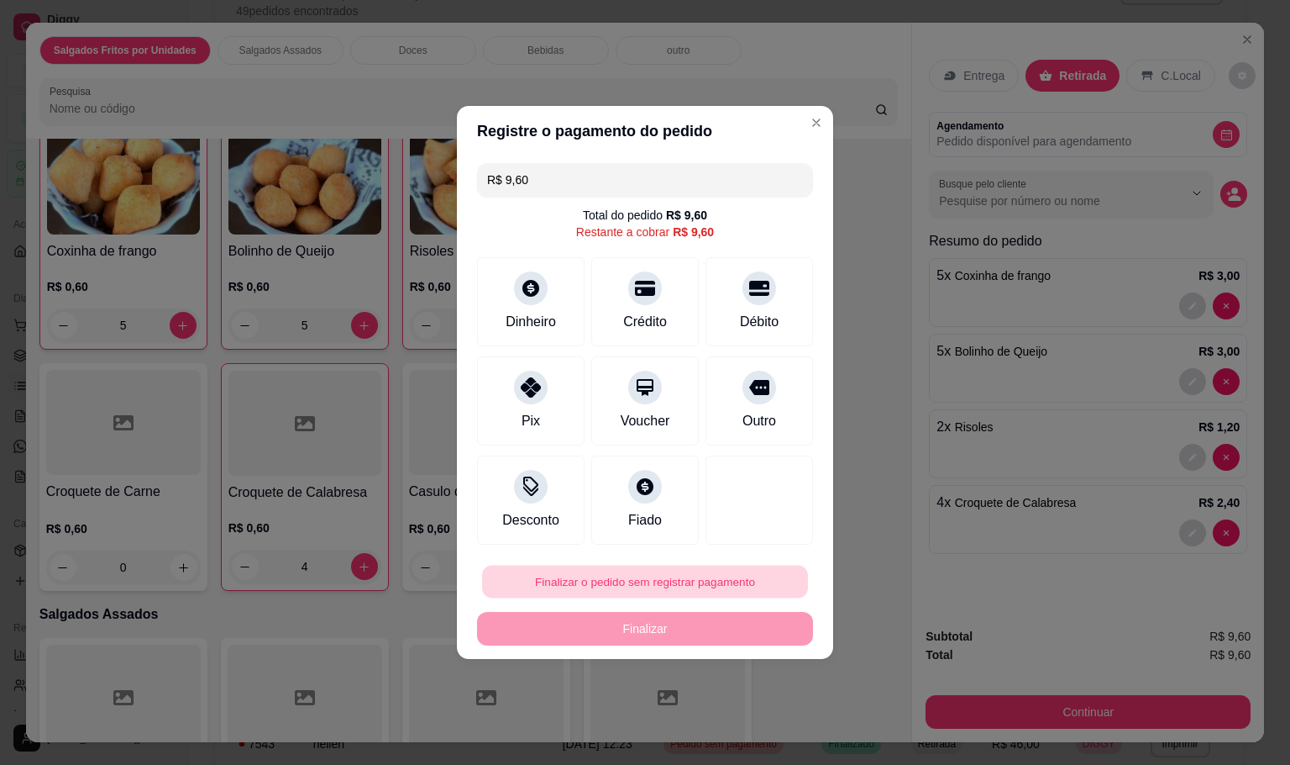
click at [638, 573] on button "Finalizar o pedido sem registrar pagamento" at bounding box center [645, 581] width 326 height 33
click at [757, 727] on button "Confirmar" at bounding box center [747, 720] width 60 height 25
type input "0"
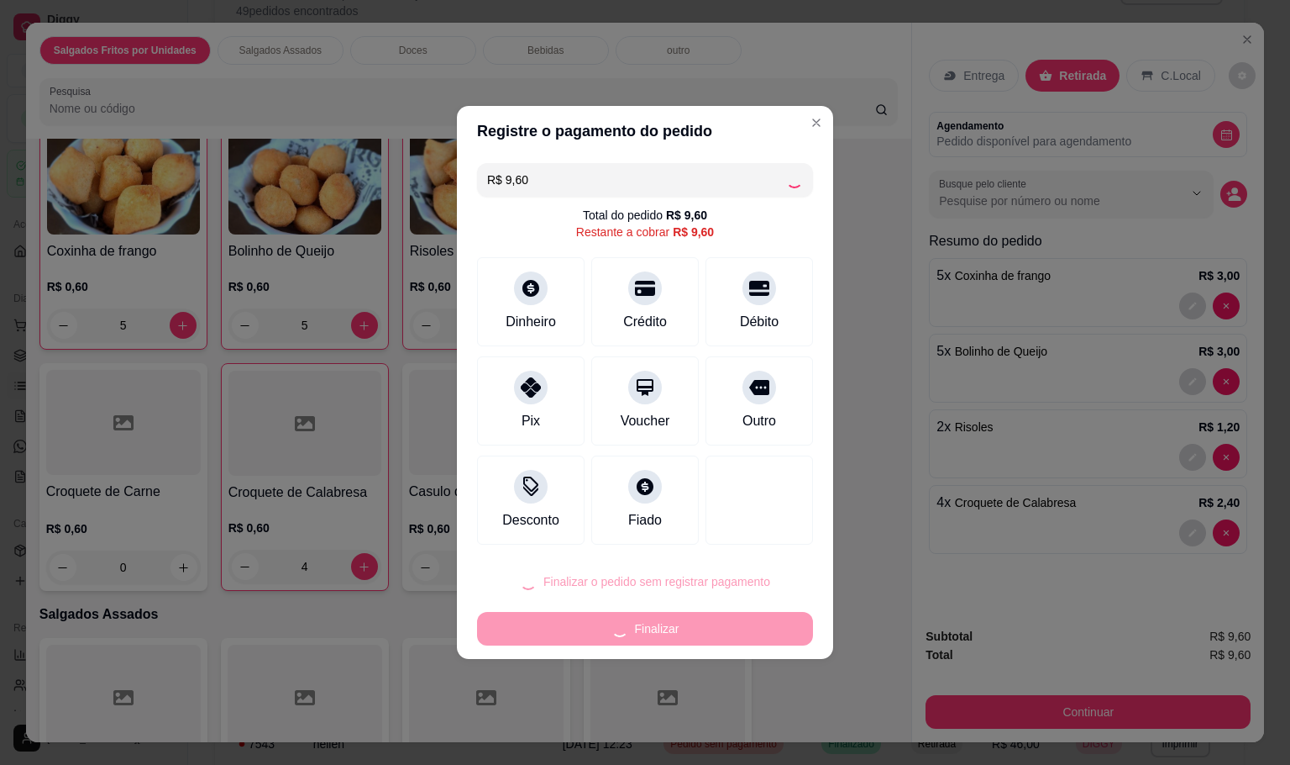
type input "0"
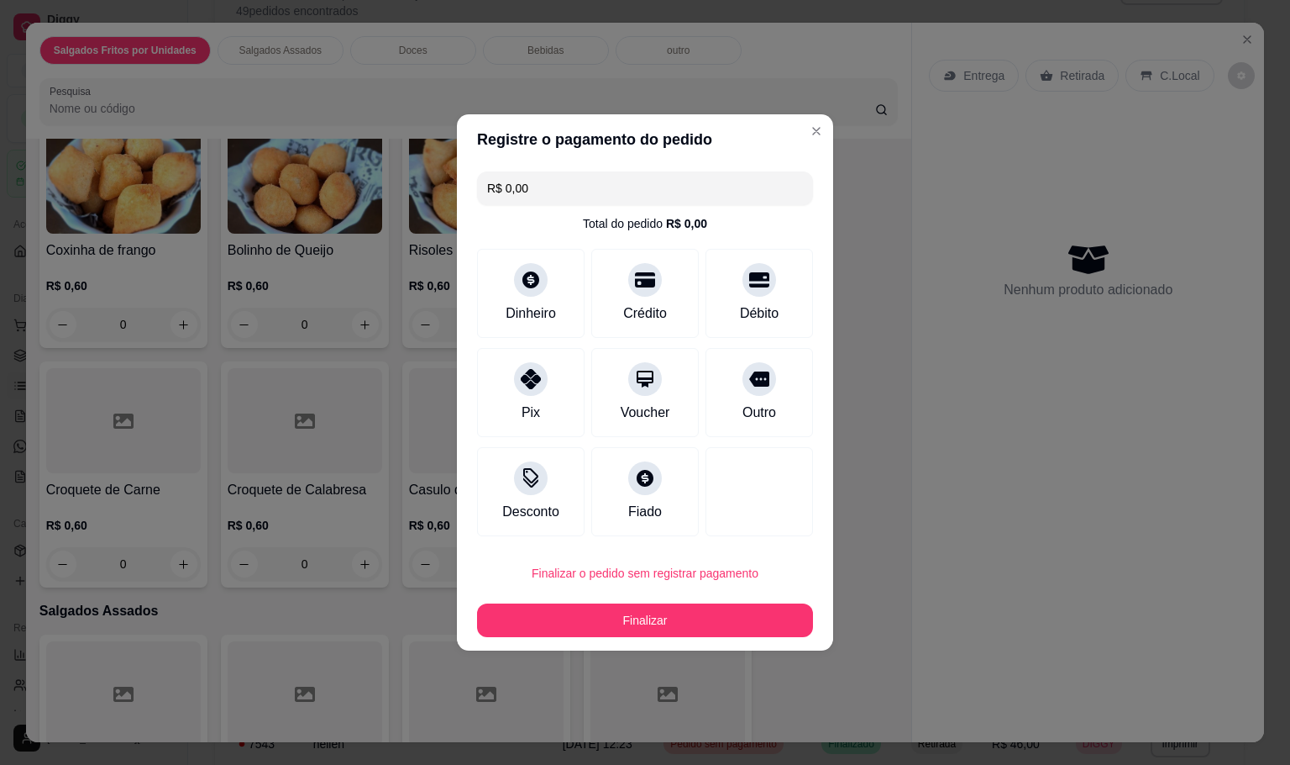
type input "R$ 0,00"
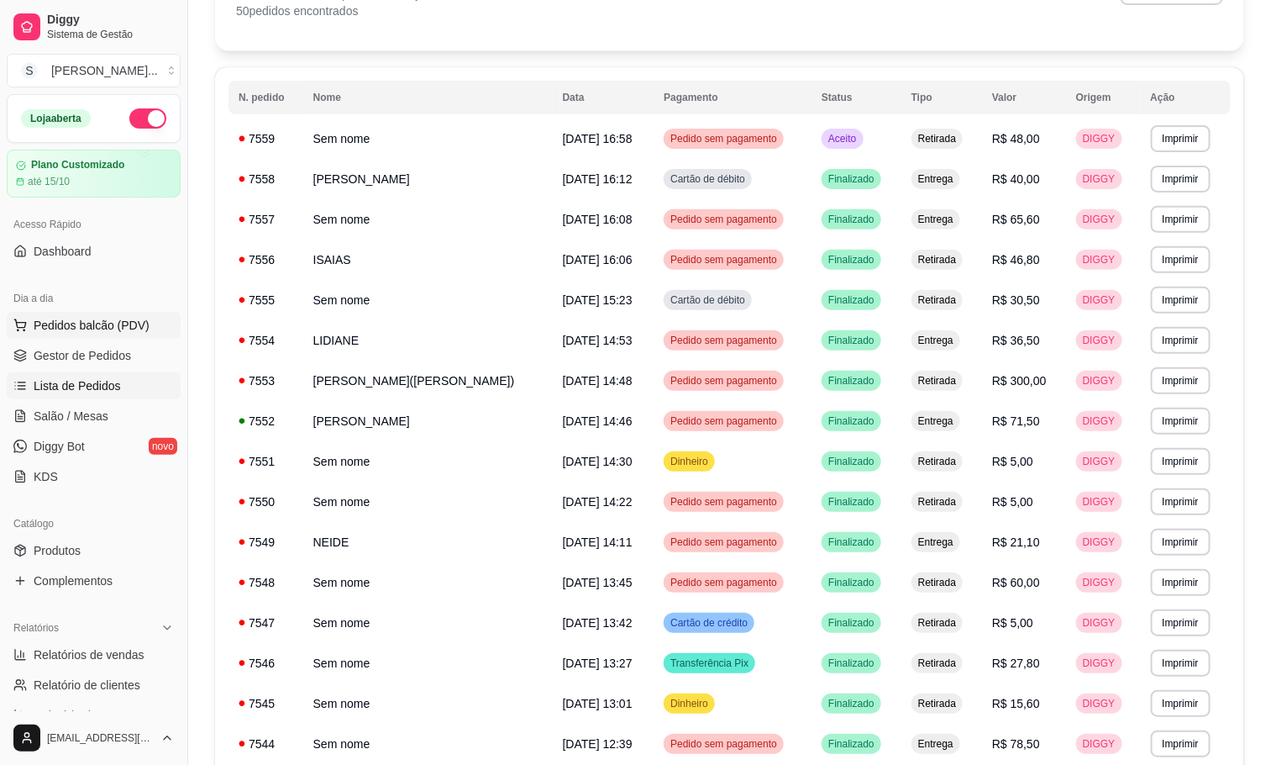
click at [114, 318] on span "Pedidos balcão (PDV)" at bounding box center [92, 325] width 116 height 17
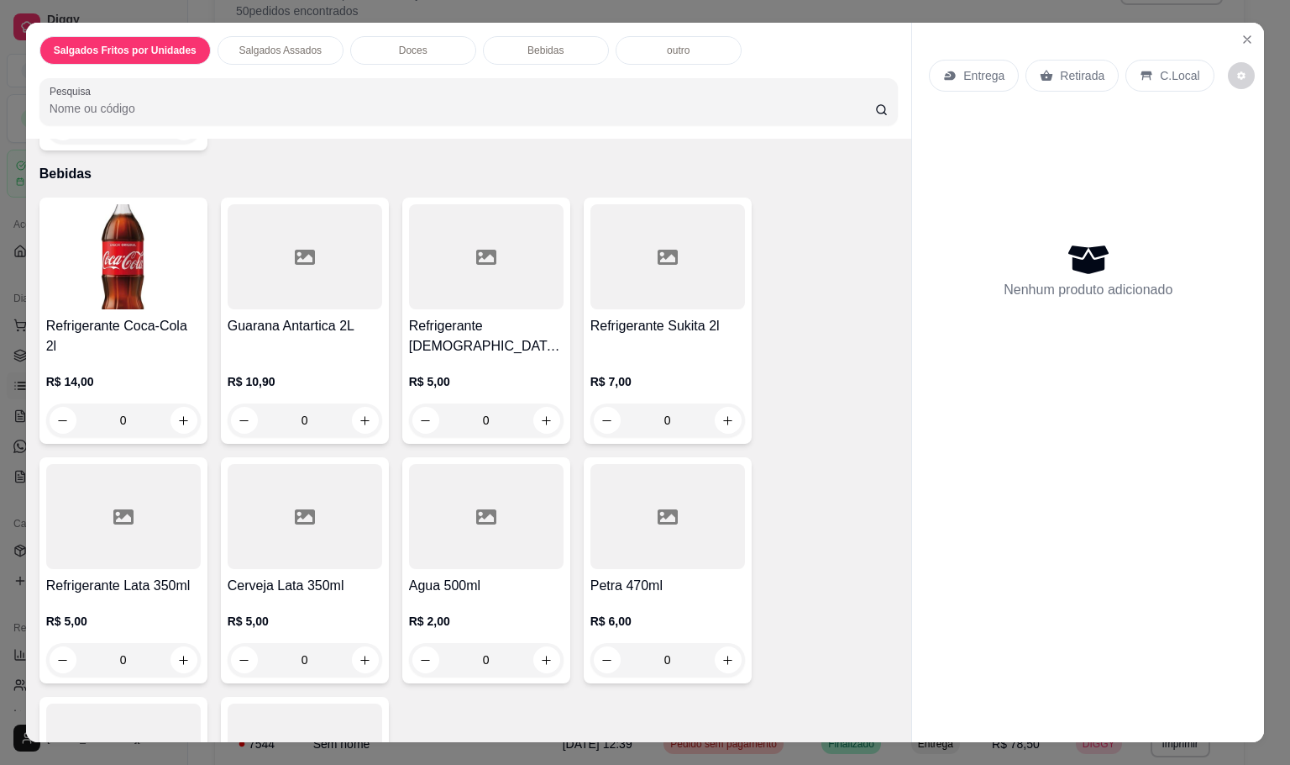
scroll to position [1386, 0]
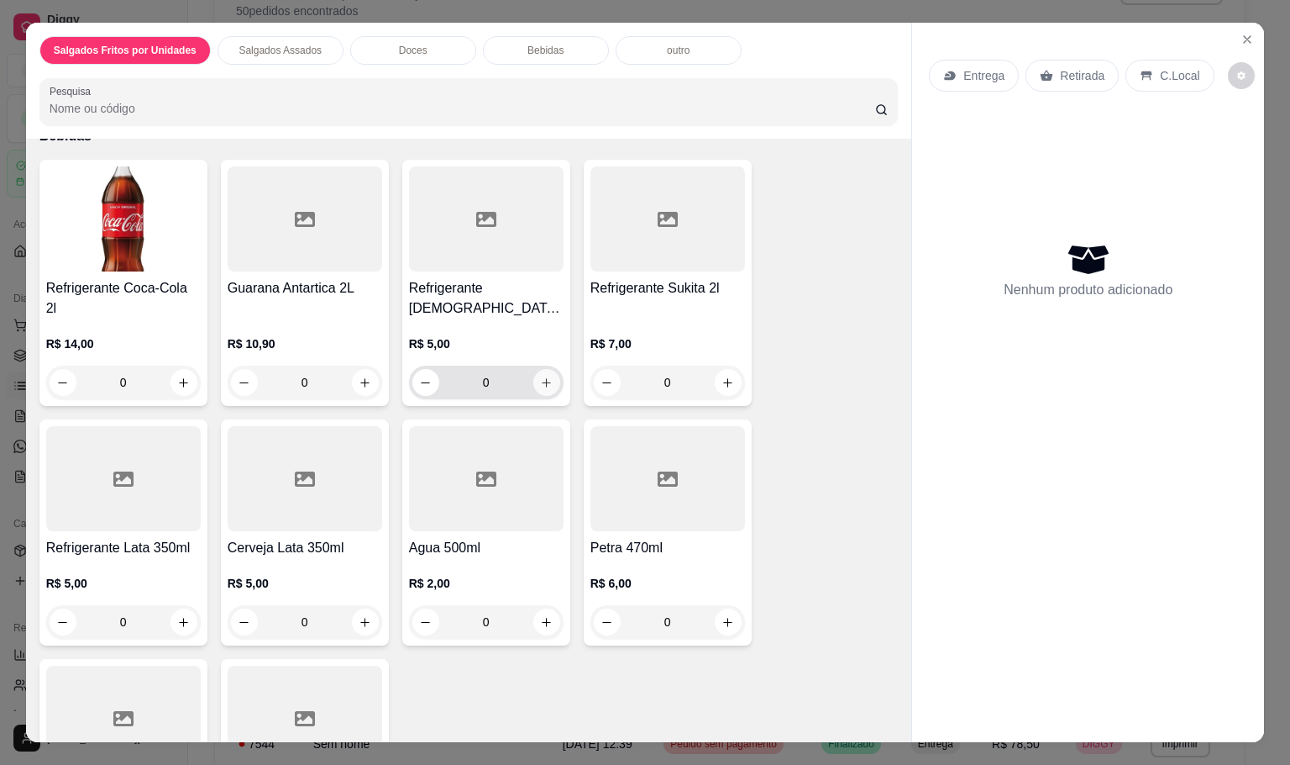
click at [534, 369] on button "increase-product-quantity" at bounding box center [546, 382] width 27 height 27
type input "1"
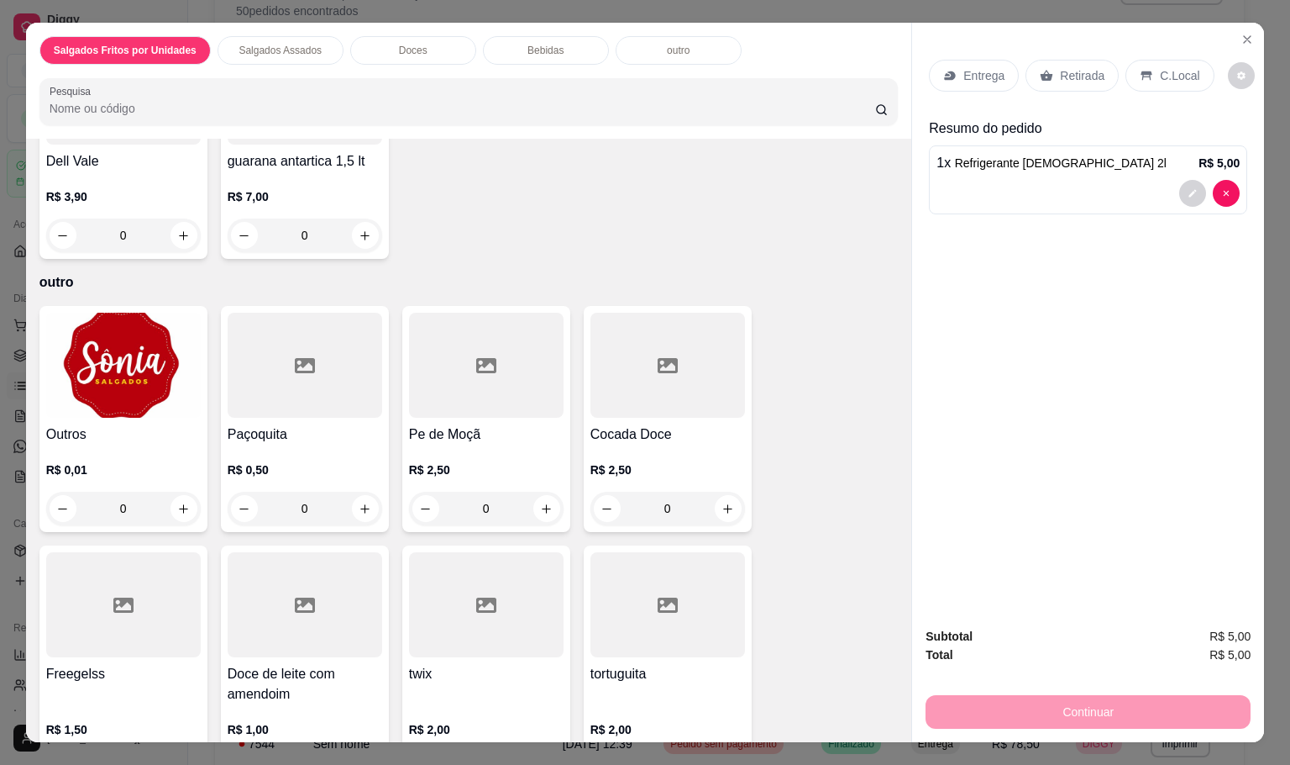
scroll to position [2016, 0]
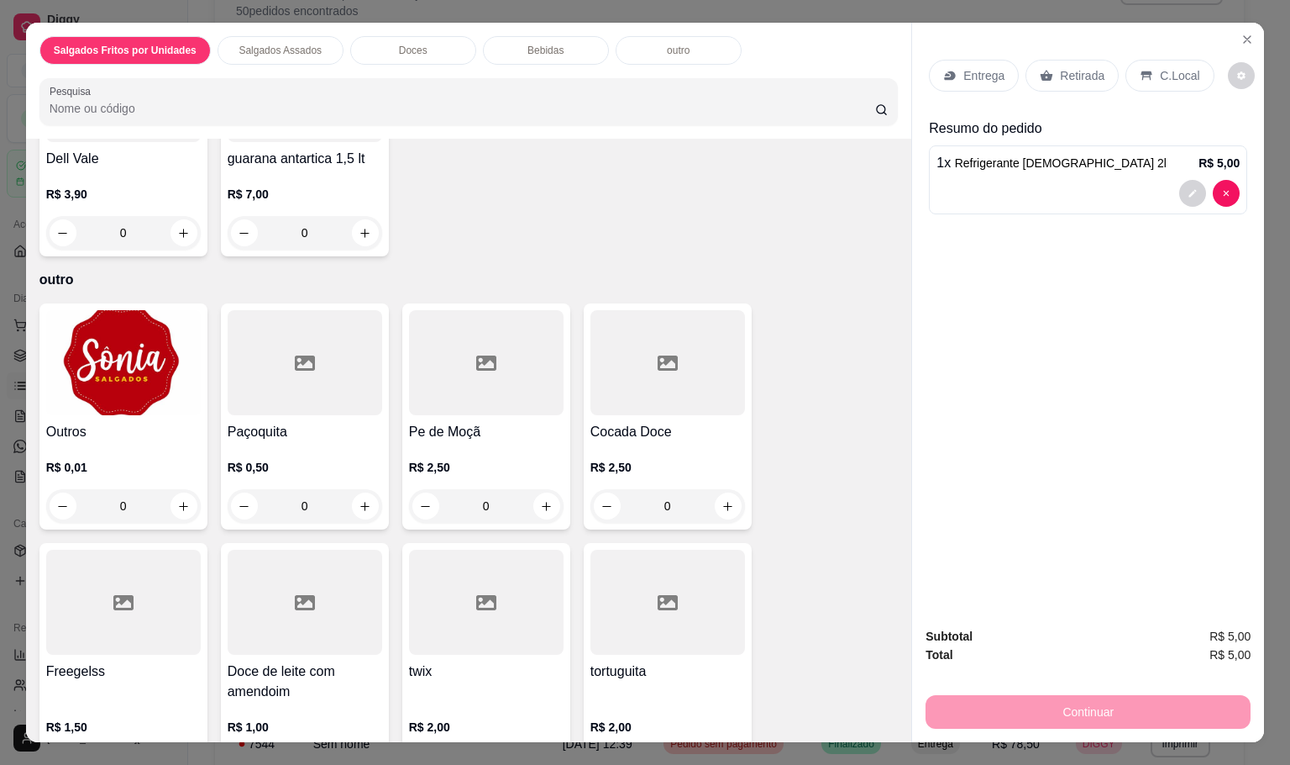
drag, startPoint x: 145, startPoint y: 482, endPoint x: 78, endPoint y: 474, distance: 66.9
click at [78, 489] on input "0" at bounding box center [123, 506] width 94 height 34
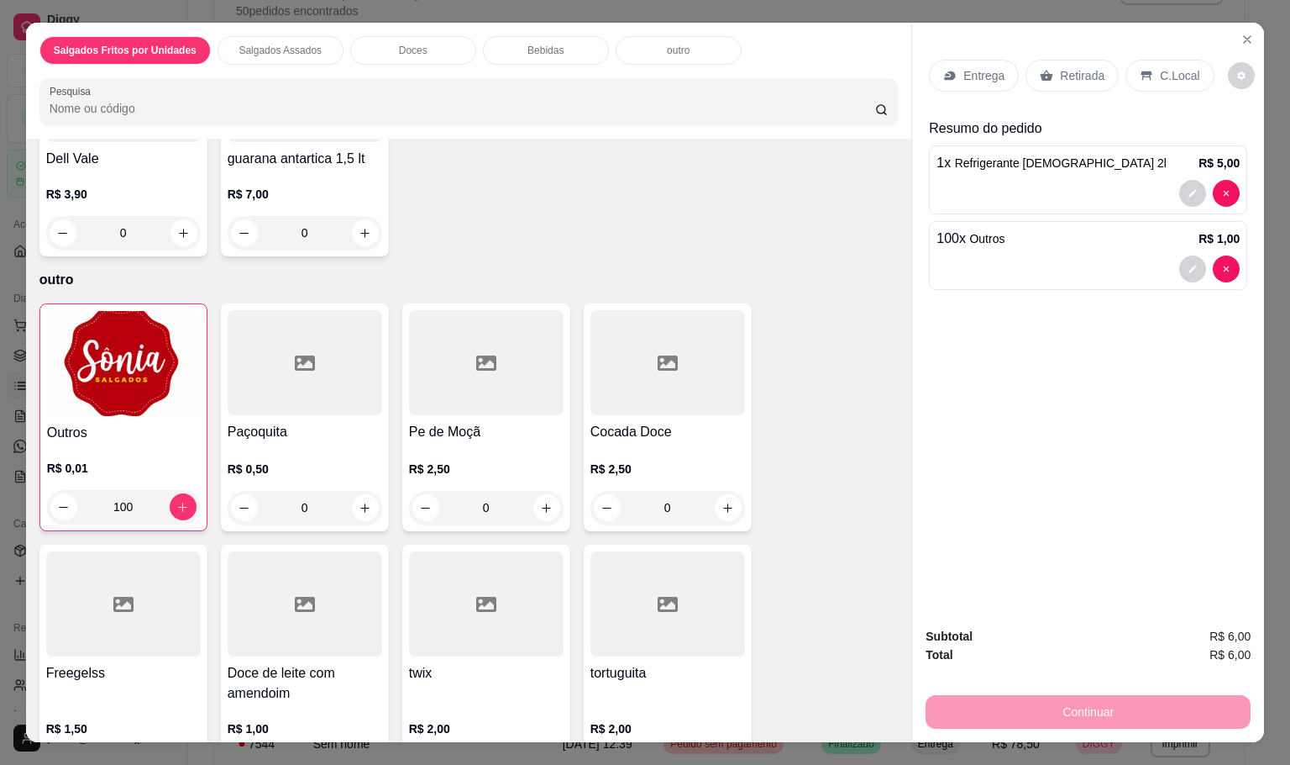
type input "100"
drag, startPoint x: 1056, startPoint y: 59, endPoint x: 1011, endPoint y: 242, distance: 188.7
click at [1060, 67] on p "Retirada" at bounding box center [1082, 75] width 45 height 17
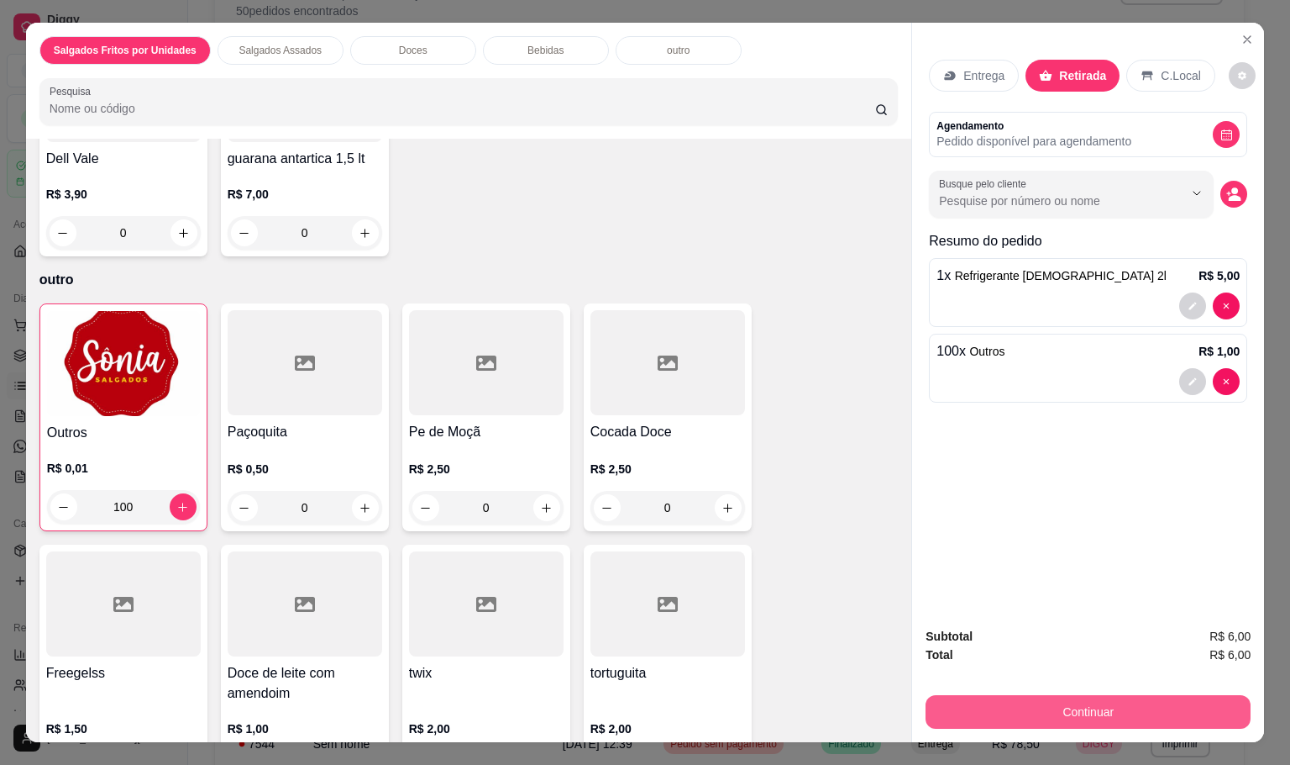
click at [1057, 696] on button "Continuar" at bounding box center [1088, 712] width 325 height 34
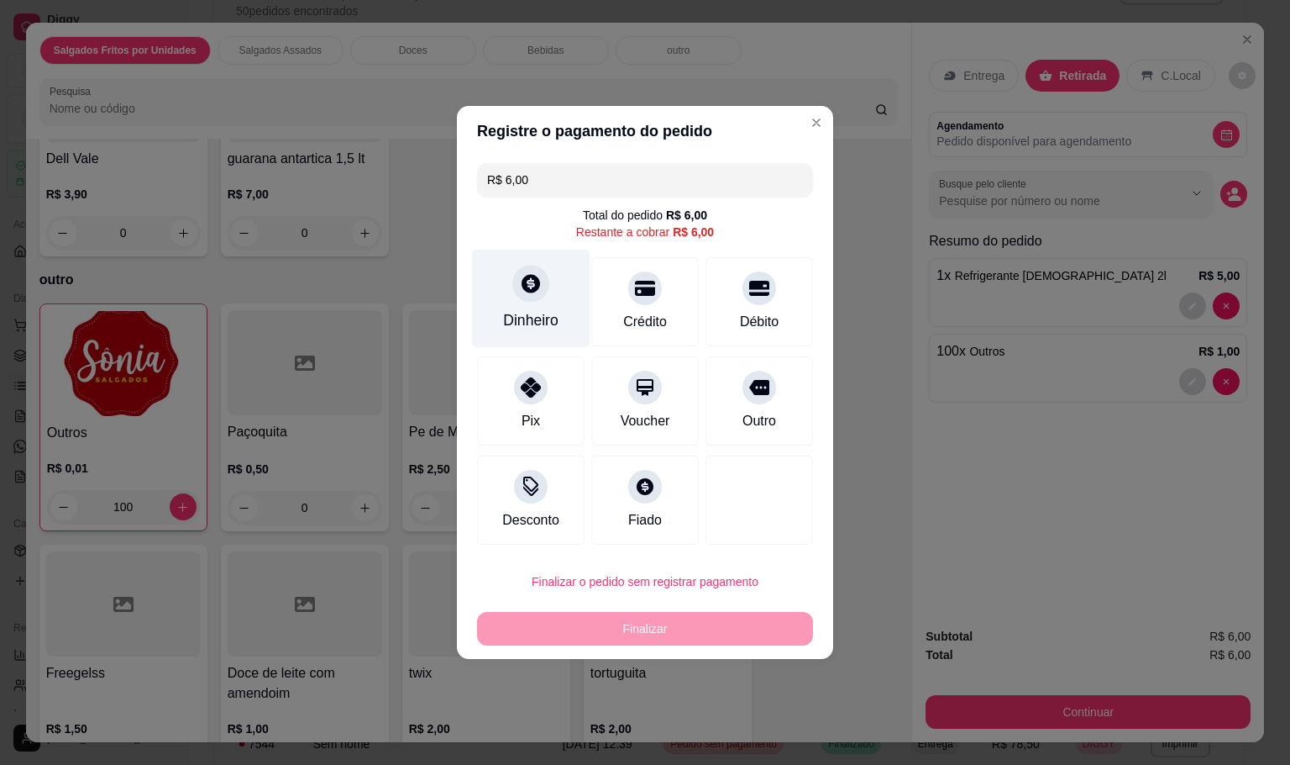
click at [533, 315] on div "Dinheiro" at bounding box center [530, 320] width 55 height 22
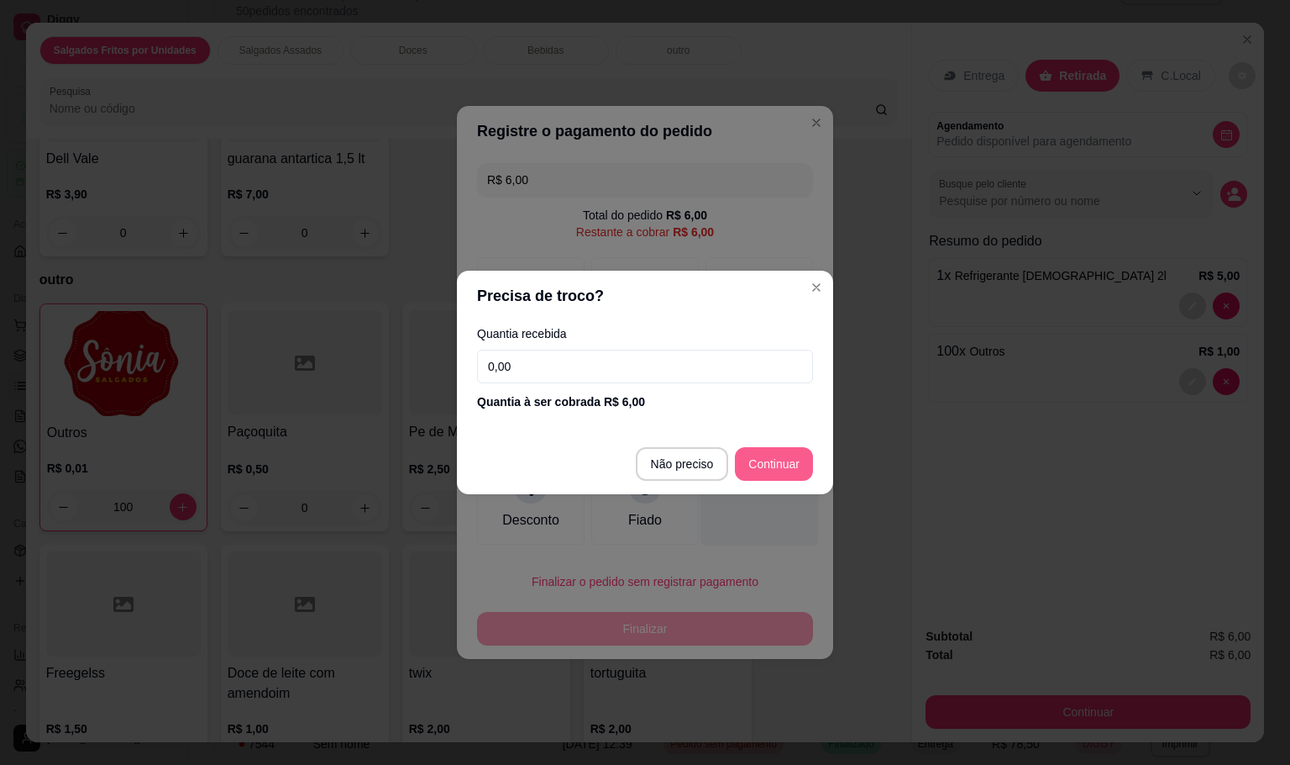
type input "R$ 0,00"
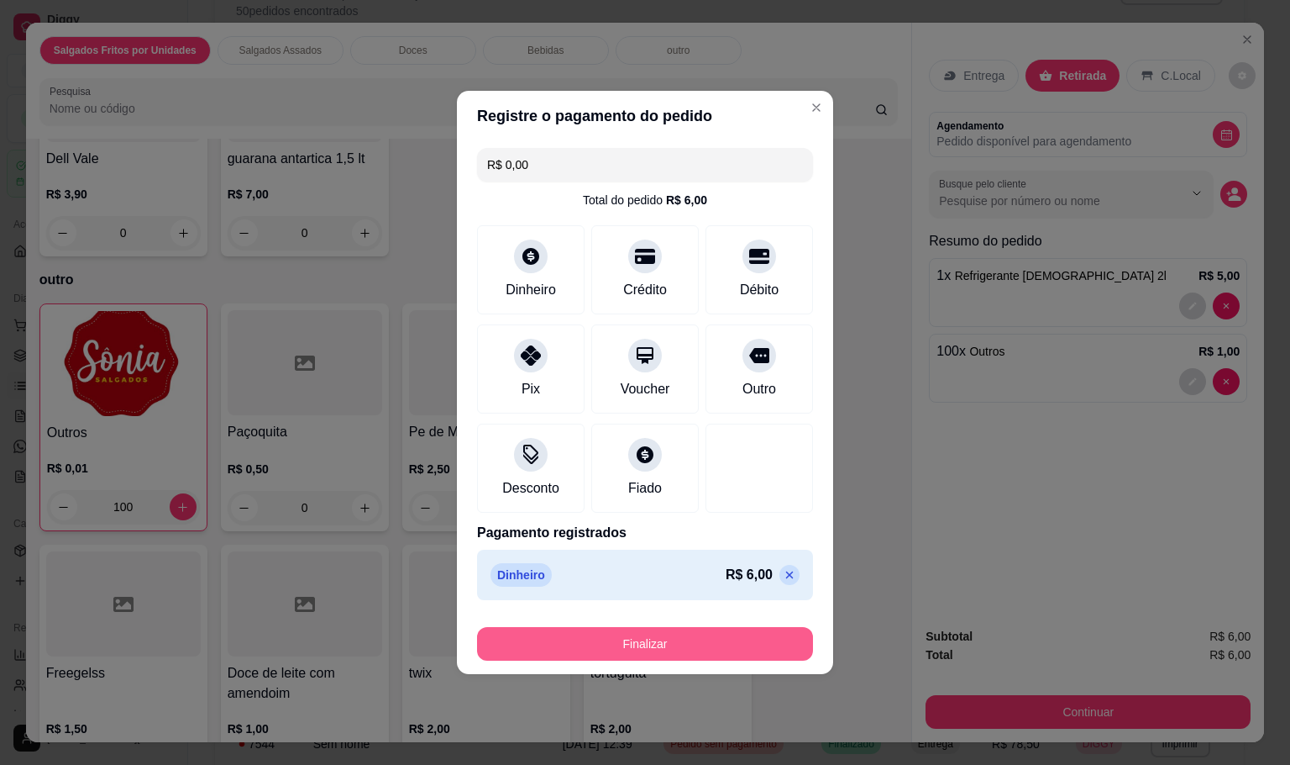
click at [722, 631] on button "Finalizar" at bounding box center [645, 644] width 336 height 34
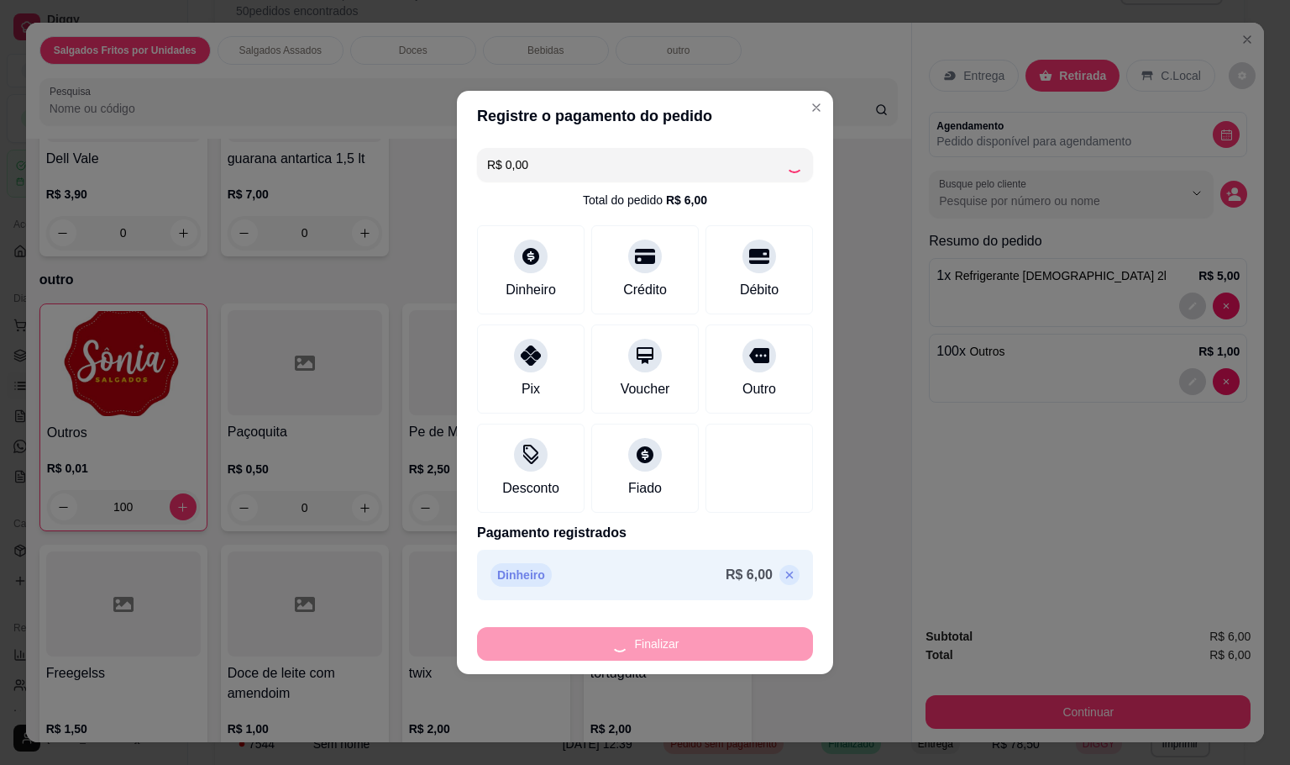
type input "0"
type input "-R$ 6,00"
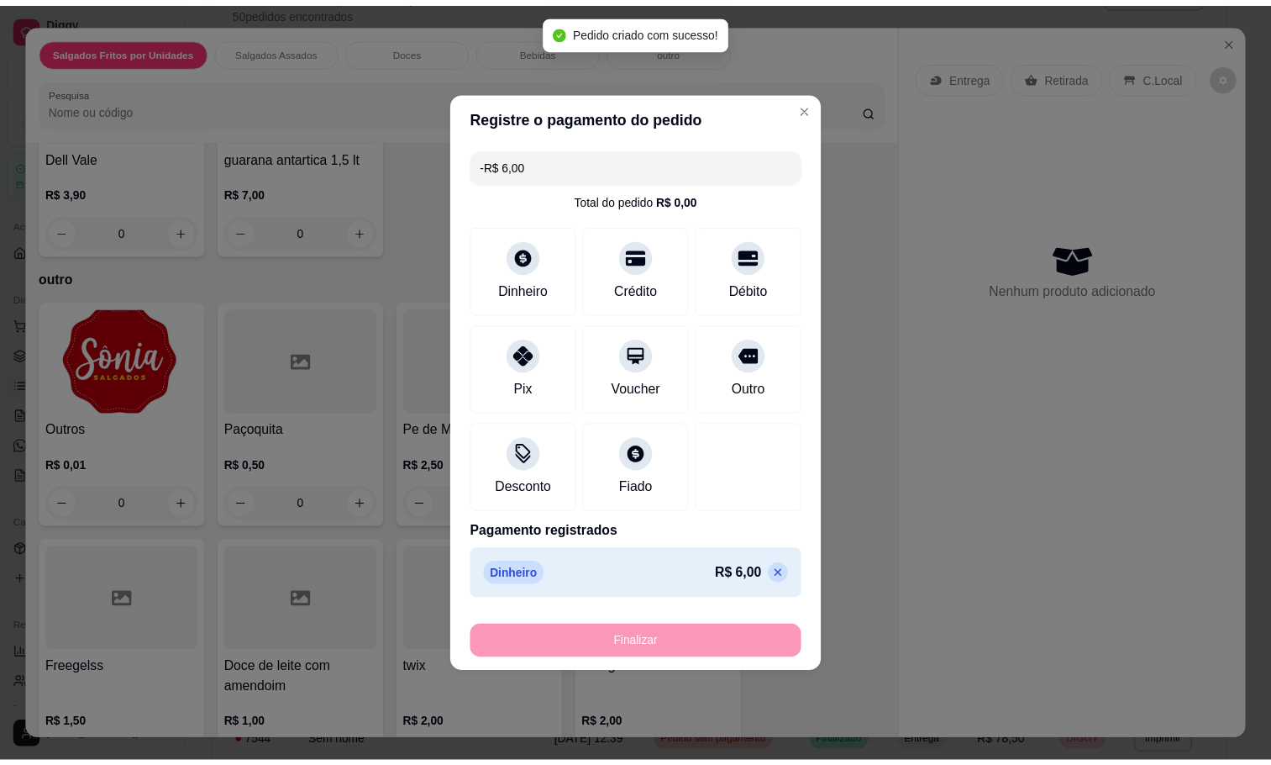
scroll to position [2014, 0]
